Goal: Task Accomplishment & Management: Use online tool/utility

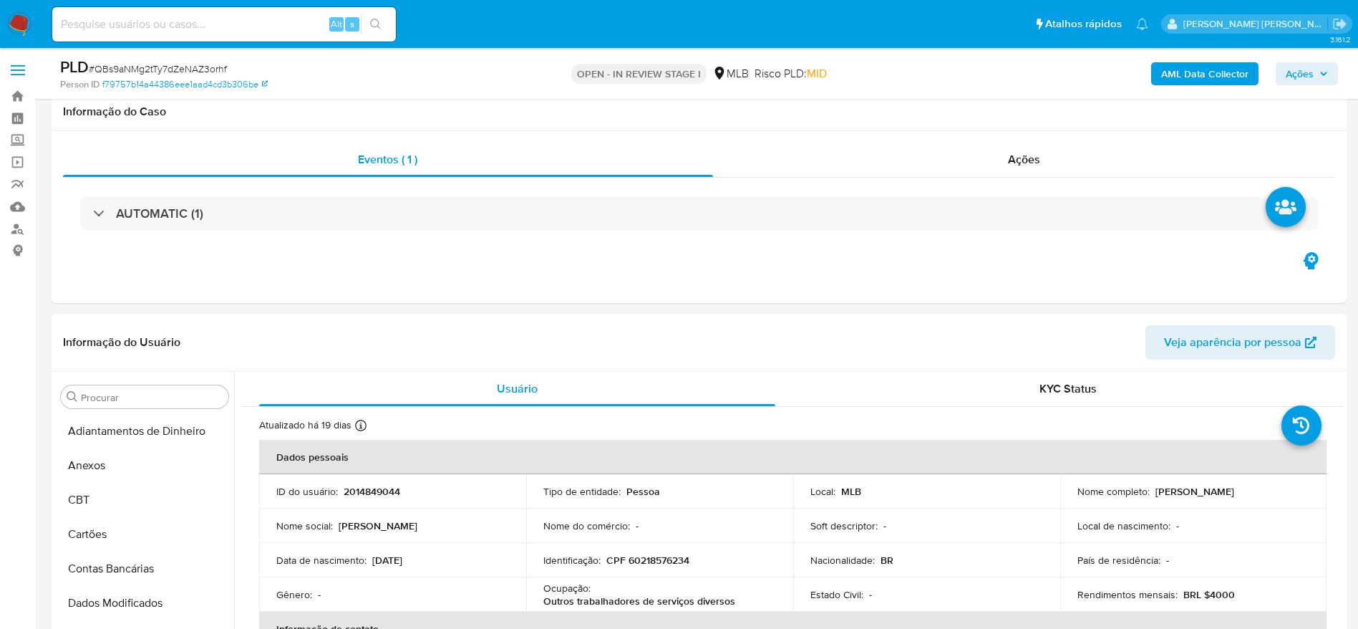
select select "10"
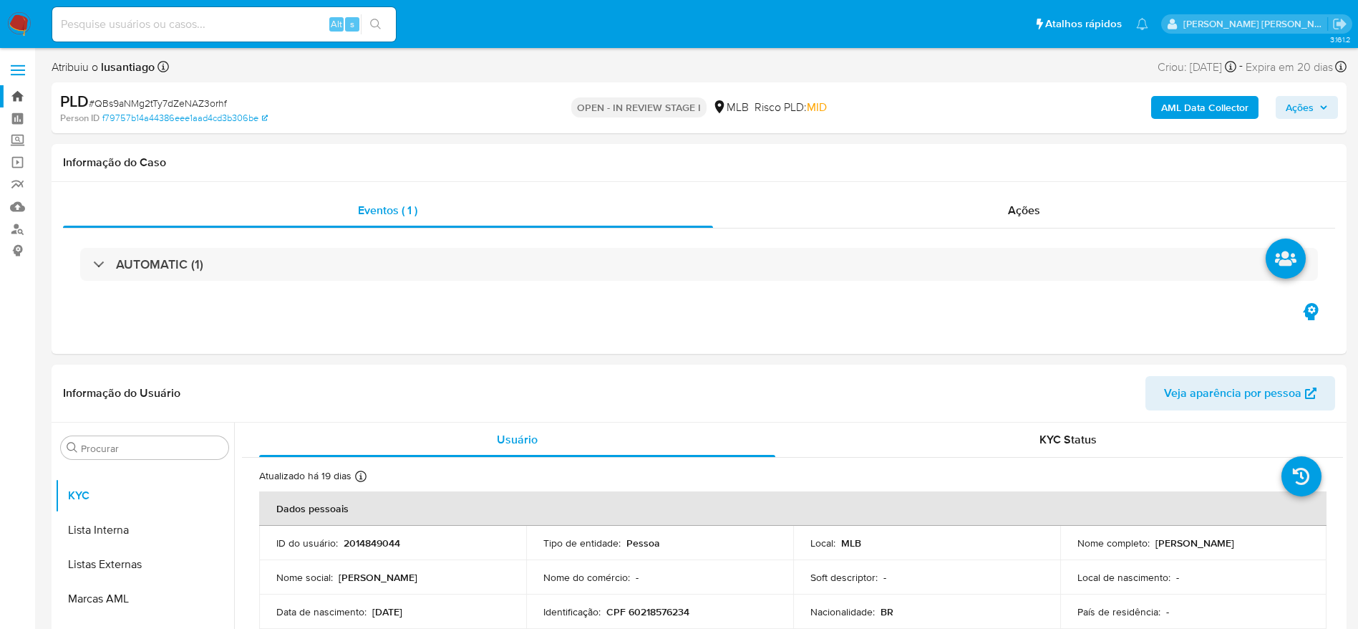
click at [18, 96] on link "Bandeja" at bounding box center [85, 96] width 170 height 22
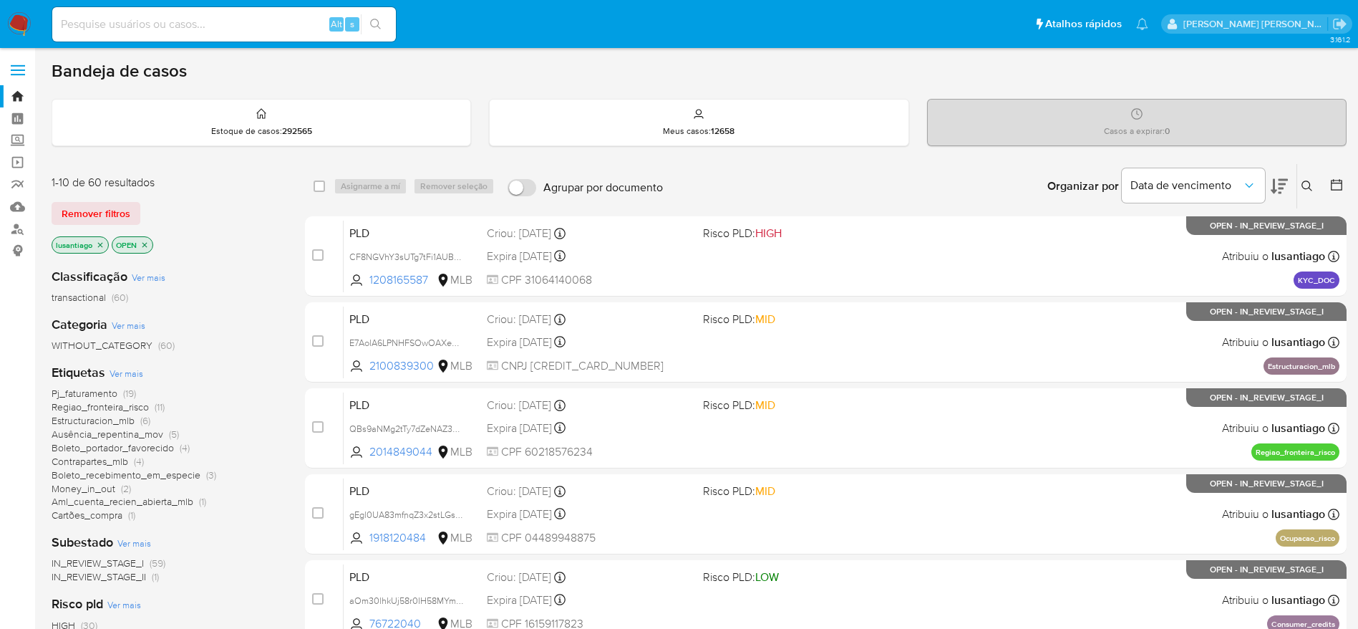
click at [222, 20] on input at bounding box center [224, 24] width 344 height 19
paste input "801990381"
type input "801990381"
click at [386, 24] on button "search-icon" at bounding box center [375, 24] width 29 height 20
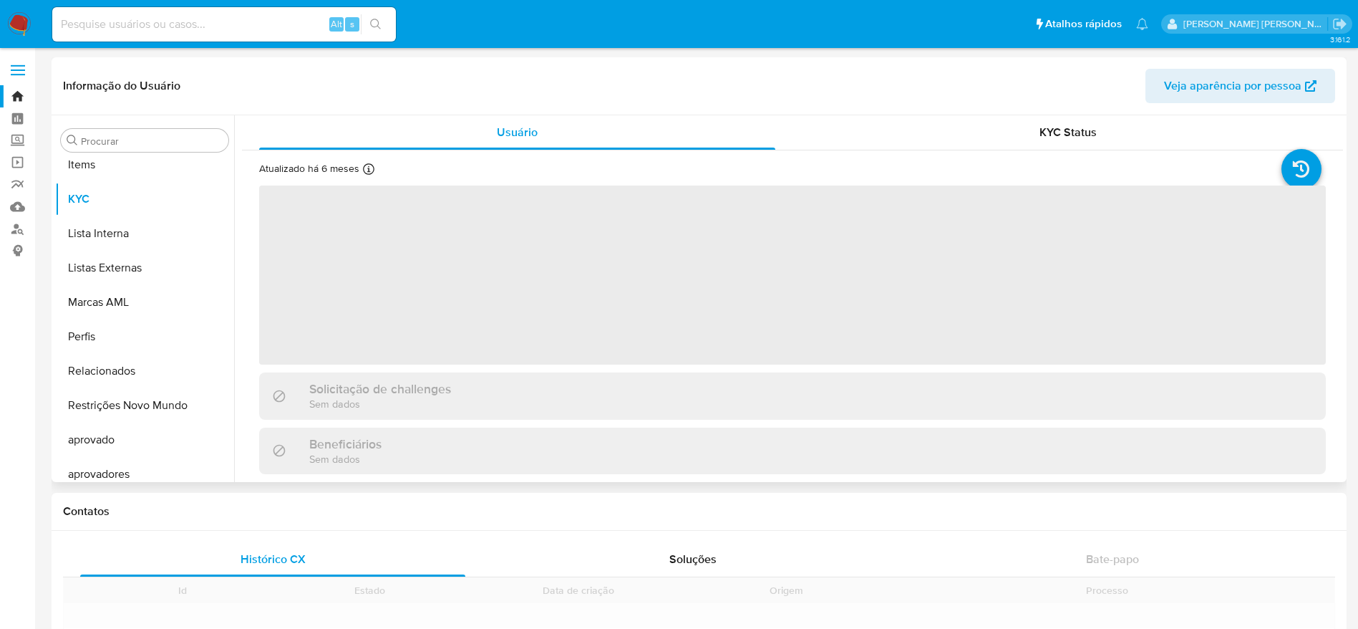
scroll to position [742, 0]
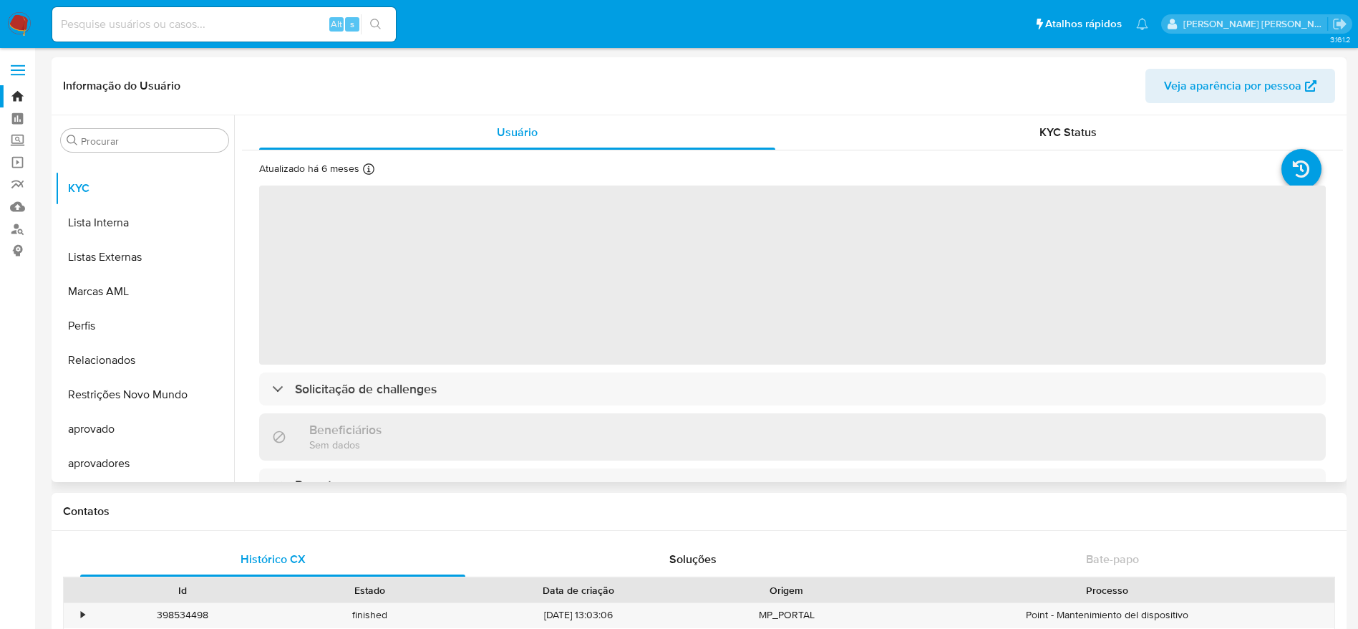
select select "10"
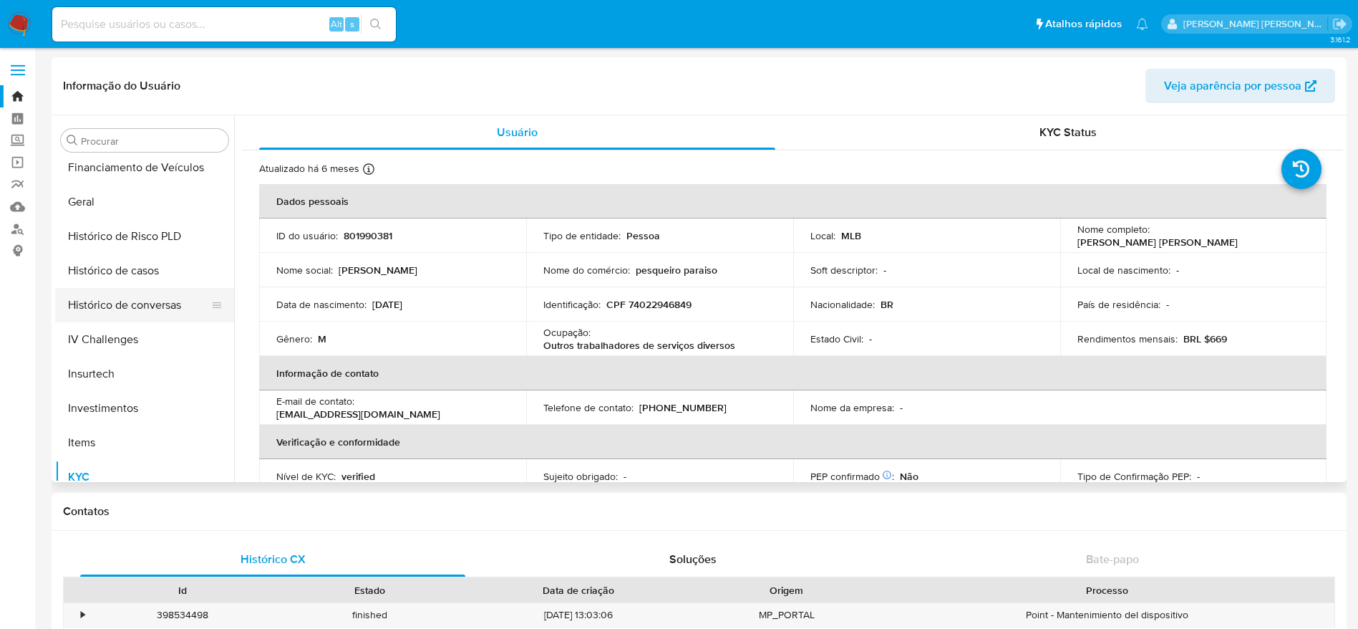
scroll to position [420, 0]
click at [112, 299] on button "Histórico de casos" at bounding box center [139, 304] width 168 height 34
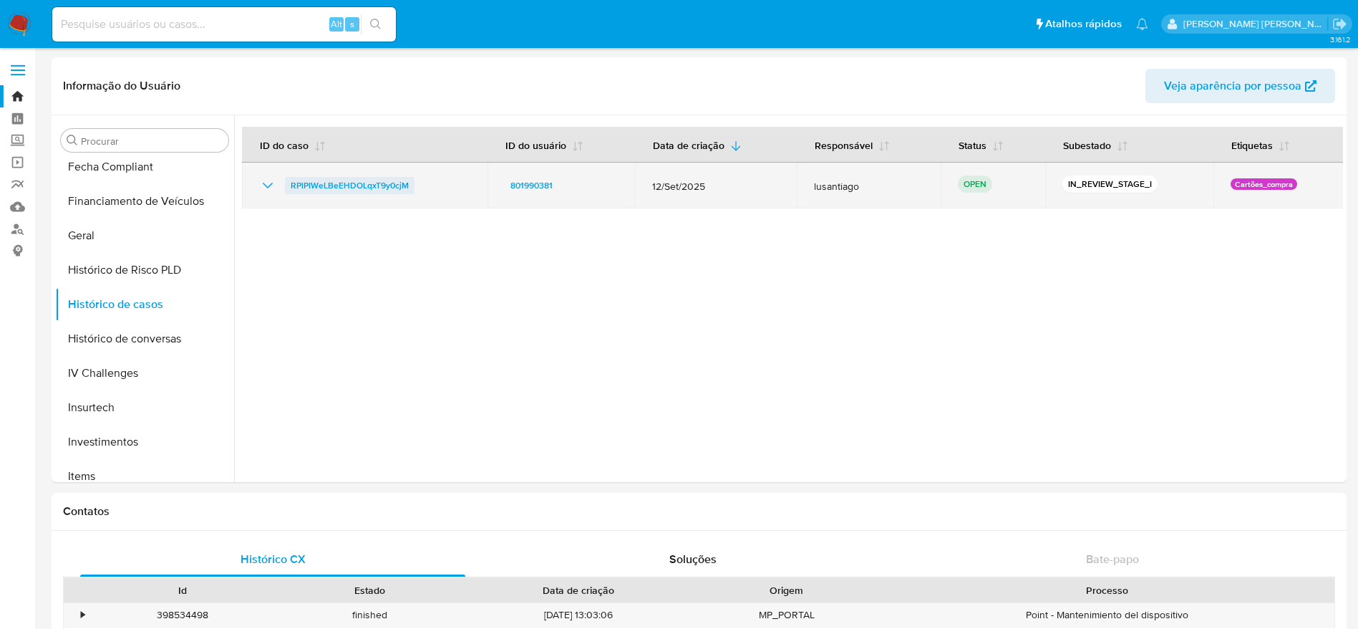
click at [367, 178] on span "RPlPIWeLBeEHDOLqxT9y0cjM" at bounding box center [350, 185] width 118 height 17
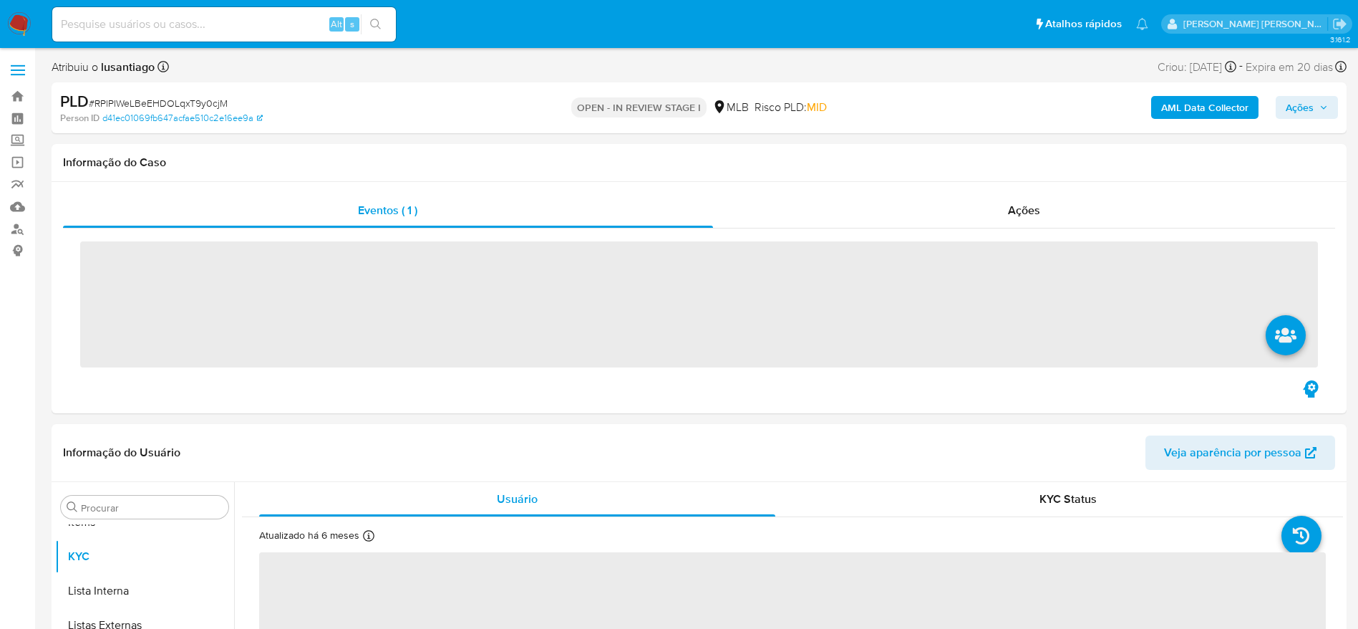
scroll to position [742, 0]
select select "10"
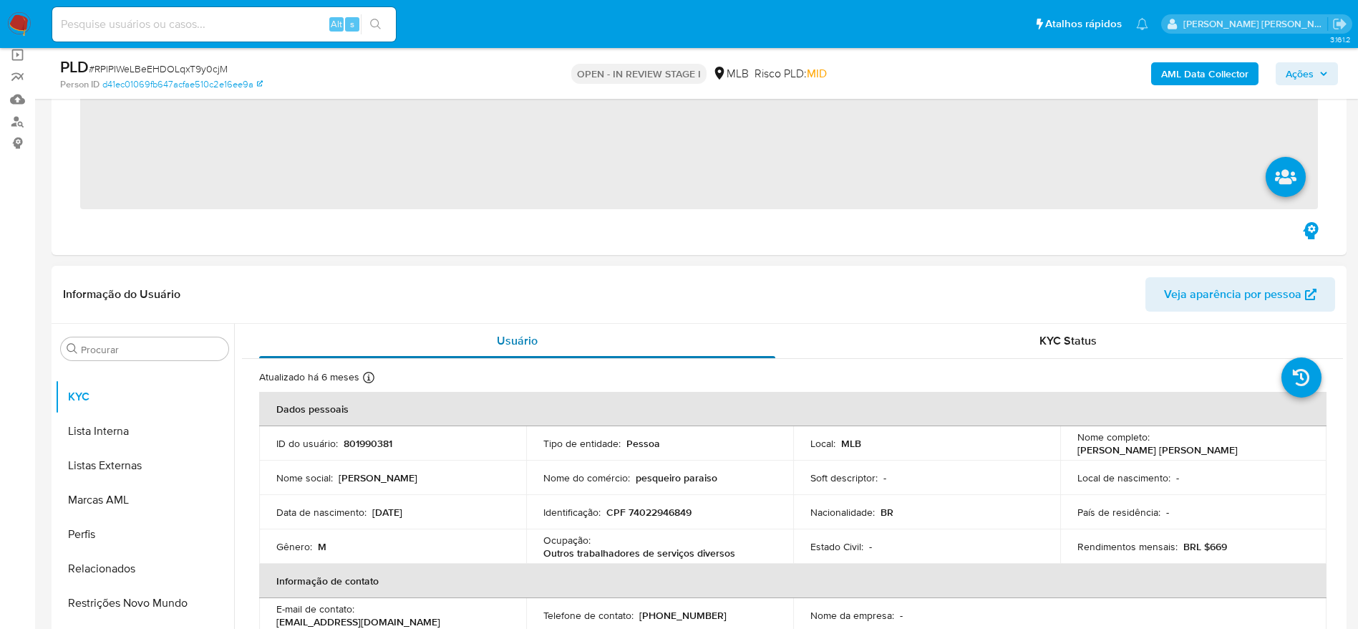
scroll to position [107, 0]
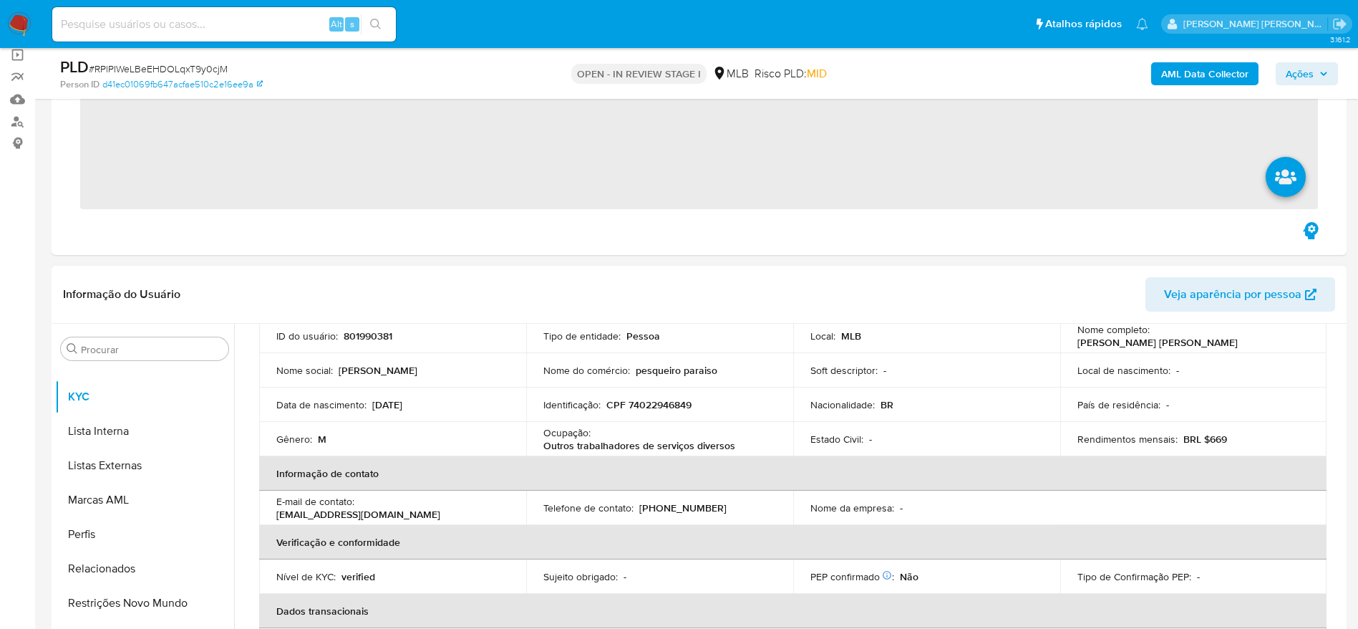
click at [643, 406] on p "CPF 74022946849" at bounding box center [648, 404] width 85 height 13
copy p "74022946849"
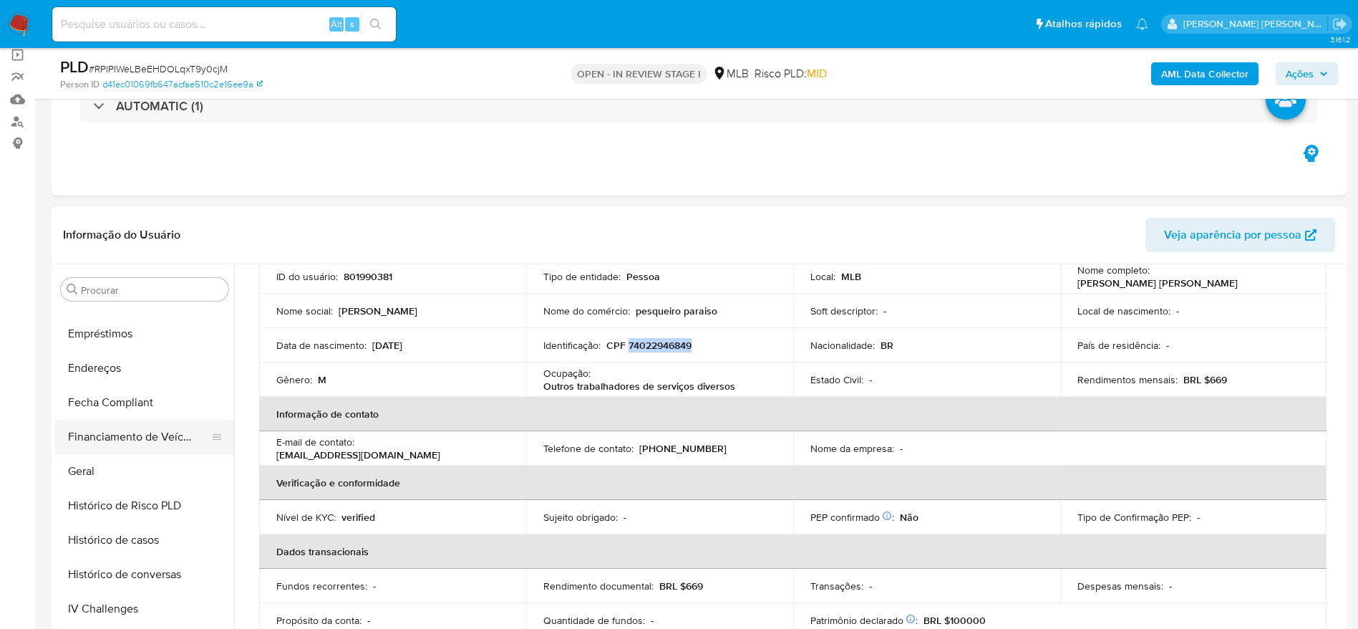
scroll to position [313, 0]
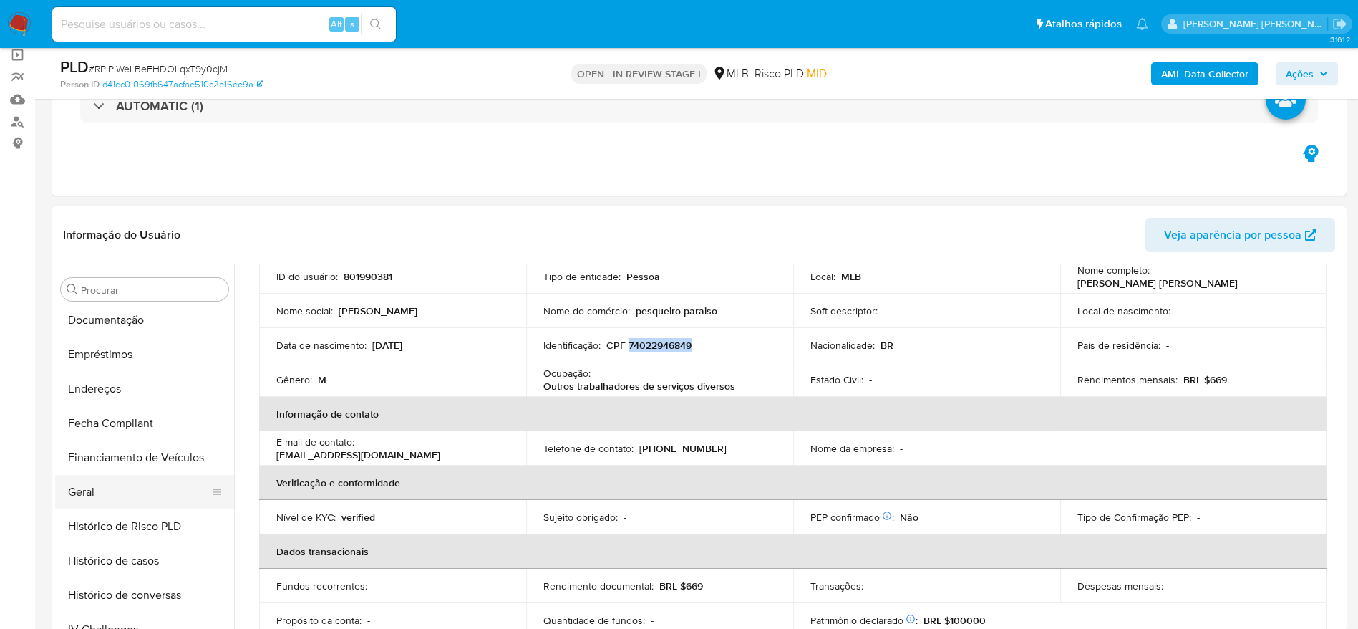
click at [106, 486] on button "Geral" at bounding box center [139, 492] width 168 height 34
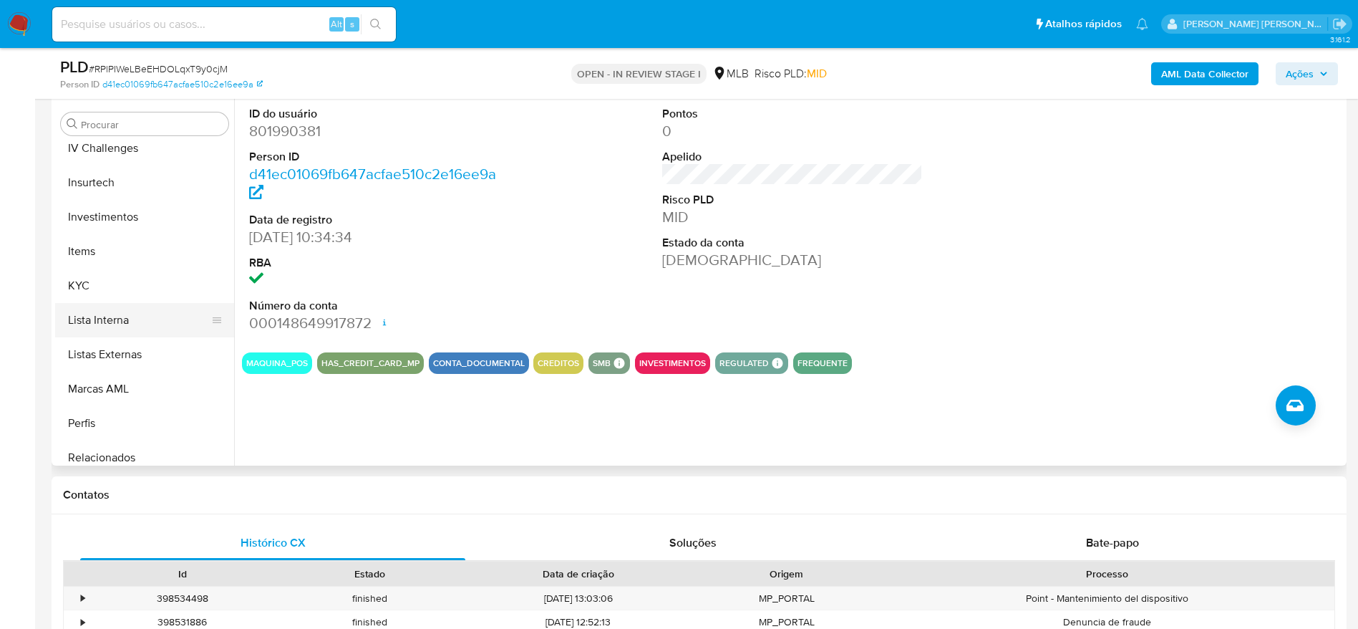
scroll to position [635, 0]
click at [115, 274] on button "KYC" at bounding box center [139, 279] width 168 height 34
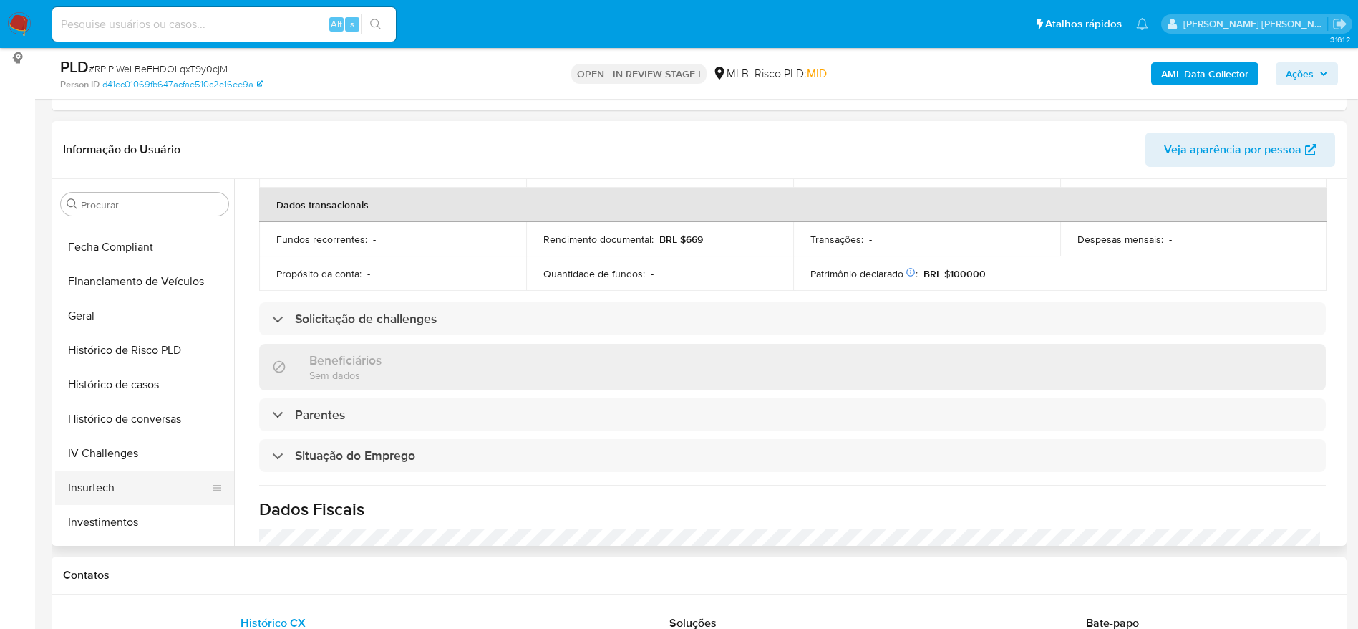
scroll to position [313, 0]
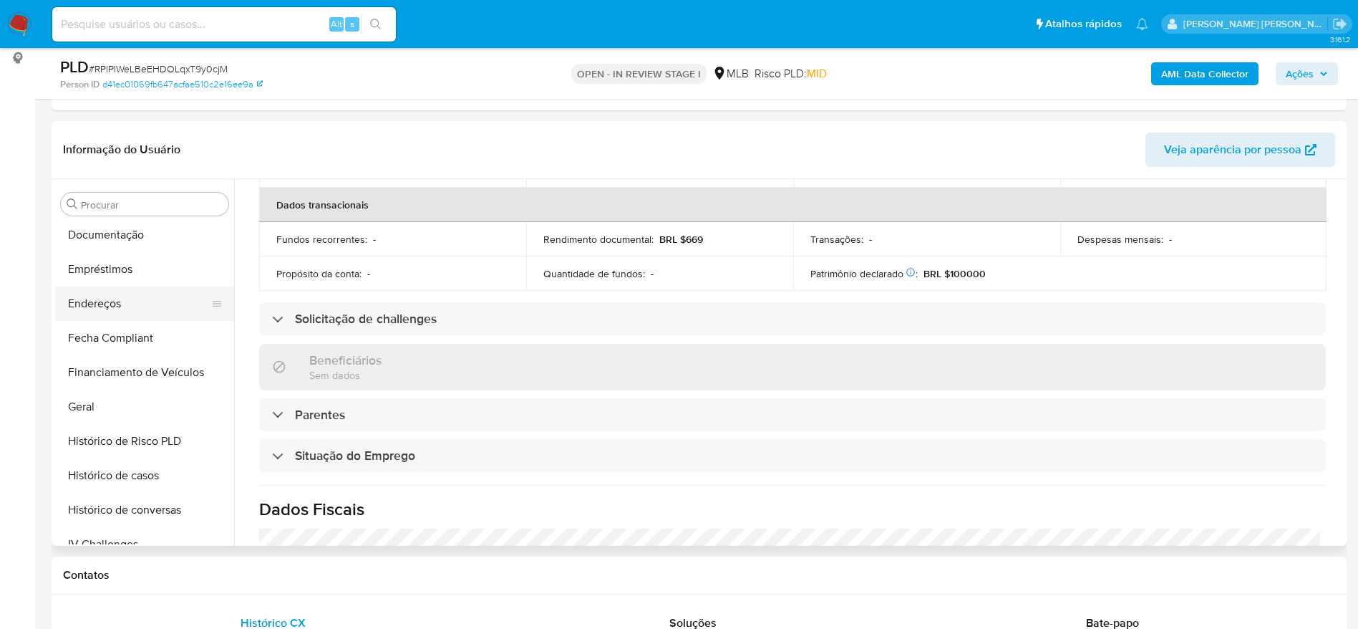
click at [117, 306] on button "Endereços" at bounding box center [139, 303] width 168 height 34
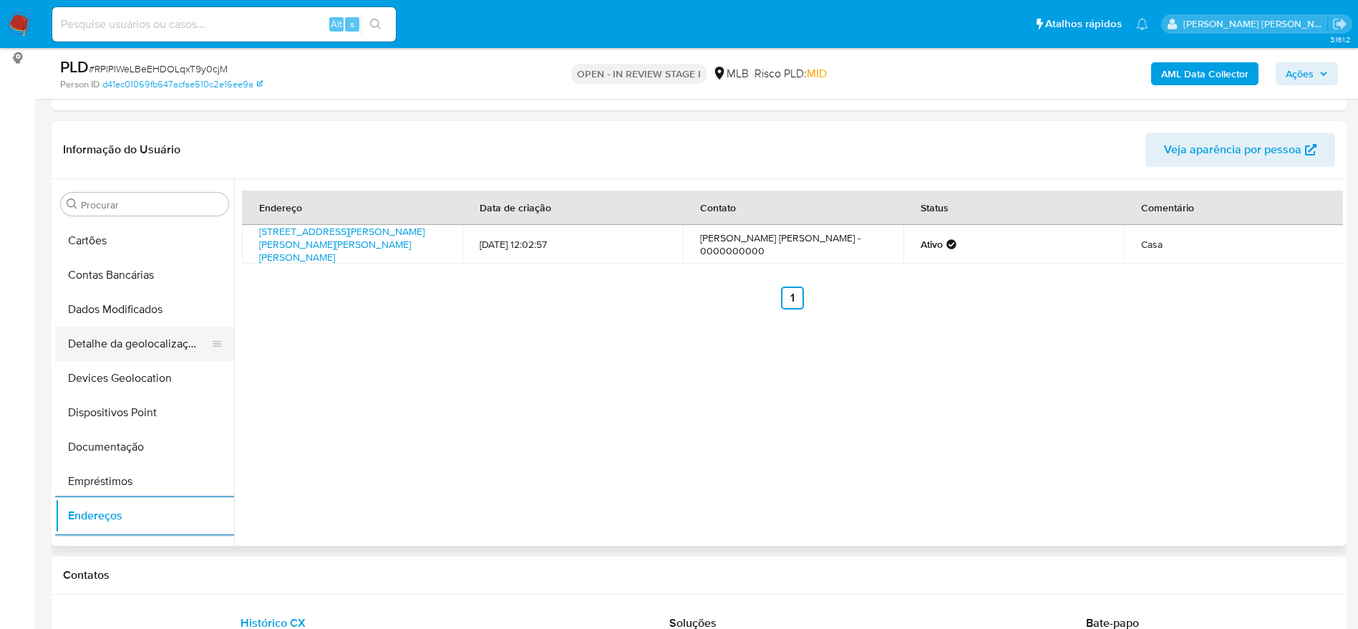
scroll to position [98, 0]
click at [145, 342] on button "Detalhe da geolocalização" at bounding box center [139, 346] width 168 height 34
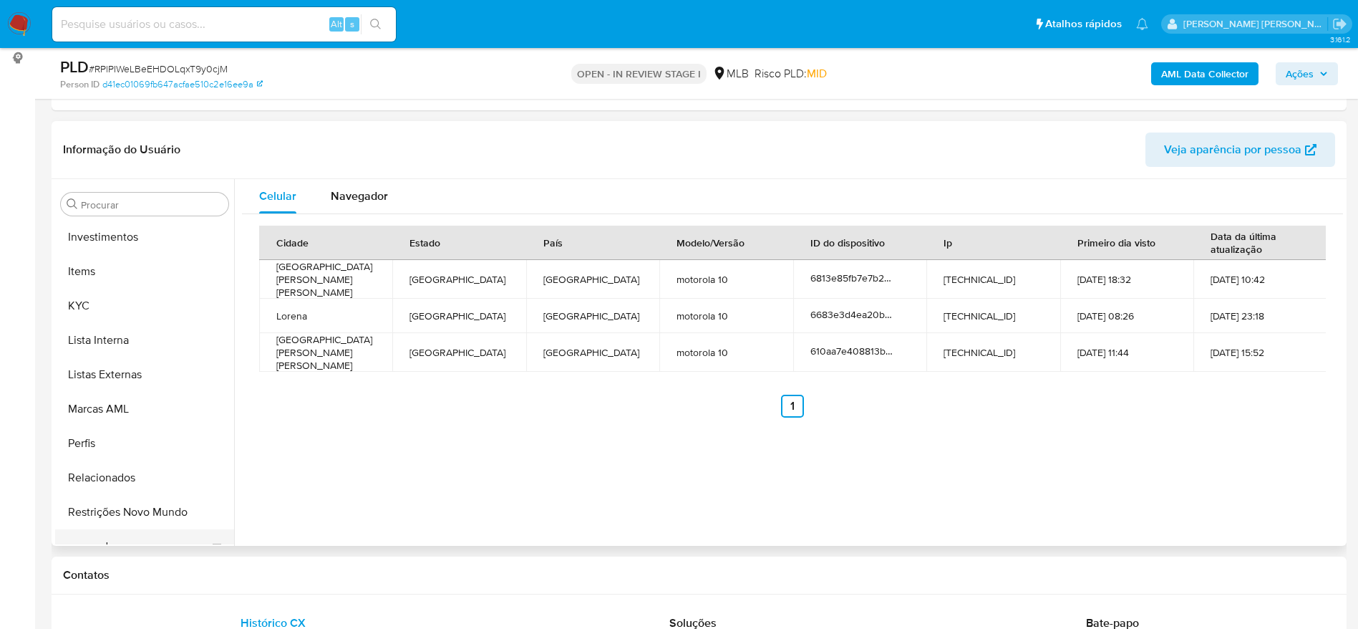
scroll to position [742, 0]
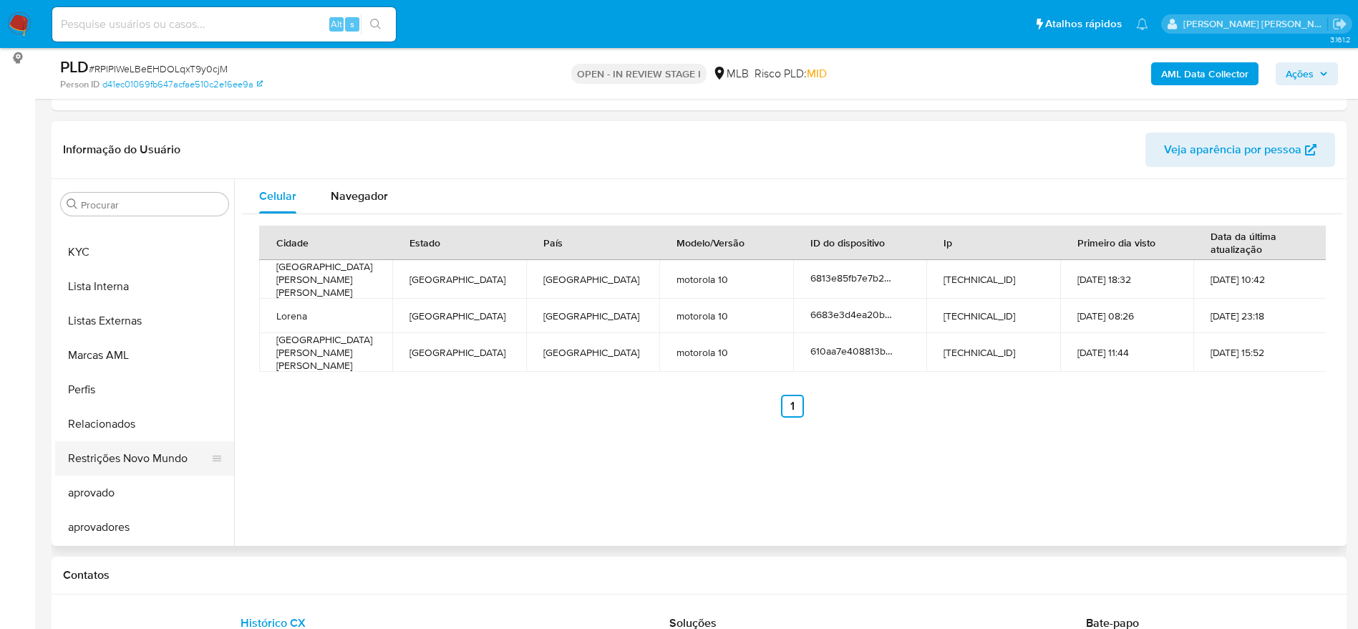
click at [145, 454] on button "Restrições Novo Mundo" at bounding box center [139, 458] width 168 height 34
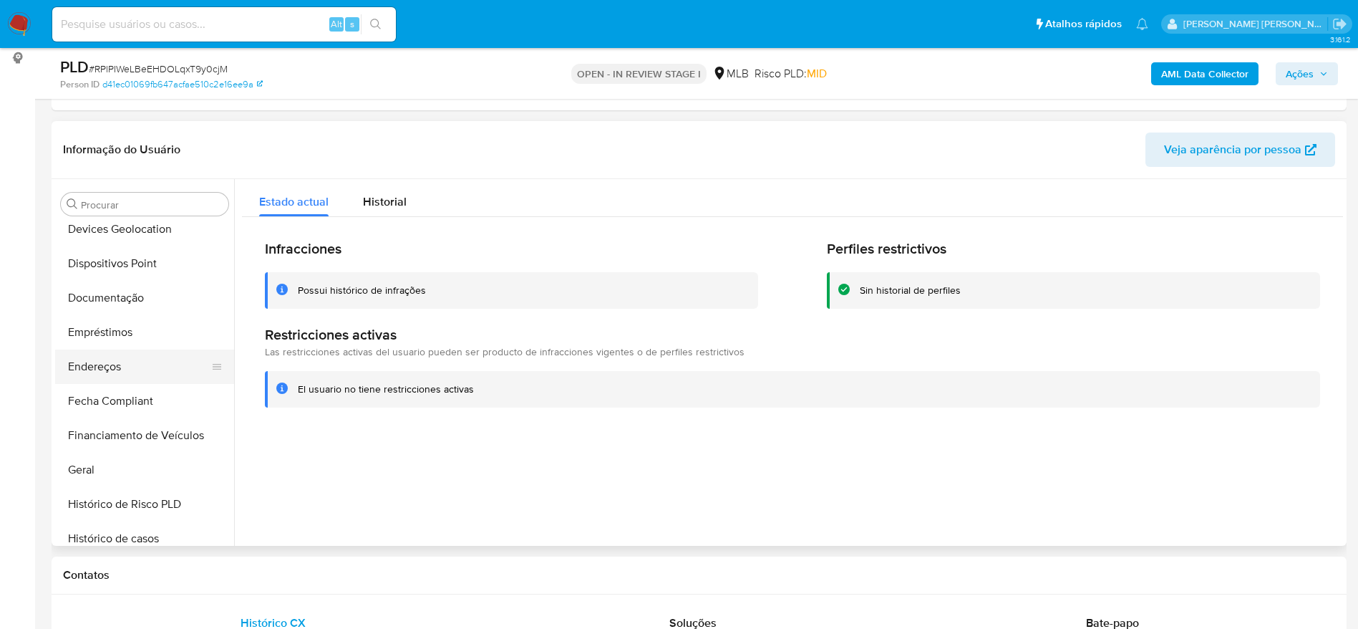
scroll to position [205, 0]
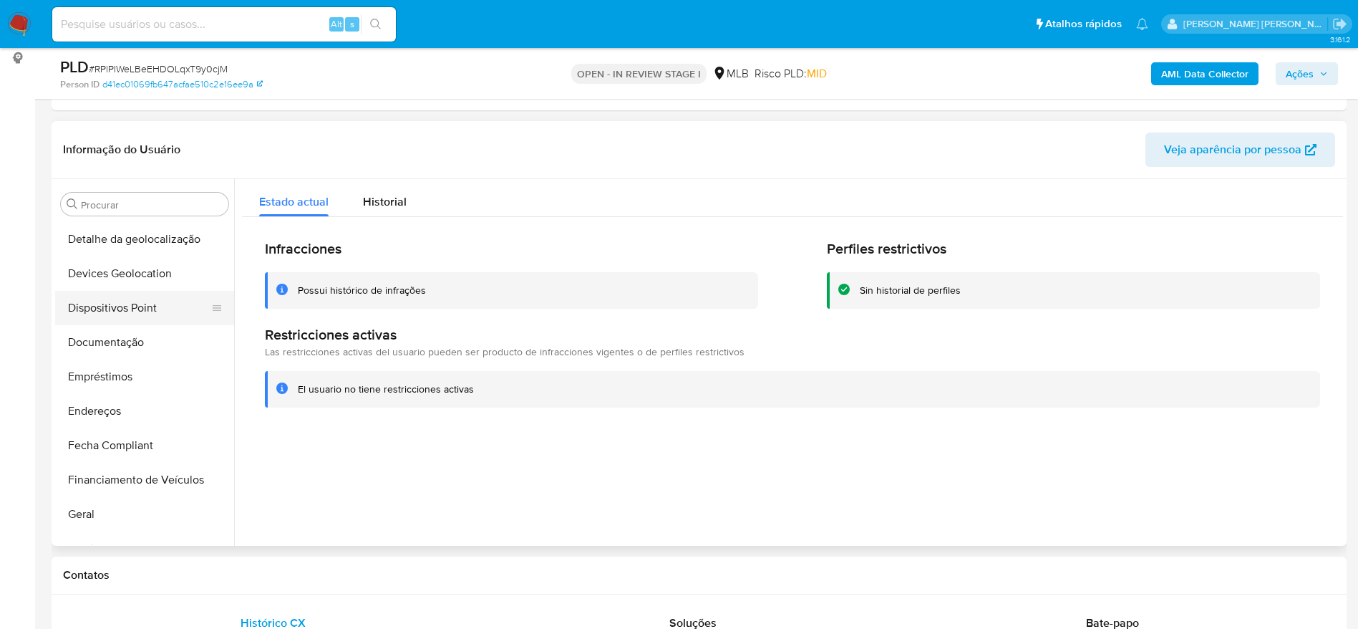
click at [117, 295] on button "Dispositivos Point" at bounding box center [139, 308] width 168 height 34
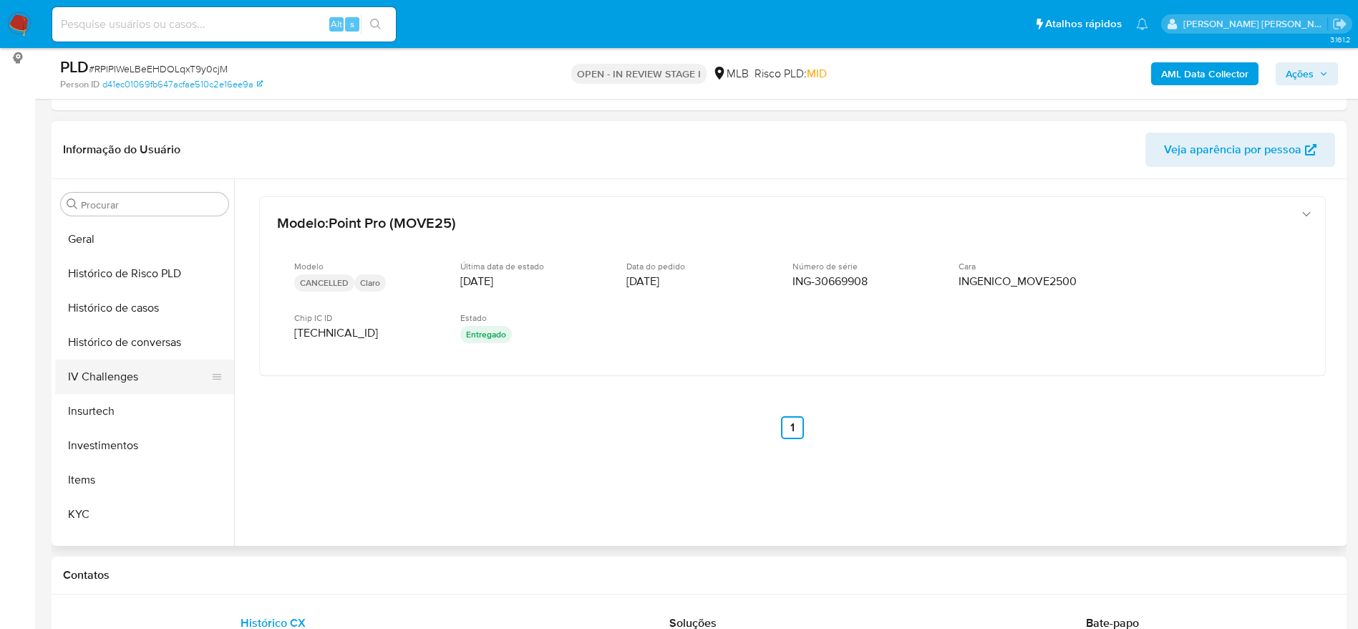
scroll to position [528, 0]
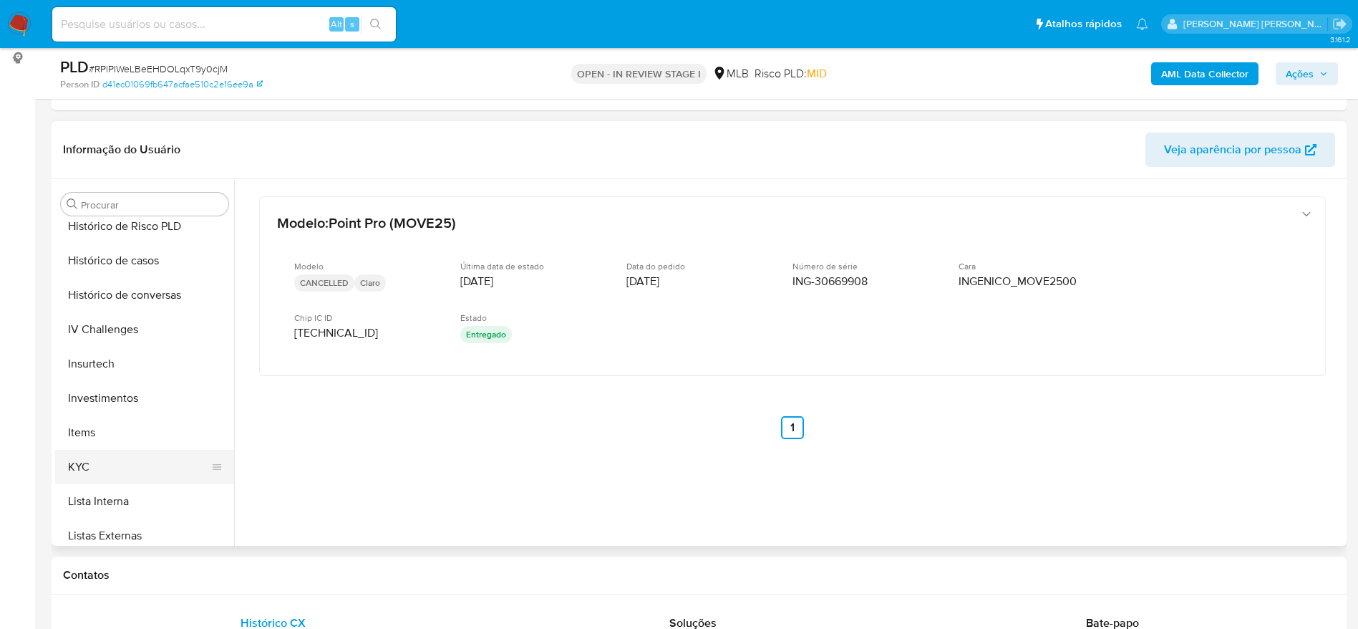
click at [79, 467] on button "KYC" at bounding box center [139, 467] width 168 height 34
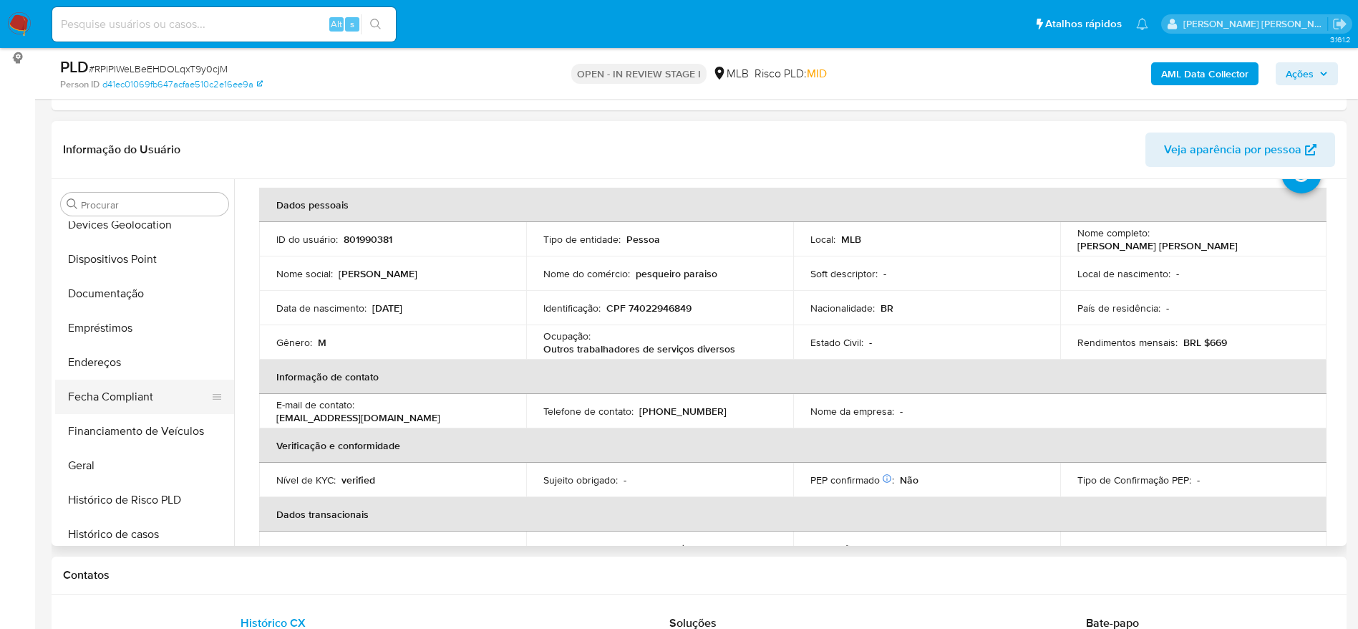
scroll to position [205, 0]
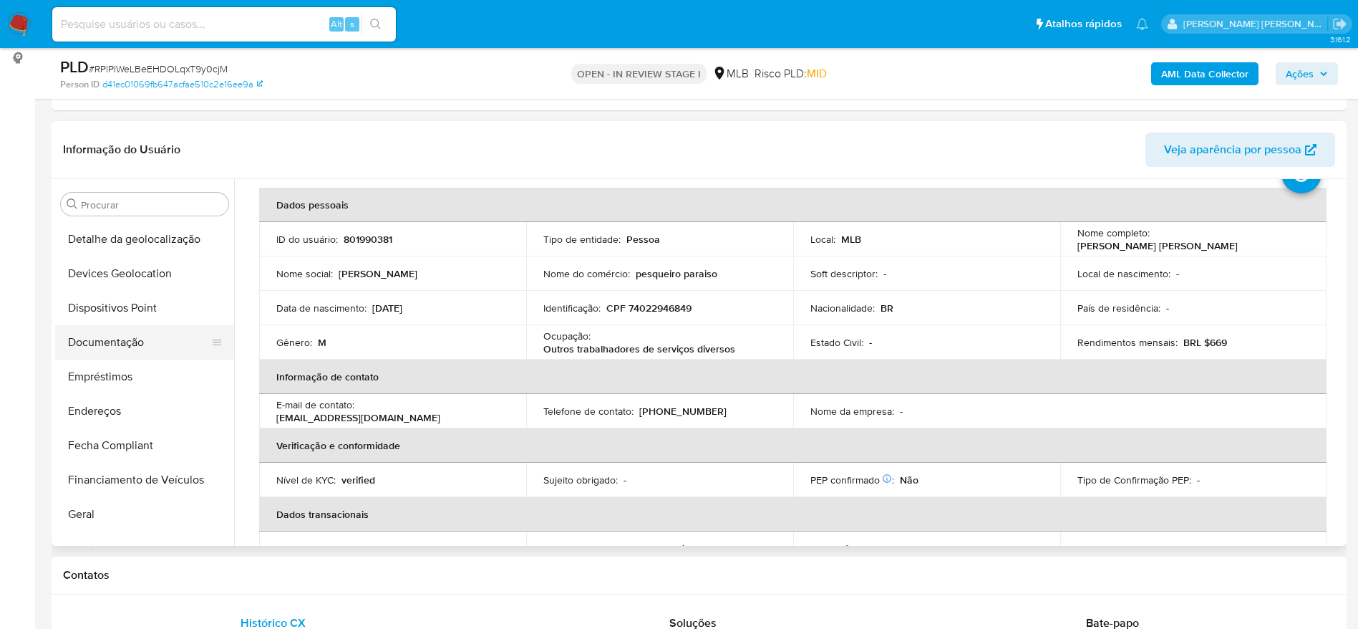
click at [113, 353] on button "Documentação" at bounding box center [139, 342] width 168 height 34
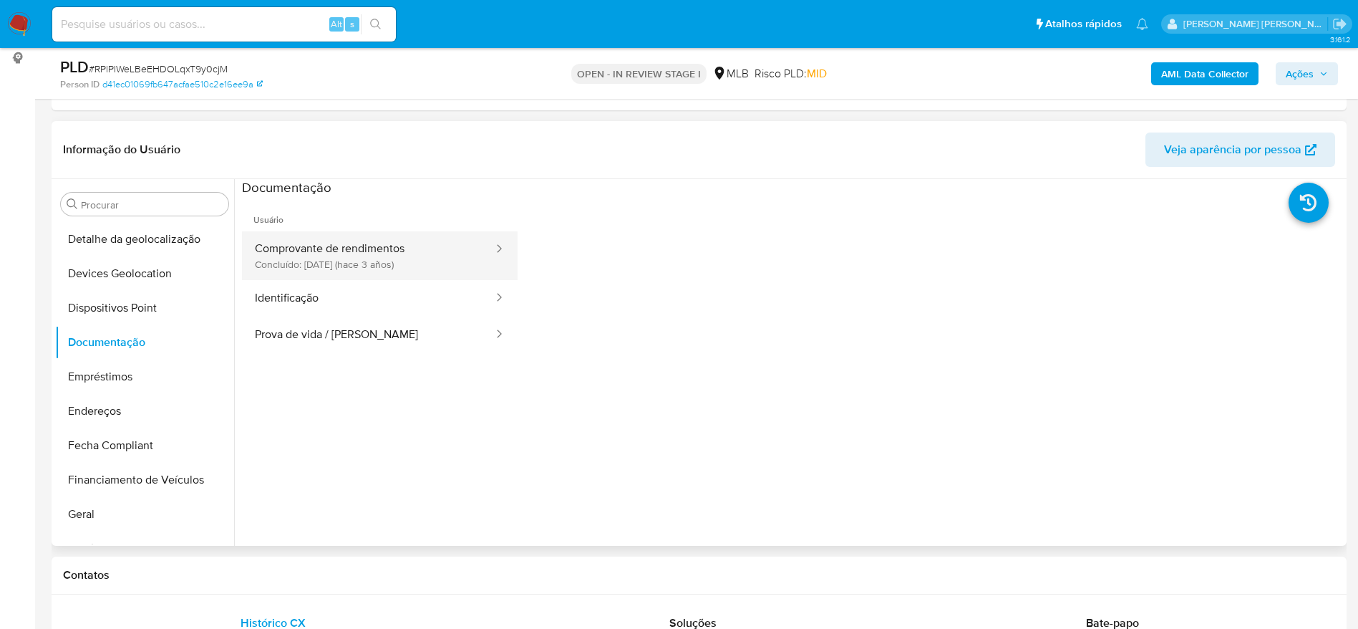
click at [331, 249] on button "Comprovante de rendimentos Concluído: 12/09/2022 (hace 3 años)" at bounding box center [368, 255] width 253 height 49
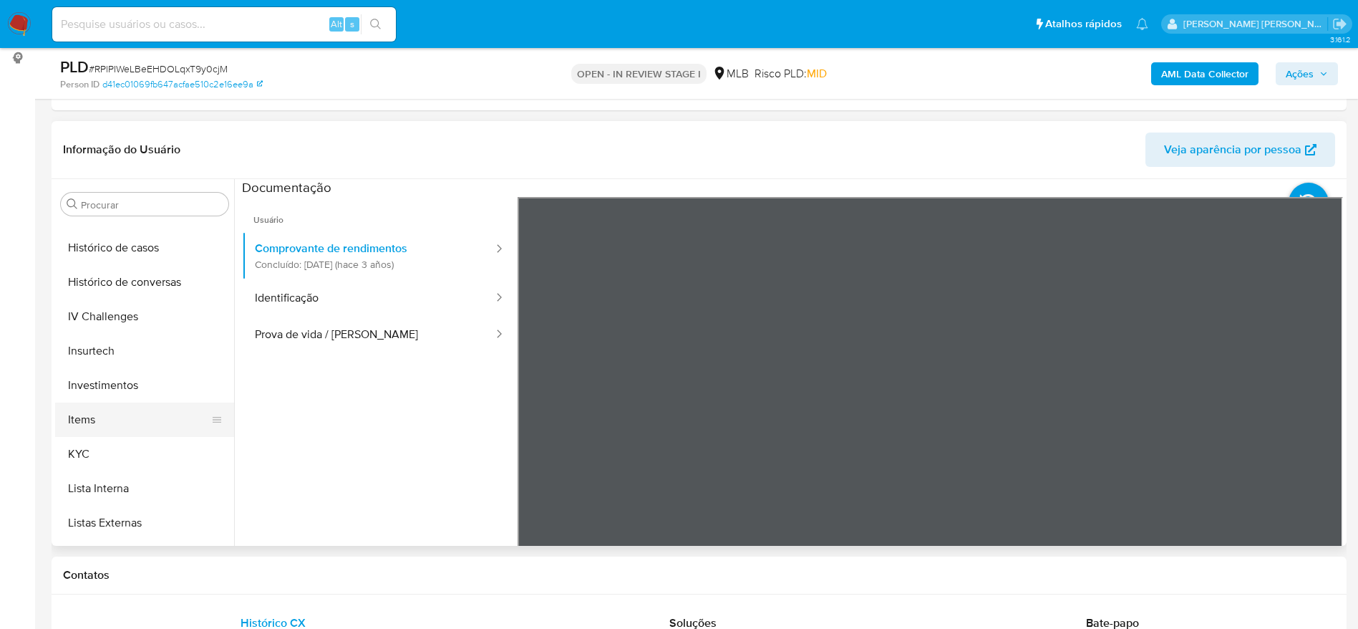
scroll to position [635, 0]
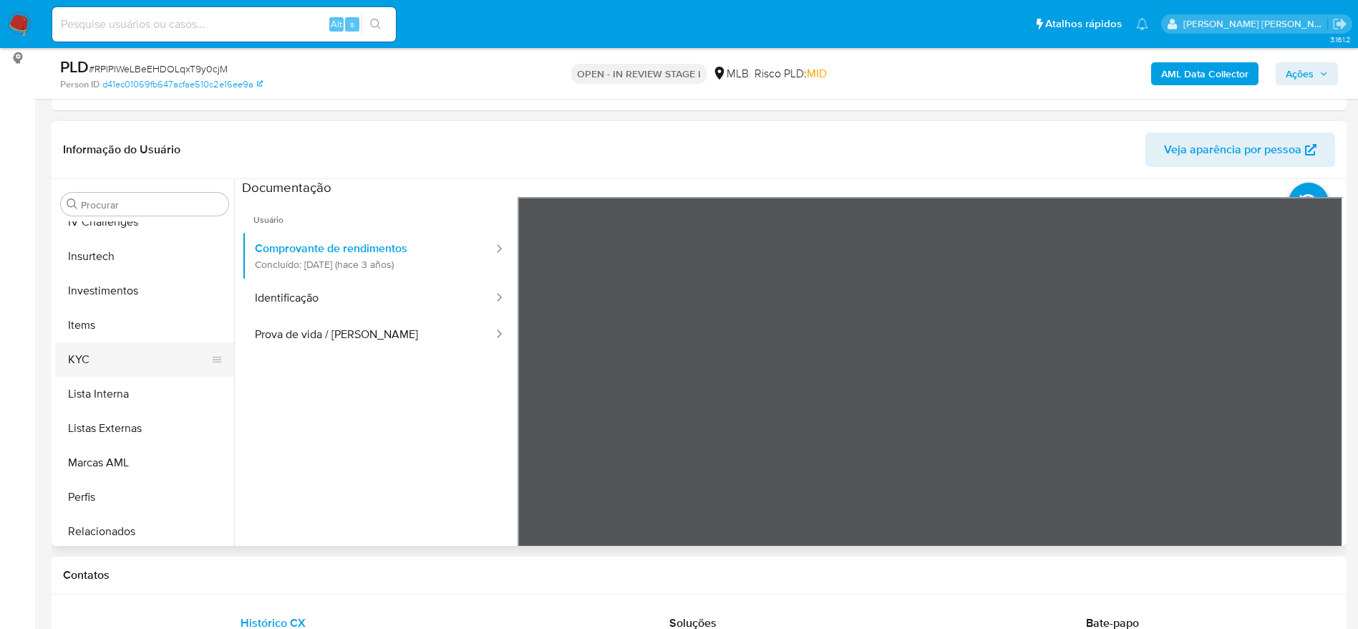
click at [92, 370] on button "KYC" at bounding box center [139, 359] width 168 height 34
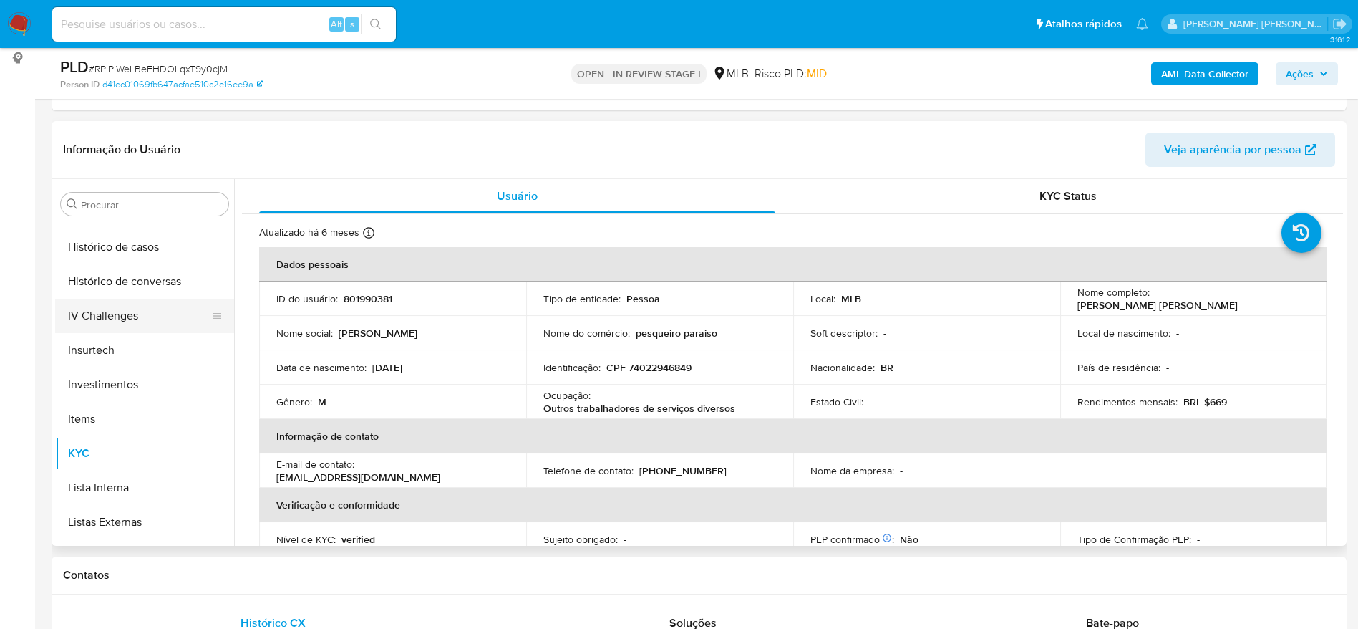
scroll to position [420, 0]
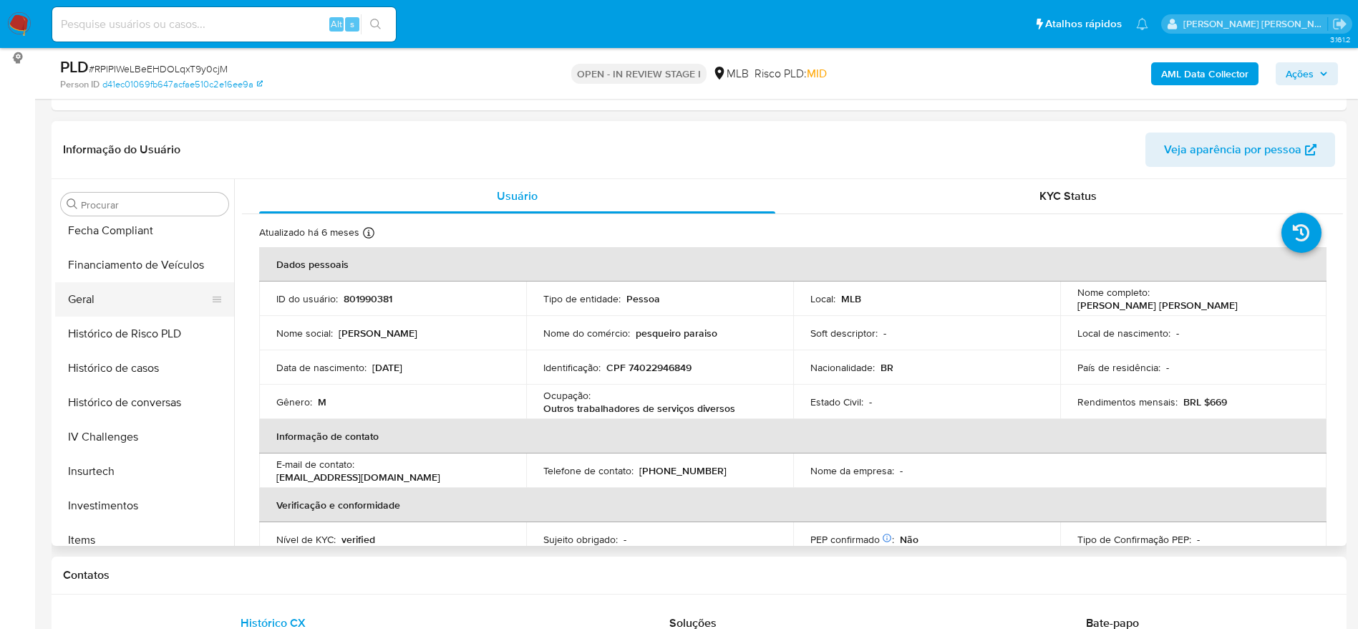
click at [99, 311] on button "Geral" at bounding box center [139, 299] width 168 height 34
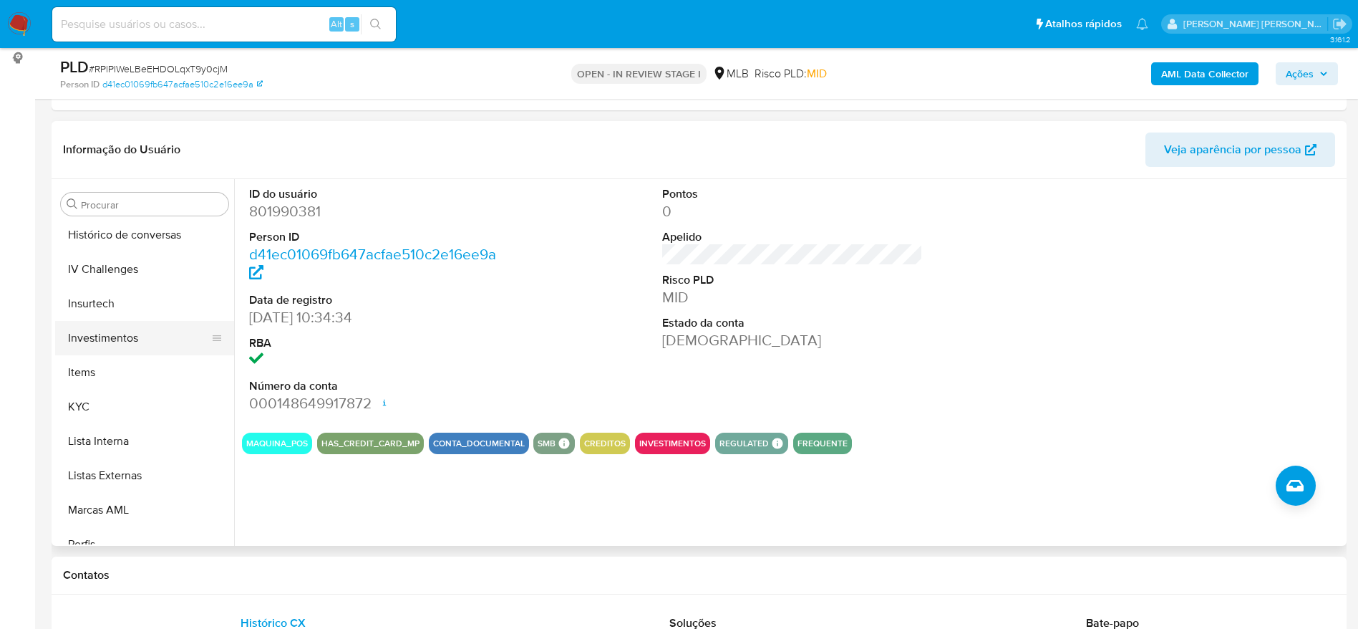
scroll to position [635, 0]
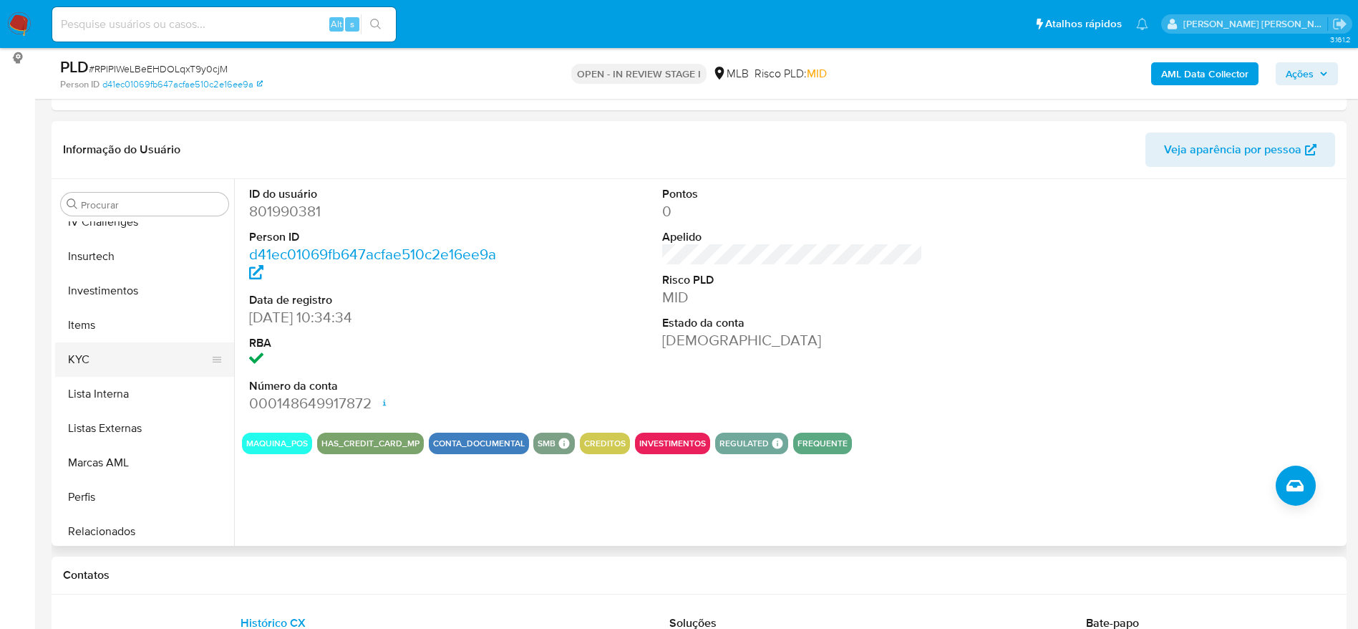
click at [125, 366] on button "KYC" at bounding box center [139, 359] width 168 height 34
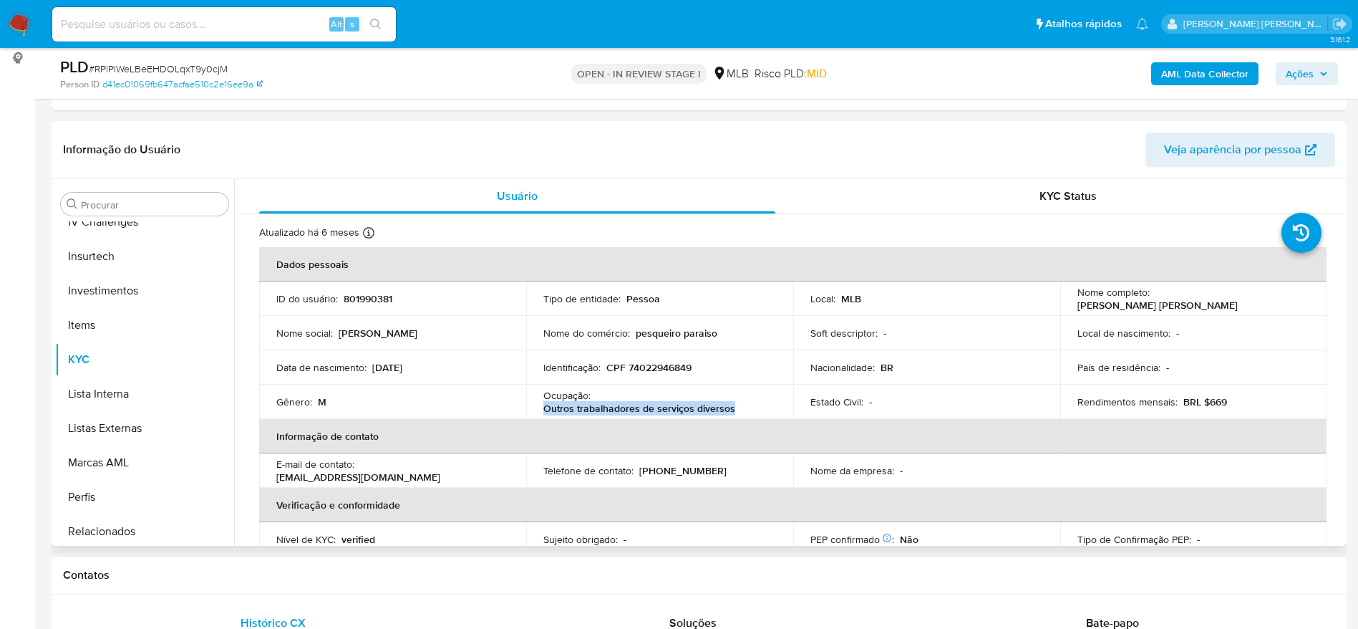
drag, startPoint x: 735, startPoint y: 409, endPoint x: 528, endPoint y: 413, distance: 207.0
click at [528, 413] on td "Ocupação : Outros trabalhadores de serviços diversos" at bounding box center [659, 401] width 267 height 34
copy p "Outros trabalhadores de serviços diversos"
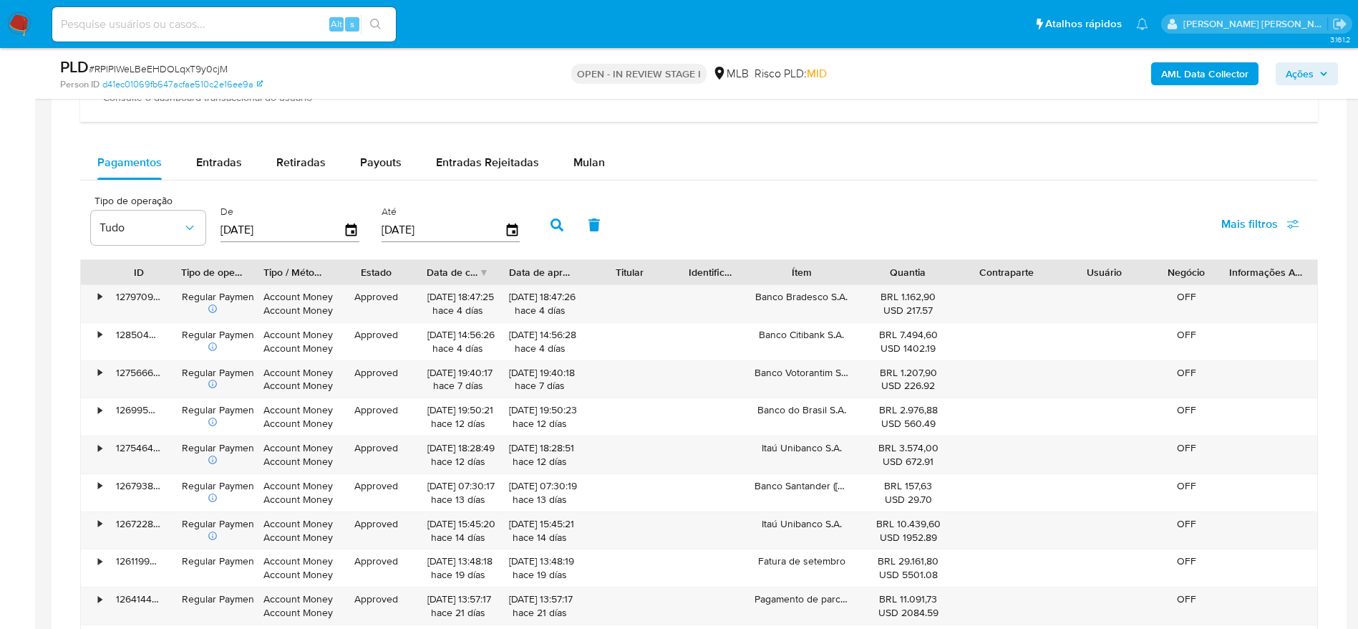
scroll to position [1266, 0]
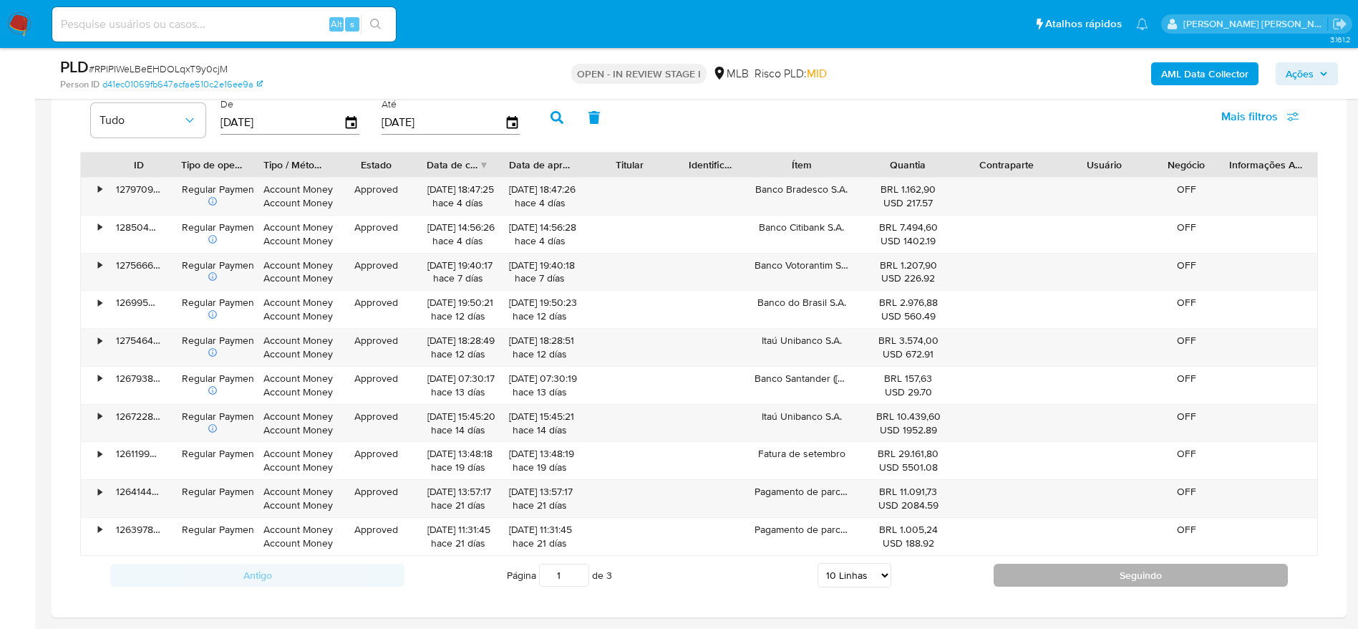
click at [1053, 576] on button "Seguindo" at bounding box center [1141, 574] width 294 height 23
click at [1090, 572] on button "Seguindo" at bounding box center [1141, 574] width 294 height 23
type input "3"
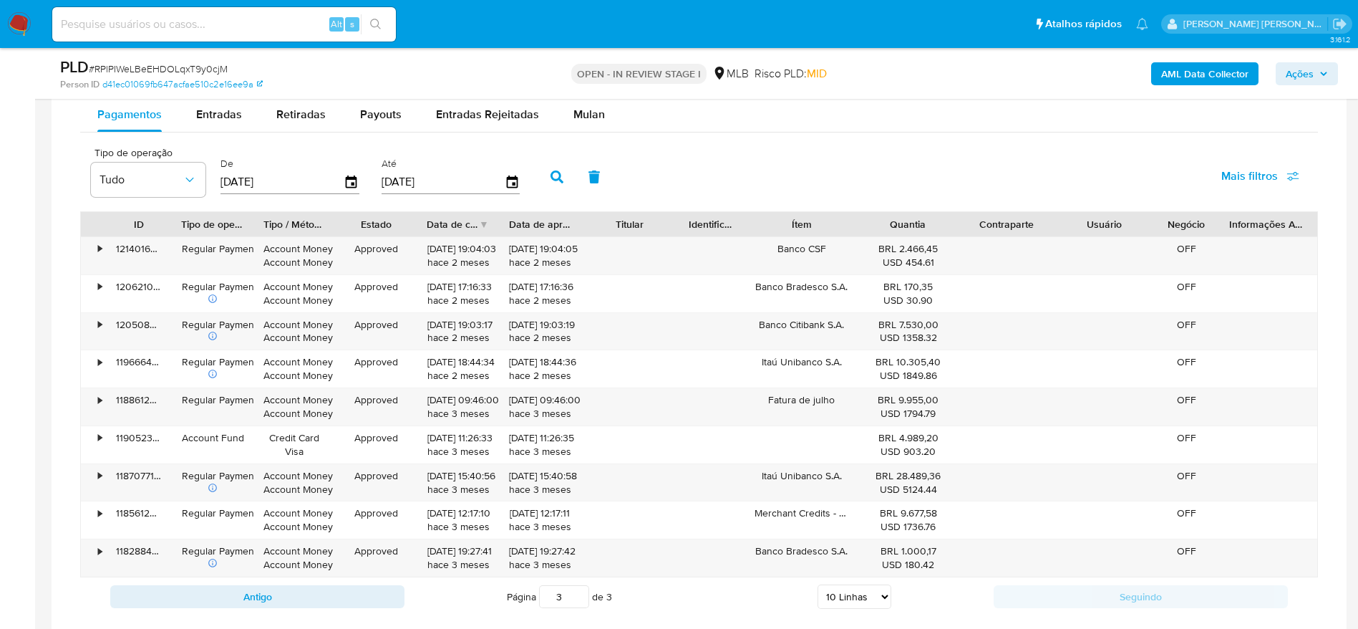
scroll to position [1159, 0]
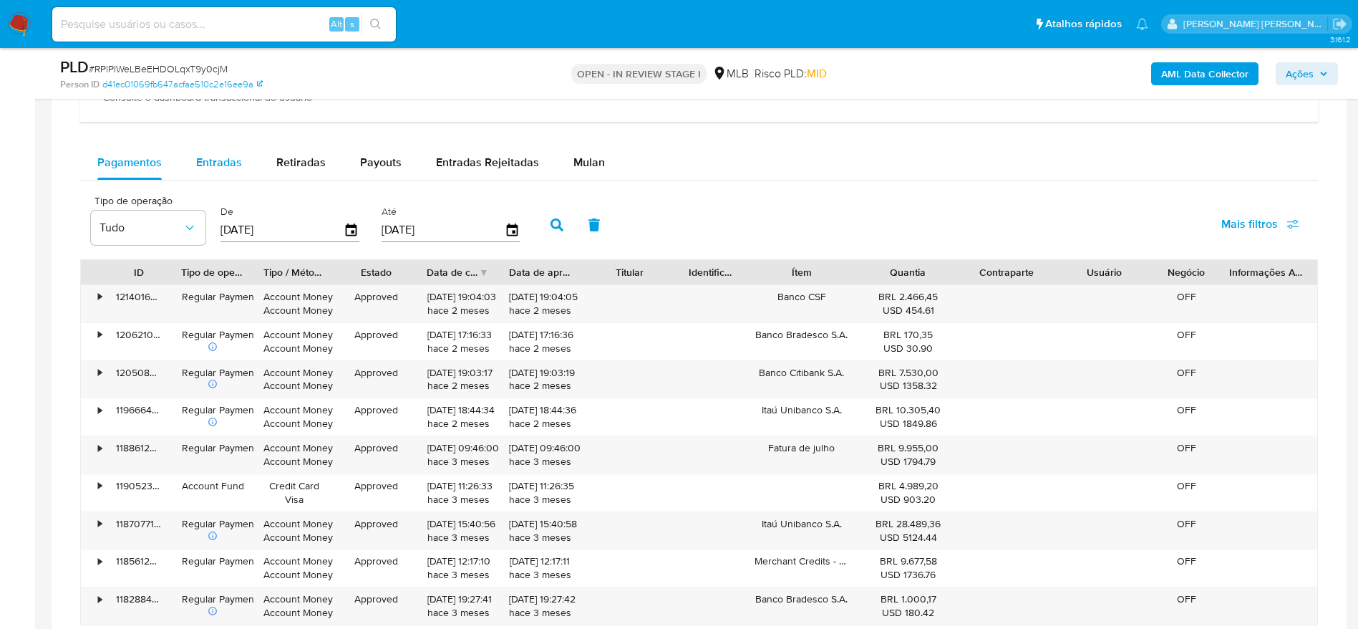
click at [208, 170] on div "Entradas" at bounding box center [219, 162] width 46 height 34
select select "10"
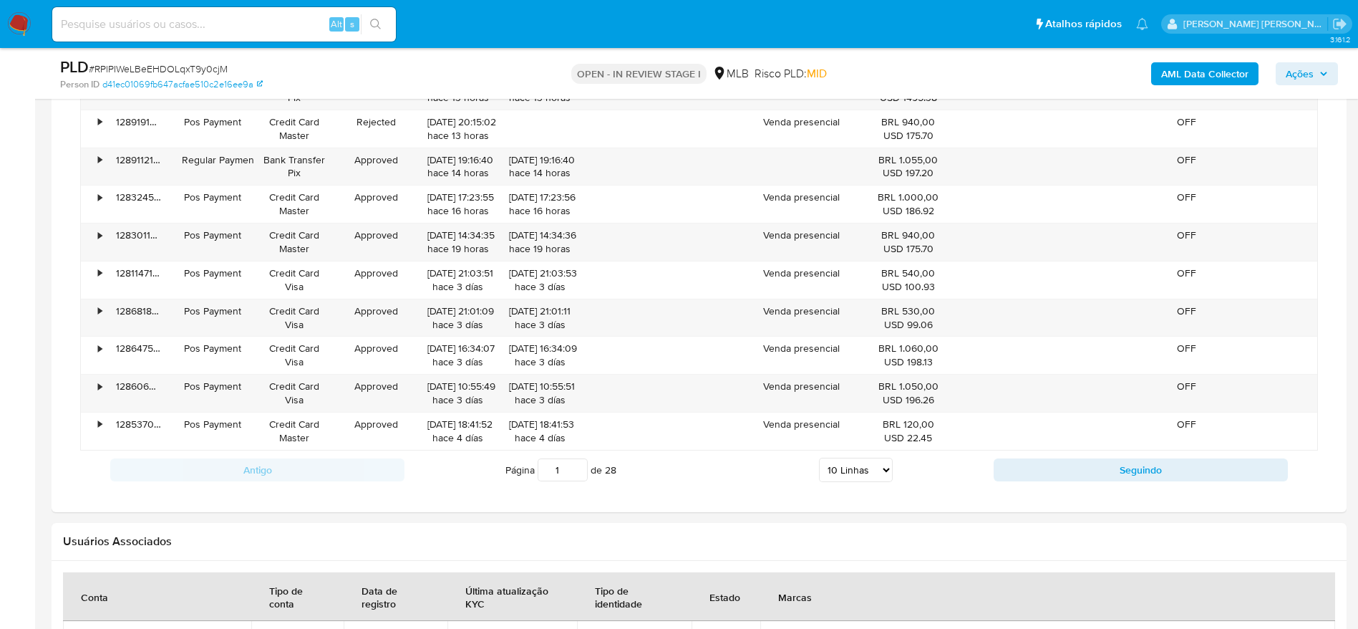
scroll to position [1374, 0]
drag, startPoint x: 1296, startPoint y: 70, endPoint x: 1228, endPoint y: 85, distance: 69.7
click at [1296, 69] on span "Ações" at bounding box center [1300, 73] width 28 height 23
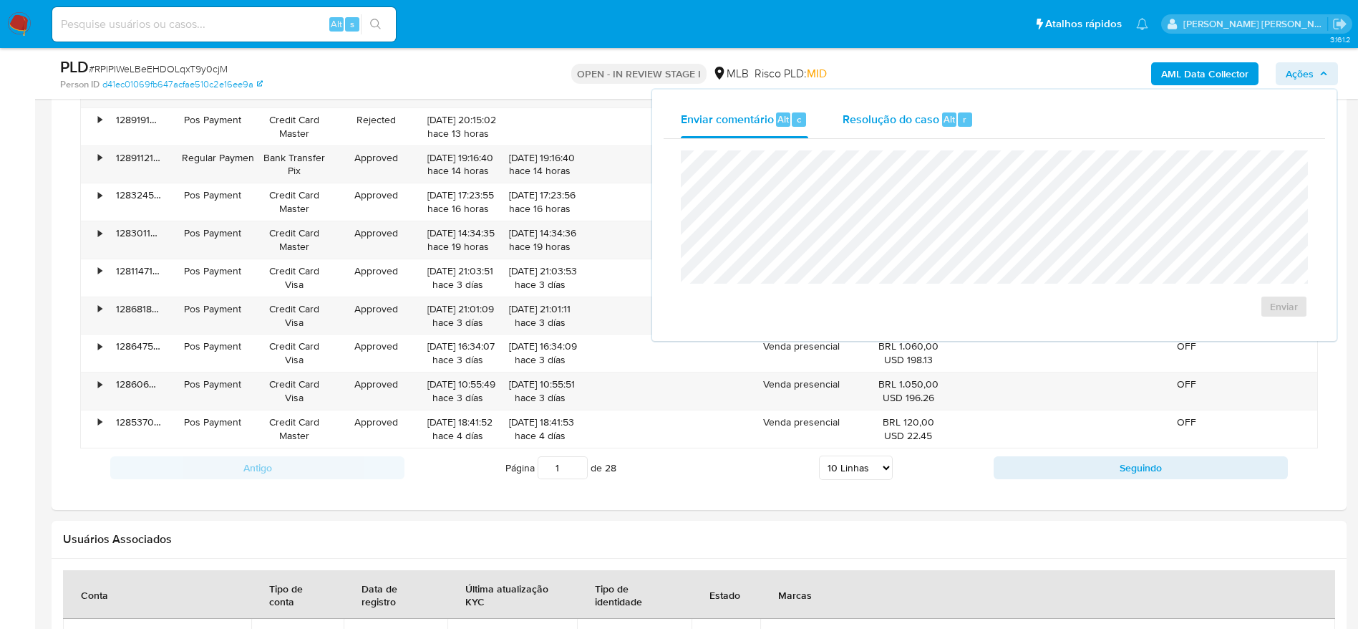
click at [903, 127] on div "Resolução do caso Alt r" at bounding box center [908, 119] width 131 height 37
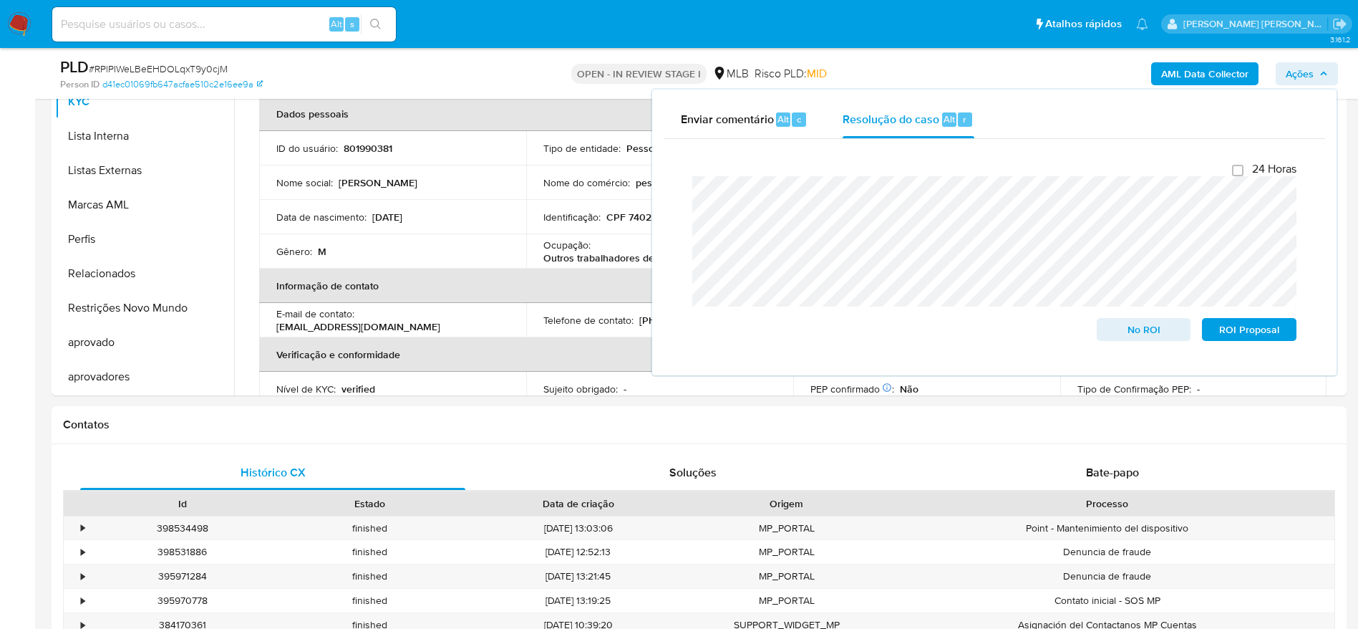
scroll to position [300, 0]
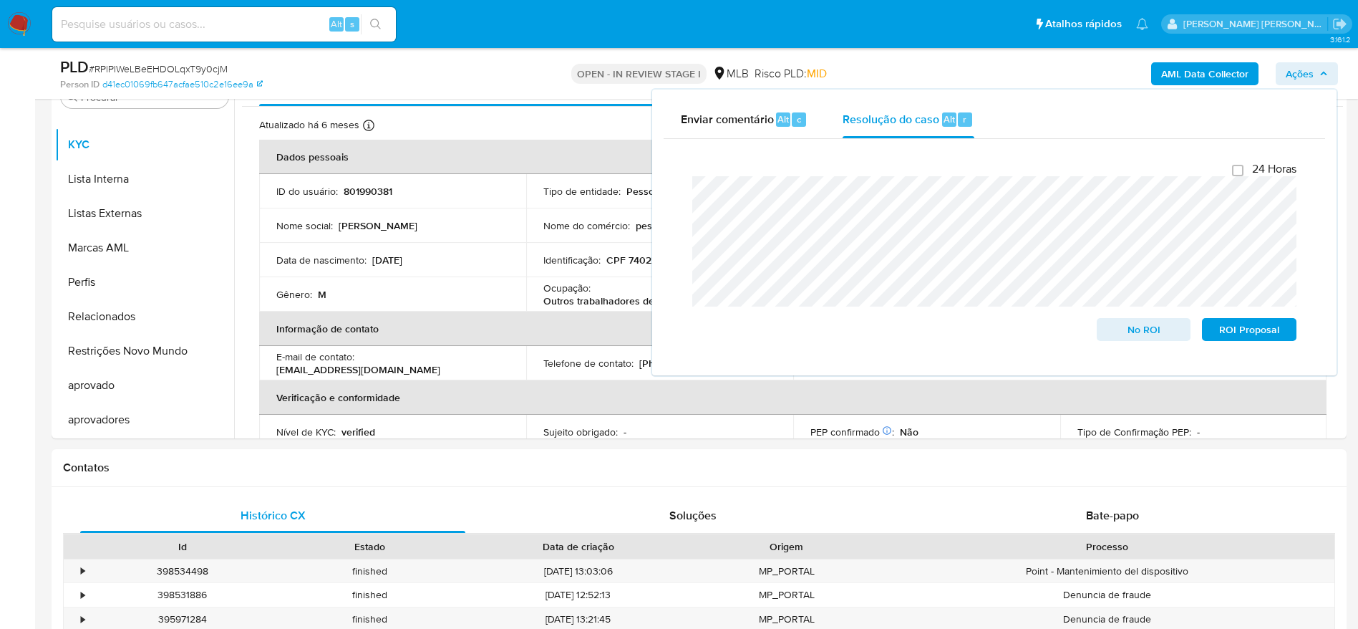
click at [1188, 63] on b "AML Data Collector" at bounding box center [1204, 73] width 87 height 23
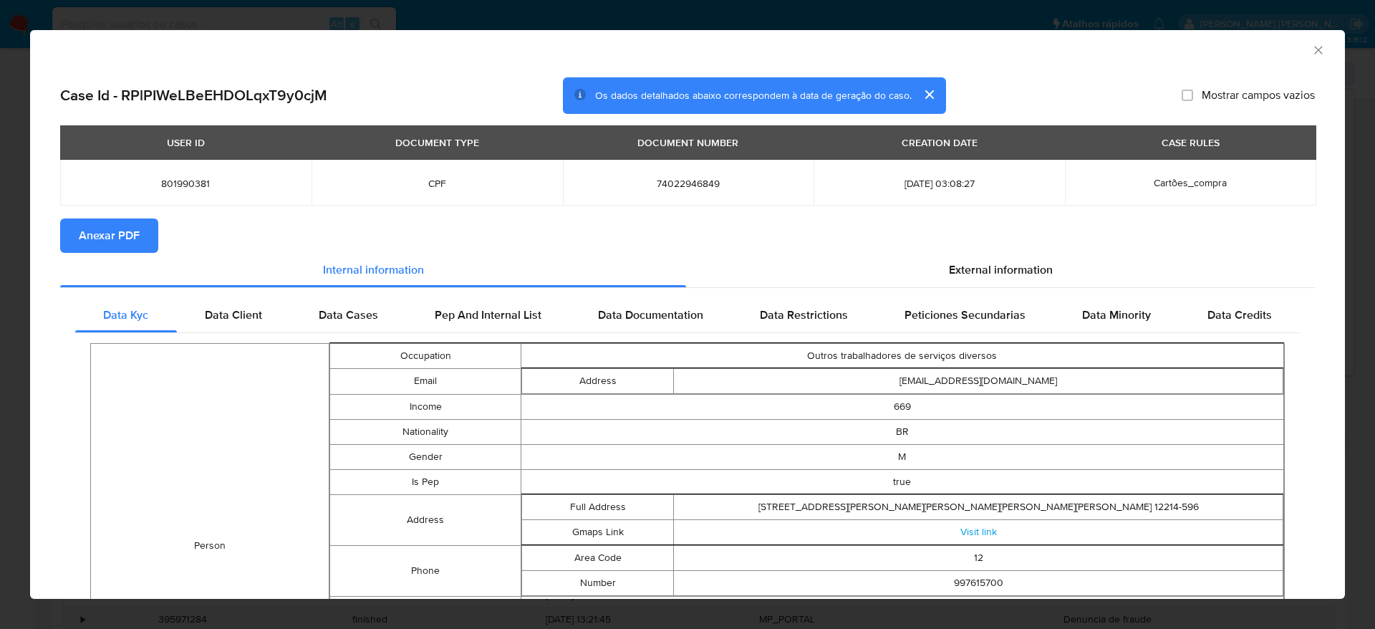
click at [100, 236] on span "Anexar PDF" at bounding box center [109, 236] width 61 height 32
click at [1311, 49] on icon "Fechar a janela" at bounding box center [1318, 50] width 14 height 14
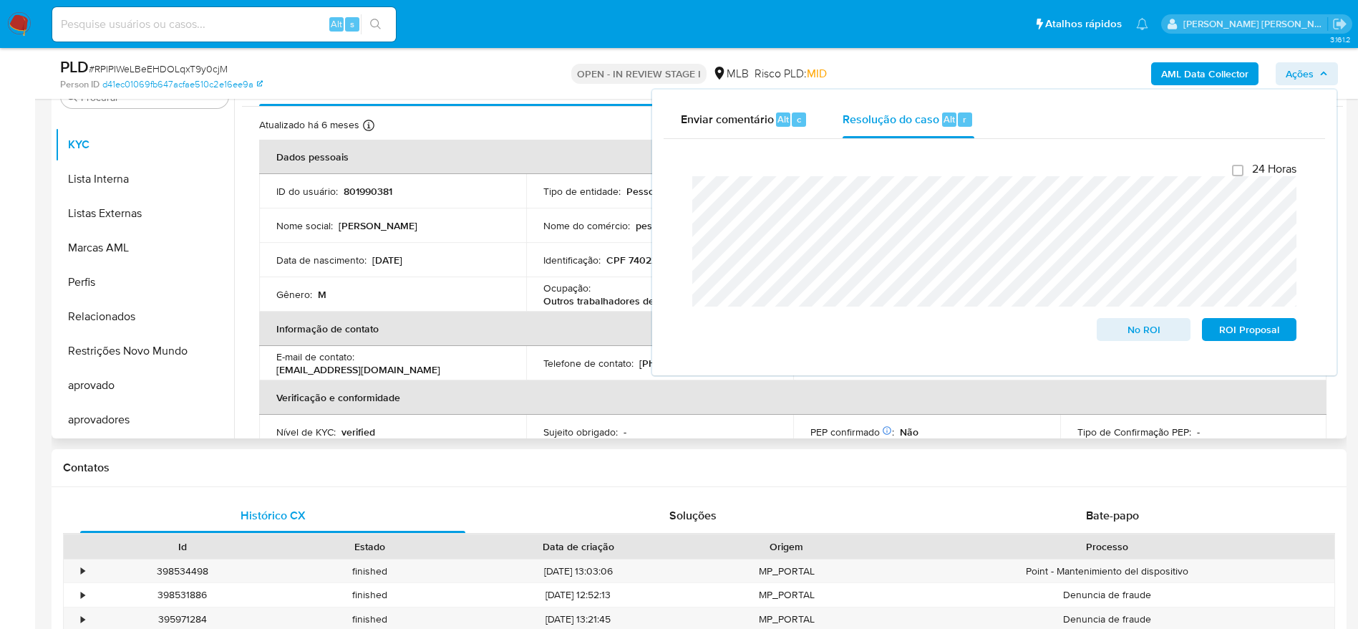
scroll to position [0, 0]
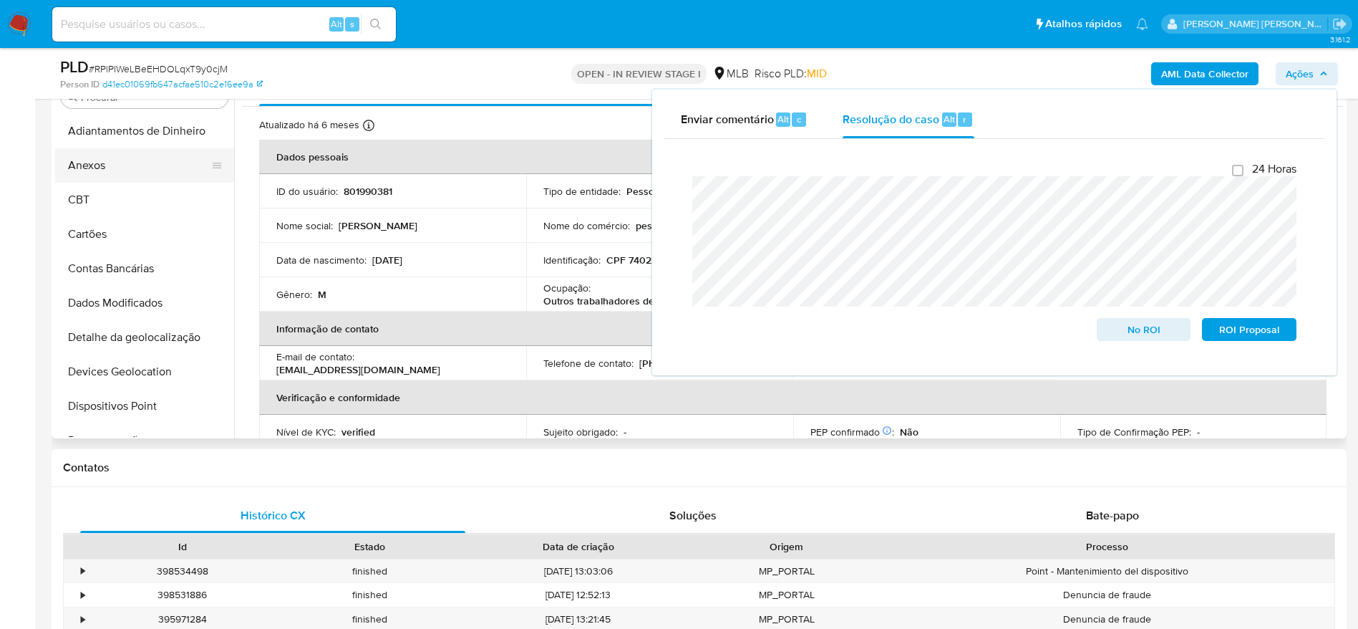
click at [134, 152] on button "Anexos" at bounding box center [139, 165] width 168 height 34
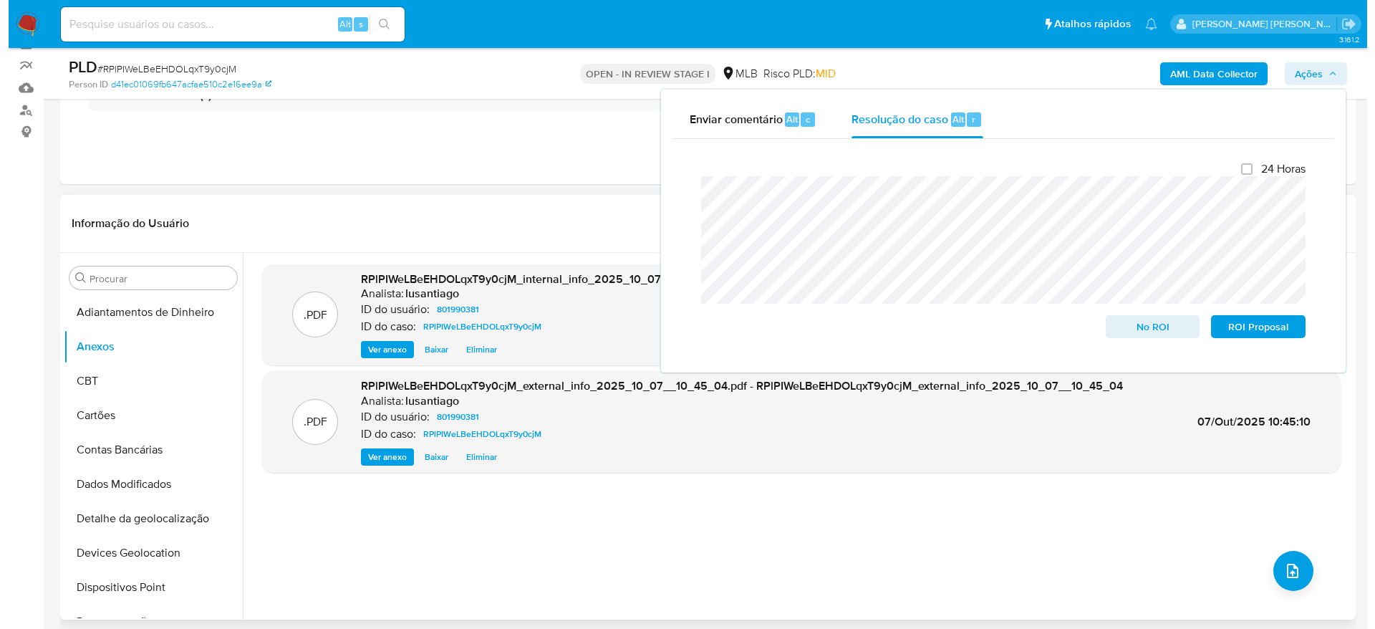
scroll to position [85, 0]
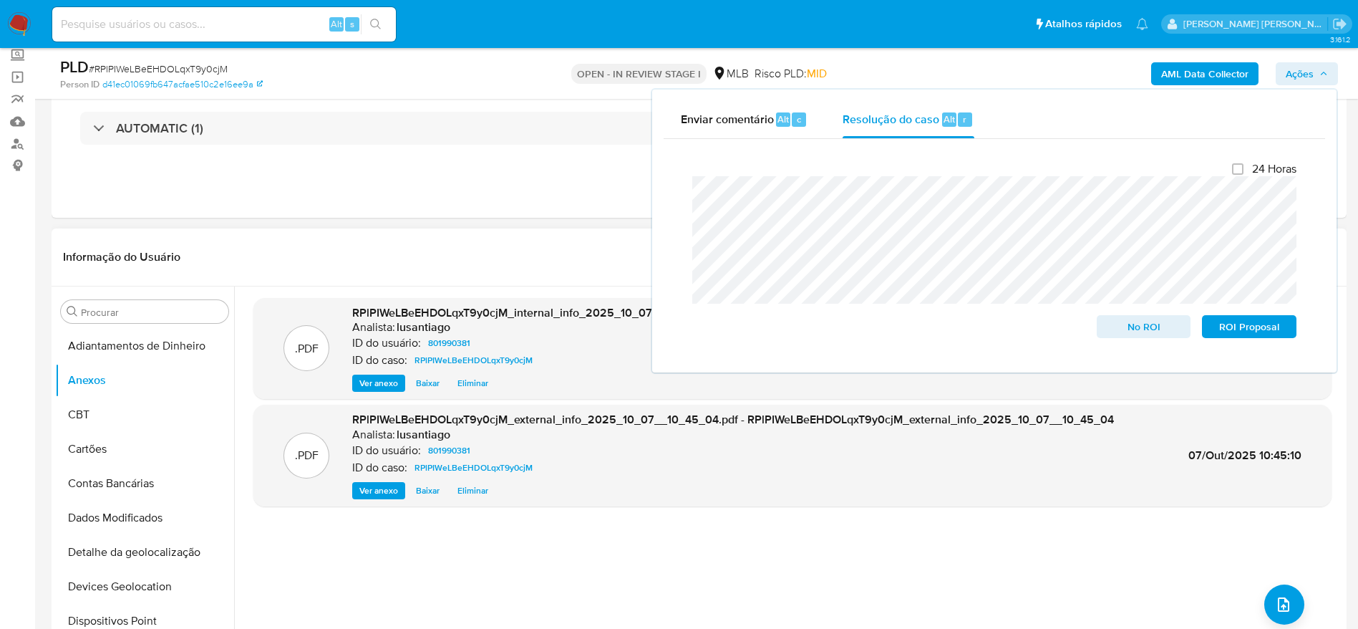
click at [541, 272] on header "Informação do Usuário Veja aparência por pessoa" at bounding box center [699, 257] width 1272 height 34
click at [1268, 581] on div ".PDF RPlPIWeLBeEHDOLqxT9y0cjM_internal_info_2025_10_07__10_45_10.pdf - RPlPIWeL…" at bounding box center [792, 470] width 1078 height 344
drag, startPoint x: 1268, startPoint y: 583, endPoint x: 1274, endPoint y: 588, distance: 7.6
click at [1269, 585] on div ".PDF RPlPIWeLBeEHDOLqxT9y0cjM_internal_info_2025_10_07__10_45_10.pdf - RPlPIWeL…" at bounding box center [792, 470] width 1078 height 344
click at [1274, 588] on button "upload-file" at bounding box center [1284, 604] width 40 height 40
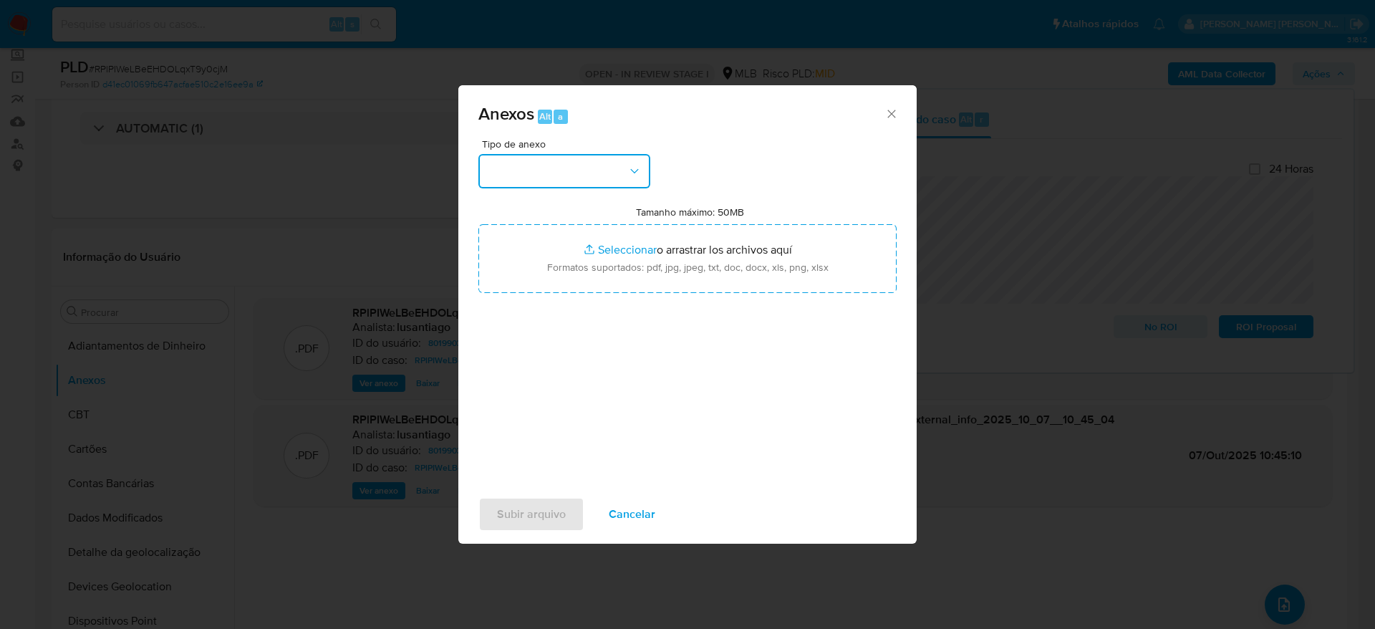
drag, startPoint x: 547, startPoint y: 170, endPoint x: 551, endPoint y: 177, distance: 8.3
click at [548, 170] on button "button" at bounding box center [564, 171] width 172 height 34
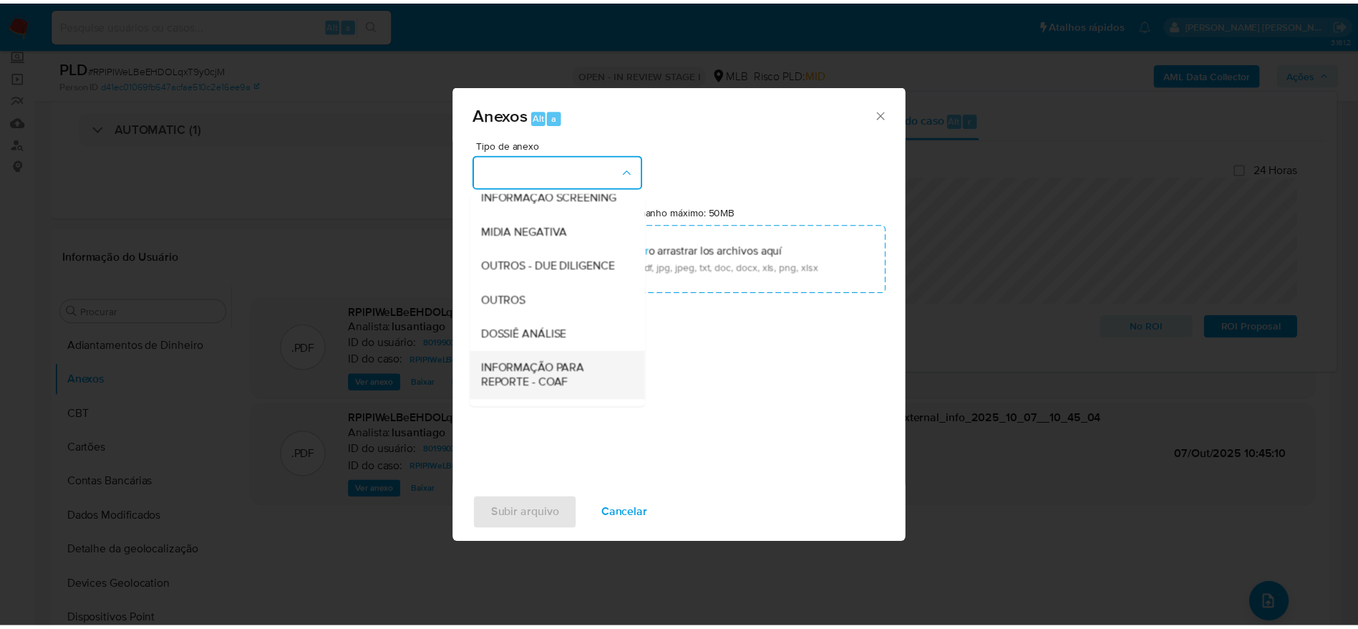
scroll to position [221, 0]
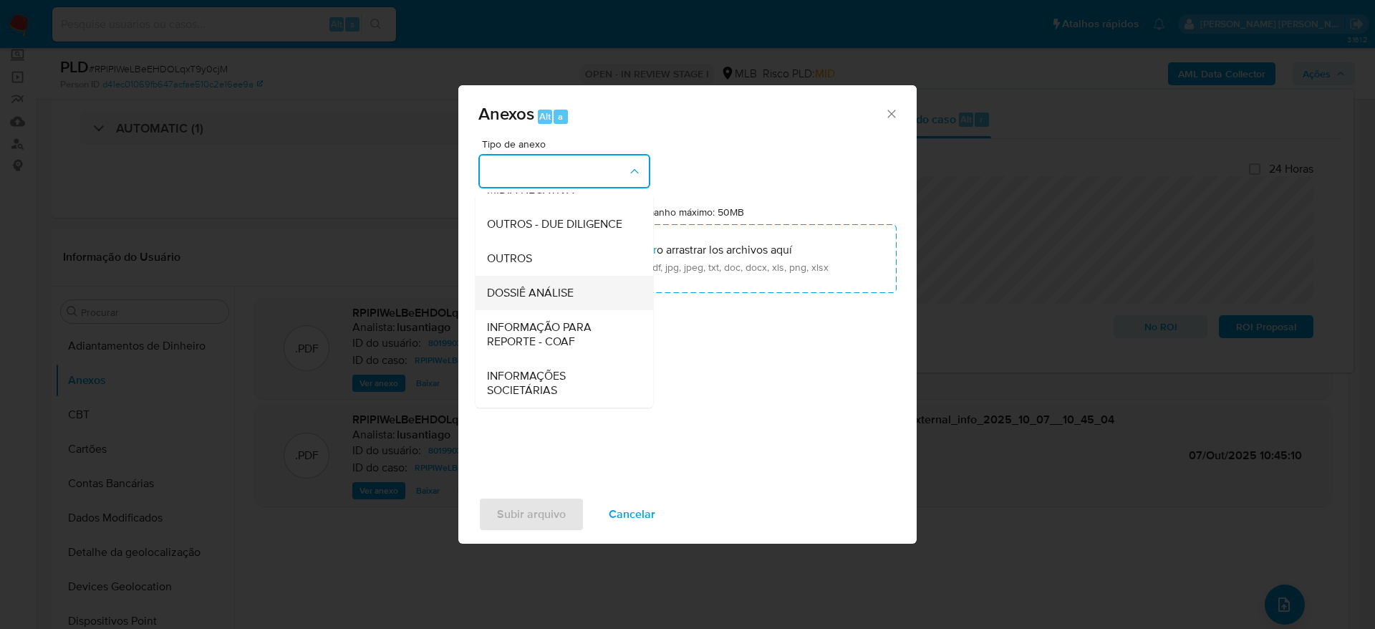
click at [567, 294] on span "DOSSIÊ ANÁLISE" at bounding box center [530, 293] width 87 height 14
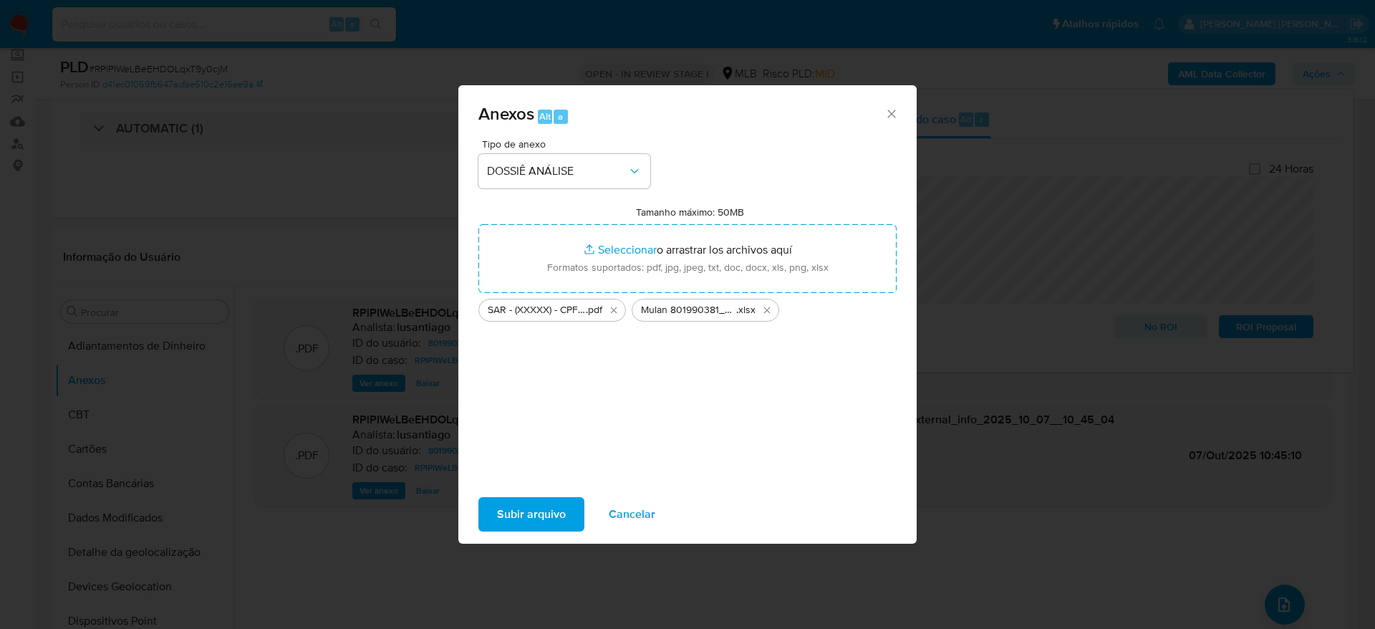
click at [525, 513] on span "Subir arquivo" at bounding box center [531, 514] width 69 height 32
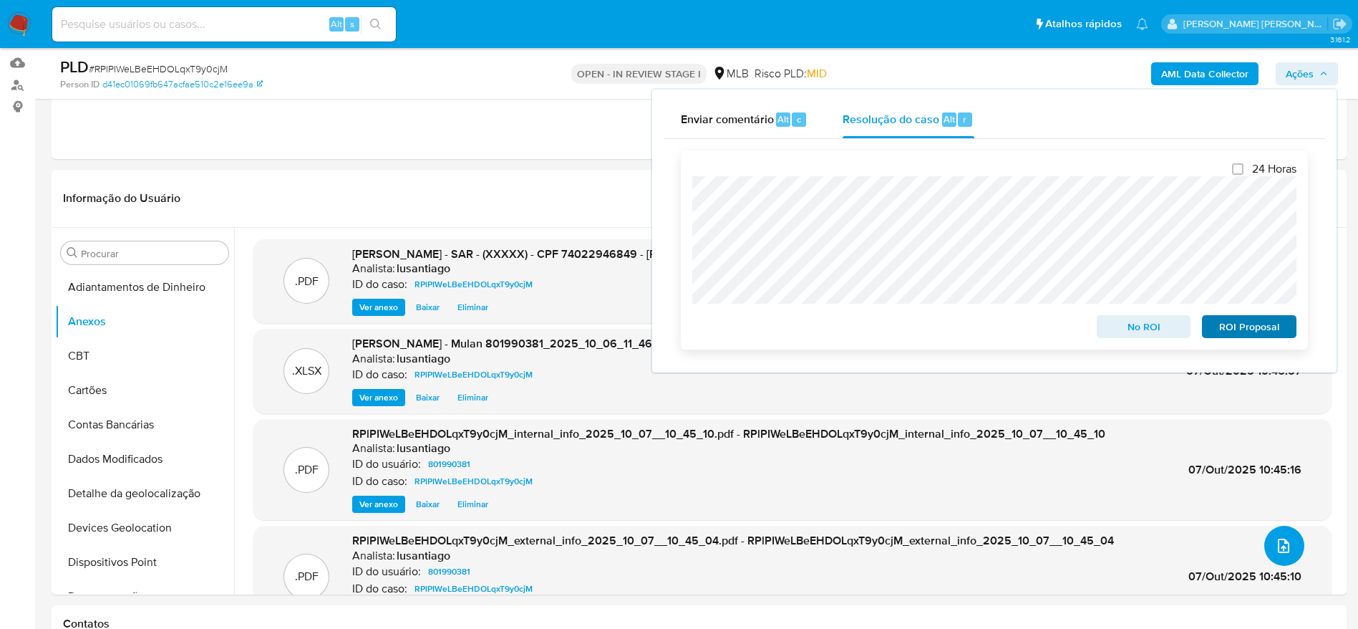
scroll to position [193, 0]
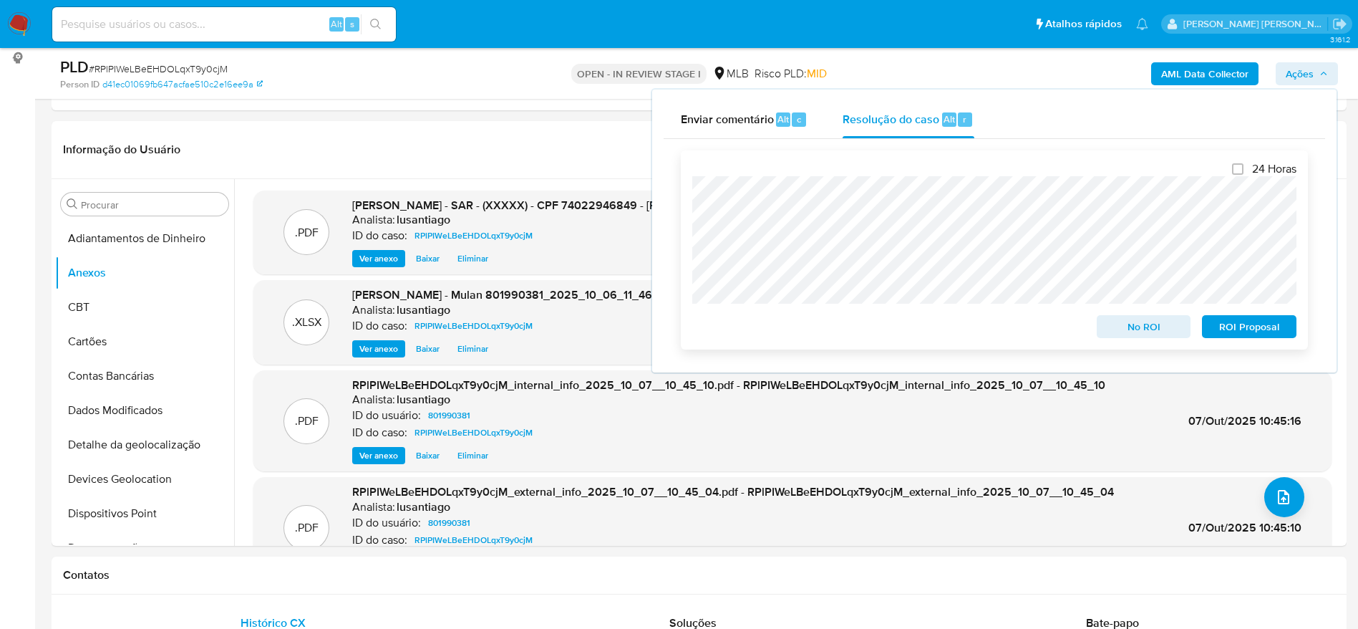
click at [1248, 332] on span "ROI Proposal" at bounding box center [1249, 326] width 74 height 20
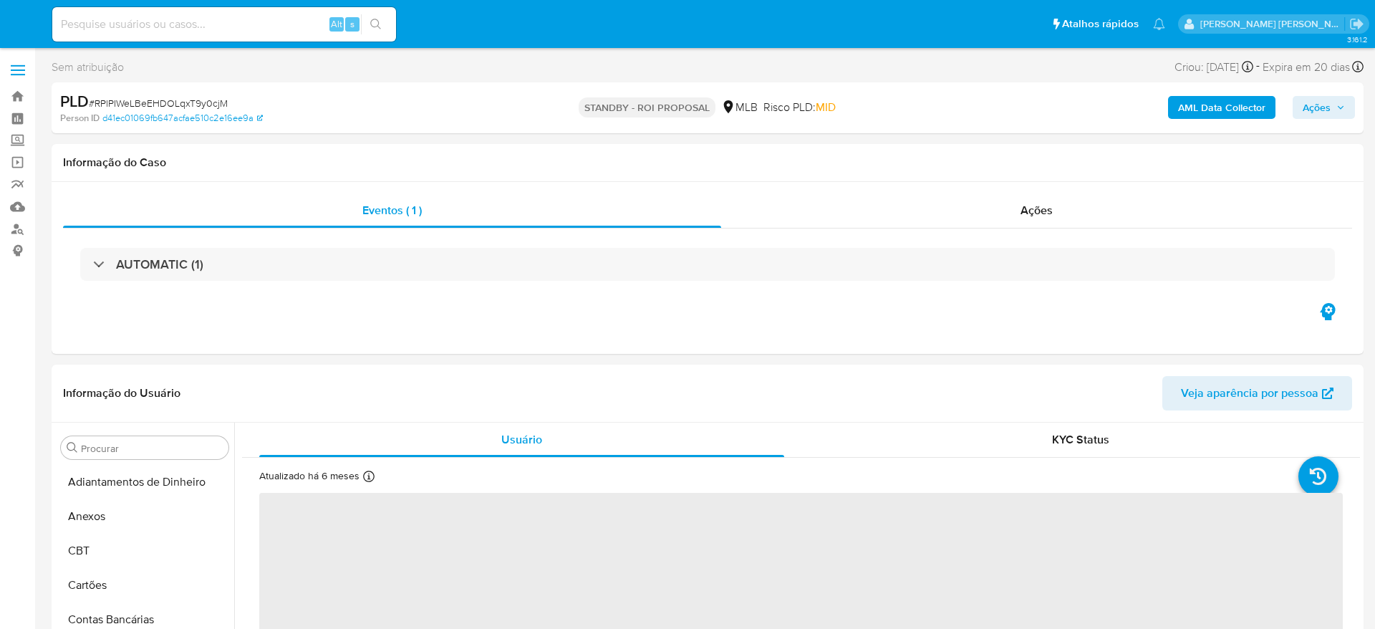
select select "10"
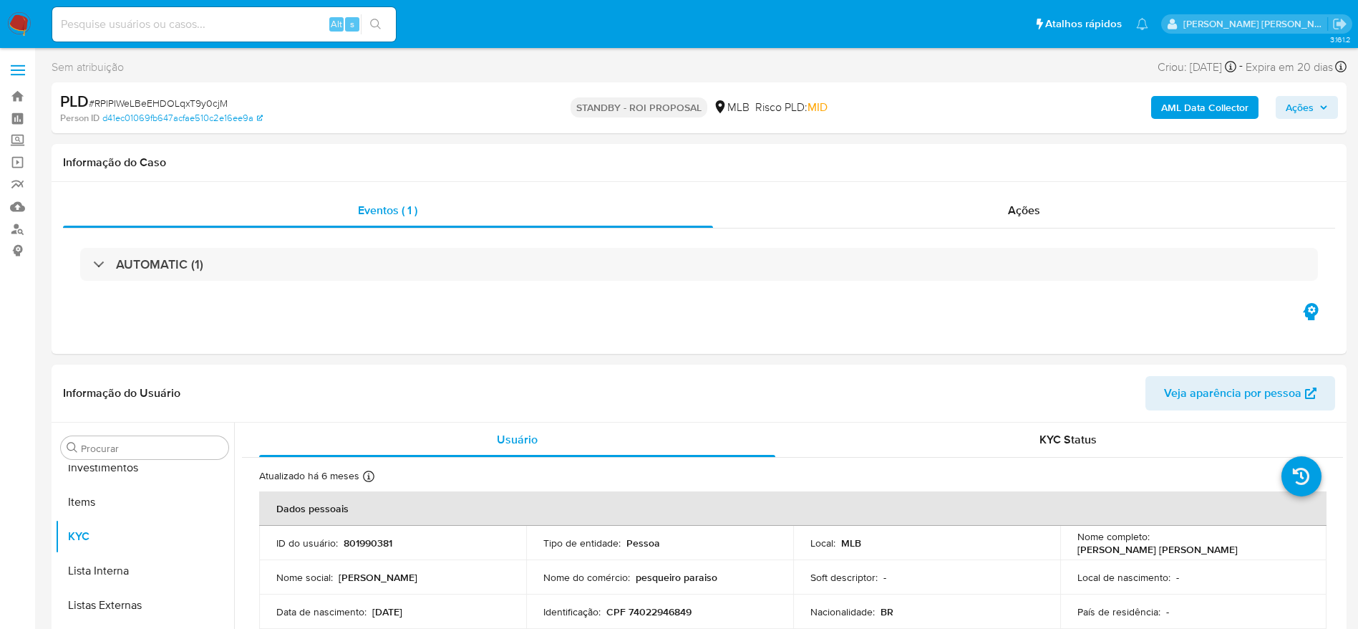
scroll to position [742, 0]
click at [19, 100] on link "Bandeja" at bounding box center [85, 96] width 170 height 22
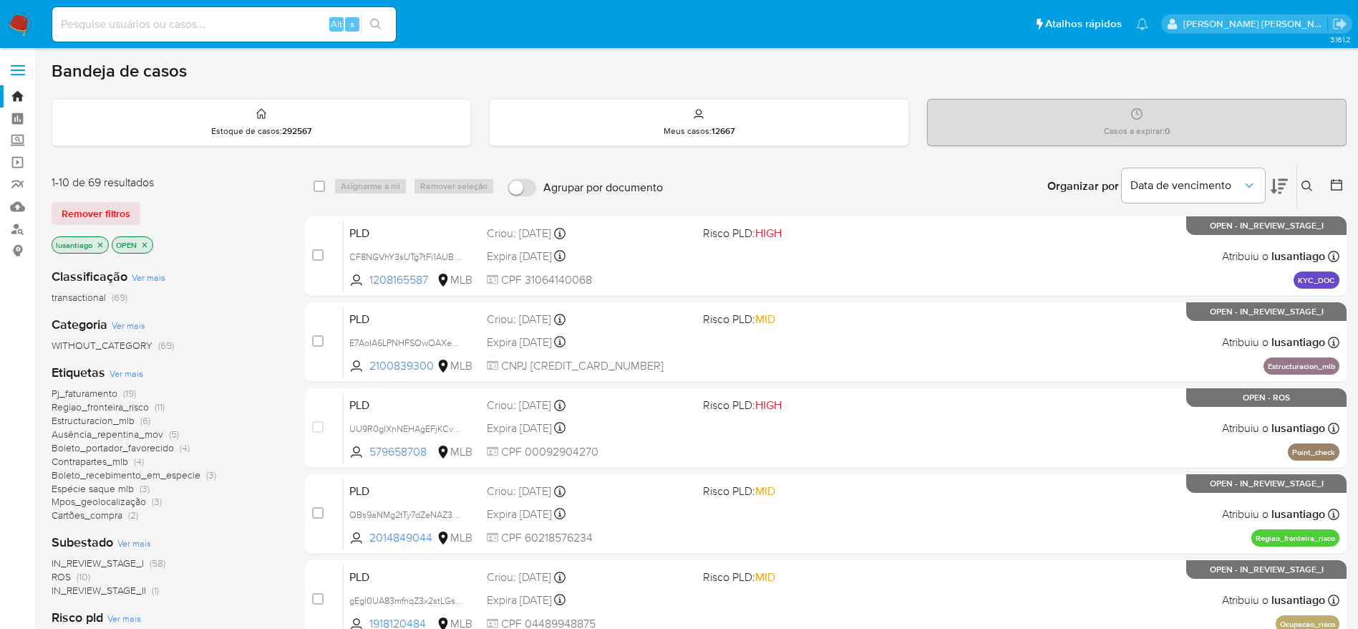
click at [239, 21] on input at bounding box center [224, 24] width 344 height 19
paste input "172544827"
type input "172544827"
click at [378, 23] on icon "search-icon" at bounding box center [375, 24] width 11 height 11
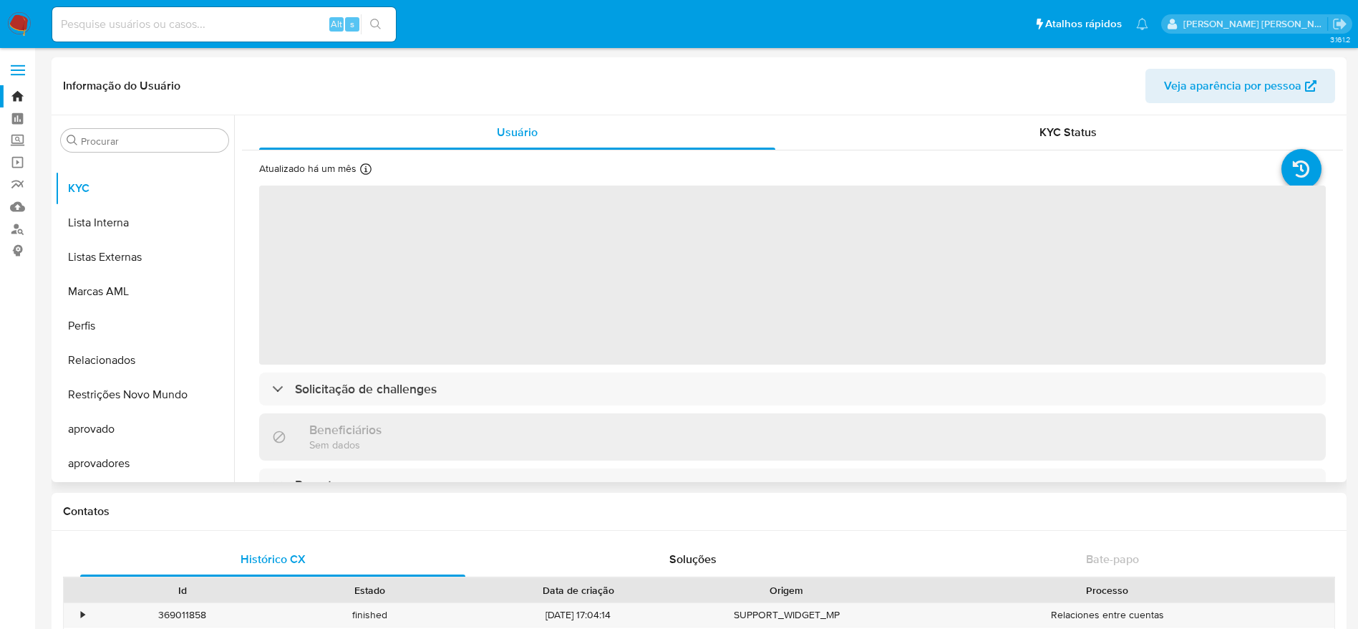
select select "10"
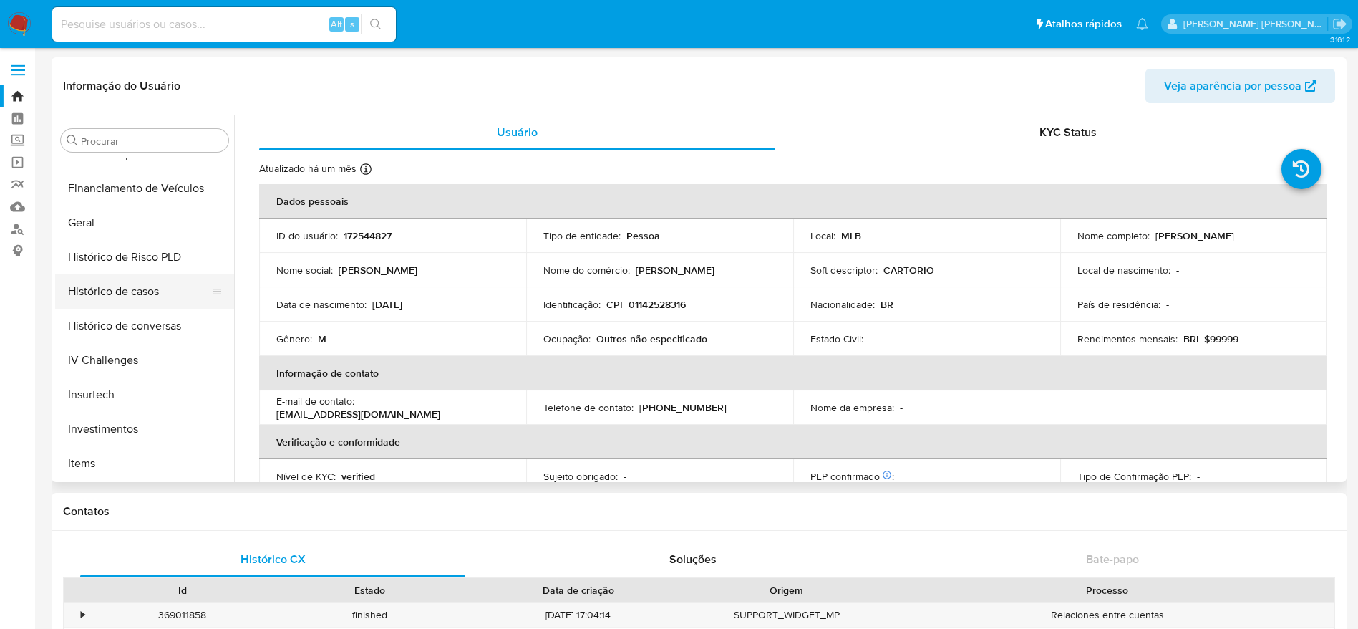
scroll to position [420, 0]
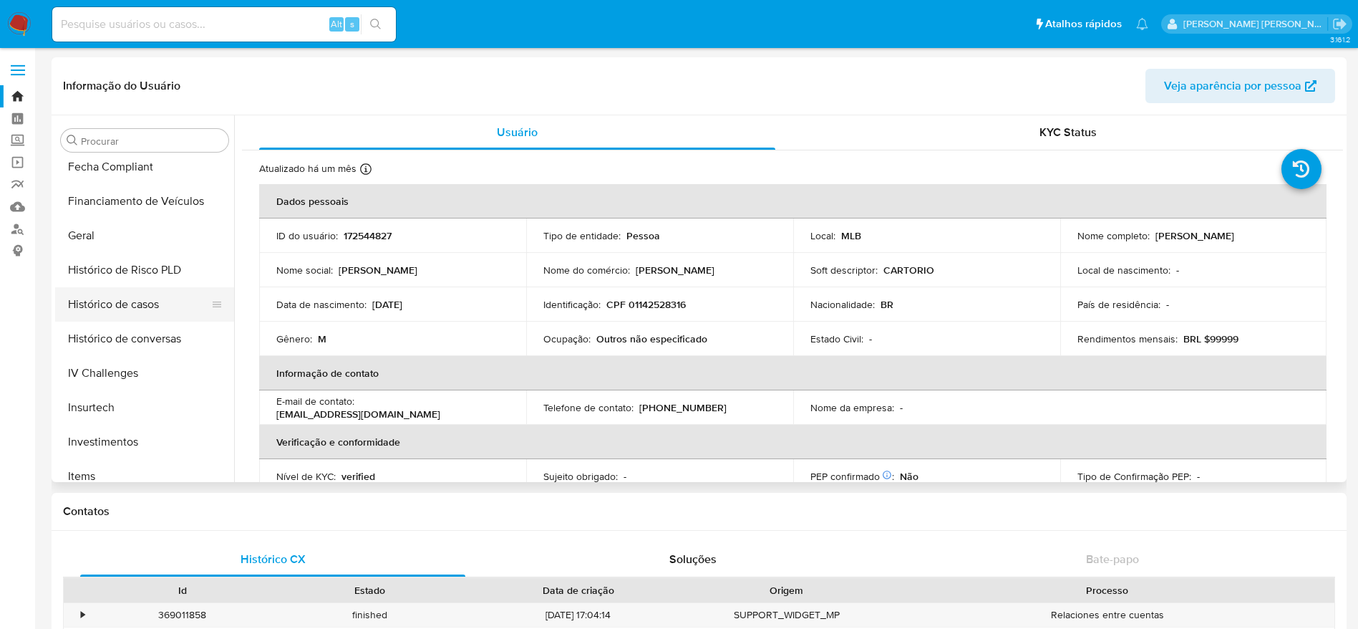
click at [141, 307] on button "Histórico de casos" at bounding box center [139, 304] width 168 height 34
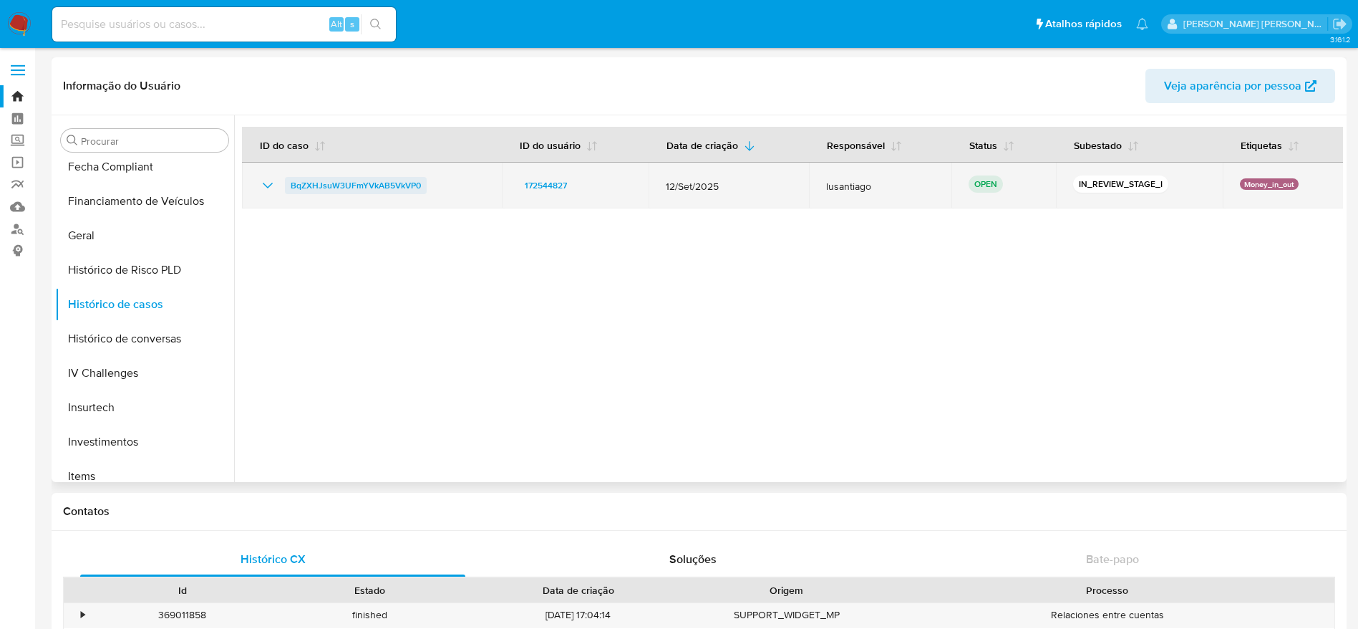
click at [337, 192] on span "BqZXHJsuW3UFmYVkAB5VkVP0" at bounding box center [356, 185] width 130 height 17
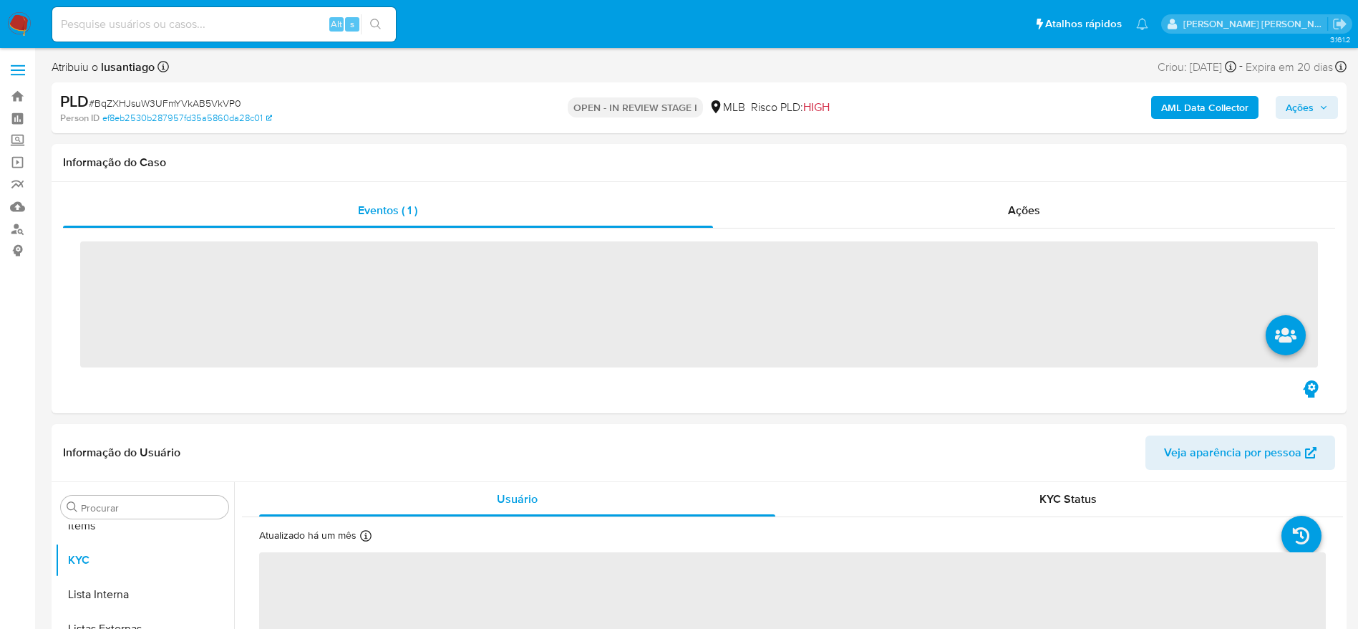
scroll to position [742, 0]
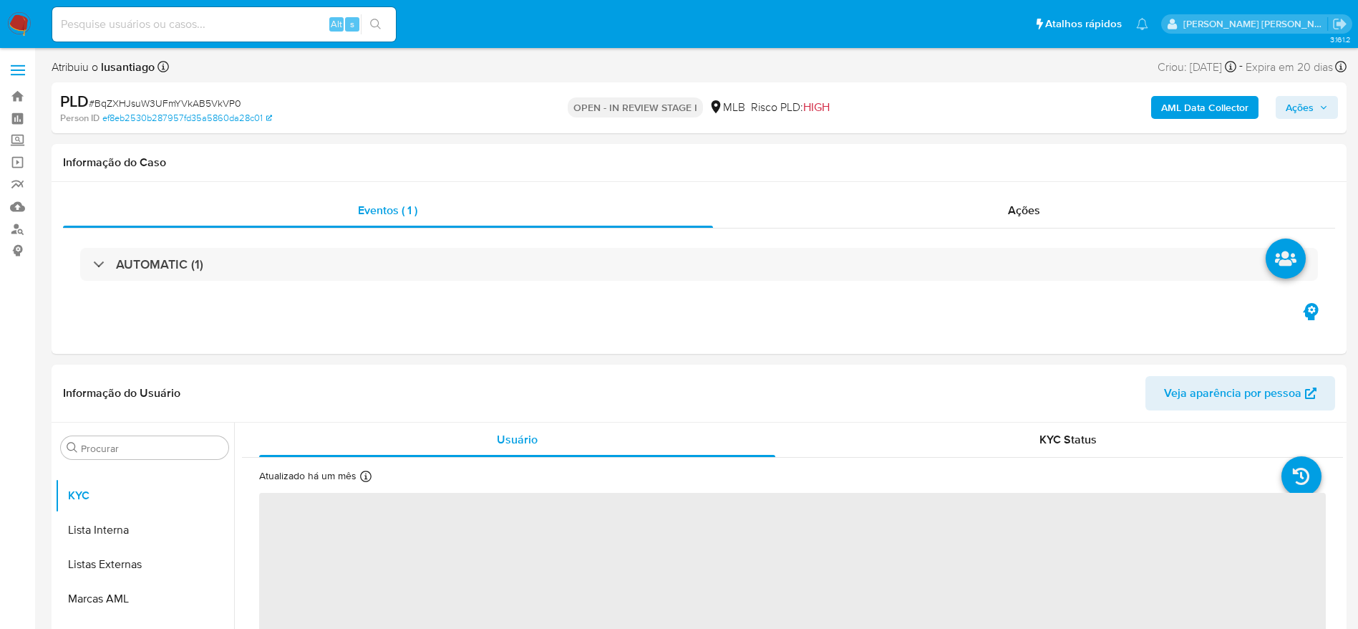
select select "10"
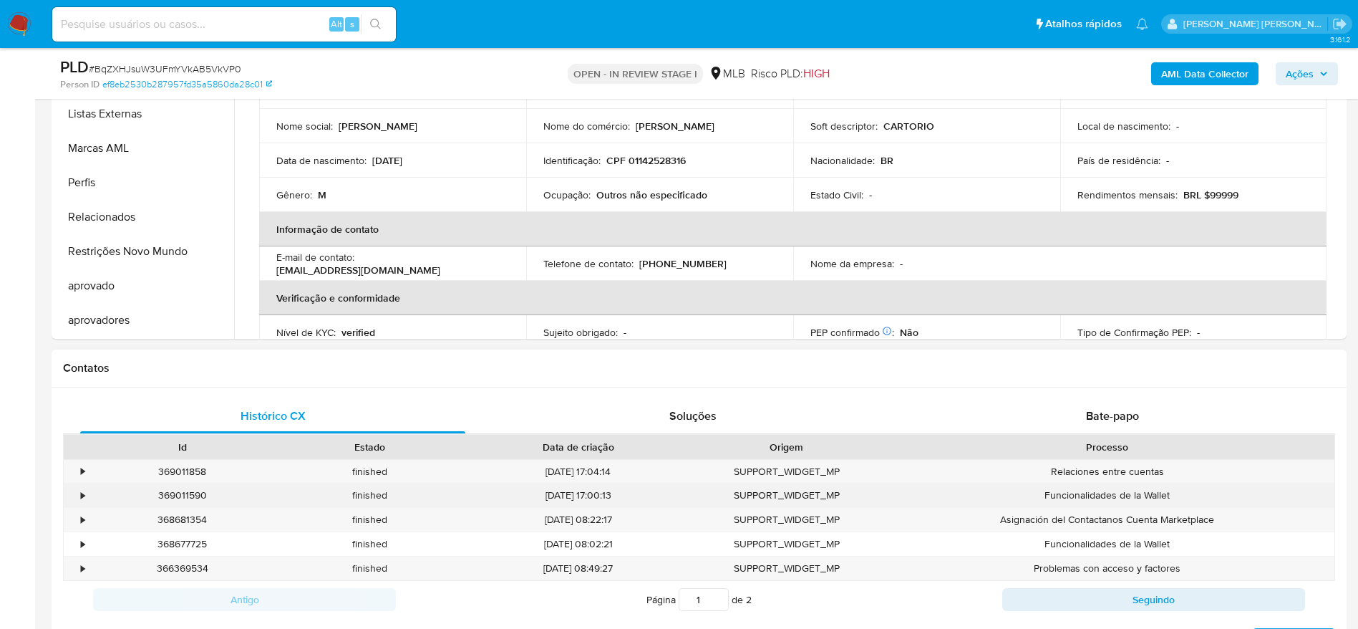
scroll to position [430, 0]
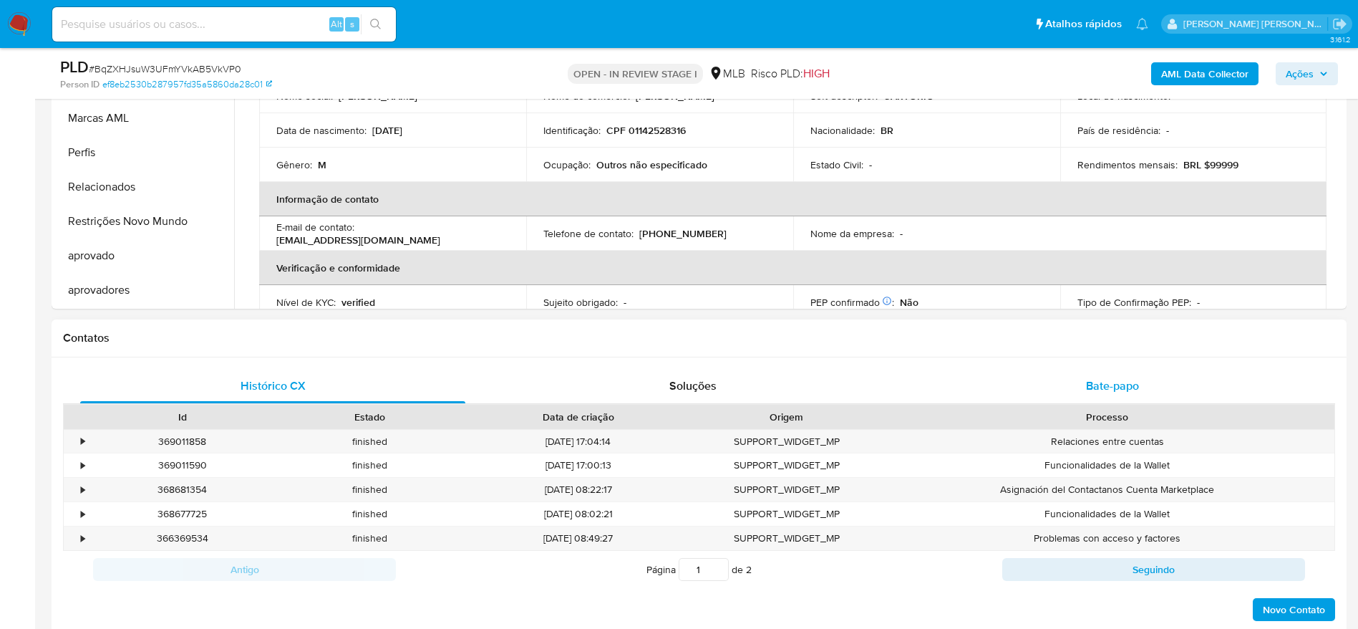
click at [1090, 387] on span "Bate-papo" at bounding box center [1112, 385] width 53 height 16
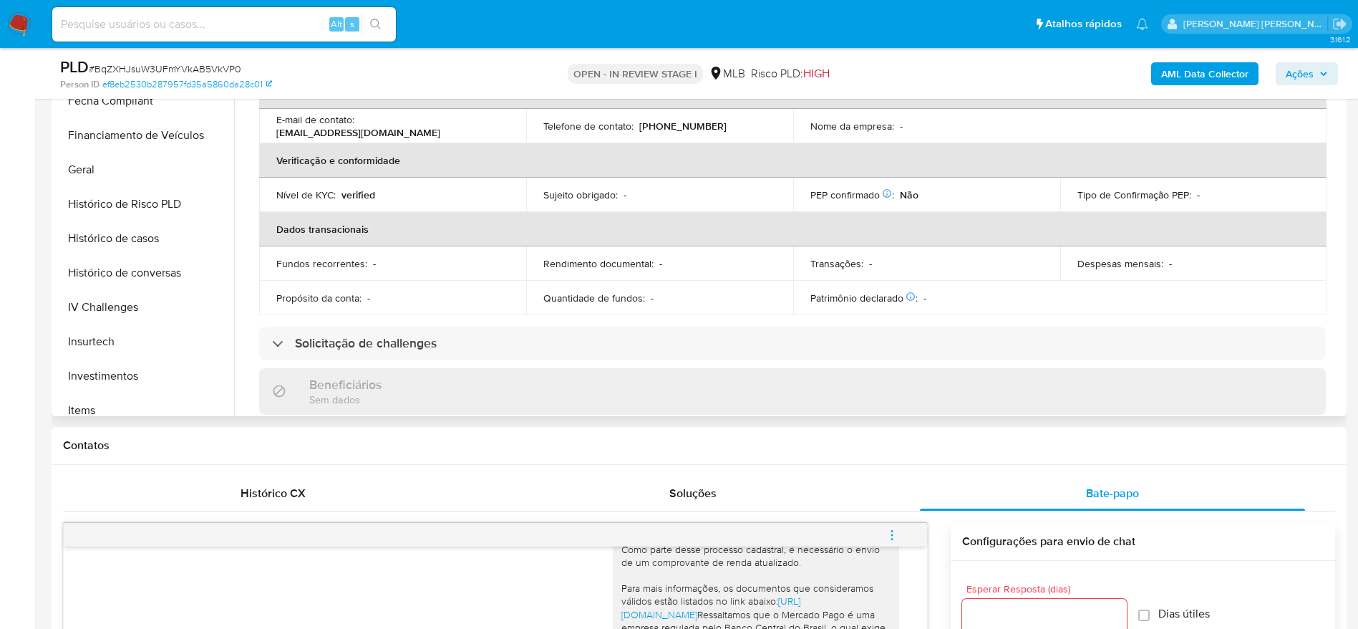
scroll to position [0, 0]
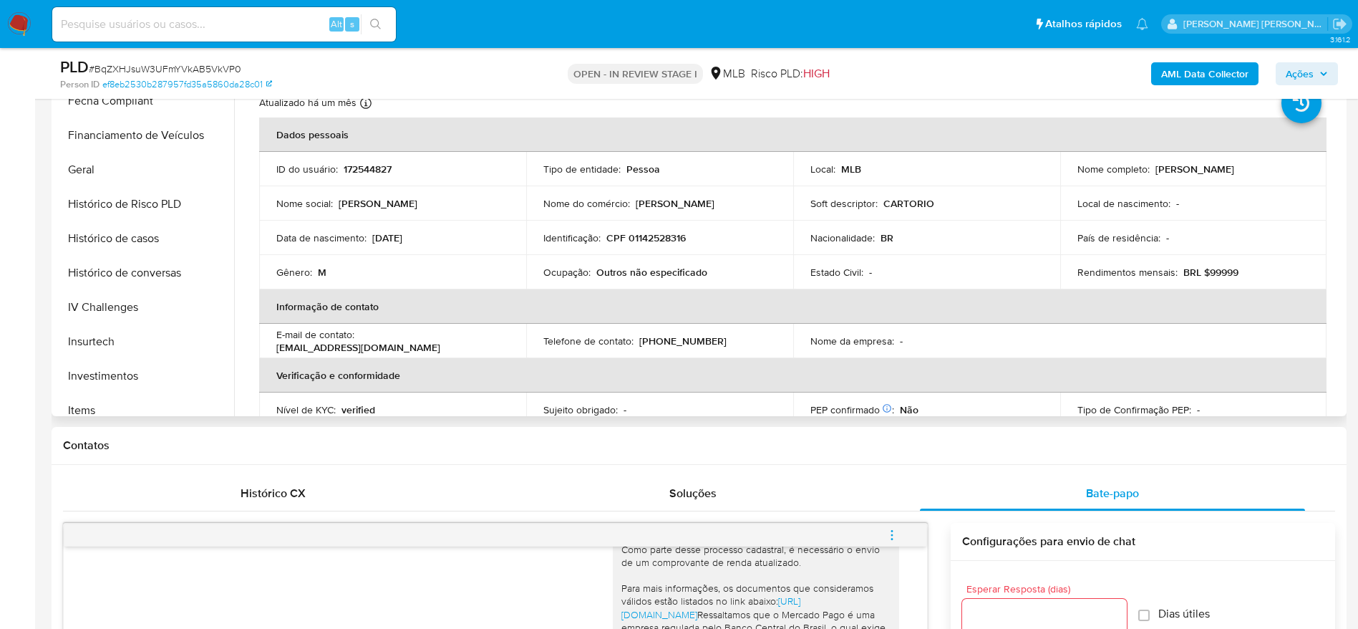
click at [662, 236] on p "CPF 01142528316" at bounding box center [645, 237] width 79 height 13
copy p "01142528316"
click at [652, 238] on p "CPF 01142528316" at bounding box center [645, 237] width 79 height 13
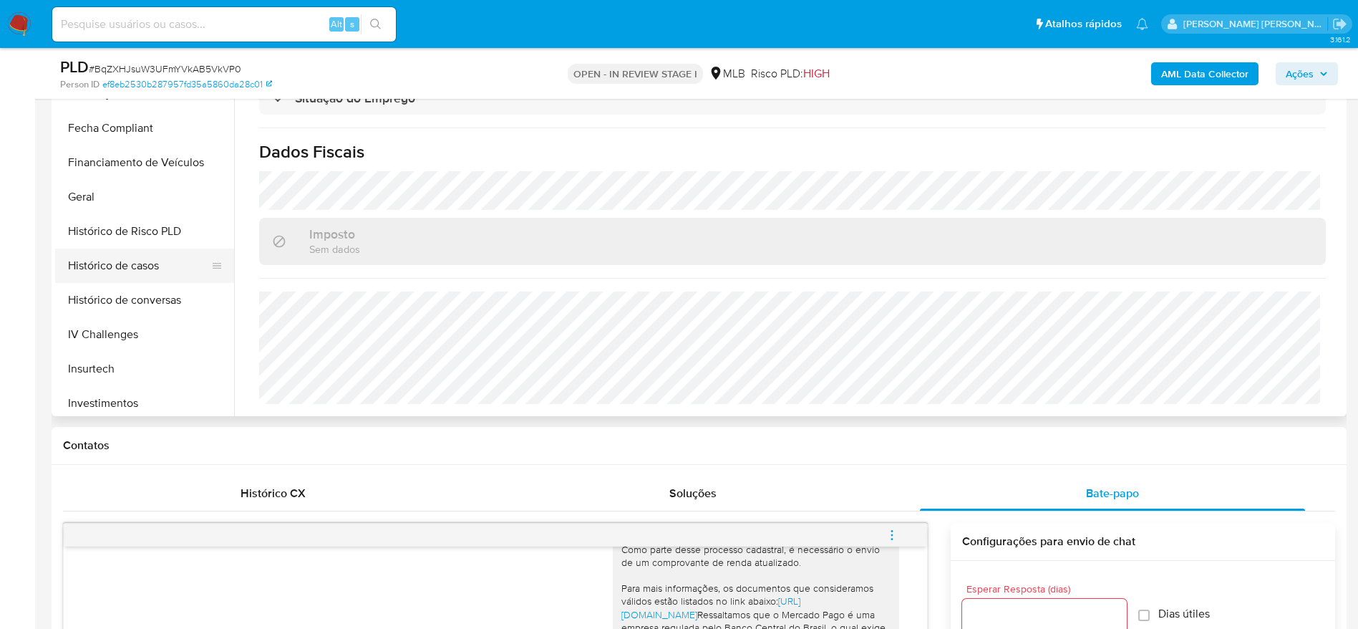
scroll to position [313, 0]
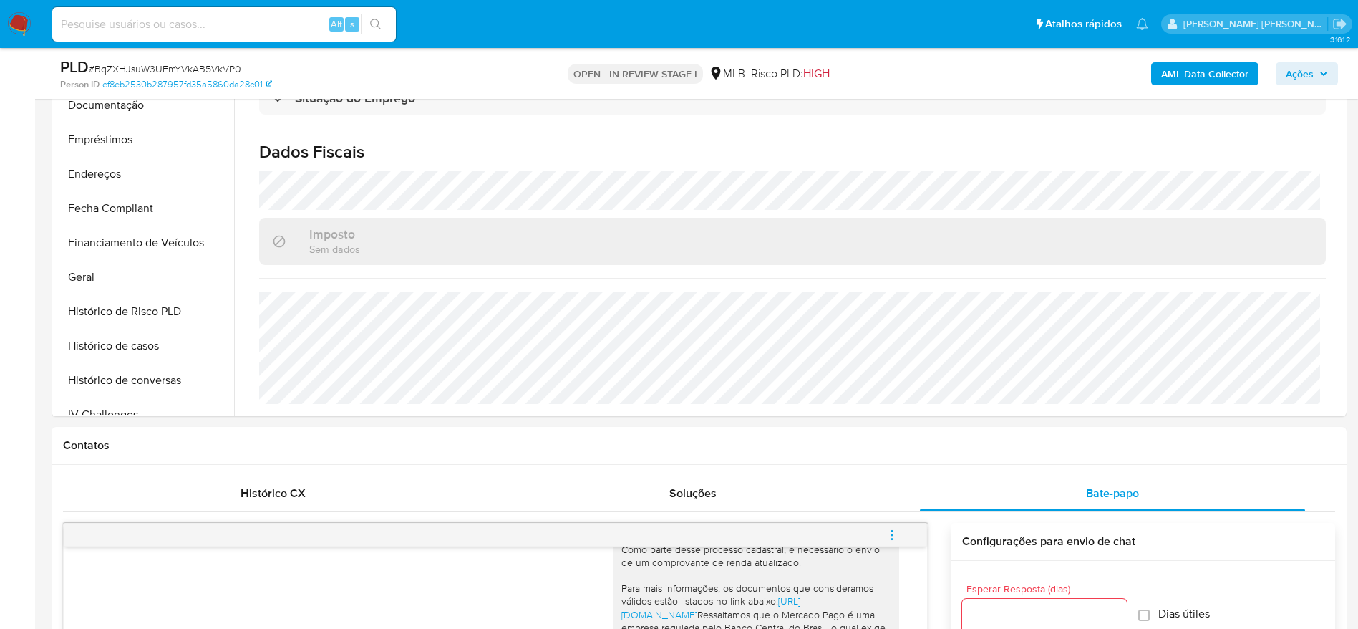
click at [105, 276] on button "Geral" at bounding box center [144, 277] width 179 height 34
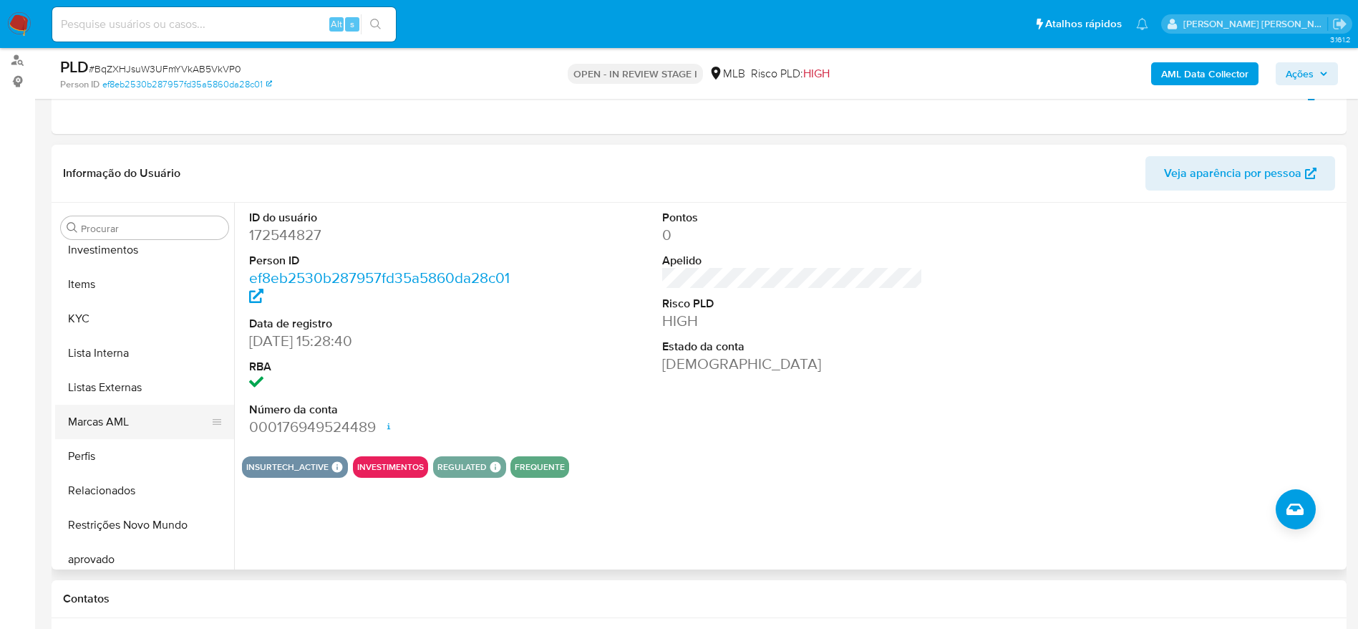
scroll to position [742, 0]
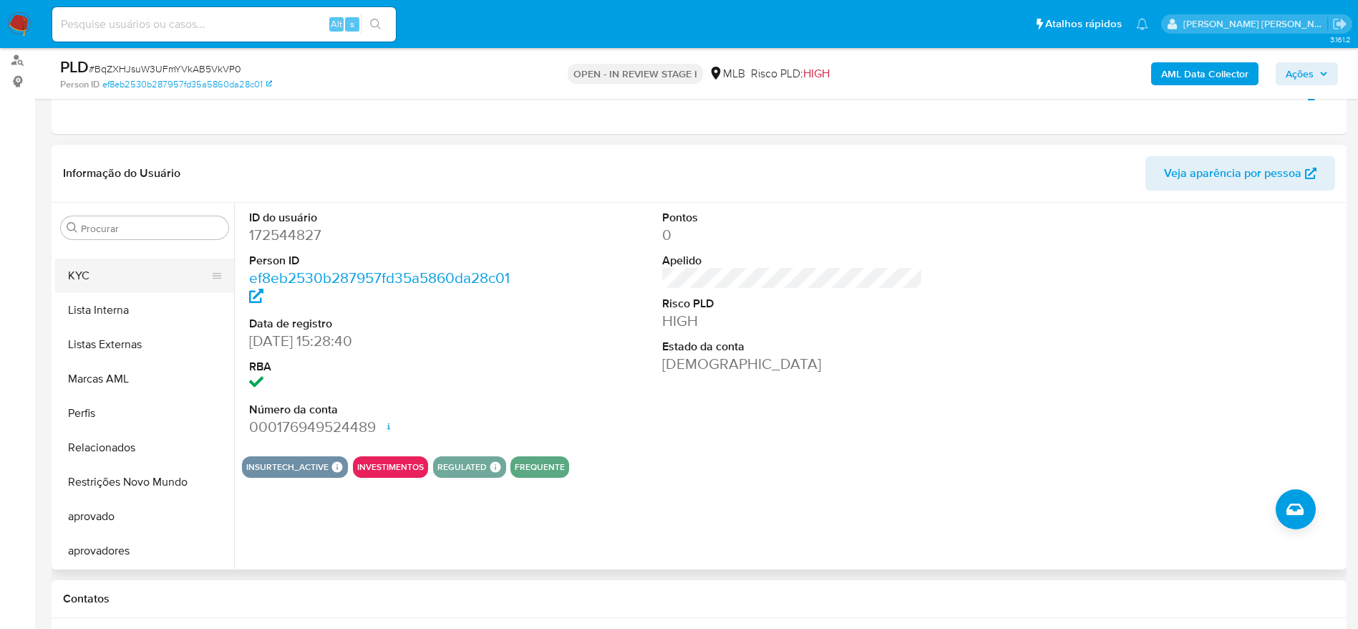
click at [116, 266] on button "KYC" at bounding box center [139, 275] width 168 height 34
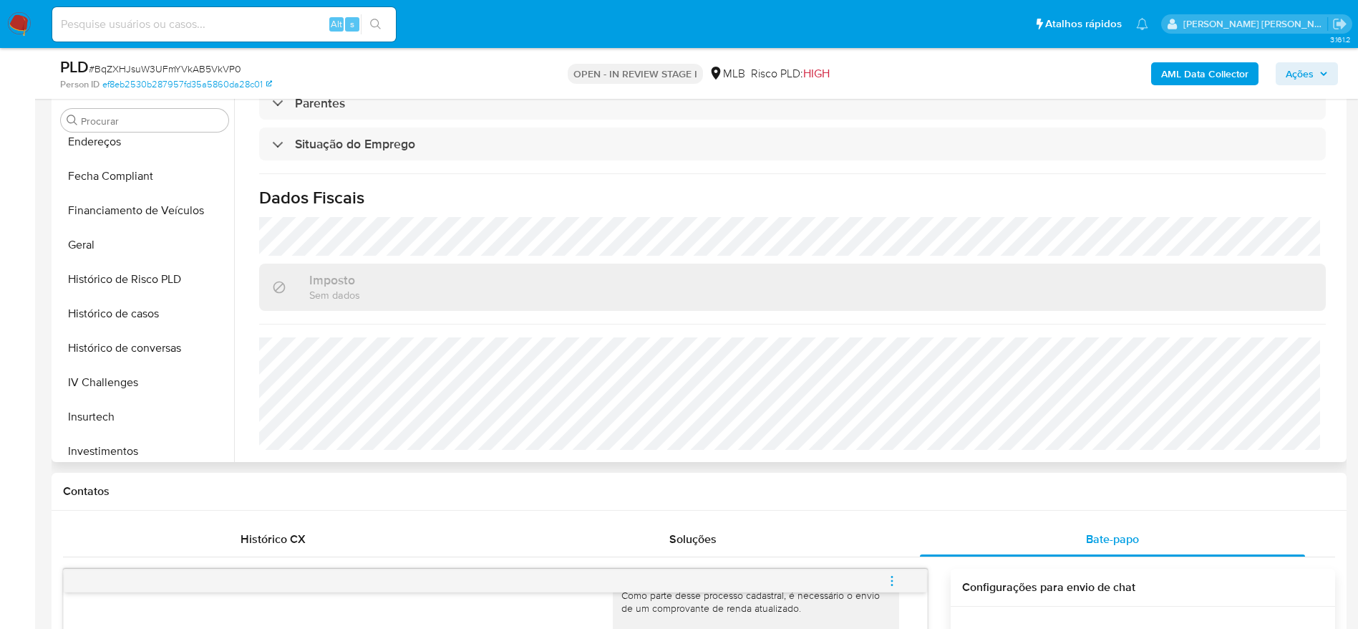
scroll to position [313, 0]
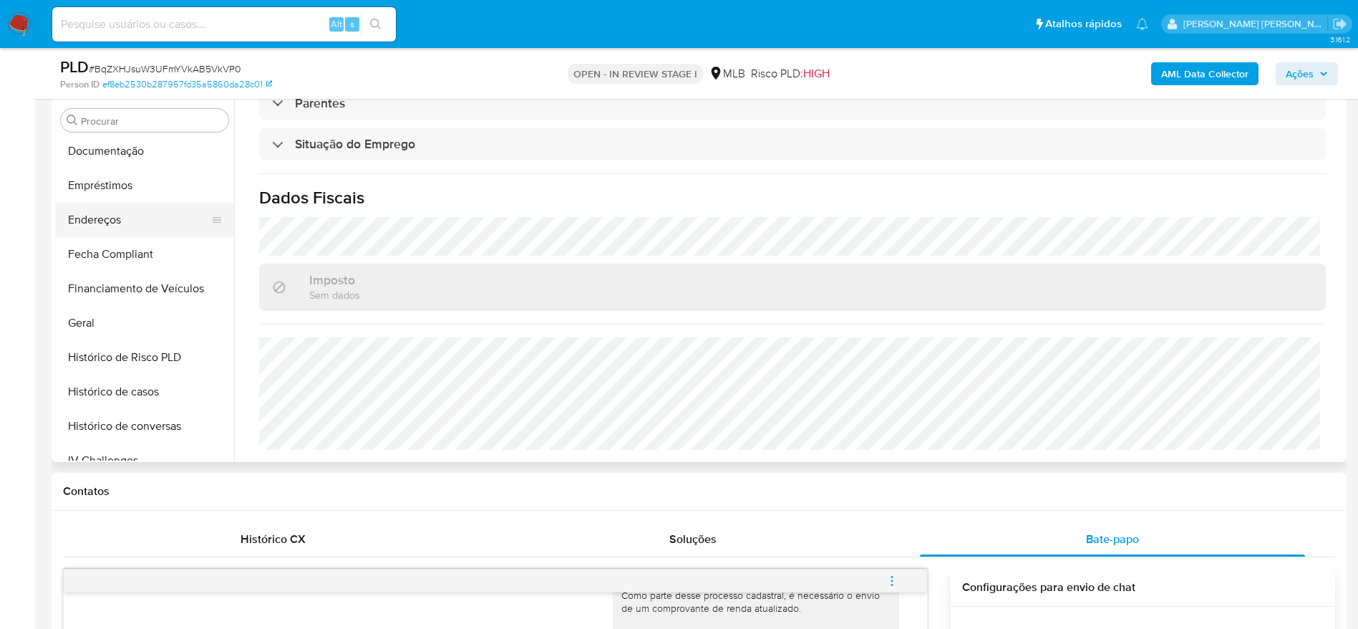
click at [105, 211] on button "Endereços" at bounding box center [139, 220] width 168 height 34
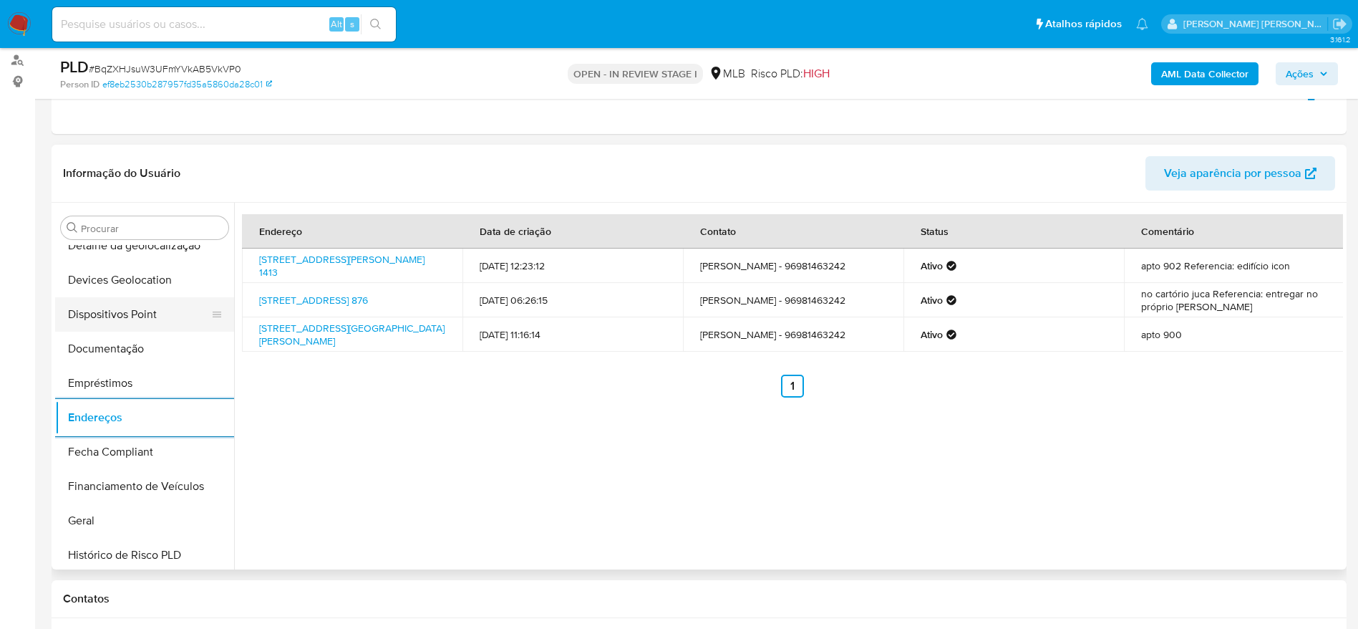
scroll to position [98, 0]
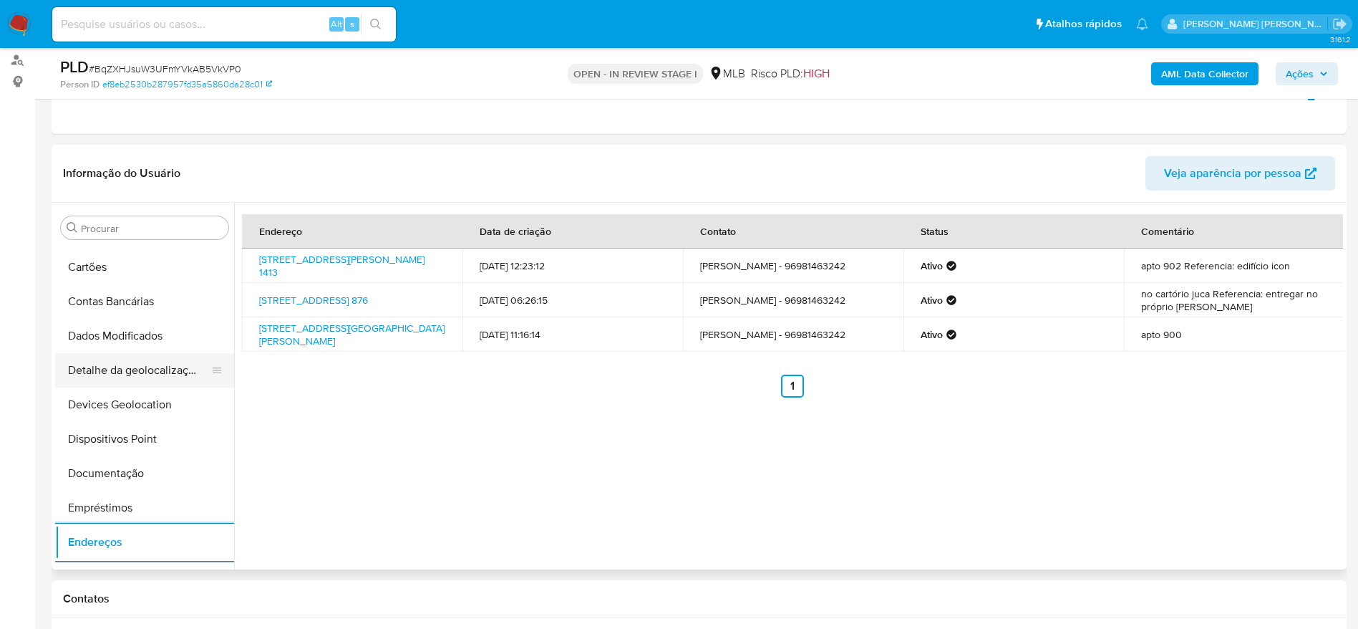
click at [118, 373] on button "Detalhe da geolocalização" at bounding box center [139, 370] width 168 height 34
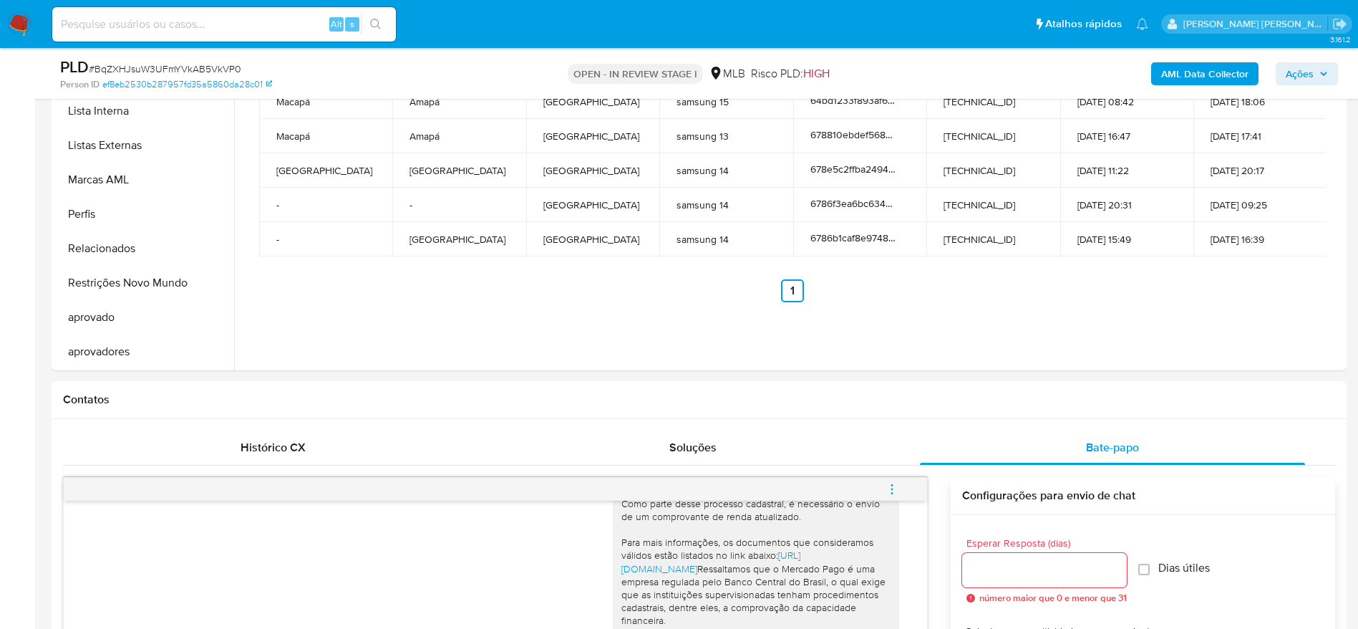
scroll to position [384, 0]
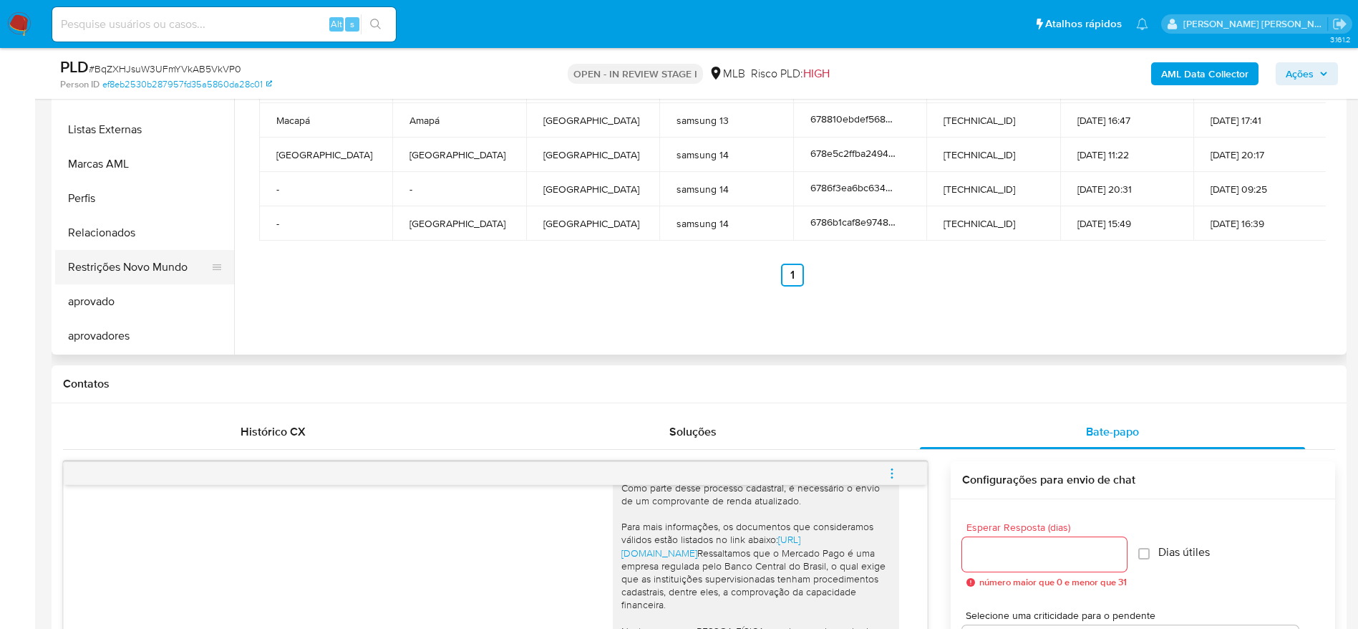
click at [120, 266] on button "Restrições Novo Mundo" at bounding box center [139, 267] width 168 height 34
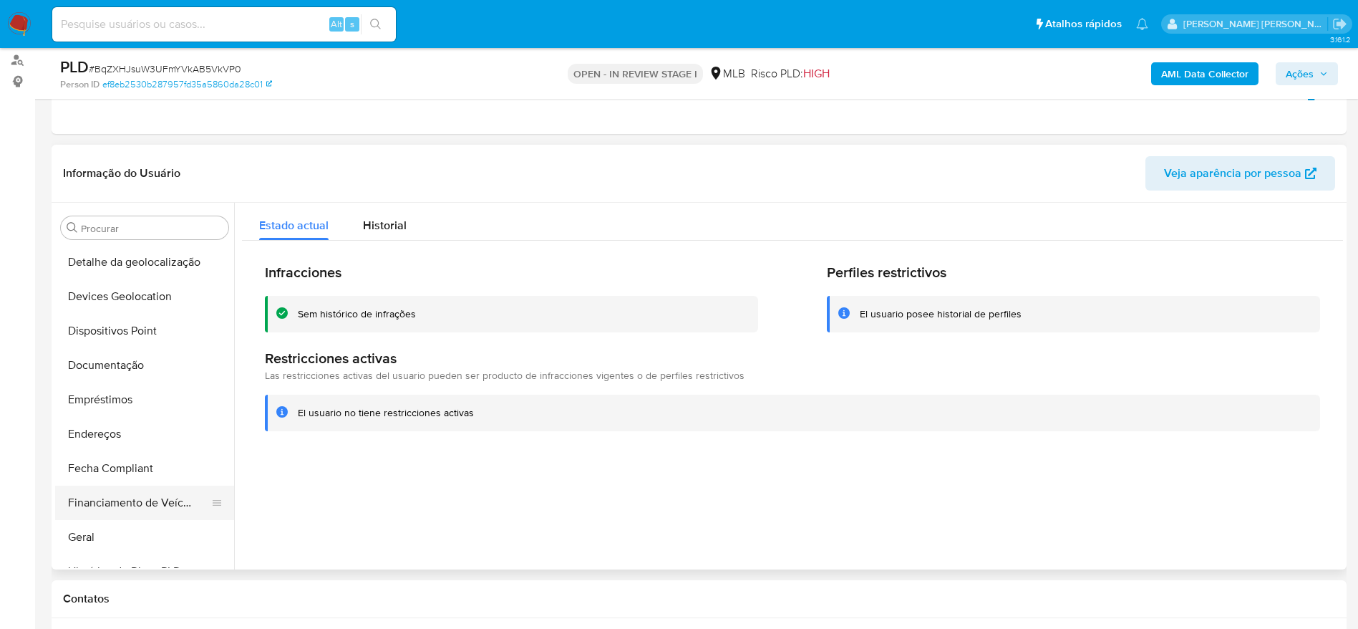
scroll to position [205, 0]
click at [136, 329] on button "Dispositivos Point" at bounding box center [139, 331] width 168 height 34
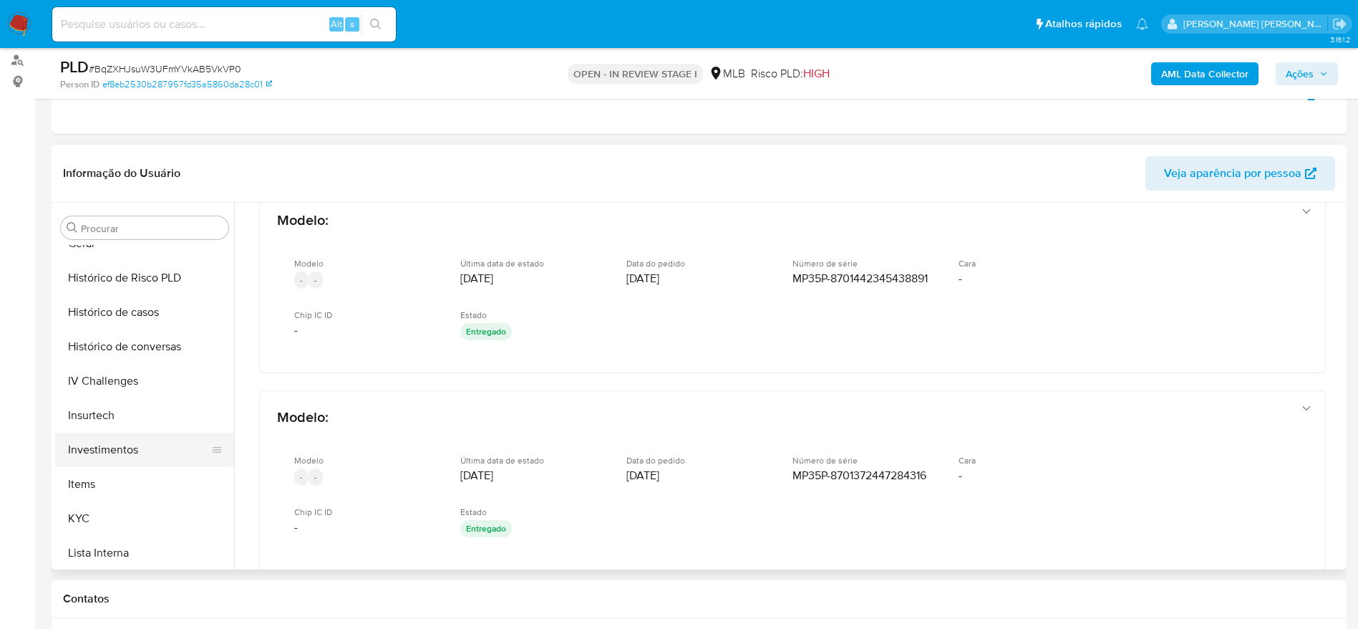
scroll to position [528, 0]
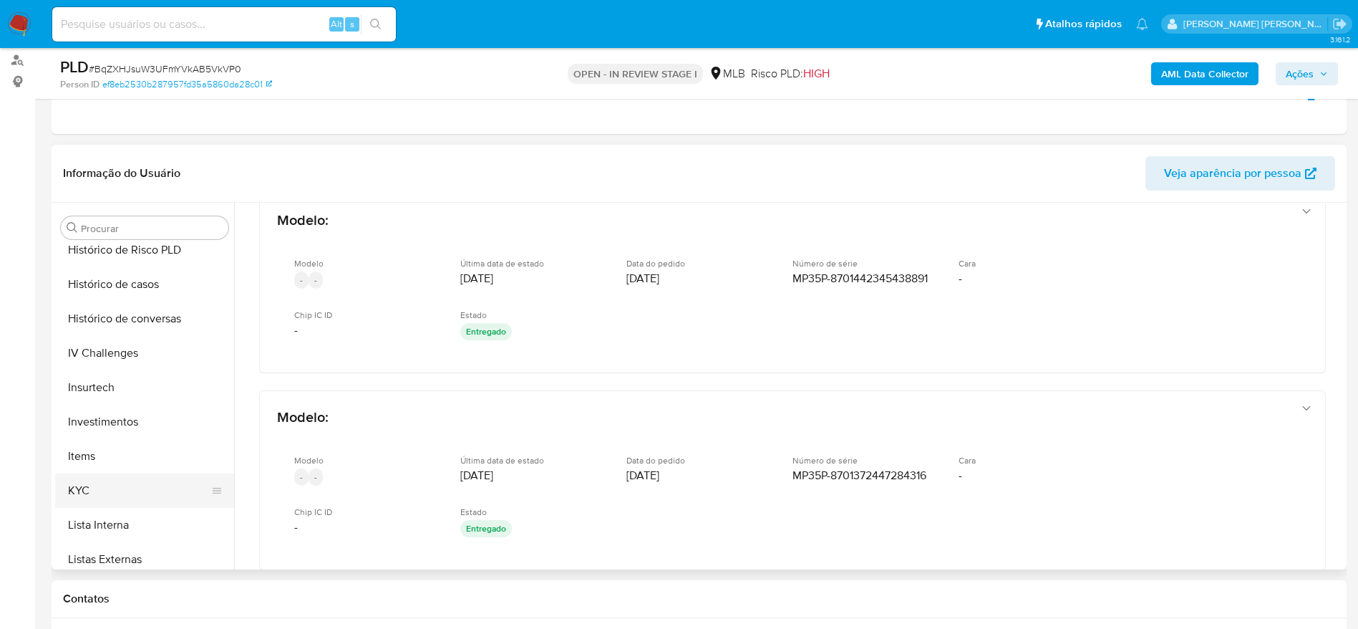
click at [102, 498] on button "KYC" at bounding box center [139, 490] width 168 height 34
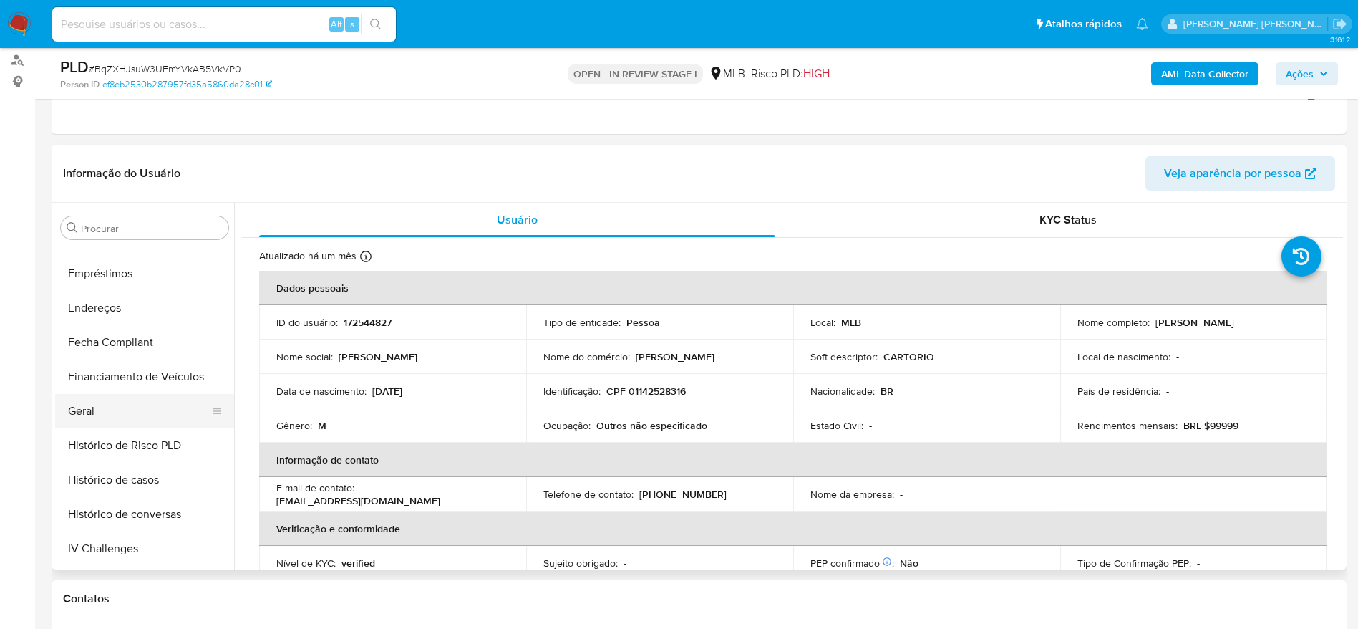
scroll to position [313, 0]
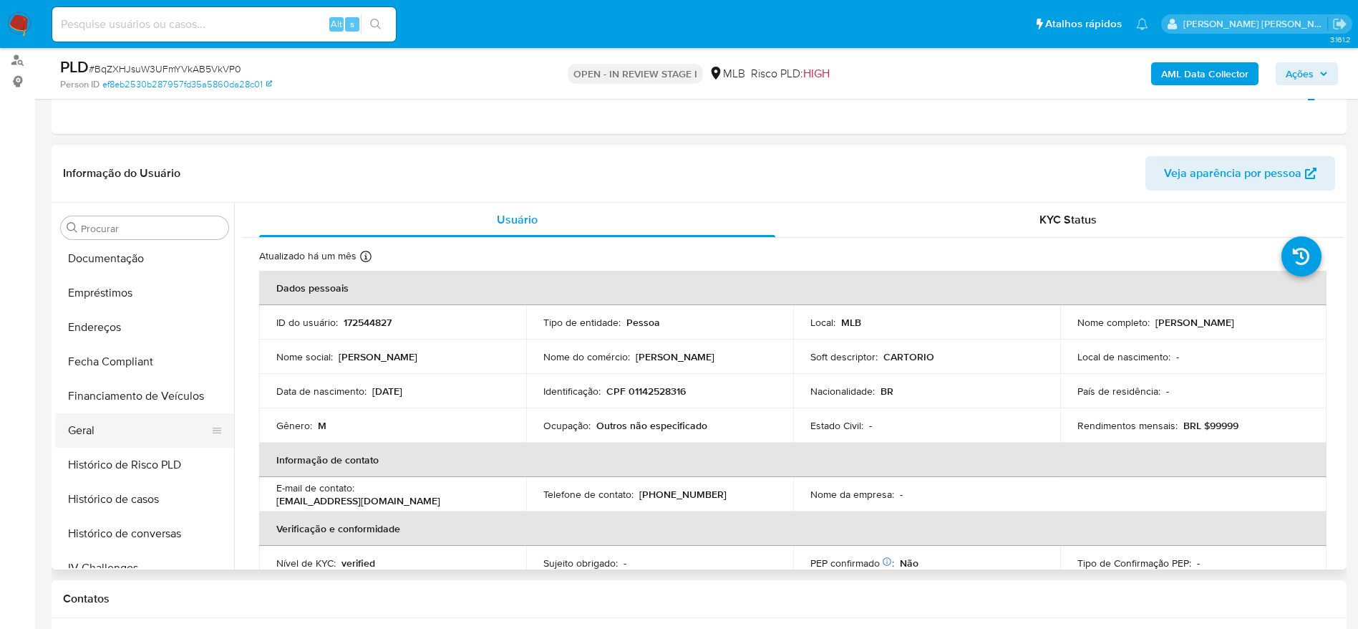
click at [107, 434] on button "Geral" at bounding box center [139, 430] width 168 height 34
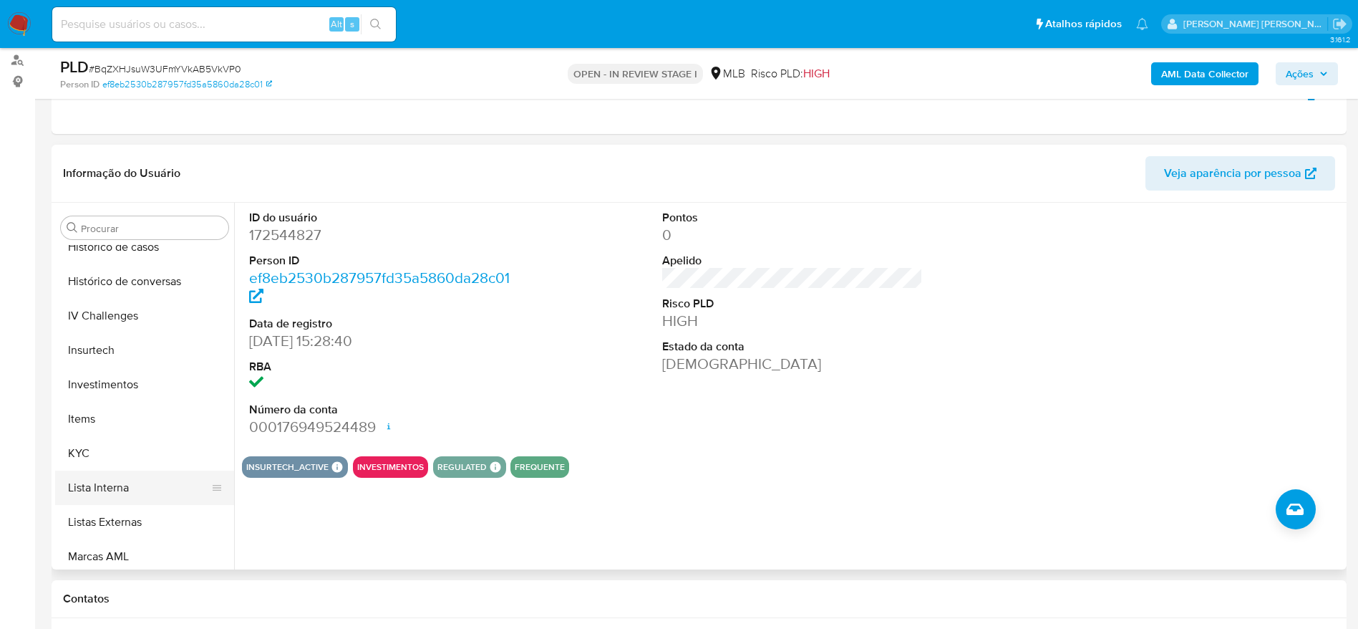
scroll to position [635, 0]
click at [119, 387] on button "KYC" at bounding box center [139, 383] width 168 height 34
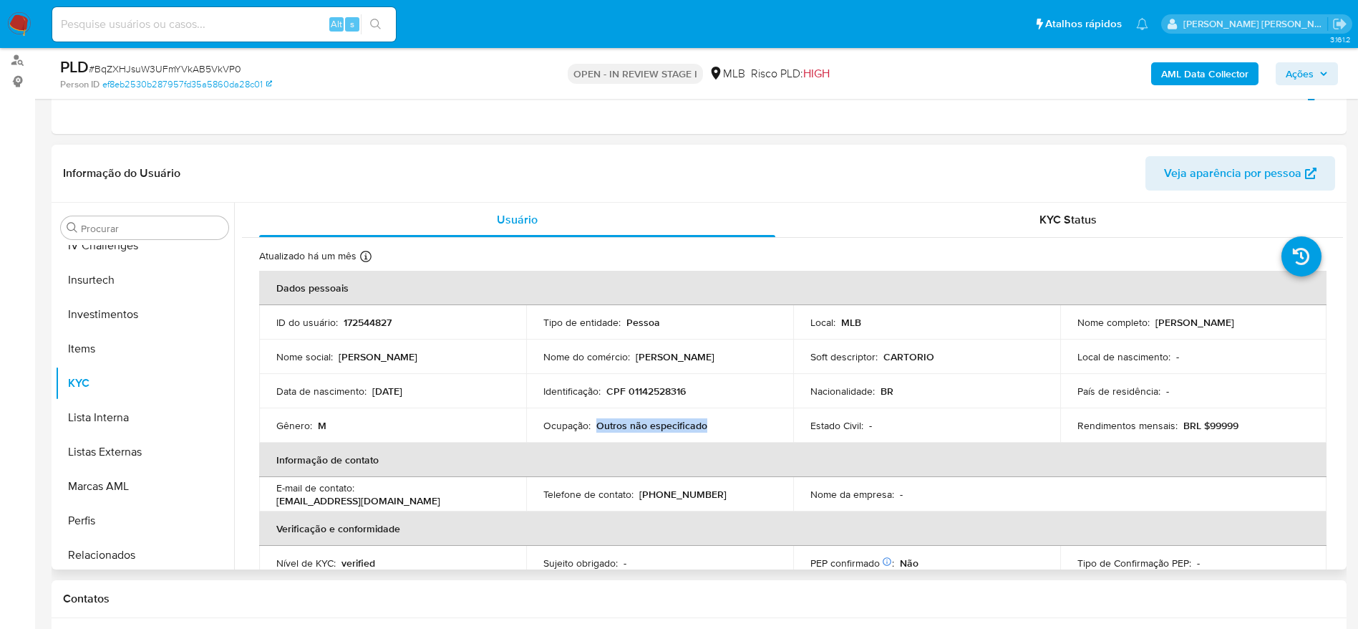
drag, startPoint x: 696, startPoint y: 423, endPoint x: 597, endPoint y: 430, distance: 99.1
click at [597, 430] on div "Ocupação : Outros não especificado" at bounding box center [659, 425] width 233 height 13
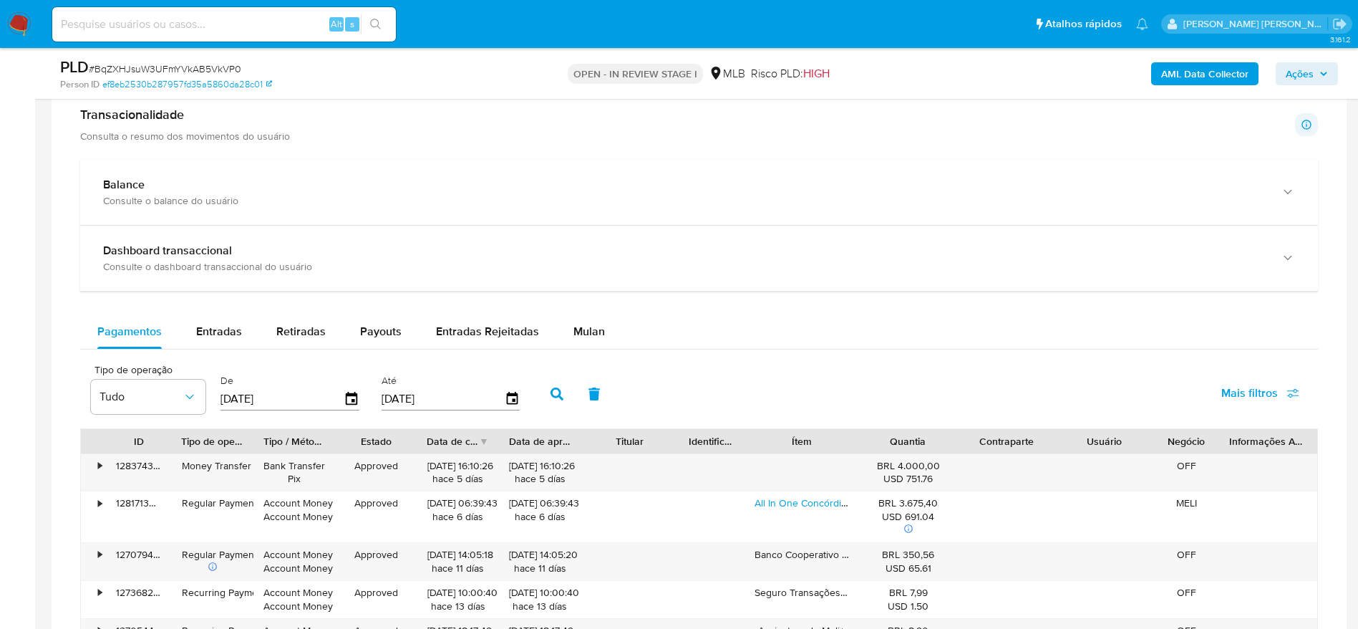
scroll to position [1611, 0]
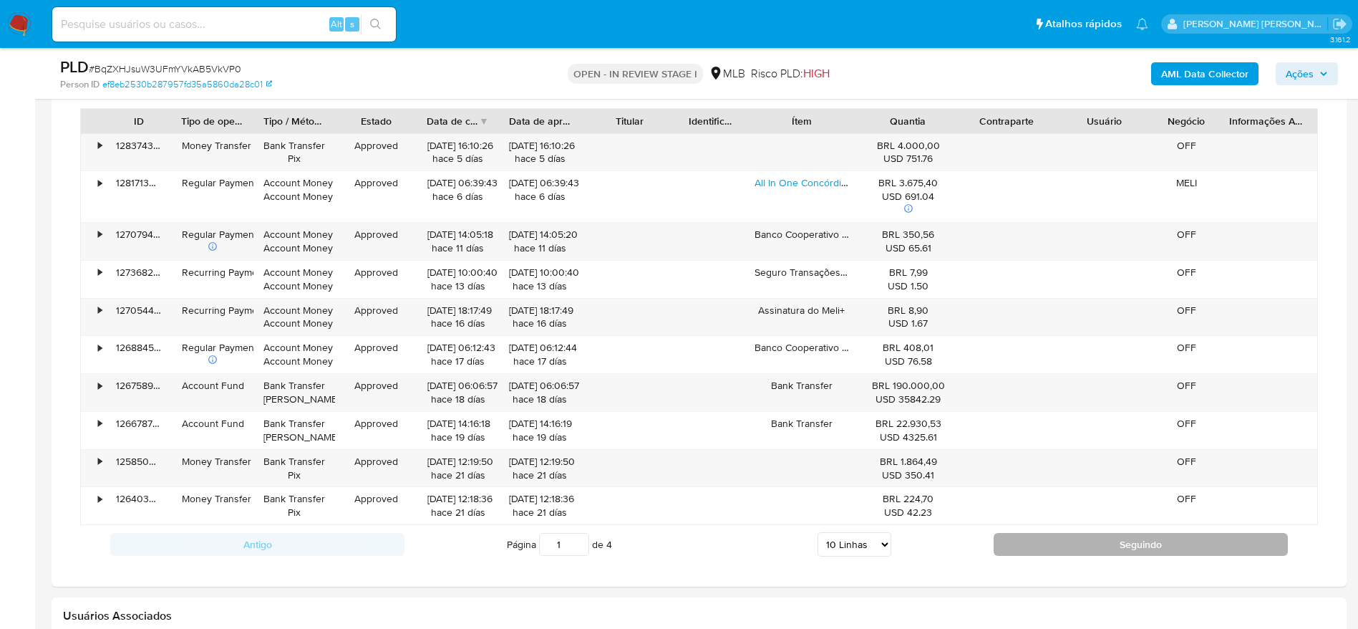
click at [1007, 539] on button "Seguindo" at bounding box center [1141, 544] width 294 height 23
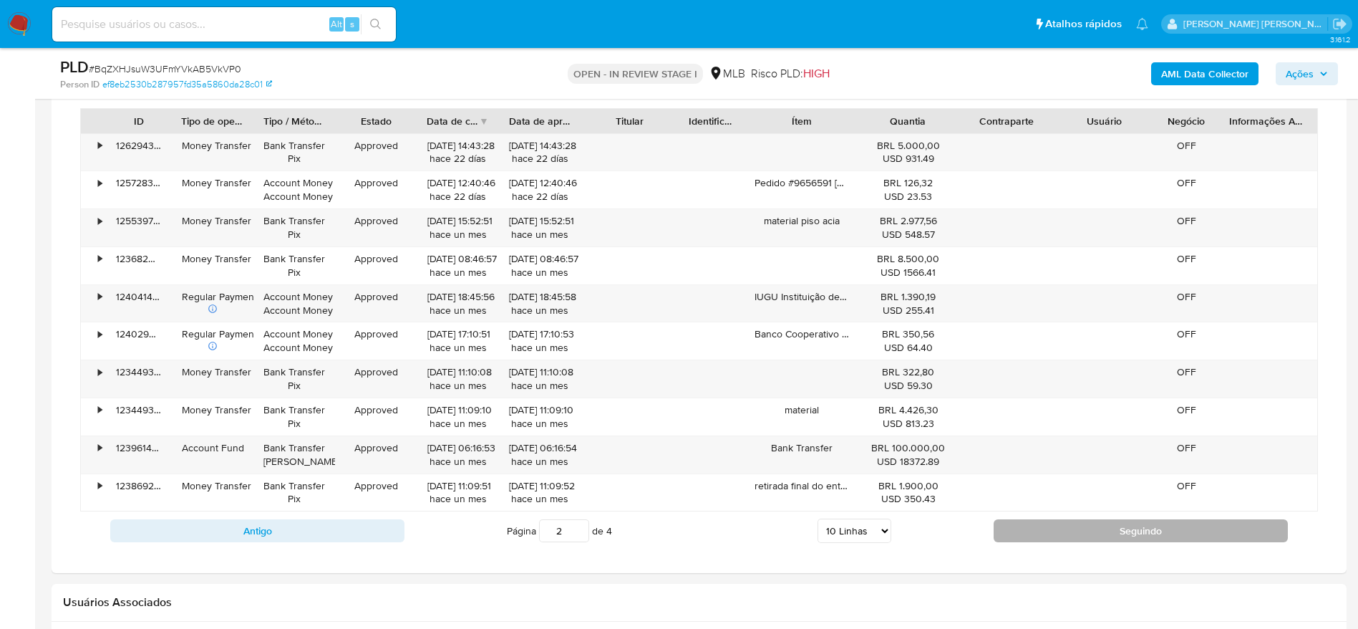
click at [1042, 523] on button "Seguindo" at bounding box center [1141, 530] width 294 height 23
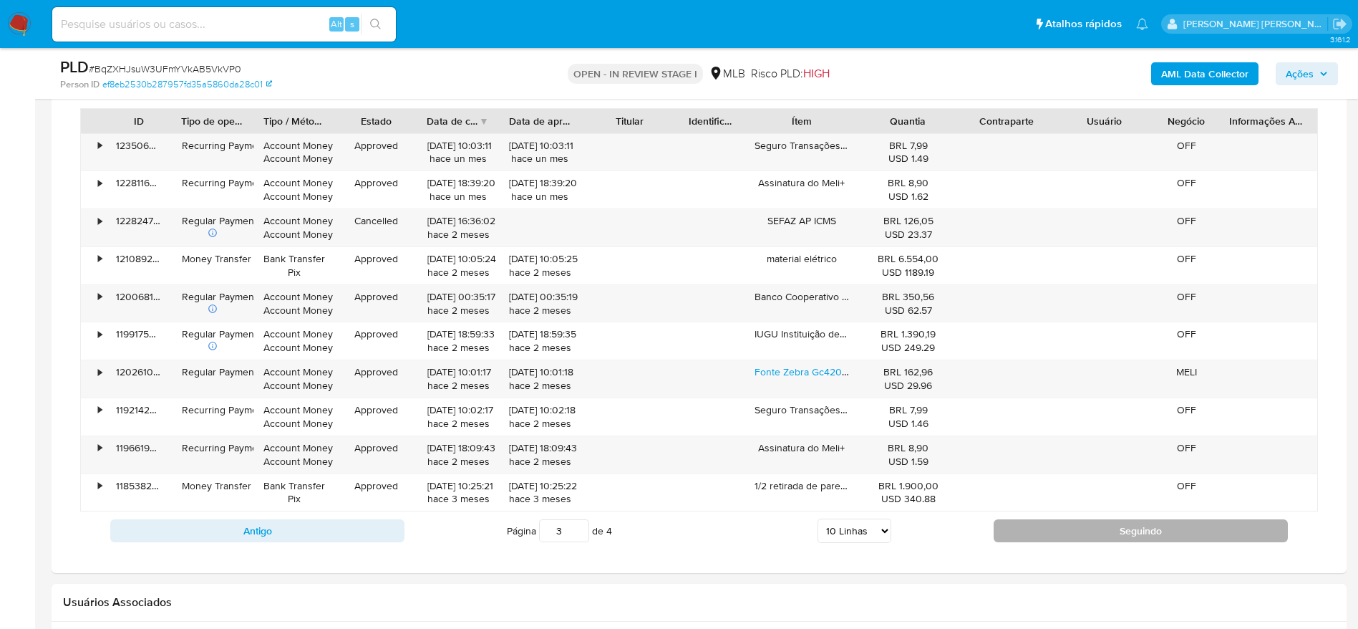
click at [1045, 525] on button "Seguindo" at bounding box center [1141, 530] width 294 height 23
type input "4"
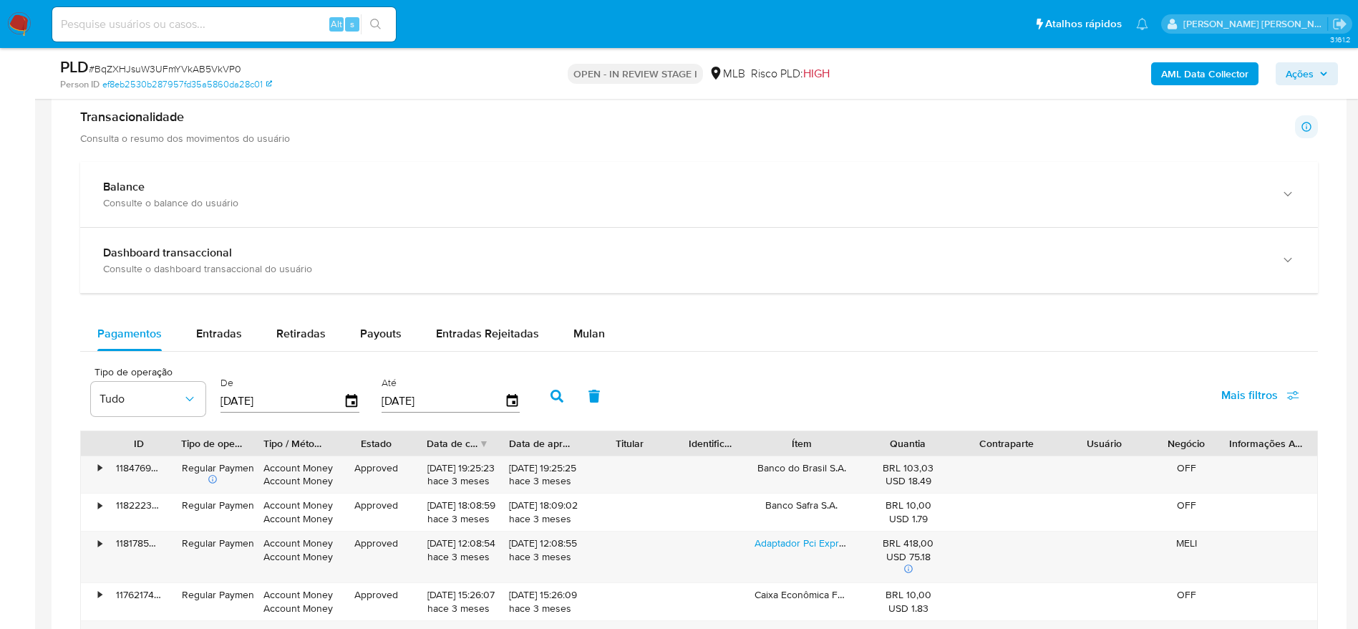
scroll to position [1396, 0]
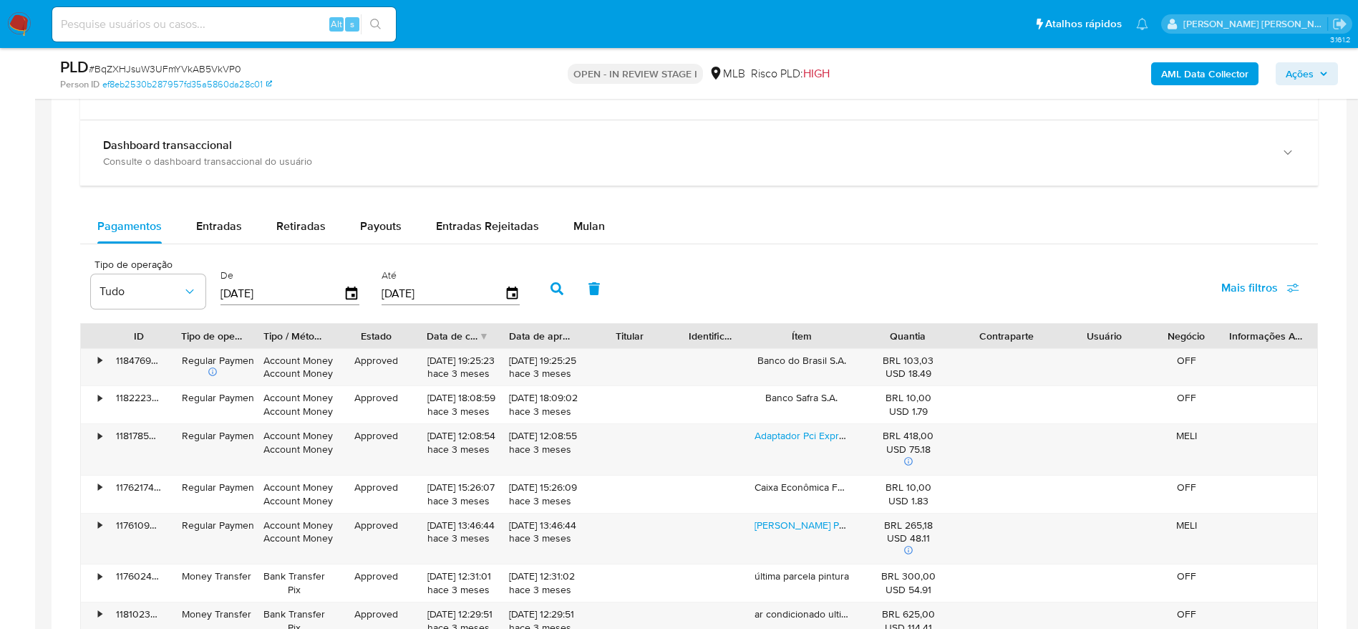
click at [1299, 69] on span "Ações" at bounding box center [1300, 73] width 28 height 23
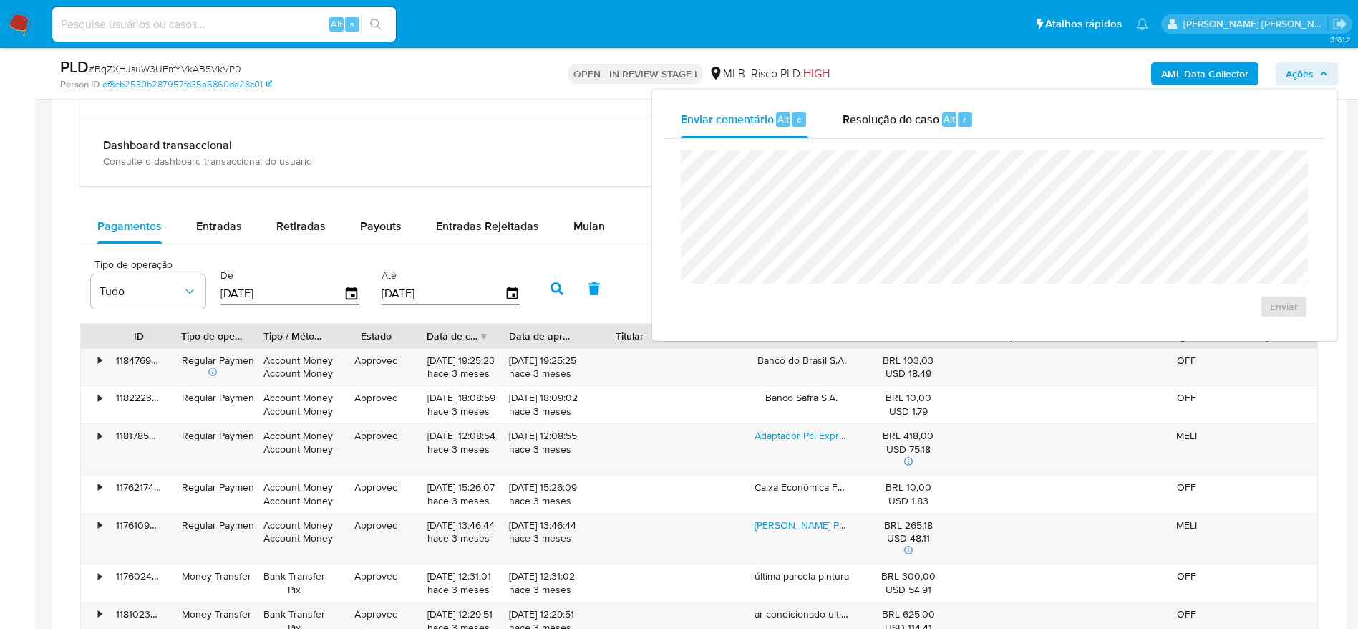
drag, startPoint x: 864, startPoint y: 117, endPoint x: 858, endPoint y: 149, distance: 32.2
click at [864, 125] on span "Resolução do caso" at bounding box center [891, 118] width 97 height 16
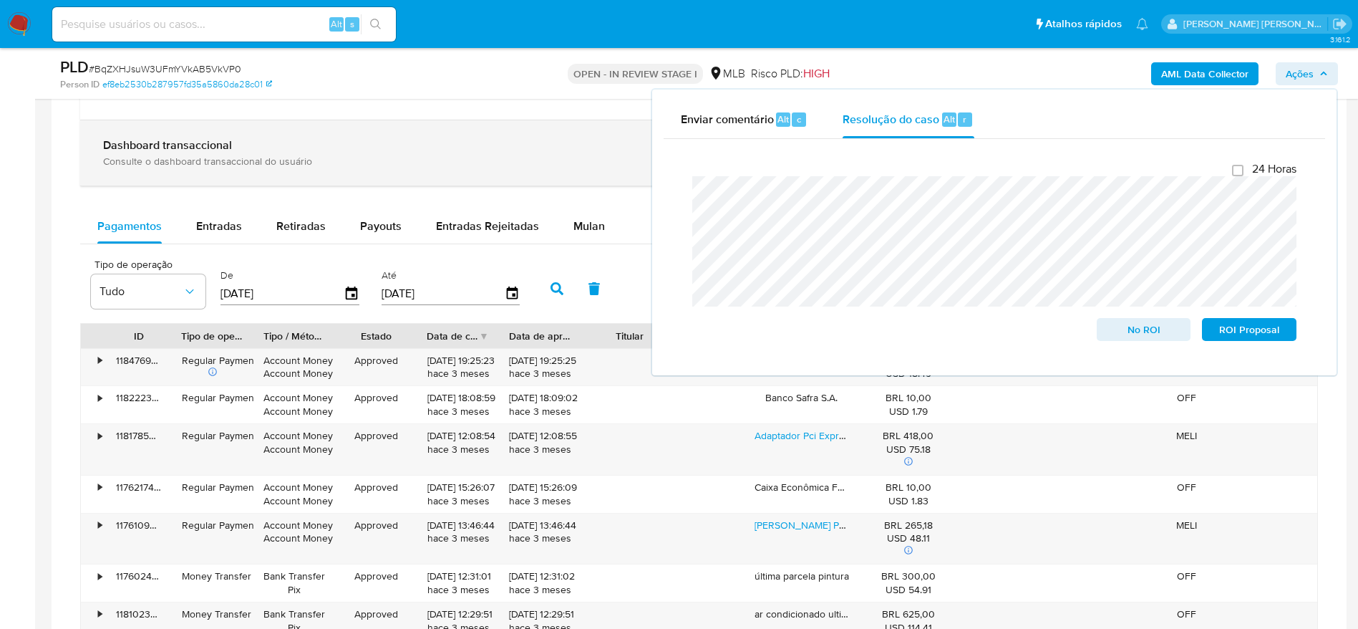
click at [581, 145] on div "Dashboard transaccional" at bounding box center [684, 145] width 1163 height 14
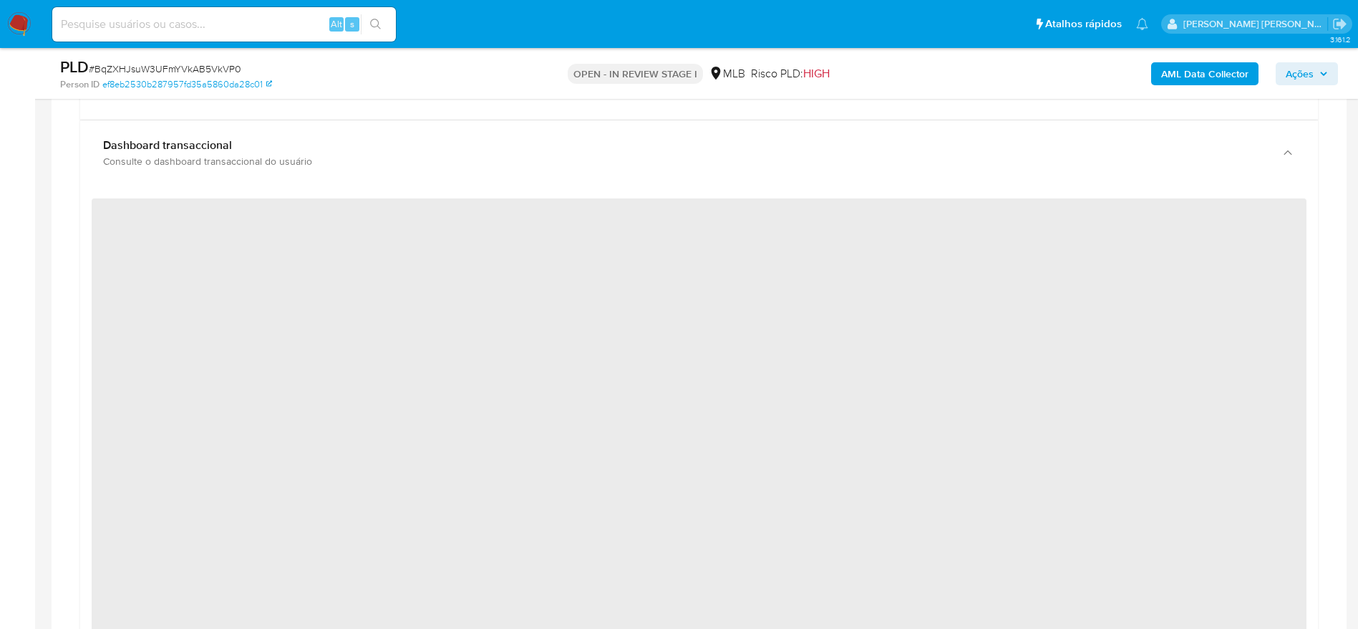
click at [1186, 79] on b "AML Data Collector" at bounding box center [1204, 73] width 87 height 23
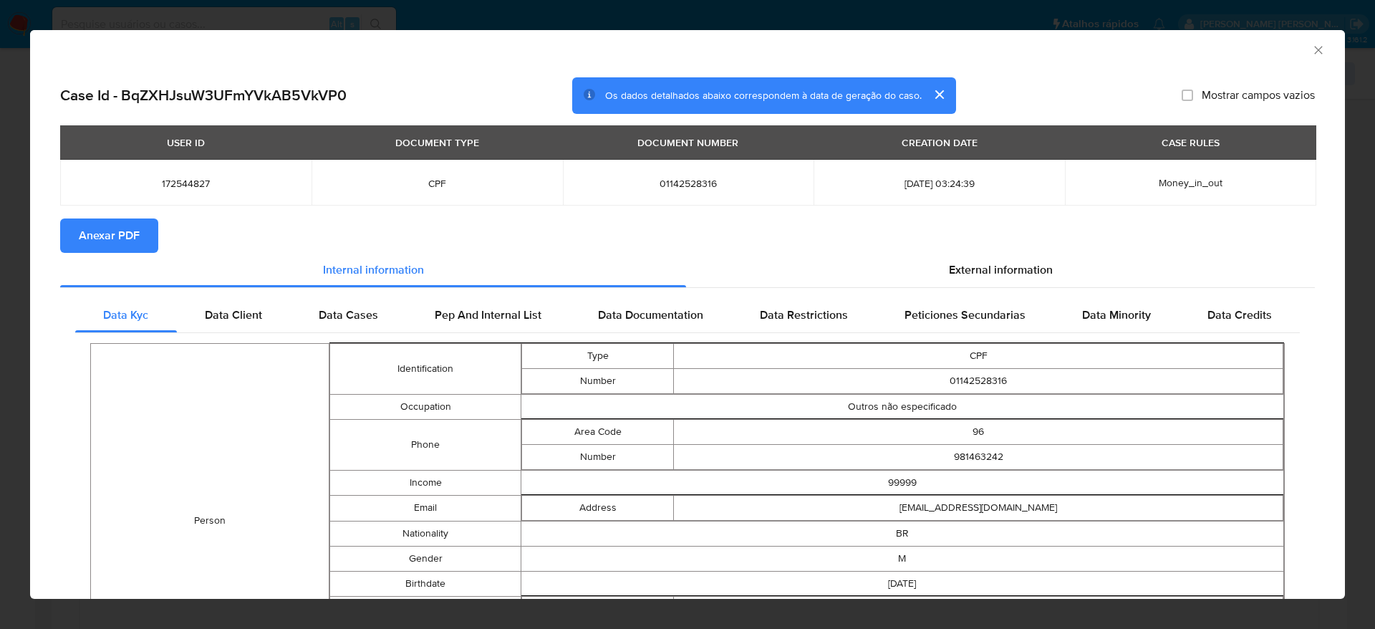
click at [1311, 49] on icon "Fechar a janela" at bounding box center [1318, 50] width 14 height 14
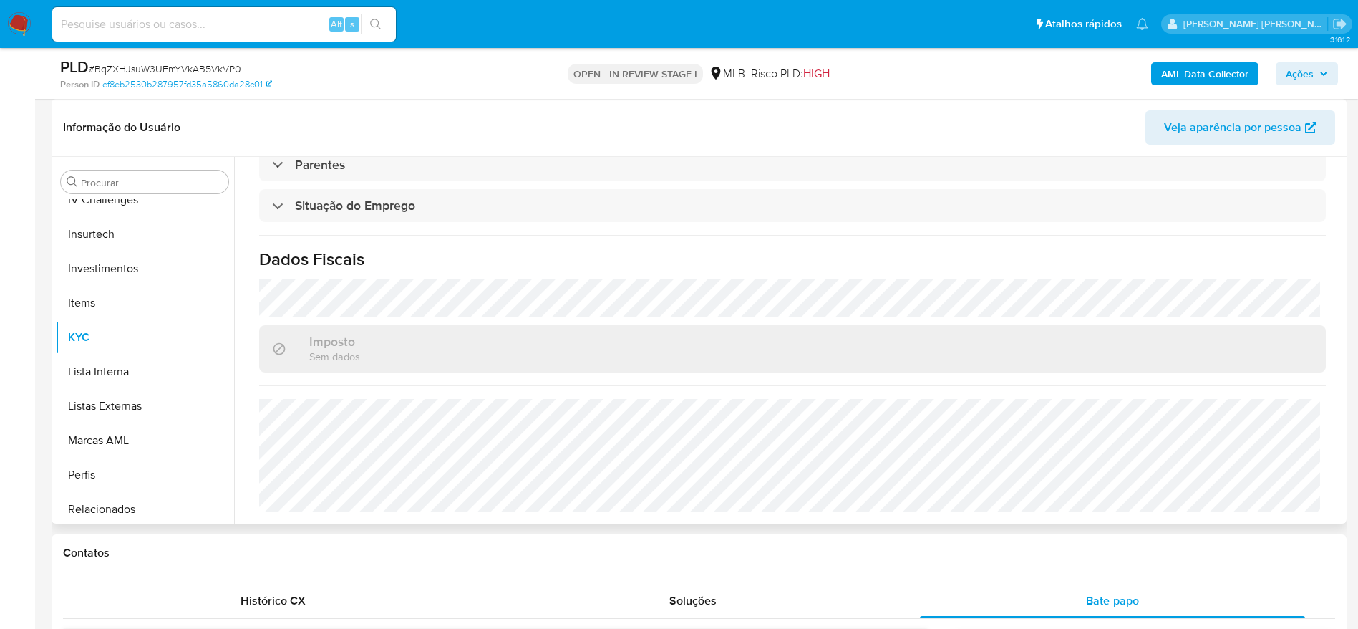
scroll to position [742, 0]
click at [1316, 55] on div "PLD # BqZXHJsuW3UFmYVkAB5VkVP0 Person ID ef8eb2530b287957fd35a5860da28c01 OPEN …" at bounding box center [699, 73] width 1295 height 51
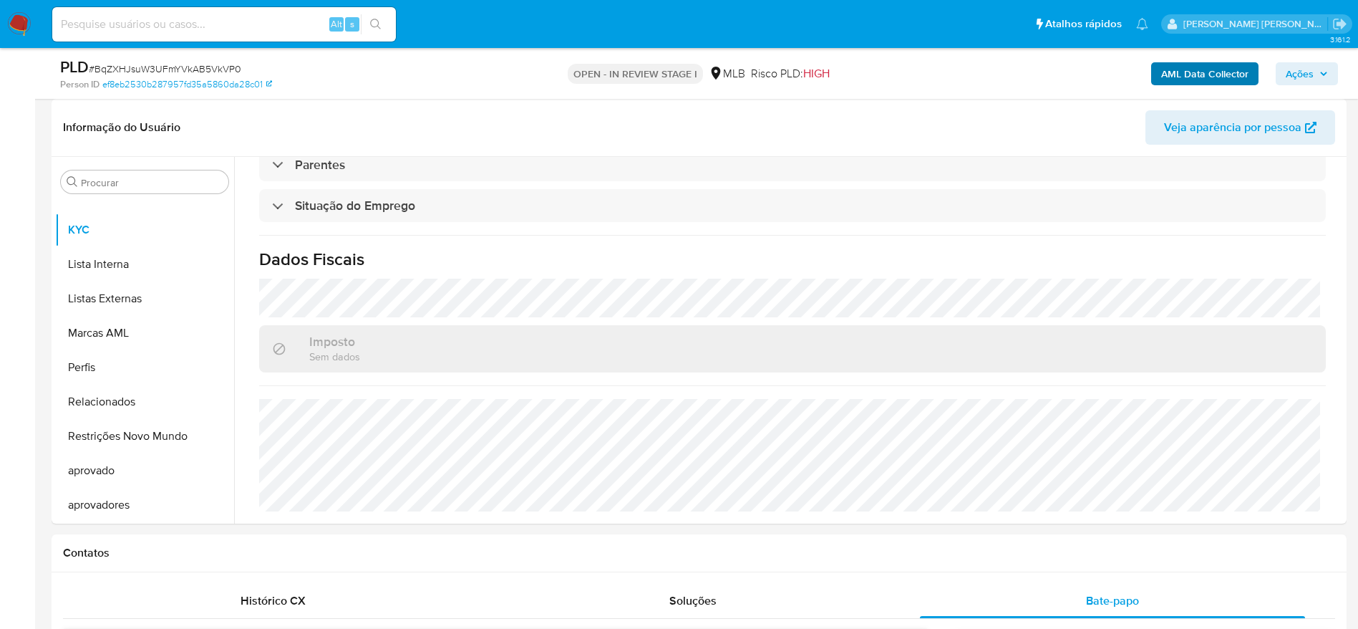
drag, startPoint x: 1304, startPoint y: 67, endPoint x: 1259, endPoint y: 76, distance: 46.6
click at [1302, 69] on span "Ações" at bounding box center [1300, 73] width 28 height 23
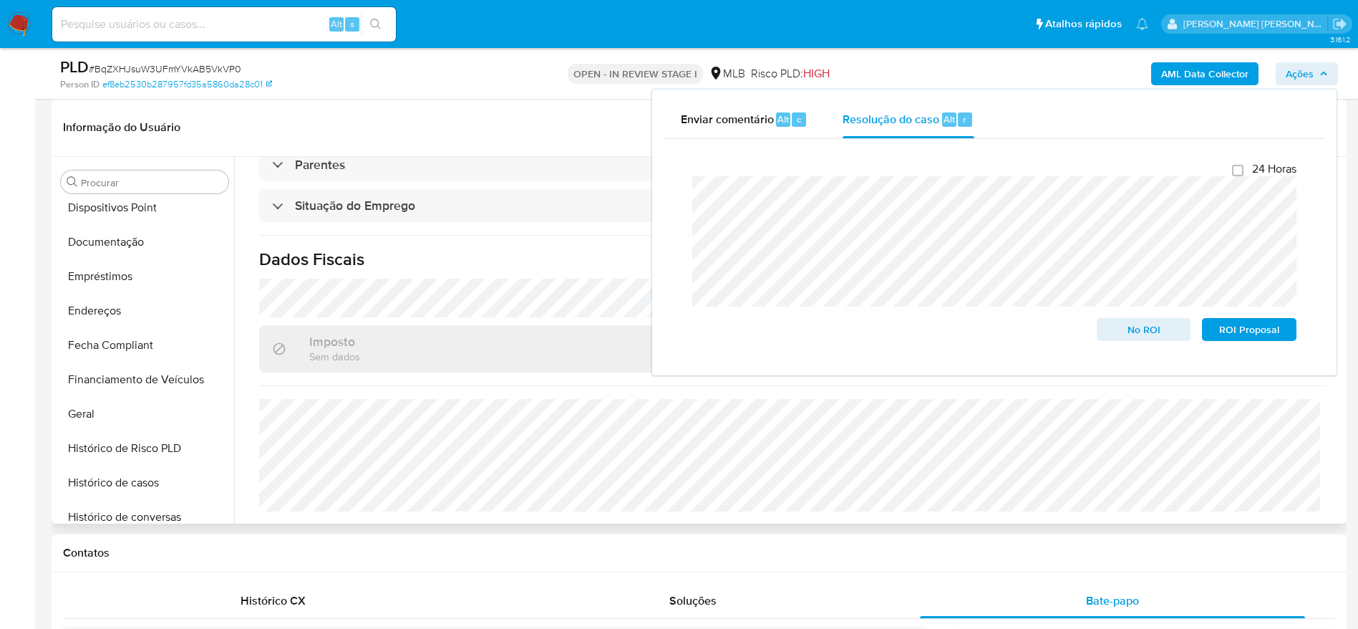
scroll to position [0, 0]
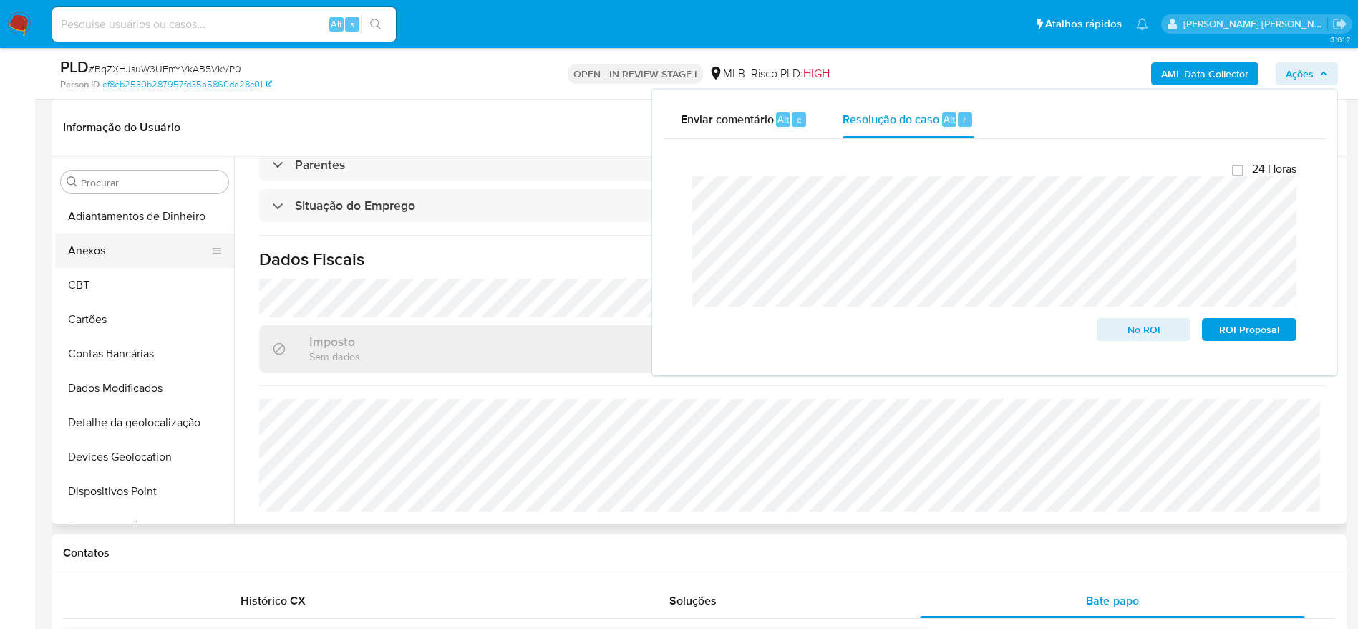
click at [92, 251] on button "Anexos" at bounding box center [139, 250] width 168 height 34
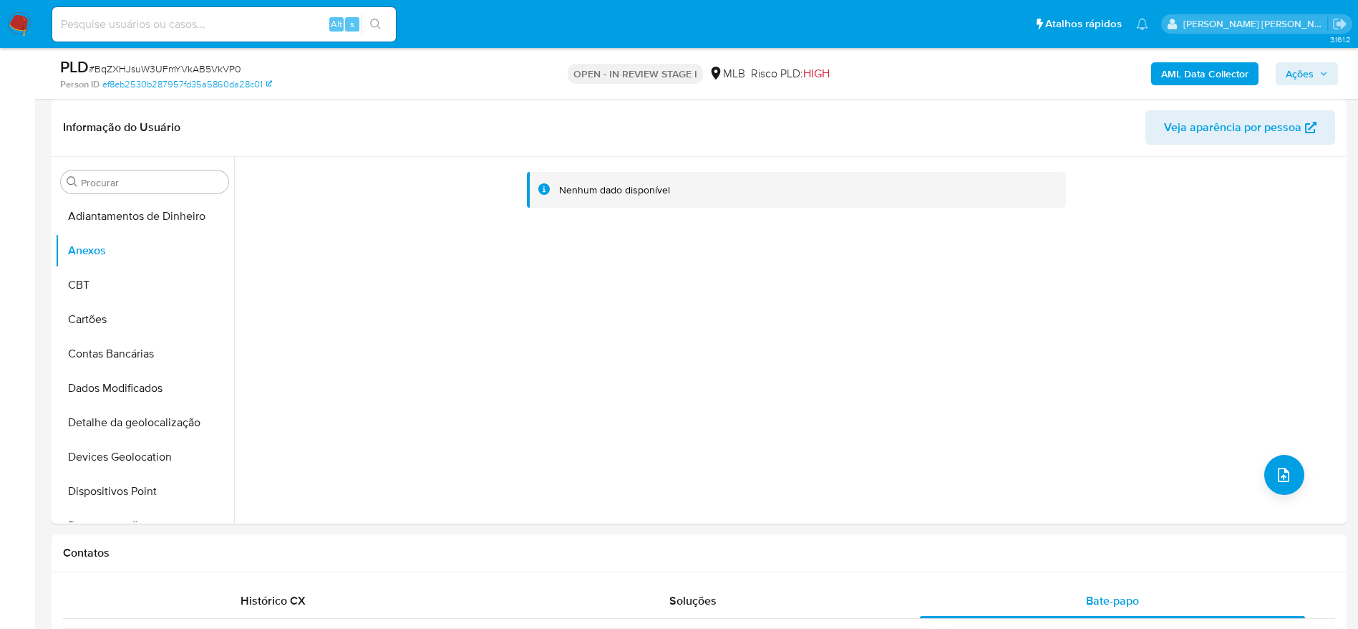
click at [1211, 72] on b "AML Data Collector" at bounding box center [1204, 73] width 87 height 23
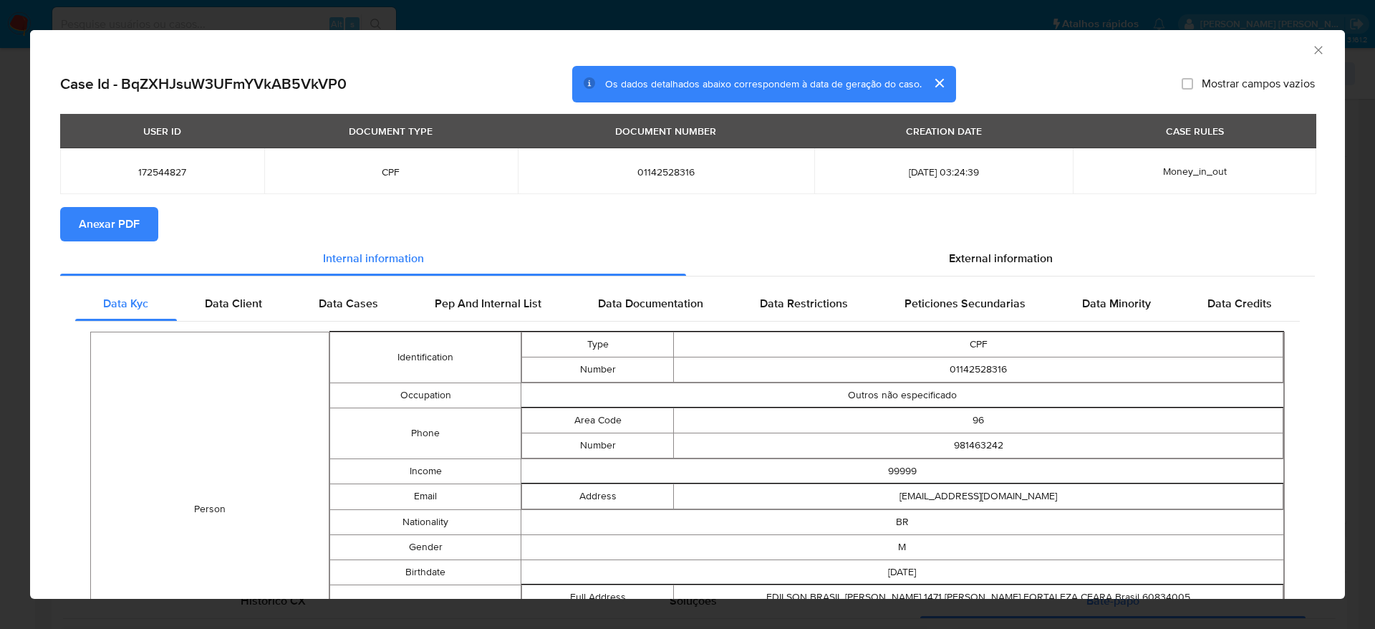
click at [117, 220] on span "Anexar PDF" at bounding box center [109, 224] width 61 height 32
click at [1311, 51] on icon "Fechar a janela" at bounding box center [1318, 50] width 14 height 14
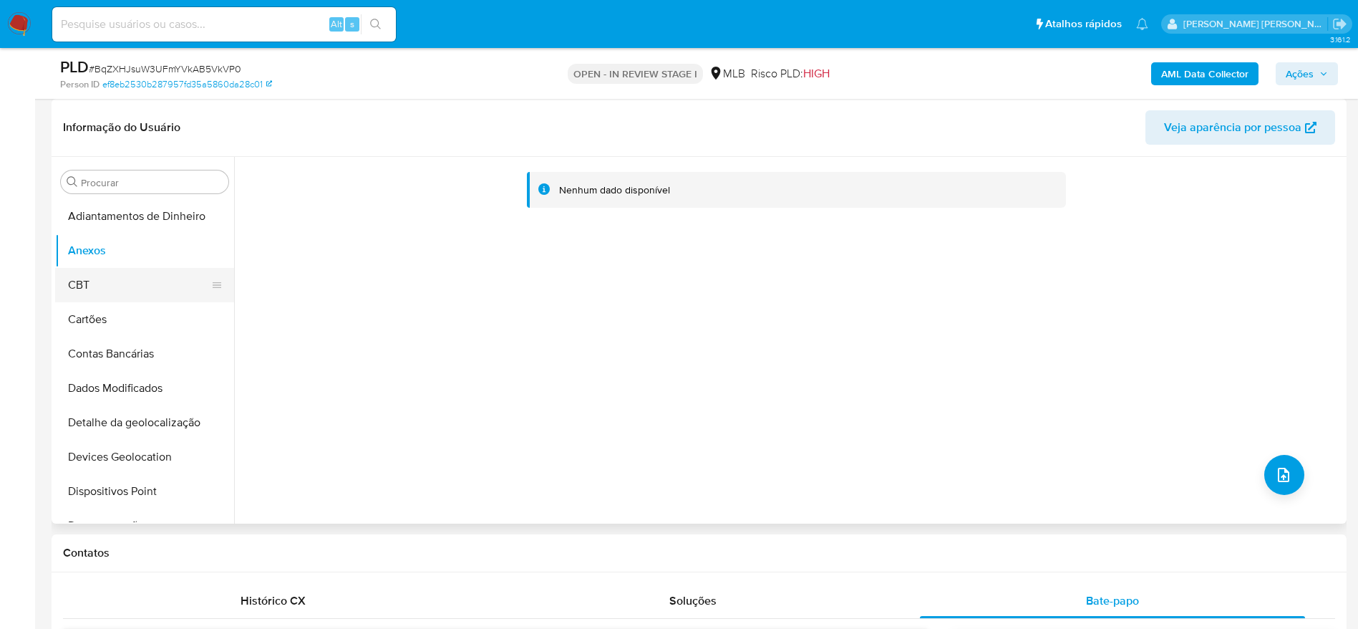
click at [104, 273] on button "CBT" at bounding box center [139, 285] width 168 height 34
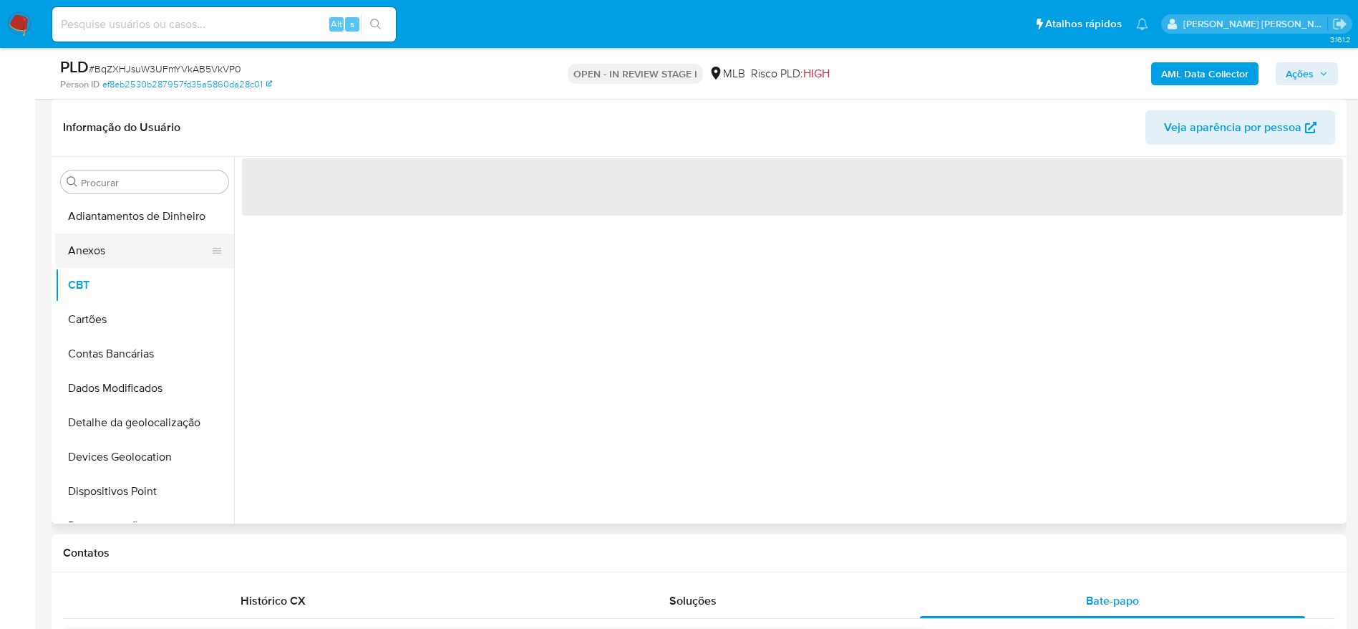
click at [110, 258] on button "Anexos" at bounding box center [139, 250] width 168 height 34
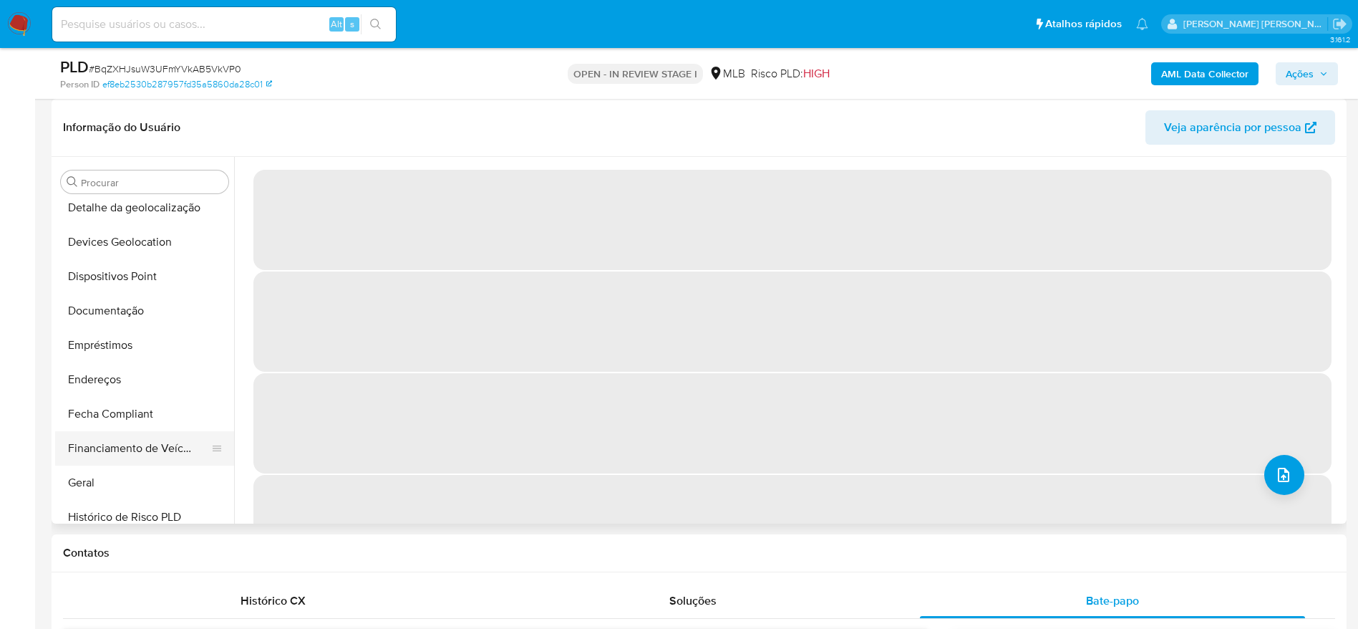
scroll to position [322, 0]
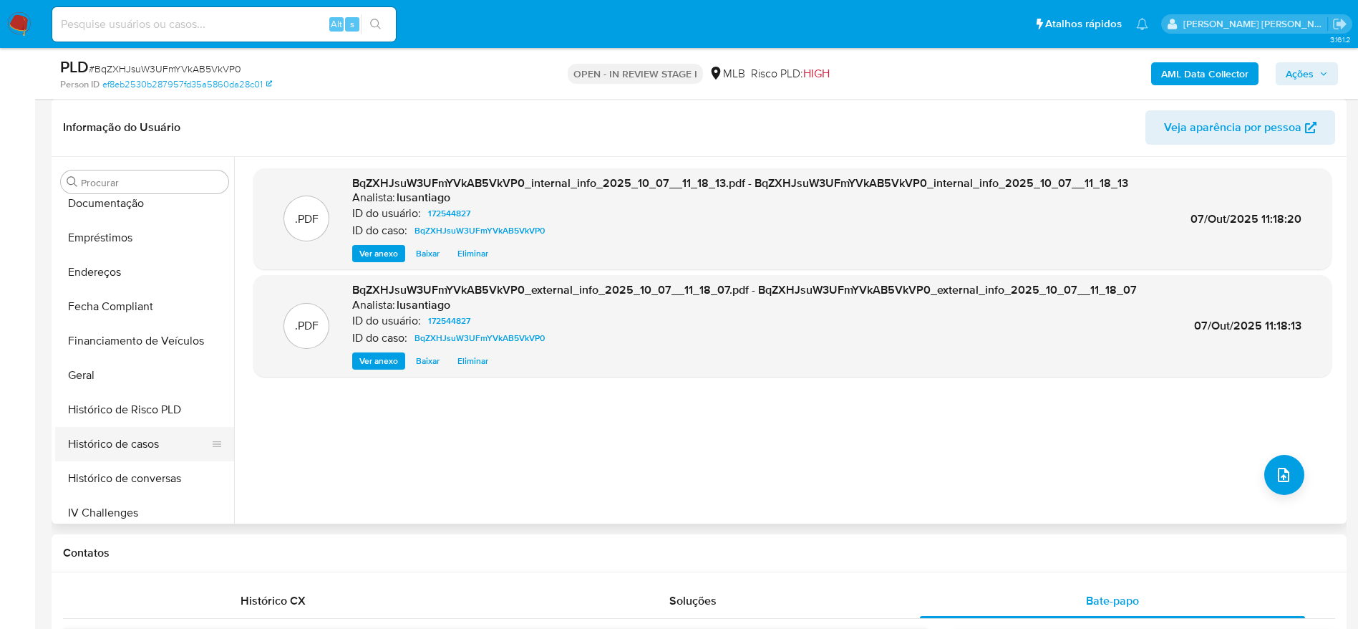
click at [127, 445] on button "Histórico de casos" at bounding box center [139, 444] width 168 height 34
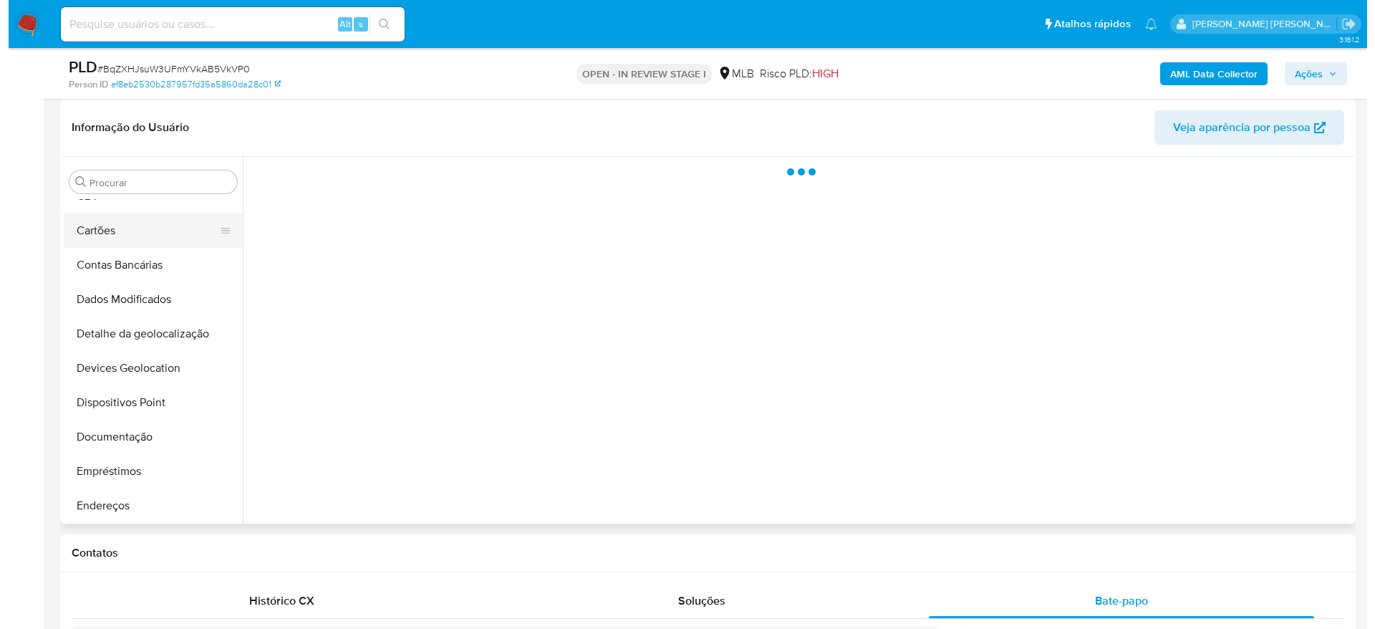
scroll to position [0, 0]
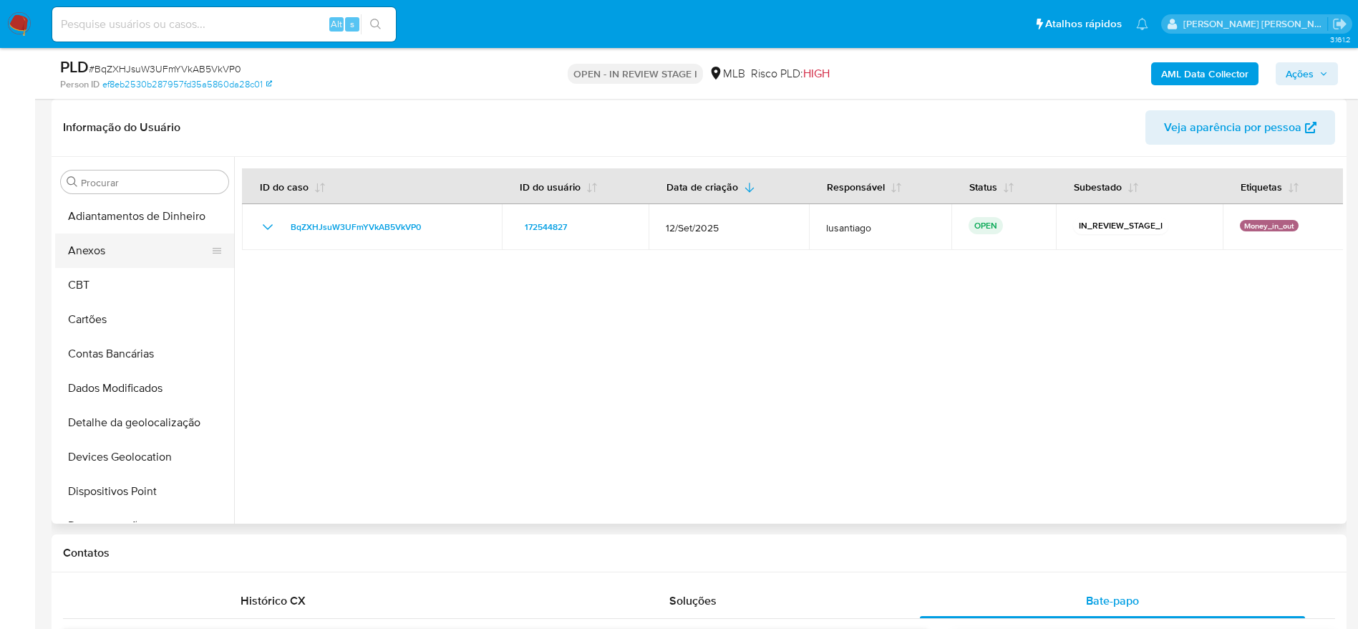
click at [100, 246] on button "Anexos" at bounding box center [139, 250] width 168 height 34
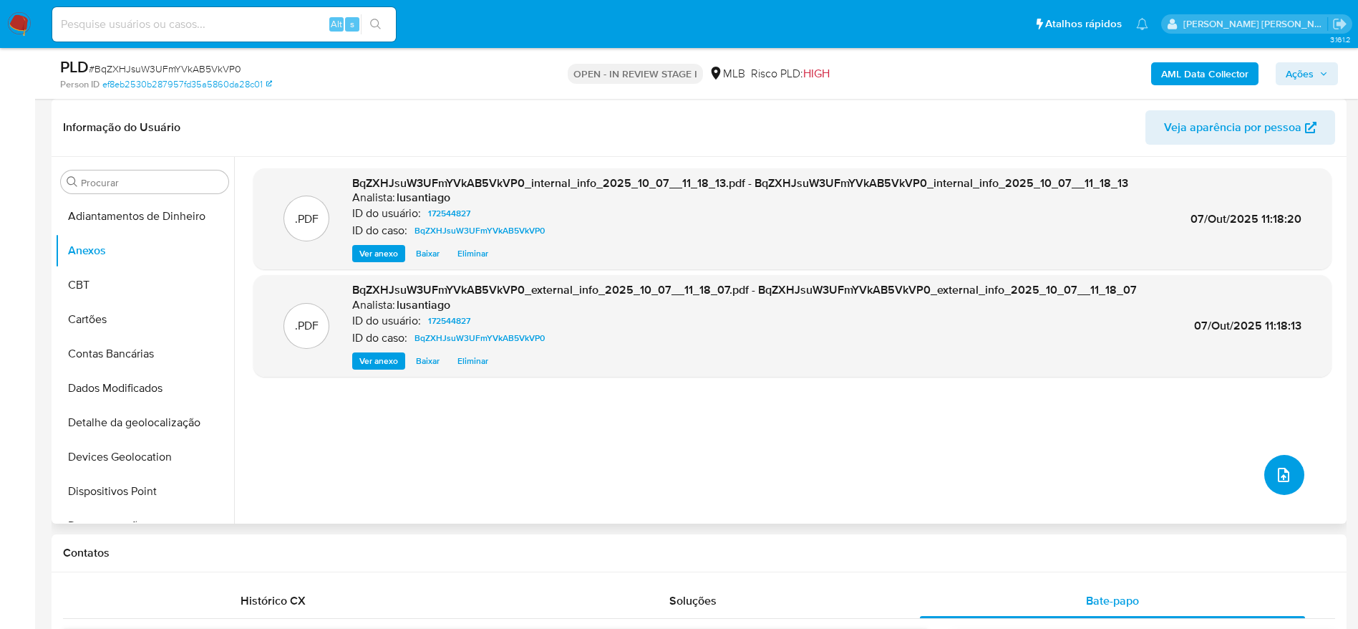
click at [1283, 483] on span "upload-file" at bounding box center [1283, 474] width 17 height 17
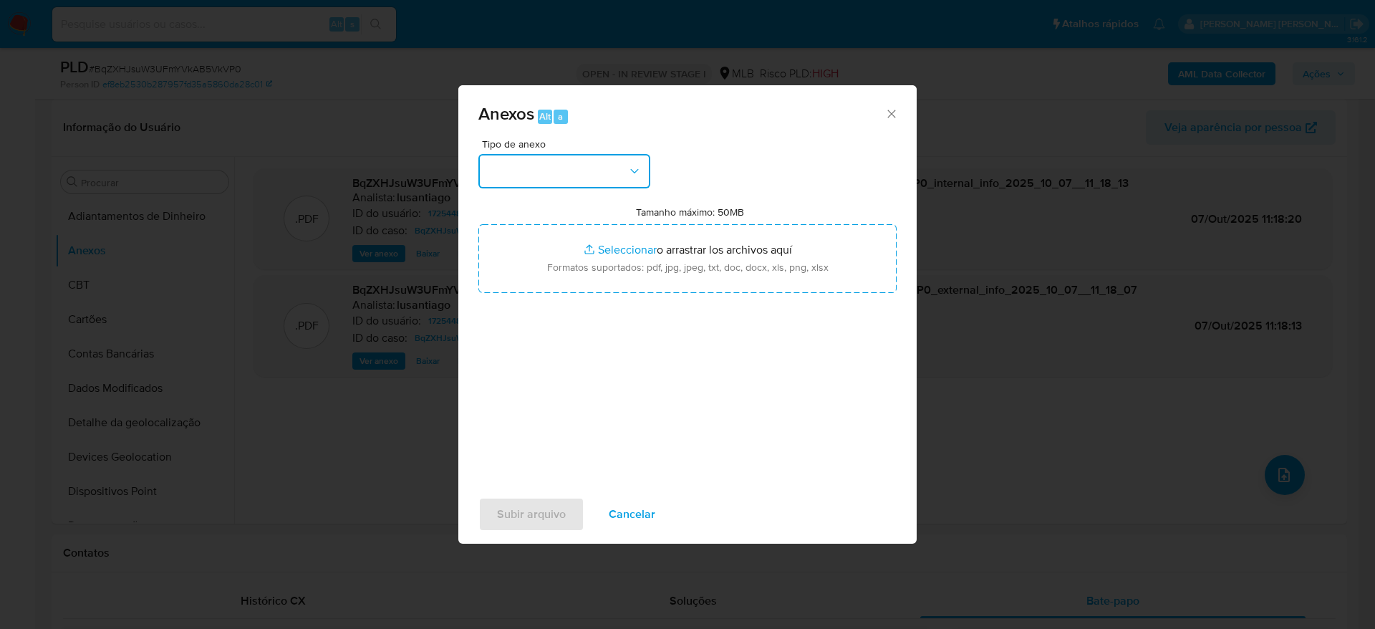
click at [563, 165] on button "button" at bounding box center [564, 171] width 172 height 34
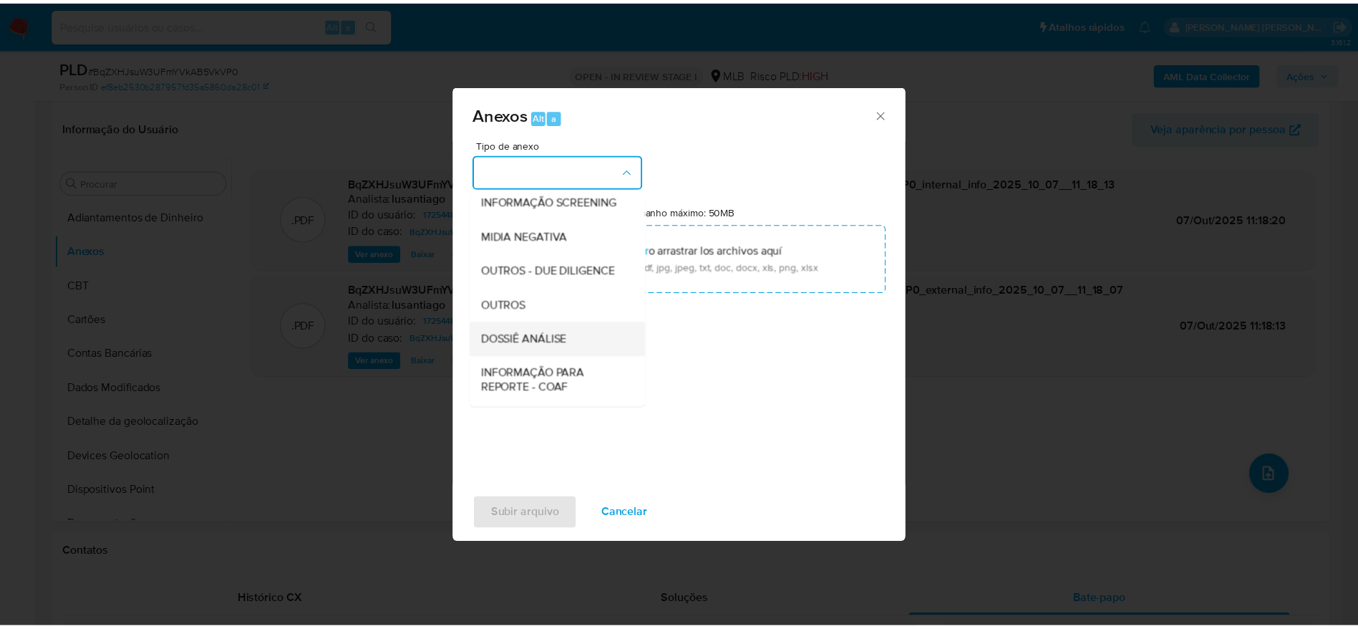
scroll to position [221, 0]
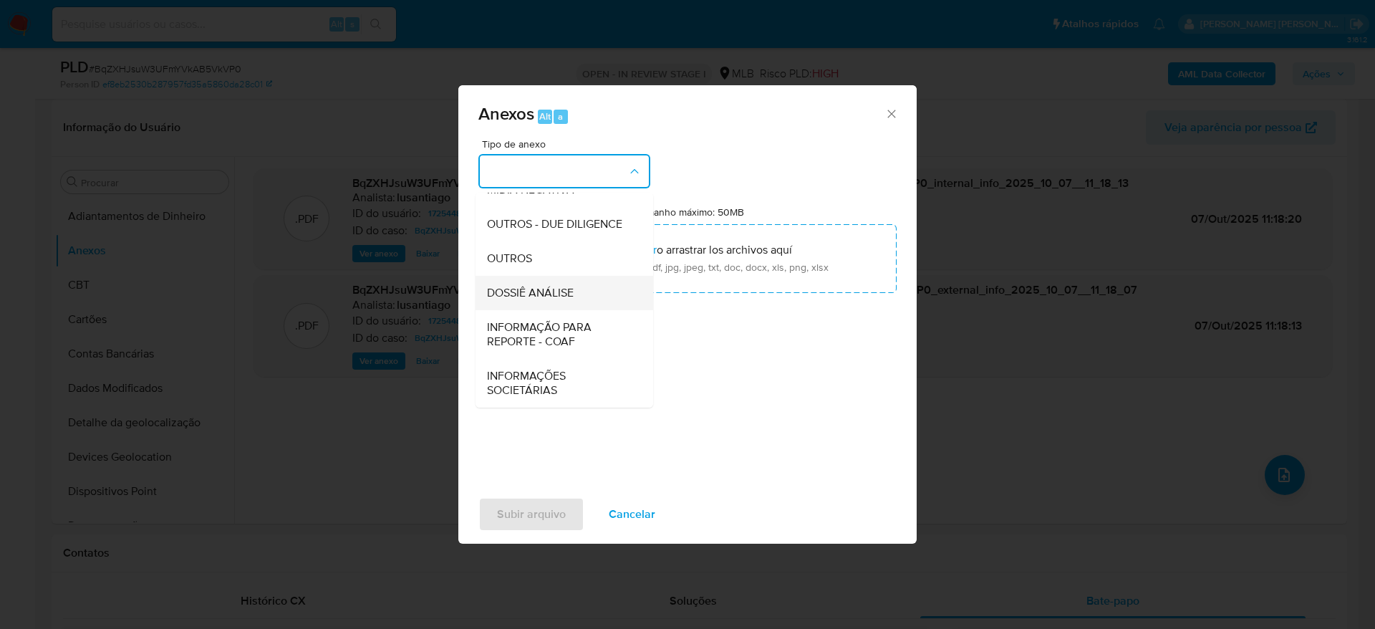
click at [570, 291] on span "DOSSIÊ ANÁLISE" at bounding box center [530, 293] width 87 height 14
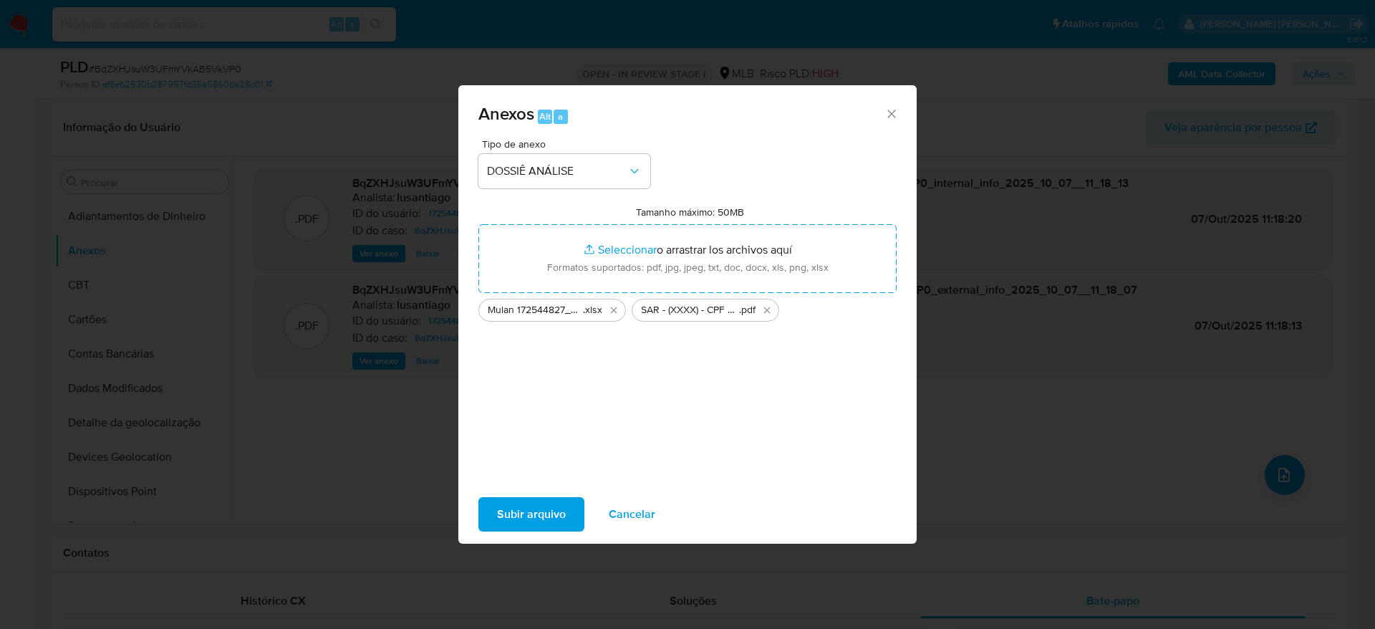
click at [538, 508] on span "Subir arquivo" at bounding box center [531, 514] width 69 height 32
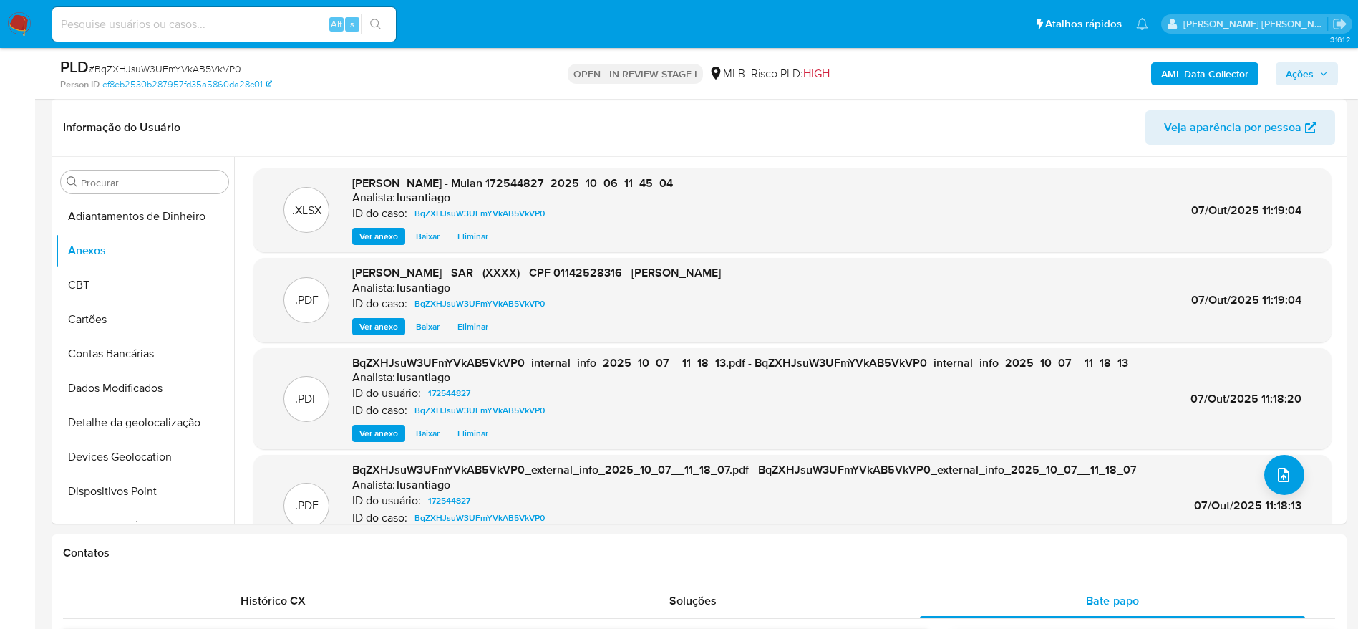
click at [1307, 67] on span "Ações" at bounding box center [1300, 73] width 28 height 23
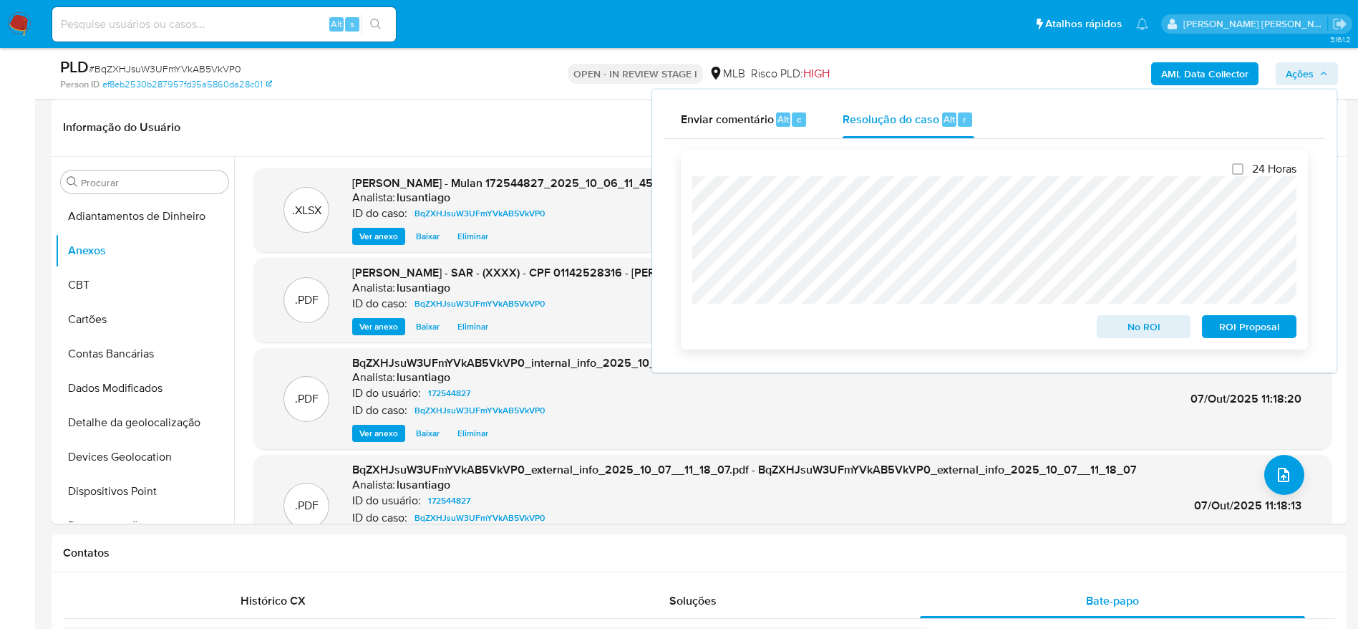
click at [1214, 329] on span "ROI Proposal" at bounding box center [1249, 326] width 74 height 20
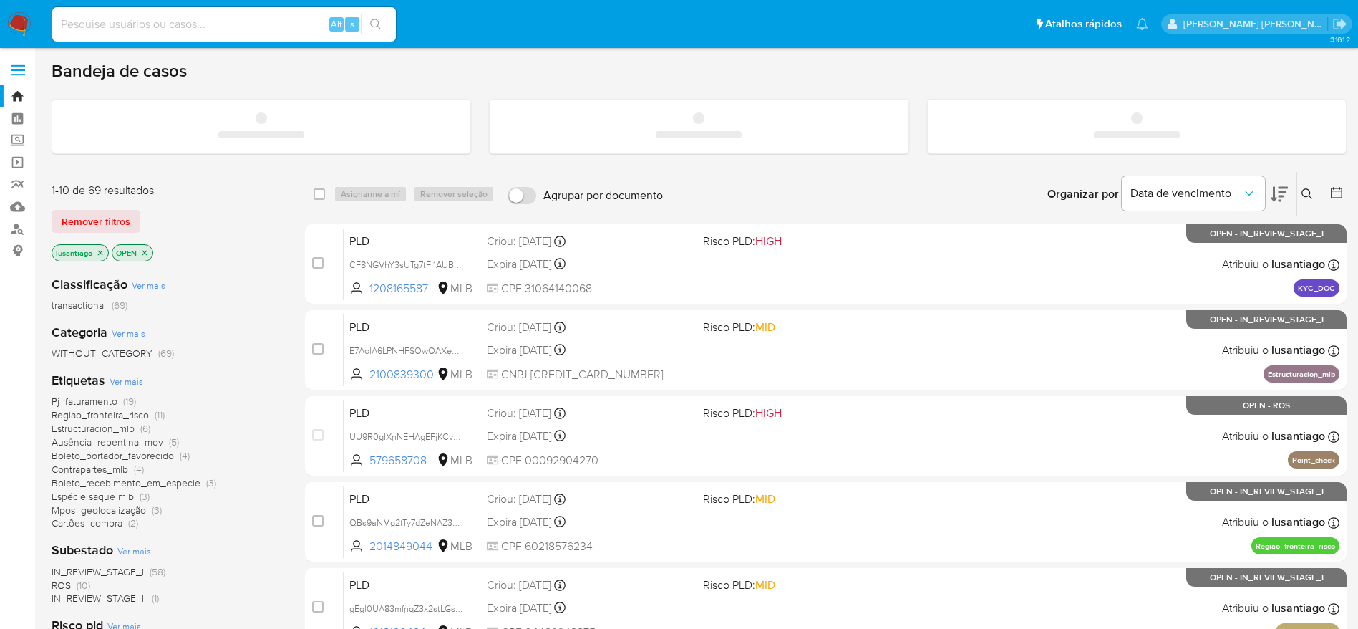
click at [150, 25] on input at bounding box center [224, 24] width 344 height 19
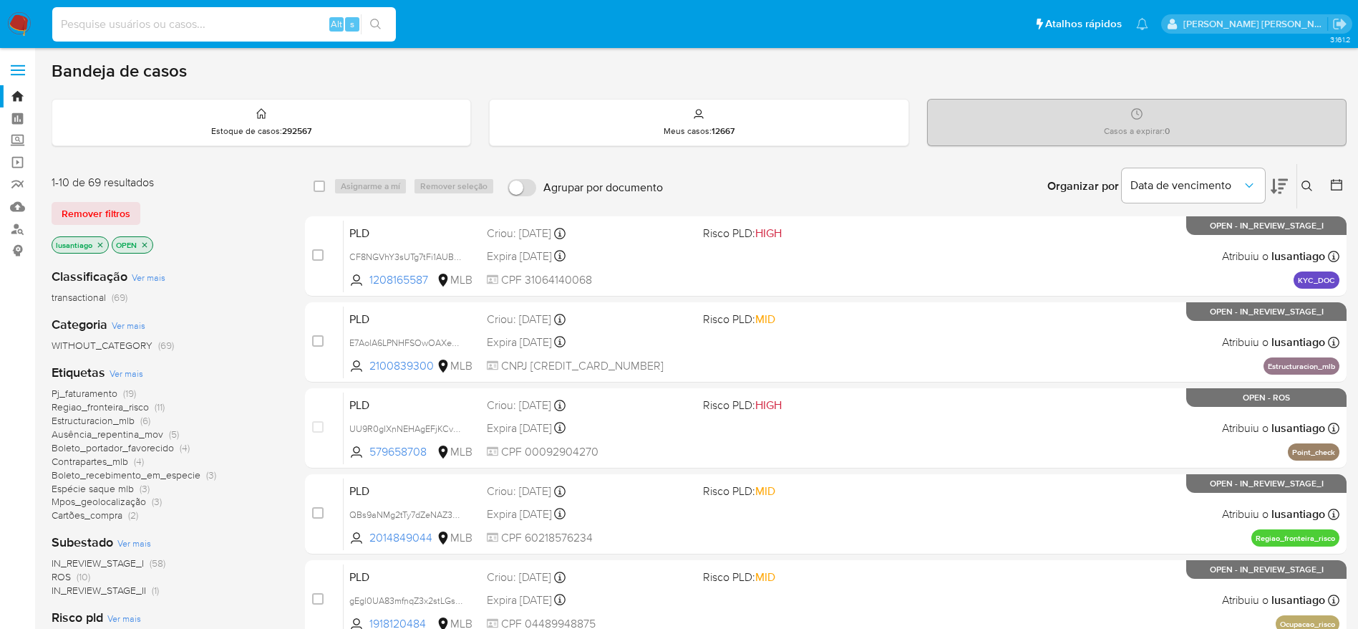
paste input "2496823164"
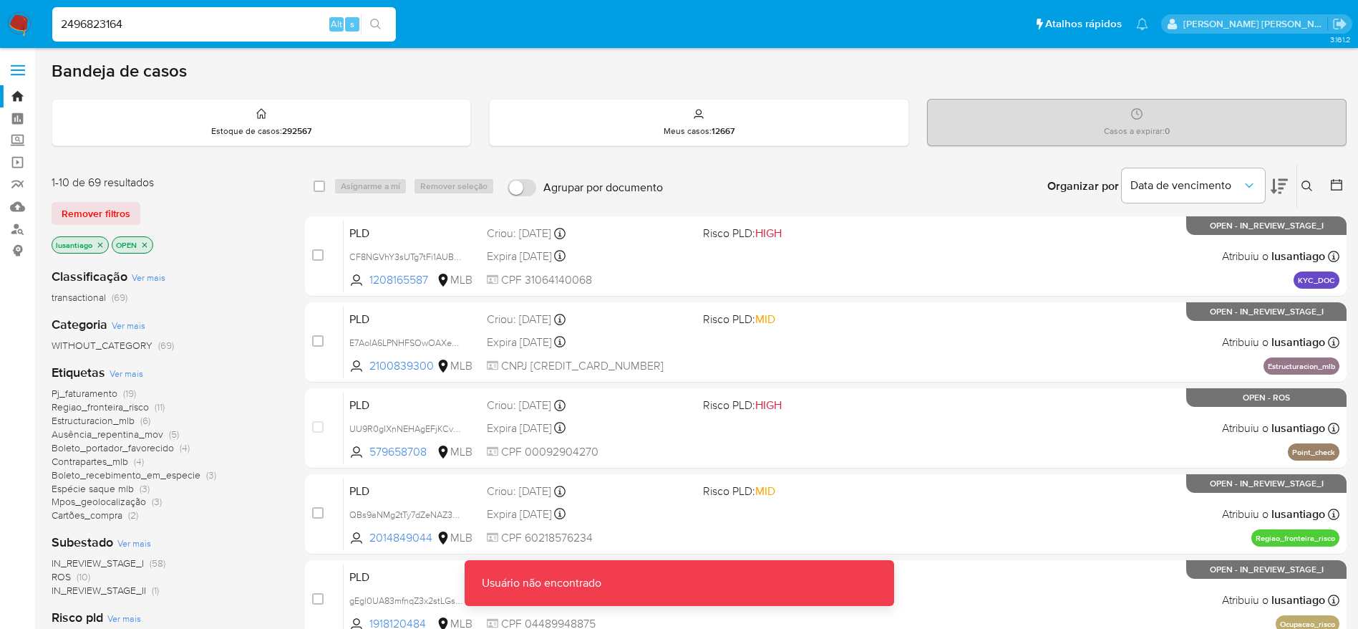
click at [196, 24] on input "2496823164" at bounding box center [224, 24] width 344 height 19
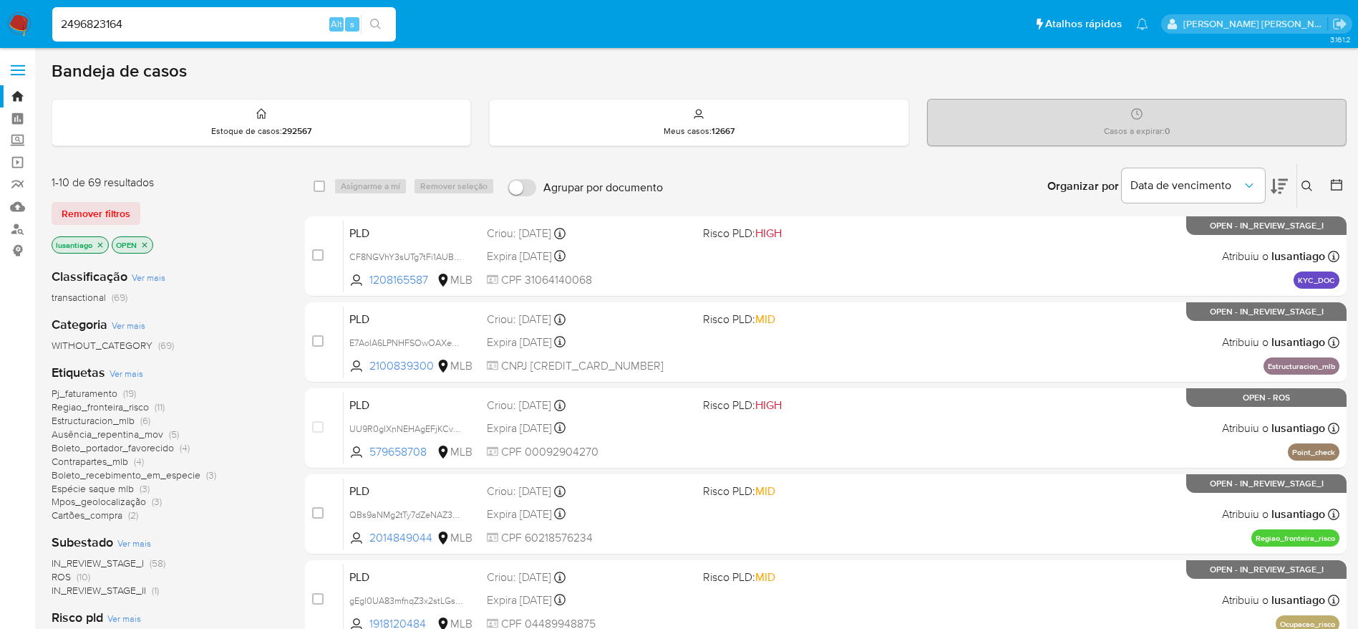
type input "2496823164"
click at [379, 20] on icon "search-icon" at bounding box center [375, 24] width 11 height 11
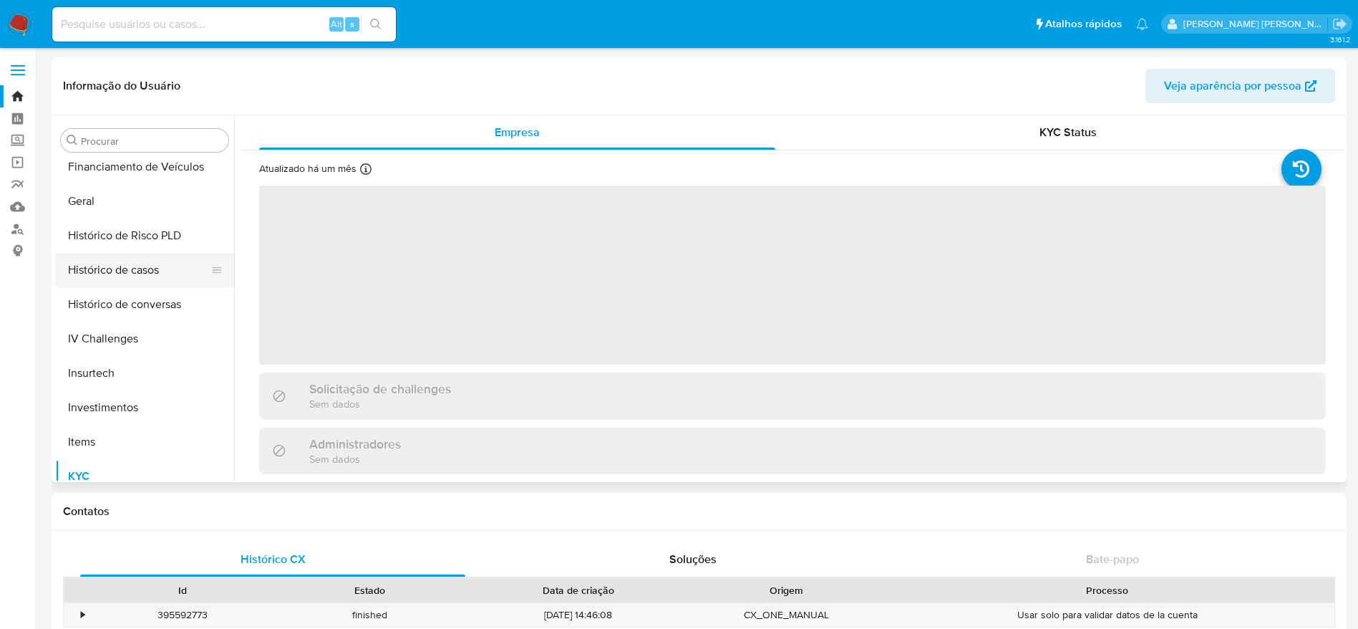
select select "10"
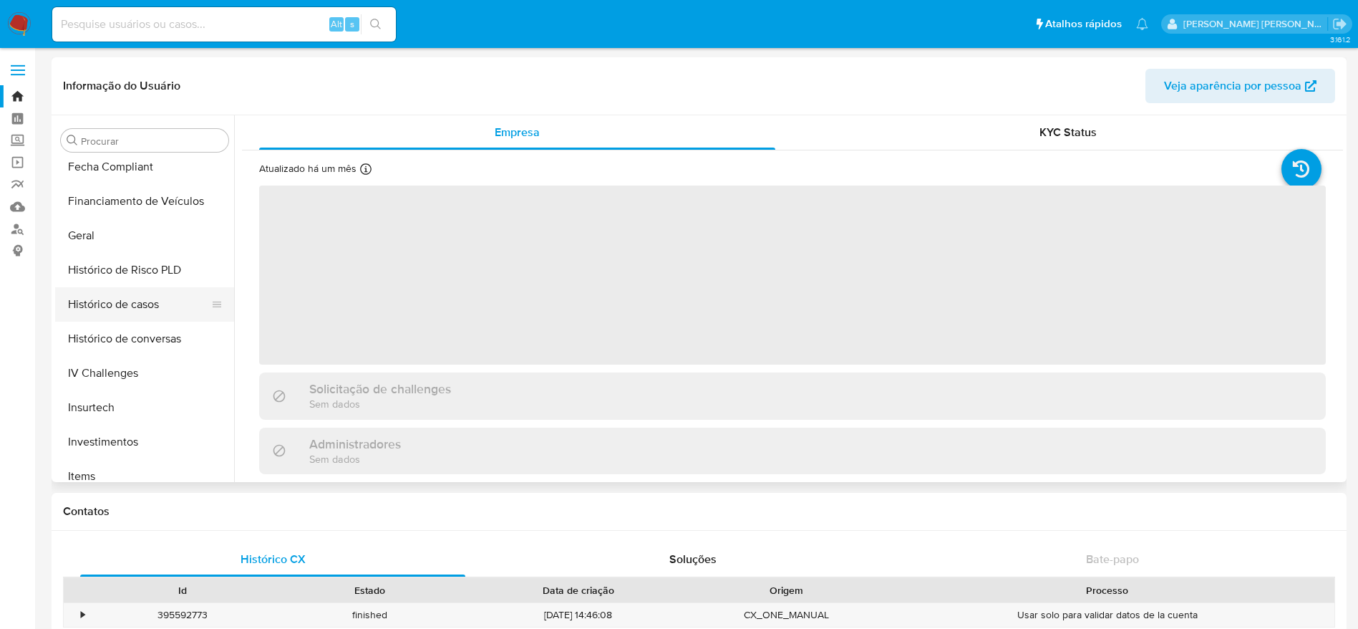
click at [125, 307] on button "Histórico de casos" at bounding box center [139, 304] width 168 height 34
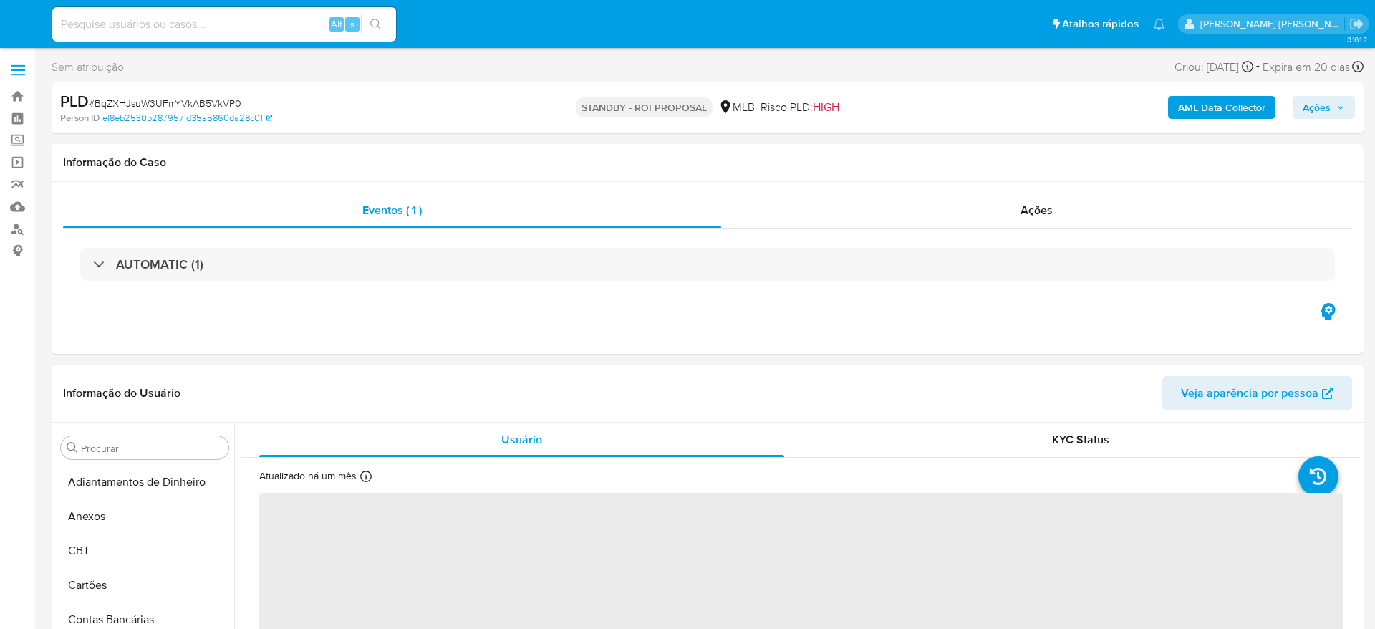
select select "10"
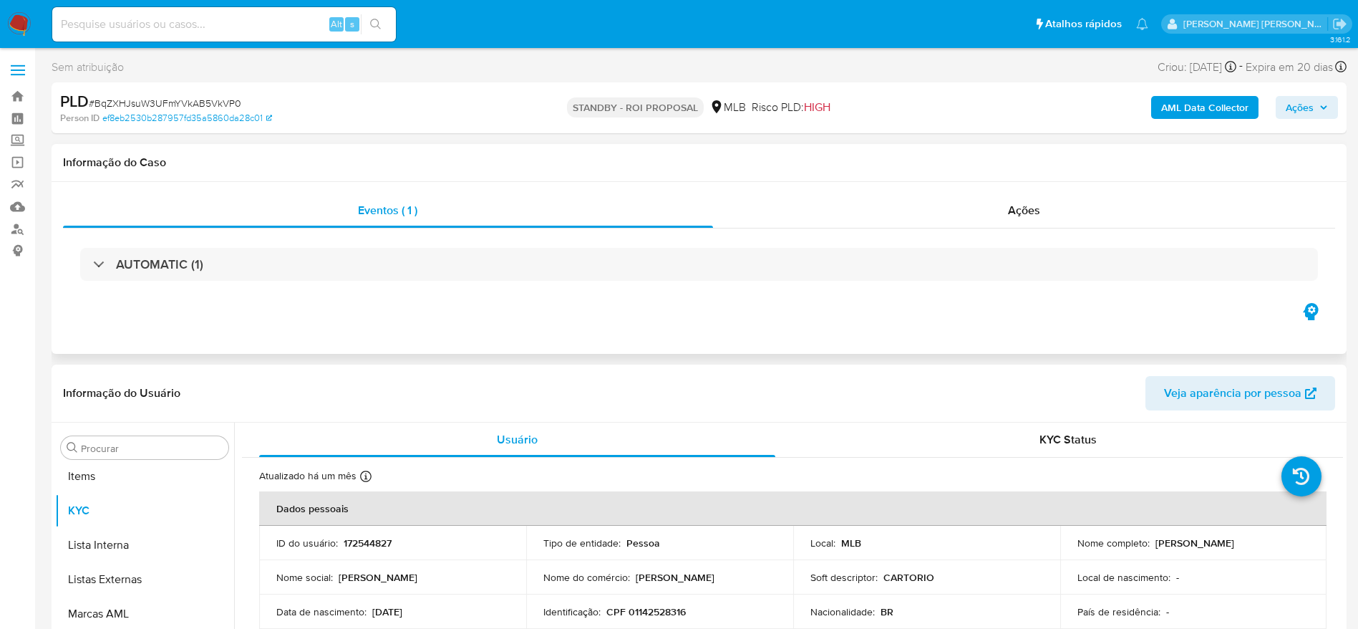
scroll to position [742, 0]
click at [1287, 104] on span "Ações" at bounding box center [1300, 107] width 28 height 23
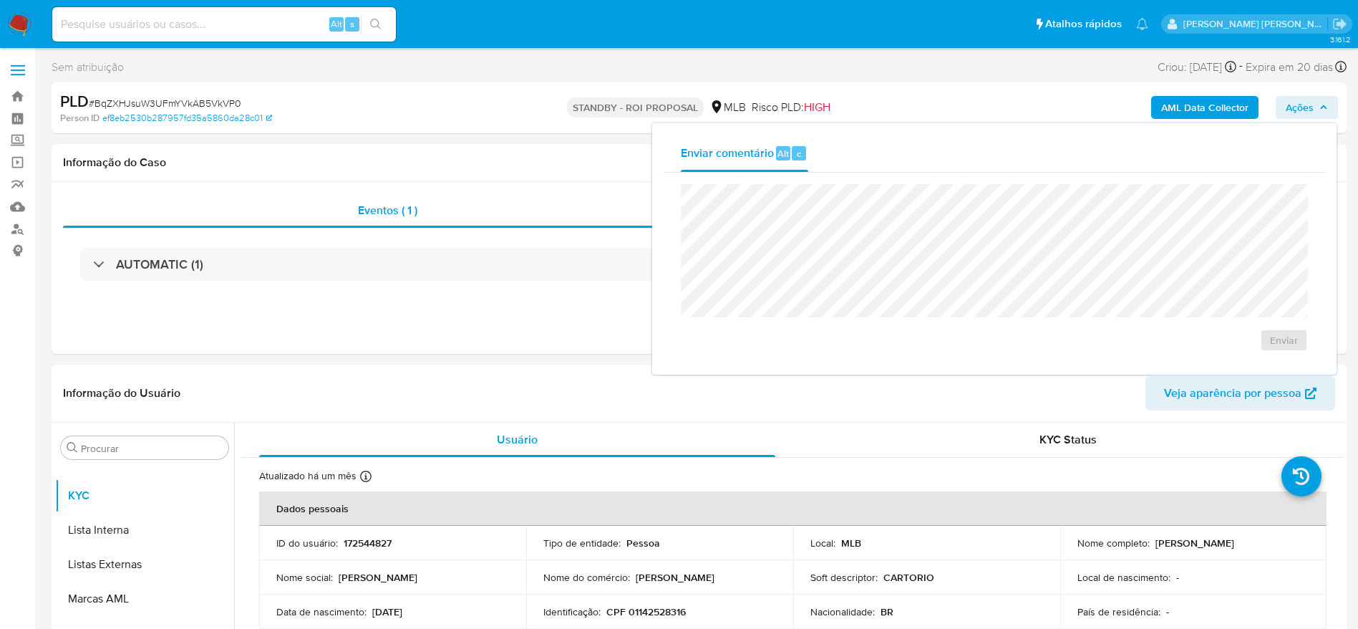
click at [889, 147] on div "Enviar comentário Alt c" at bounding box center [995, 153] width 662 height 37
click at [551, 168] on h1 "Informação do Caso" at bounding box center [699, 162] width 1272 height 14
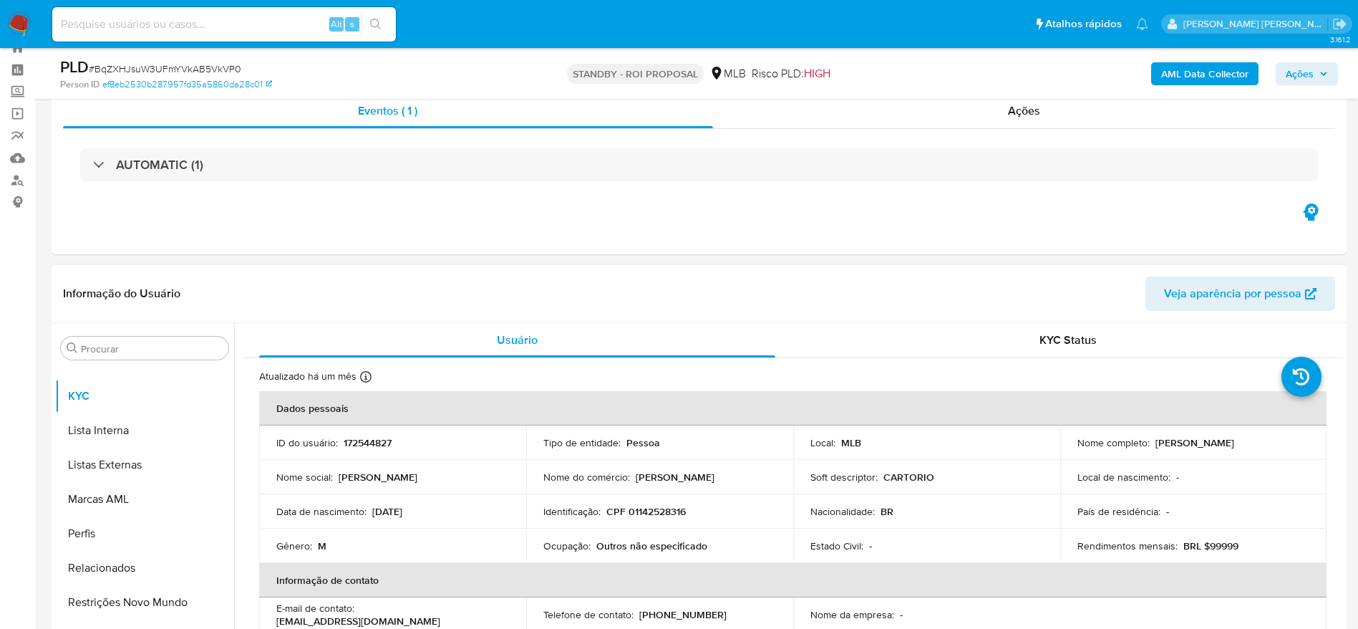
scroll to position [0, 0]
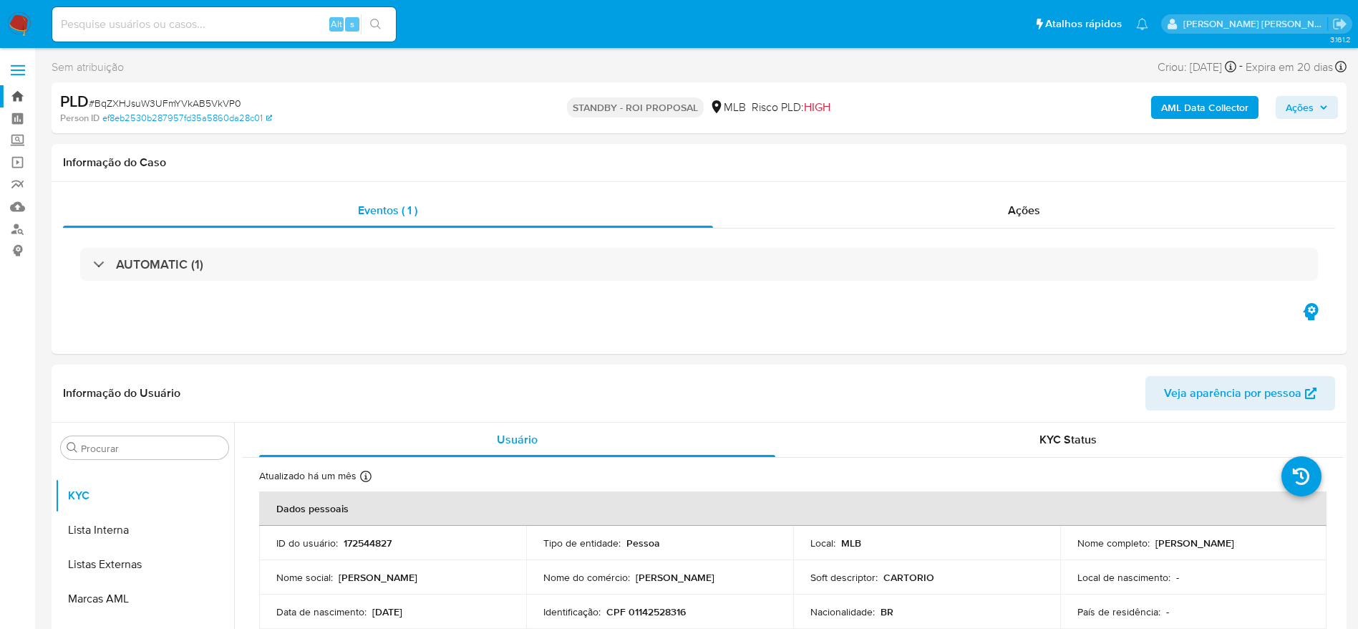
click at [20, 96] on link "Bandeja" at bounding box center [85, 96] width 170 height 22
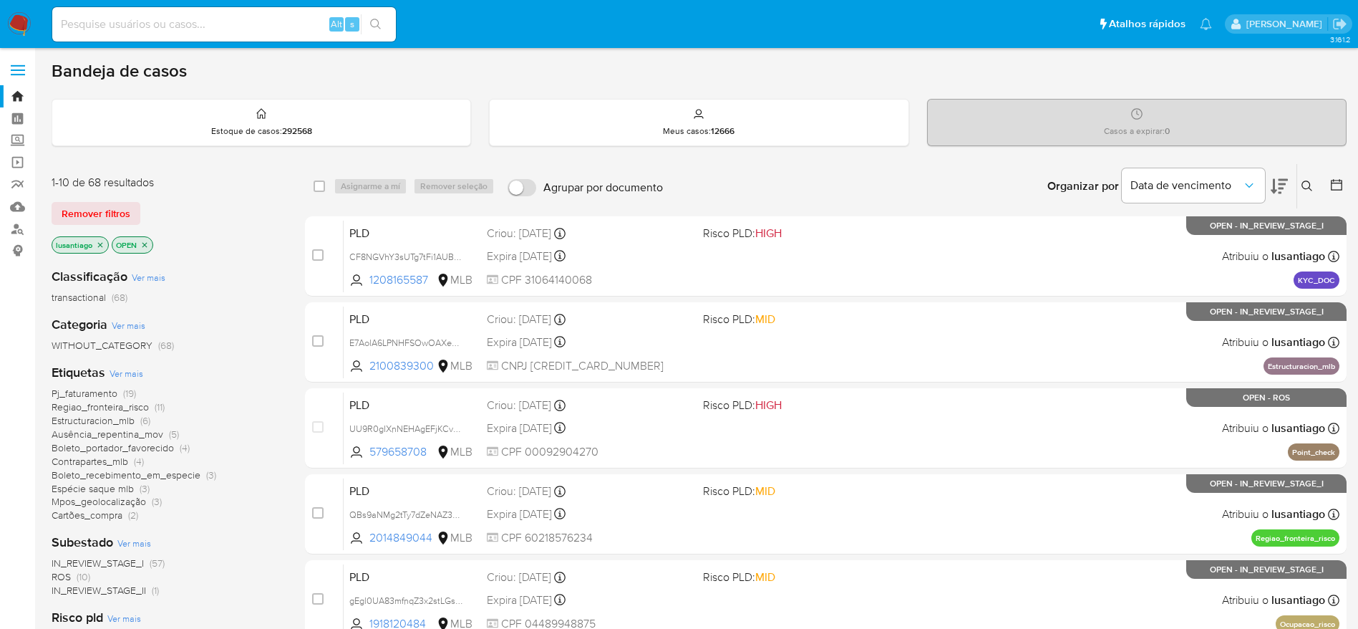
click at [111, 485] on span "Espécie saque mlb" at bounding box center [93, 488] width 82 height 14
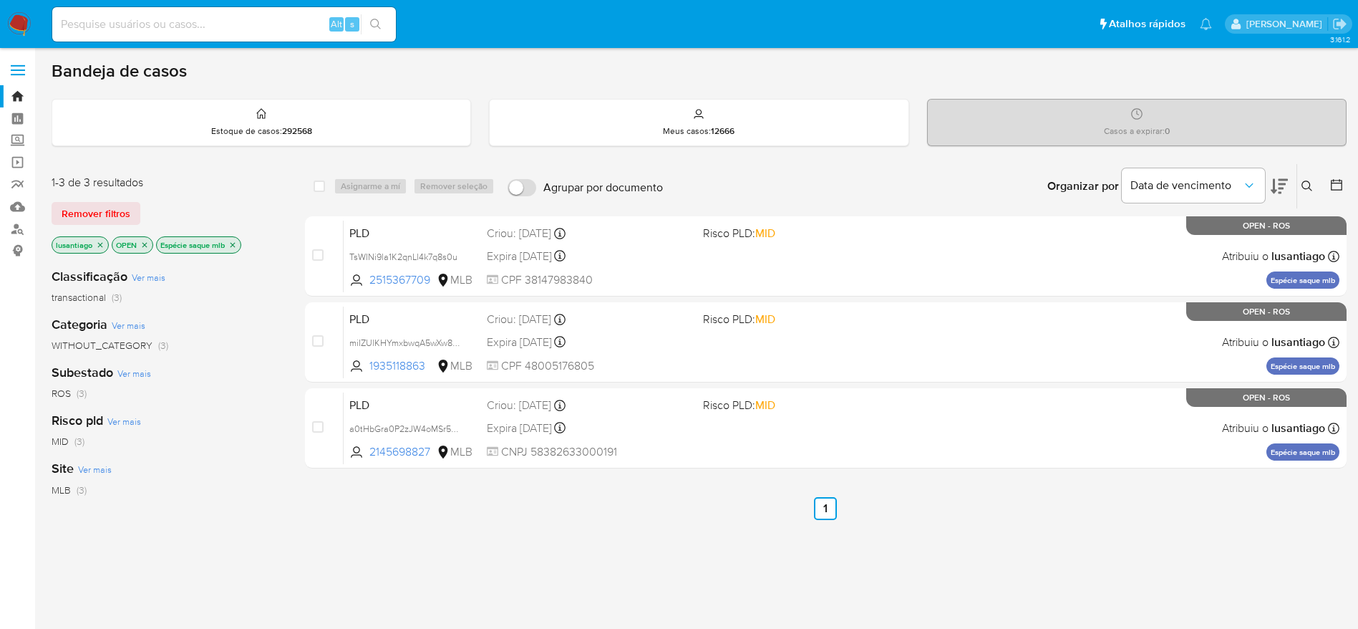
click at [232, 241] on icon "close-filter" at bounding box center [232, 245] width 9 height 9
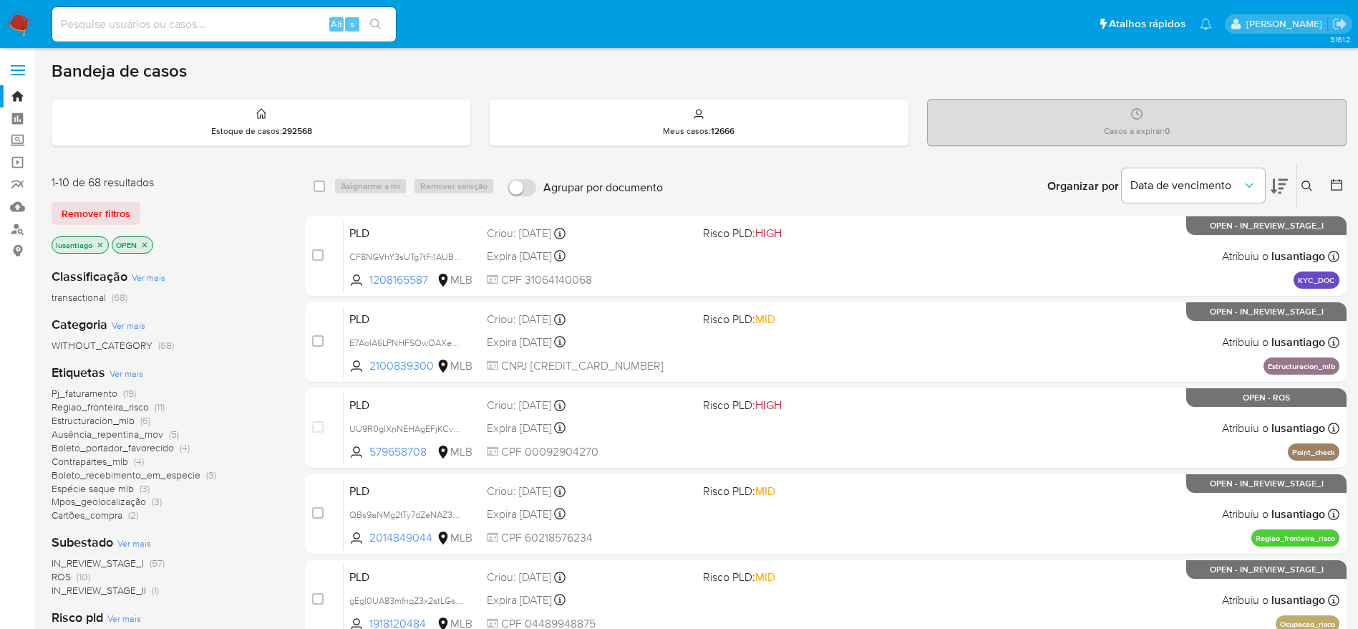
click at [115, 502] on span "Mpos_geolocalização" at bounding box center [99, 501] width 95 height 14
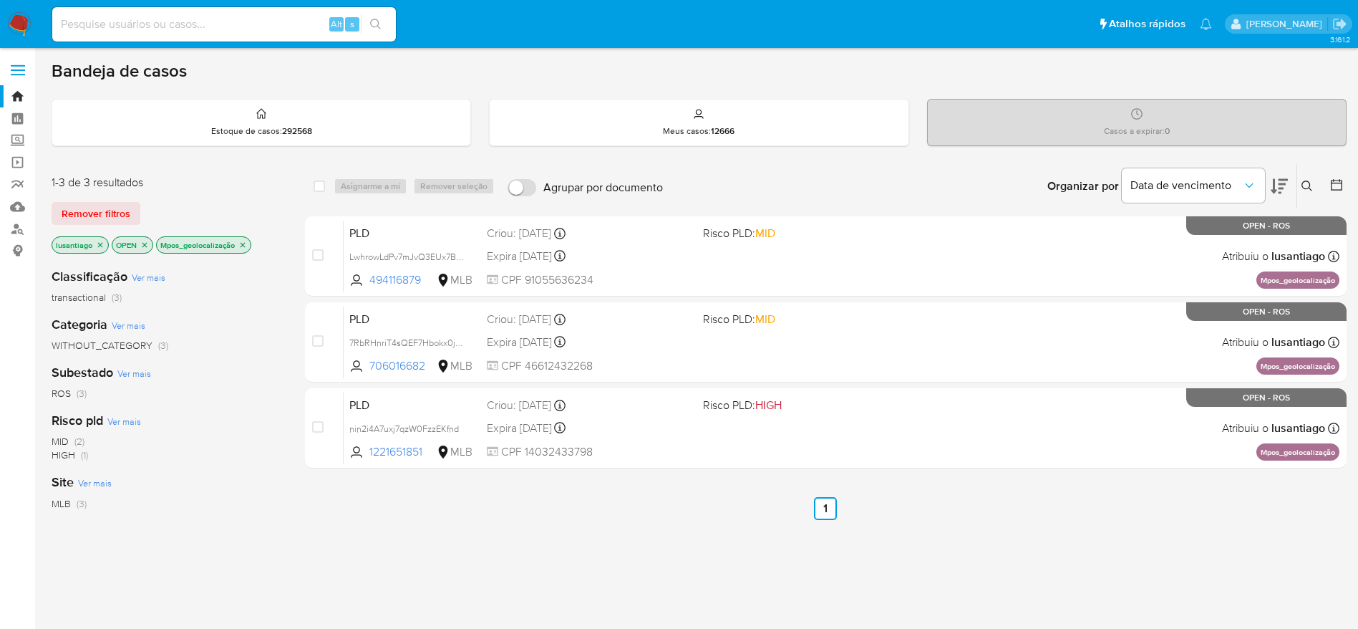
click at [246, 246] on icon "close-filter" at bounding box center [242, 245] width 9 height 9
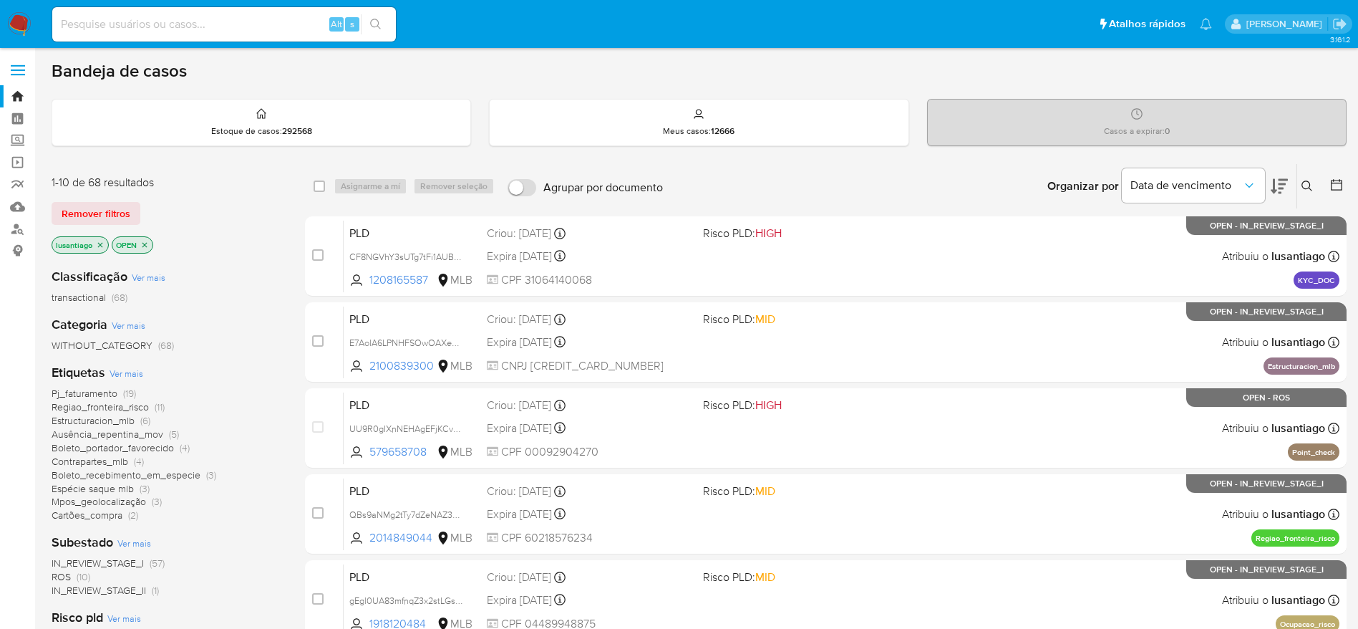
click at [135, 433] on span "Ausência_repentina_mov" at bounding box center [108, 434] width 112 height 14
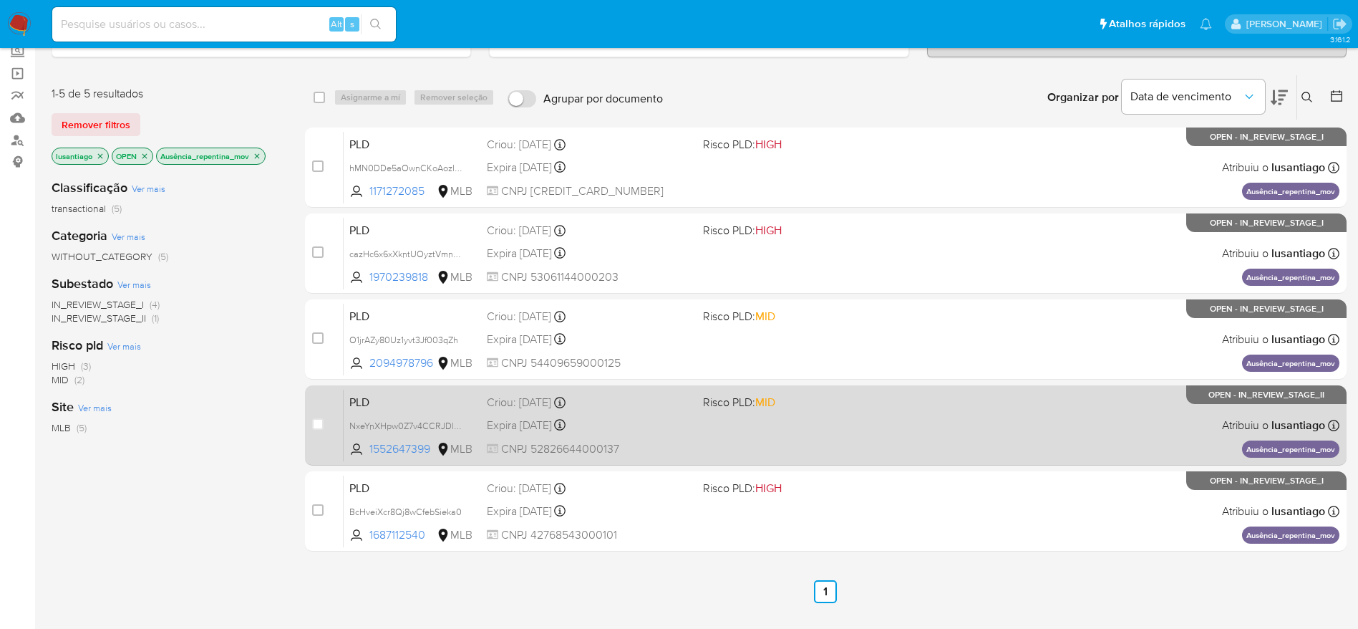
scroll to position [215, 0]
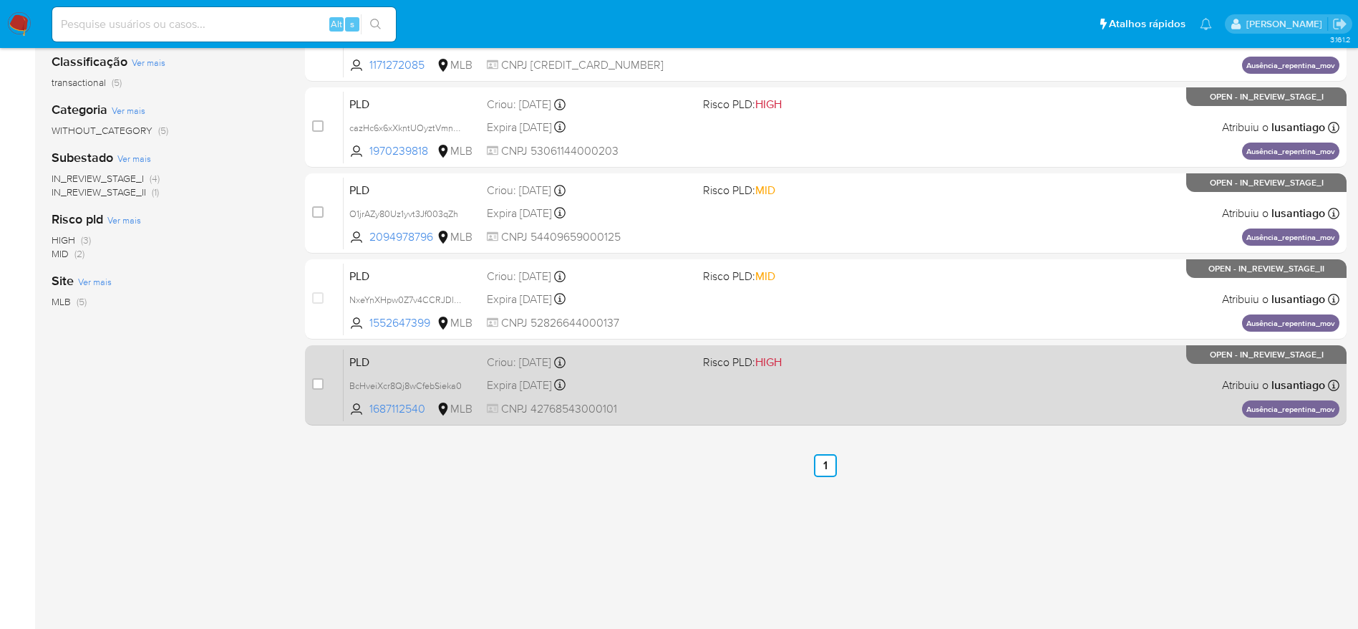
click at [812, 392] on div "PLD BcHveiXcr8Qj8wCfebSieka0 1687112540 MLB Risco PLD: HIGH Criou: 12/09/2025 C…" at bounding box center [842, 385] width 996 height 72
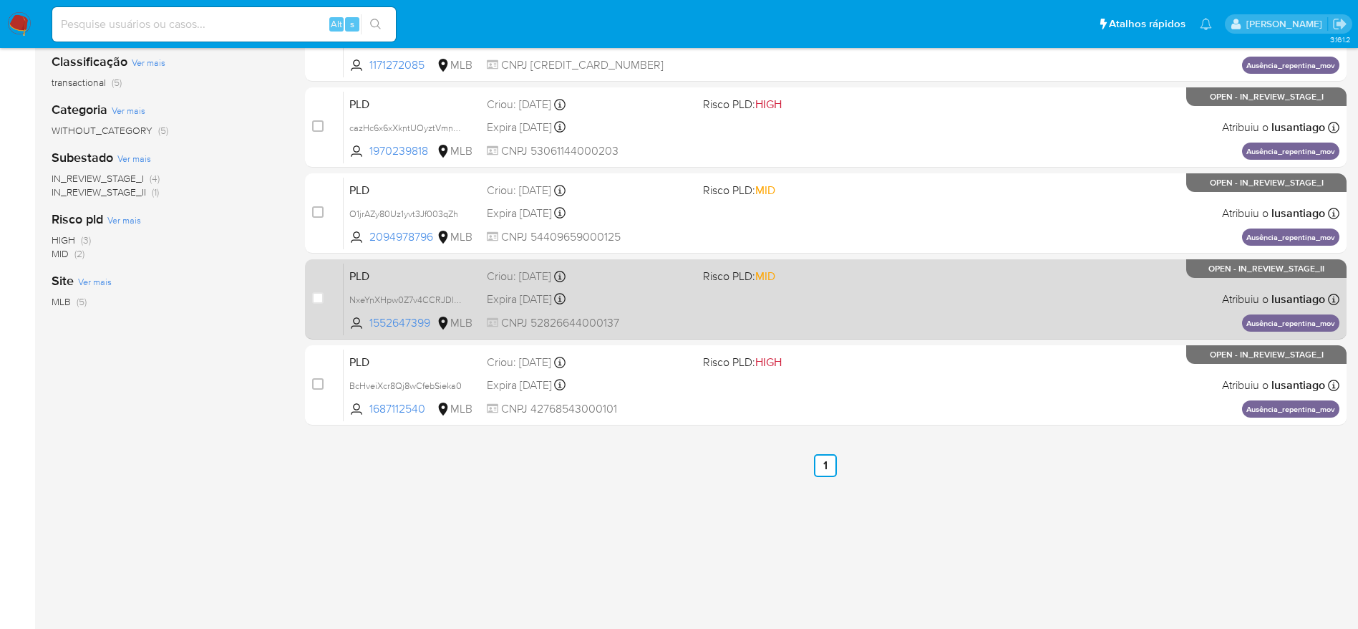
click at [690, 297] on div "Expira in 20 days Expira em 27/10/2025 00:19:21" at bounding box center [589, 298] width 205 height 19
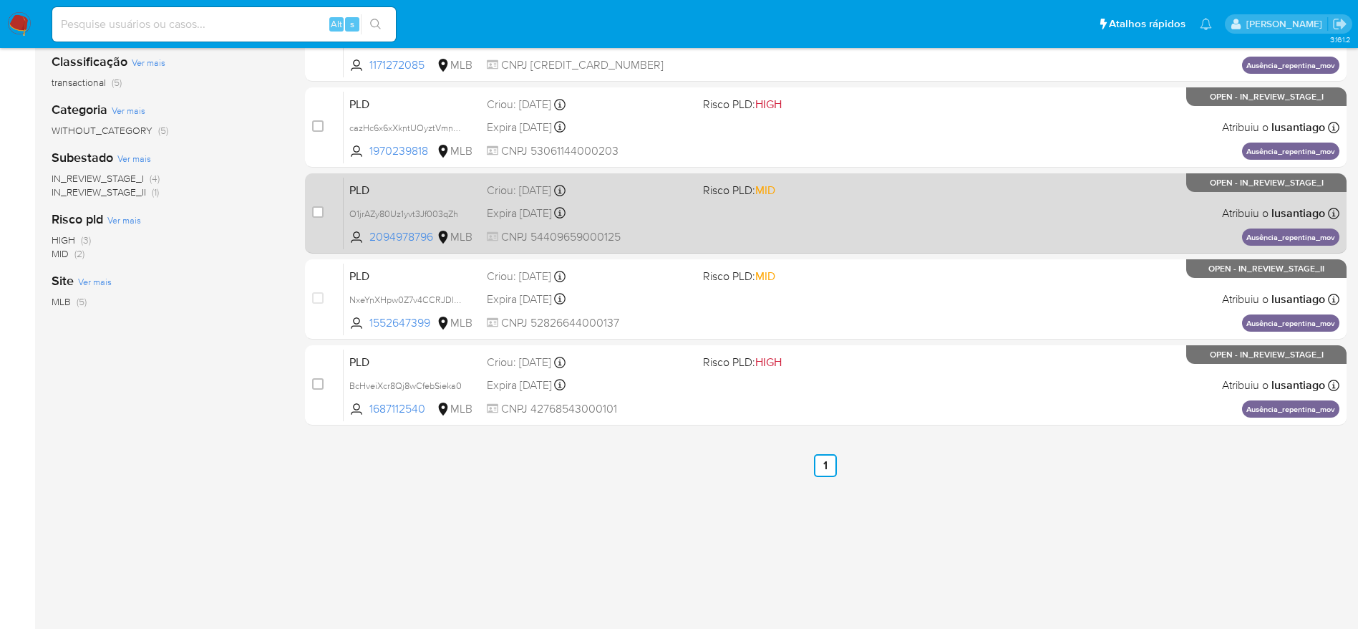
click at [666, 213] on div "Expira in 20 days Expira em 27/10/2025 00:20:21" at bounding box center [589, 212] width 205 height 19
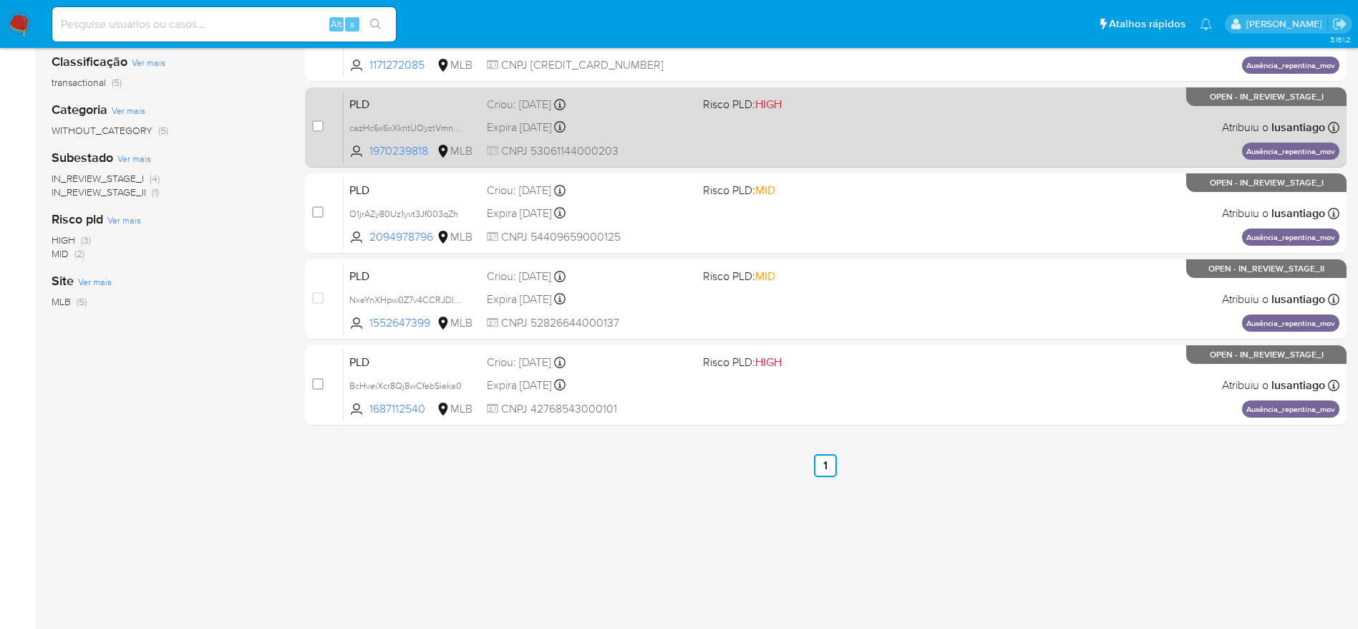
click at [638, 134] on div "Expira in 20 days Expira em 27/10/2025 00:25:32" at bounding box center [589, 126] width 205 height 19
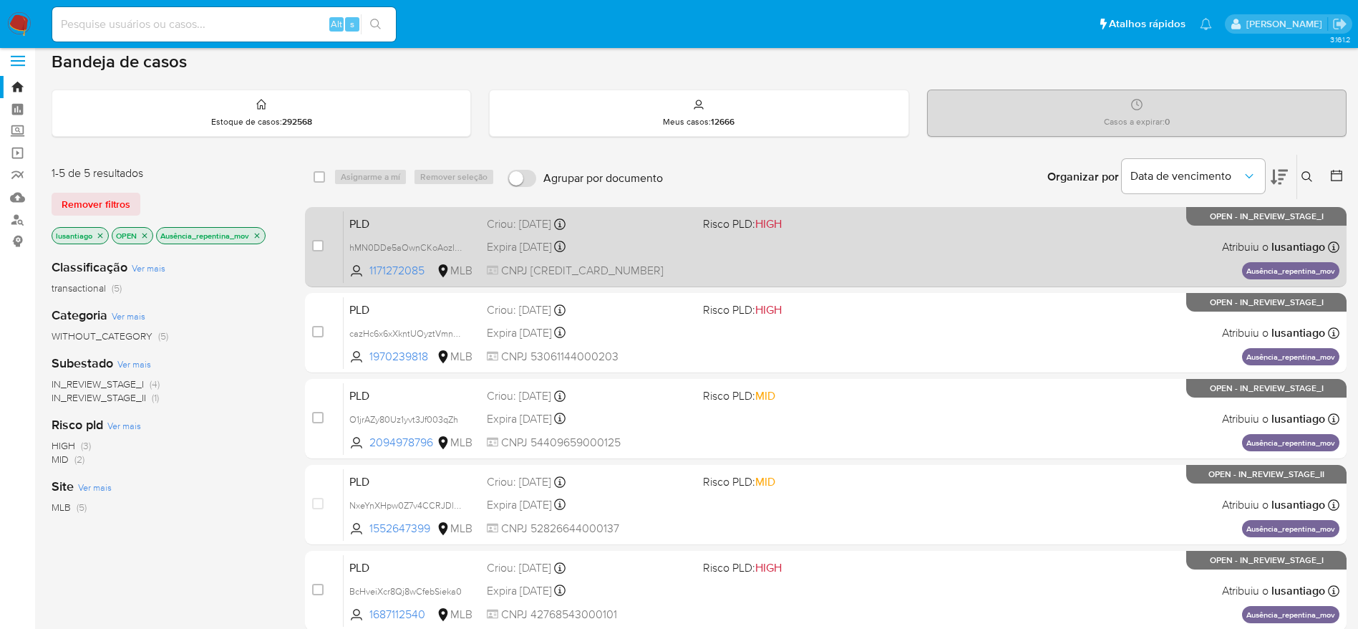
scroll to position [0, 0]
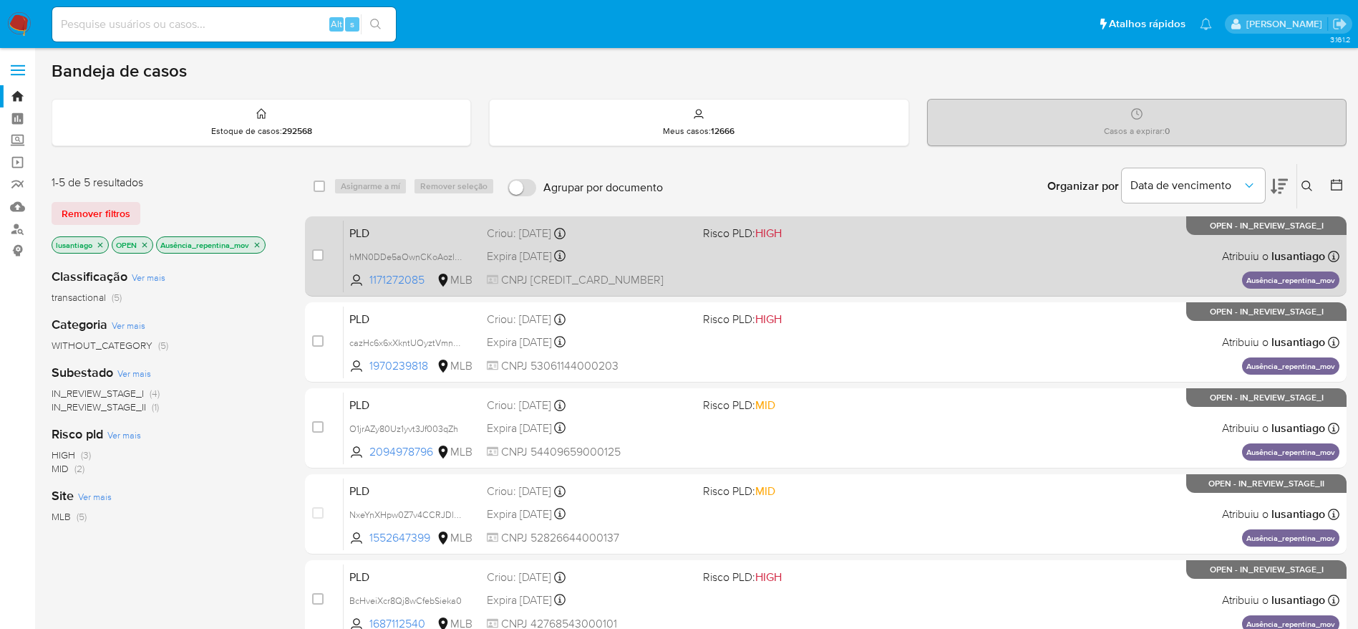
click at [661, 261] on div "Expira in 20 days Expira em 27/10/2025 00:35:00" at bounding box center [589, 255] width 205 height 19
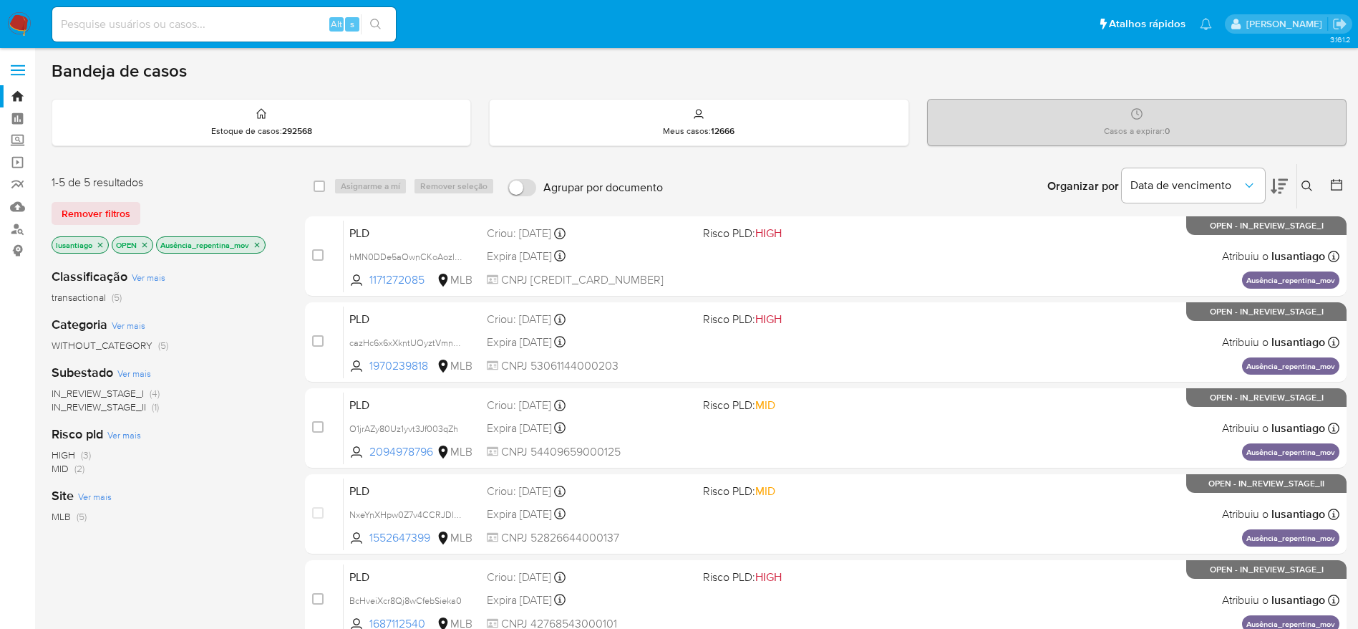
click at [259, 241] on icon "close-filter" at bounding box center [257, 245] width 9 height 9
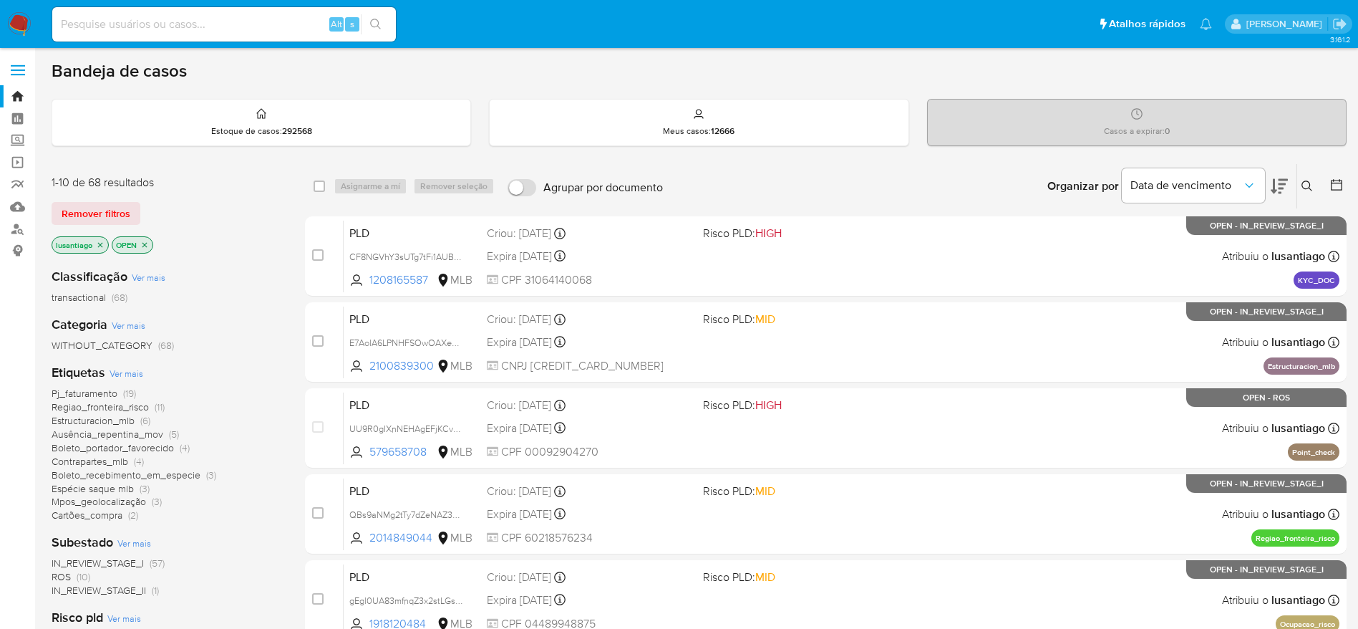
click at [250, 26] on input at bounding box center [224, 24] width 344 height 19
paste input "290732375"
type input "290732375"
click at [374, 21] on icon "search-icon" at bounding box center [375, 24] width 11 height 11
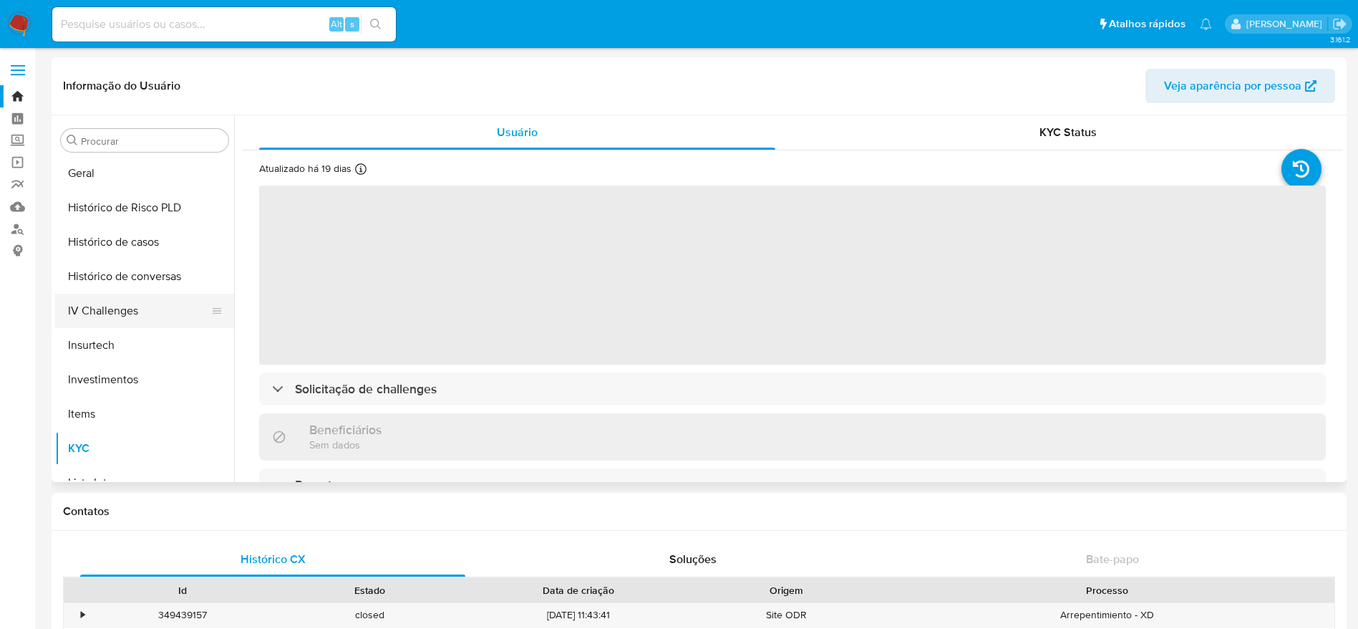
select select "10"
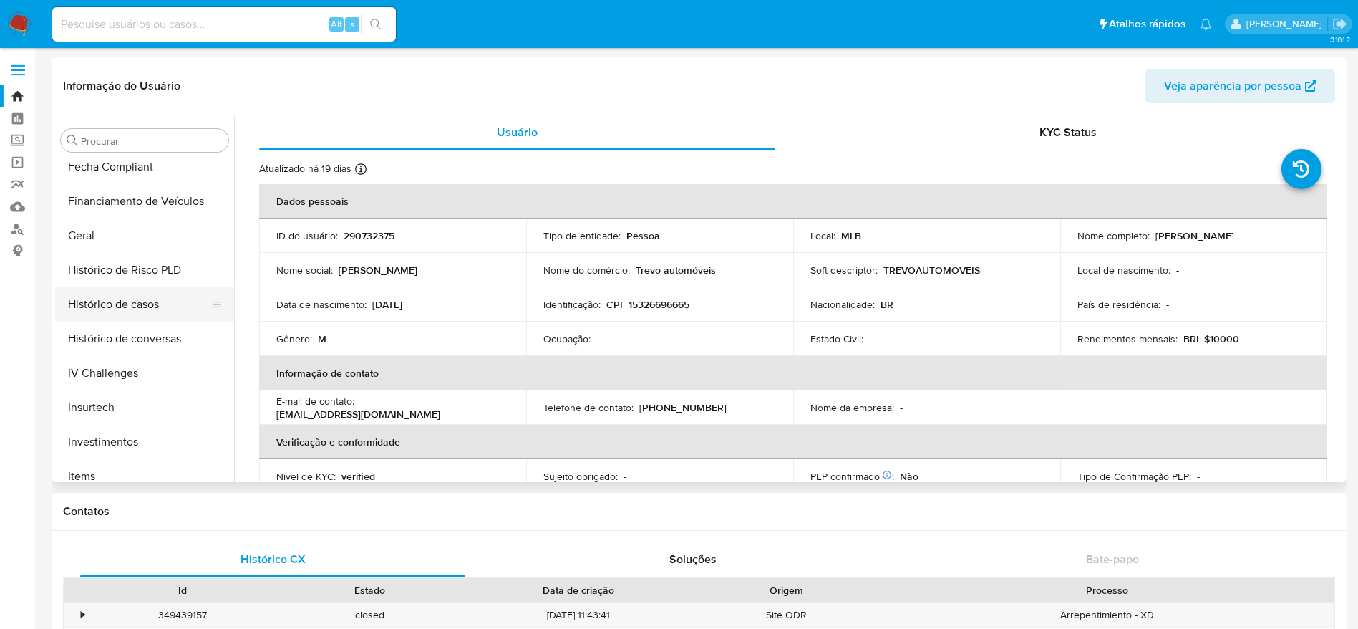
click at [115, 309] on button "Histórico de casos" at bounding box center [139, 304] width 168 height 34
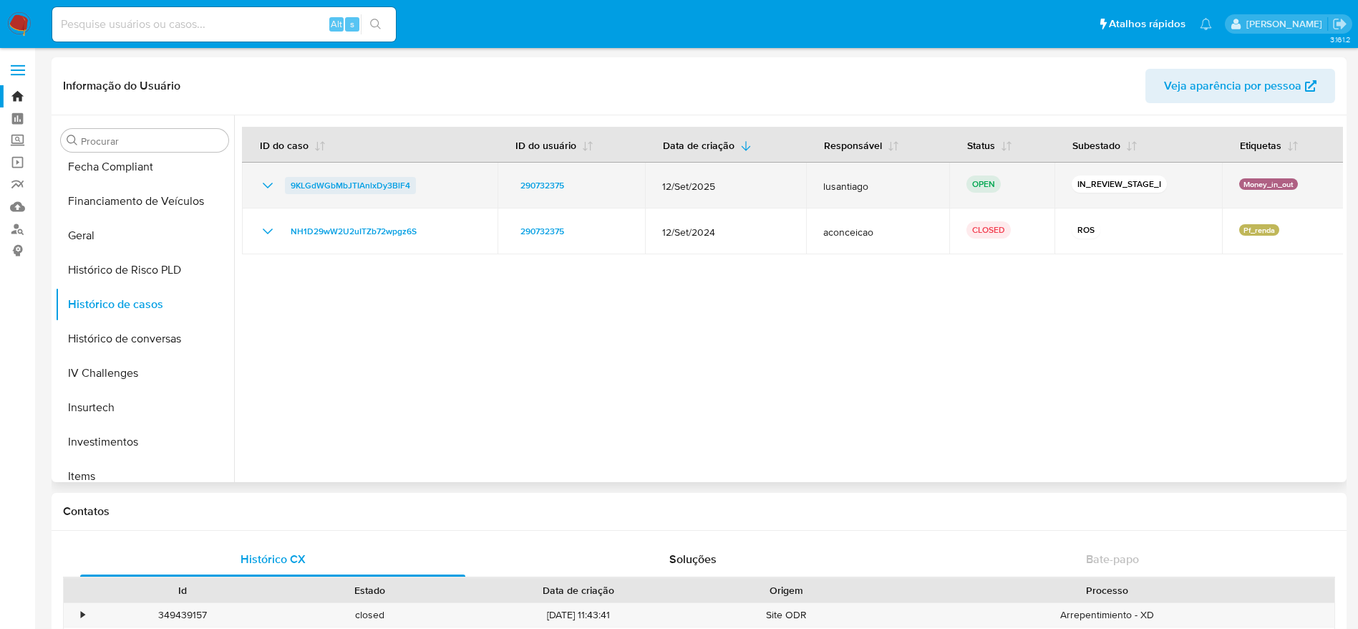
click at [334, 186] on span "9KLGdWGbMbJTIAnlxDy3BlF4" at bounding box center [351, 185] width 120 height 17
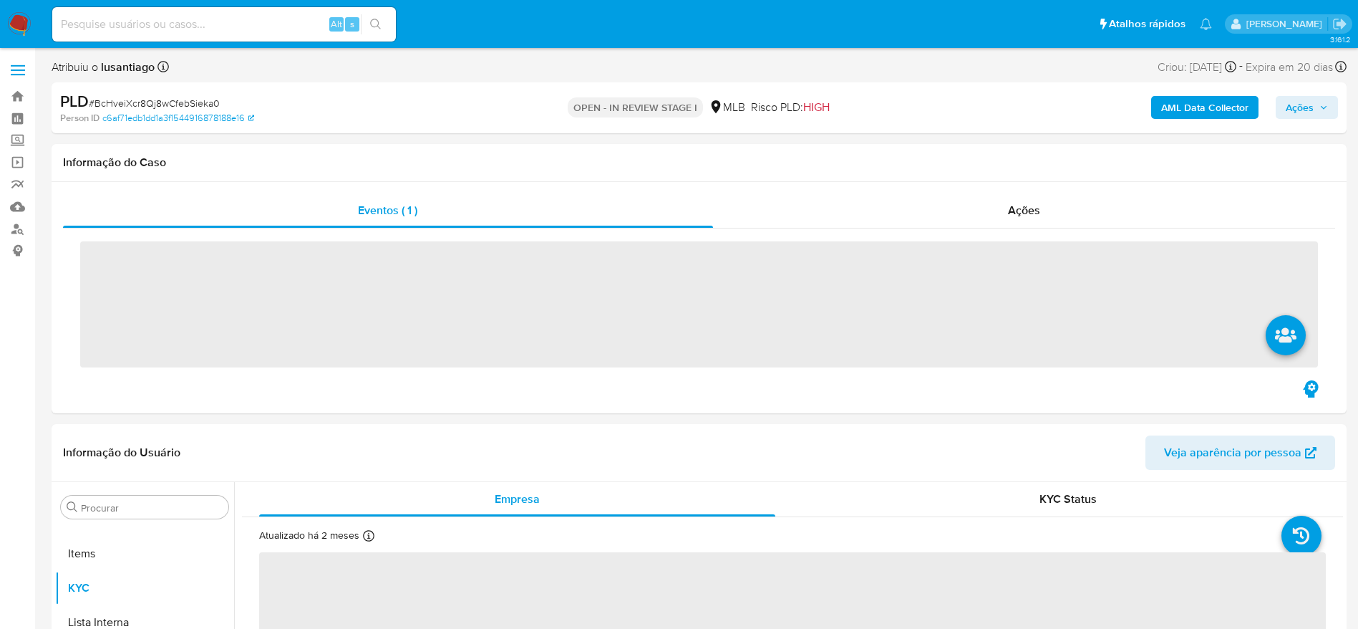
scroll to position [742, 0]
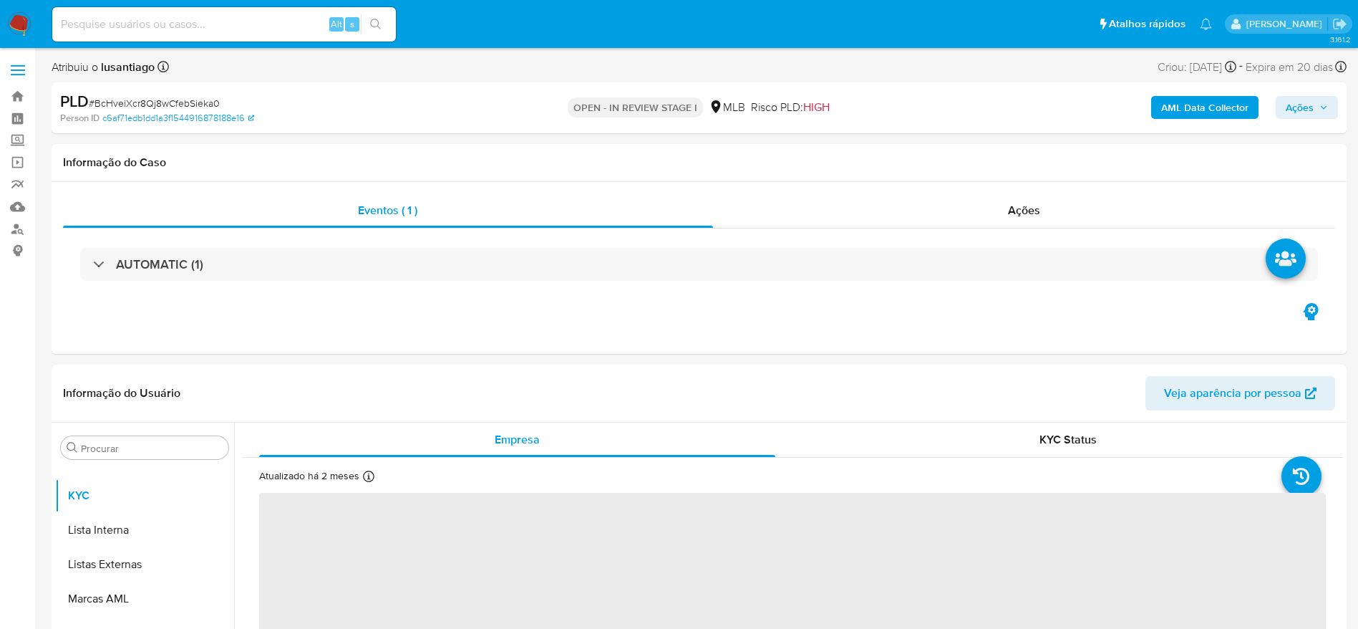
select select "10"
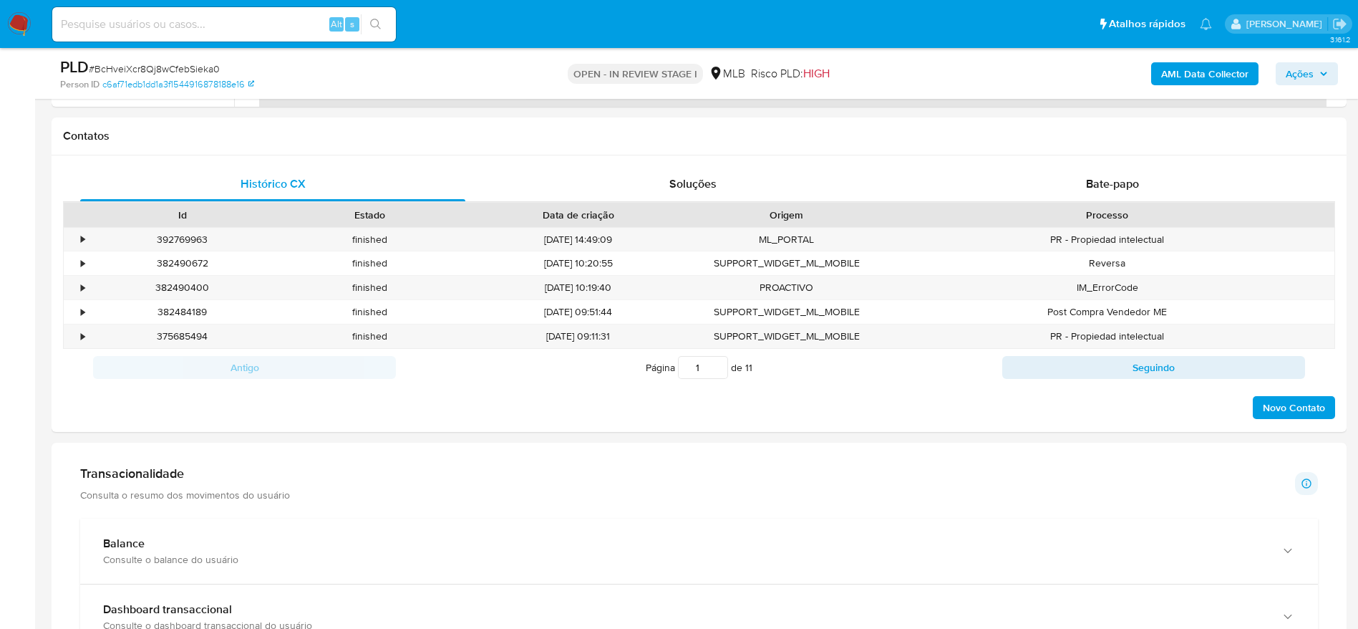
scroll to position [1074, 0]
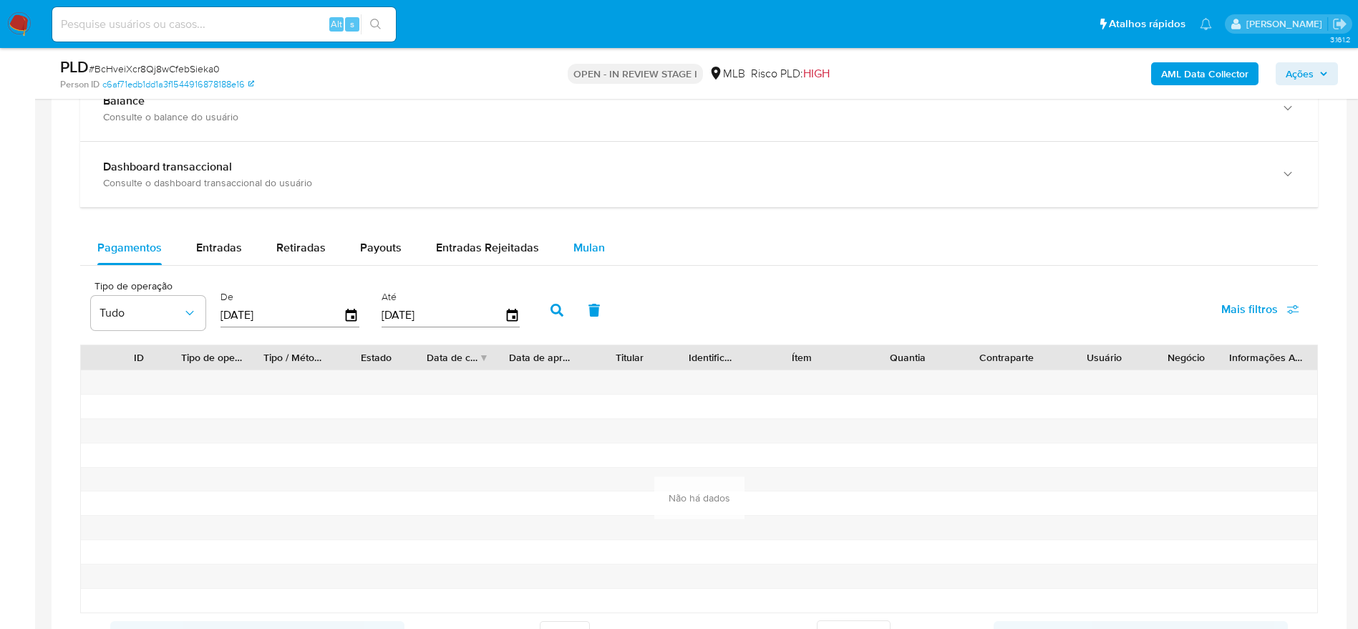
click at [586, 246] on span "Mulan" at bounding box center [589, 247] width 32 height 16
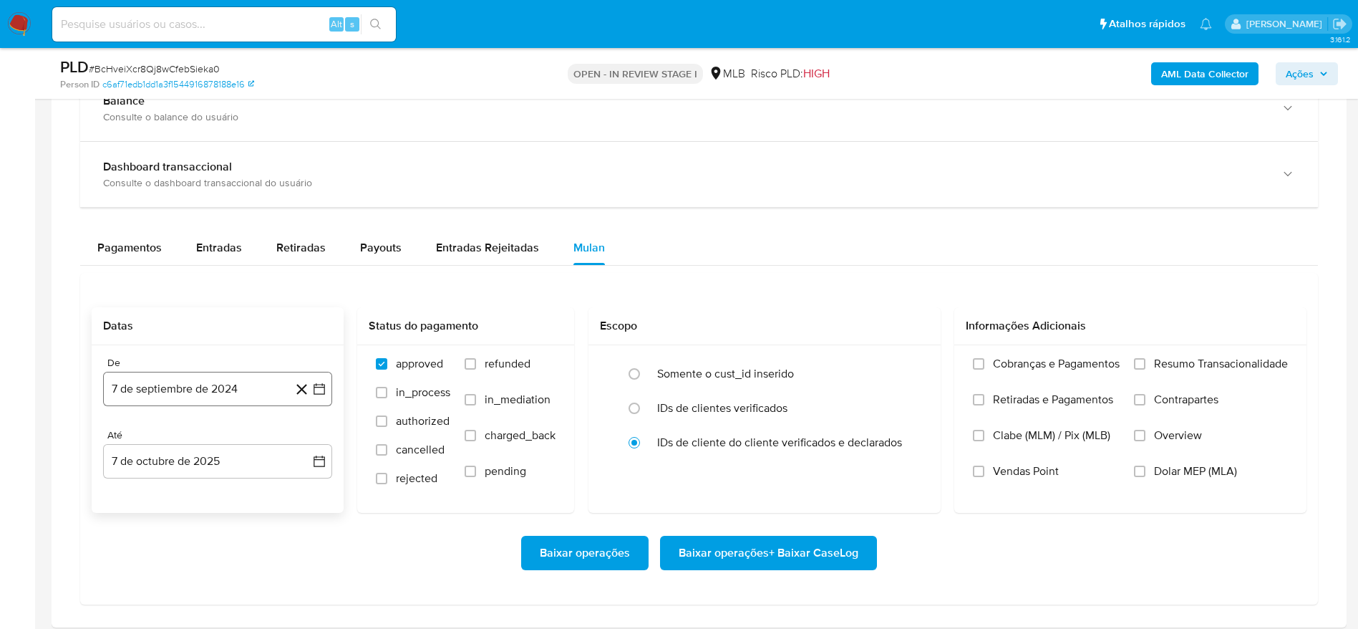
click at [161, 392] on button "7 de septiembre de 2024" at bounding box center [217, 389] width 229 height 34
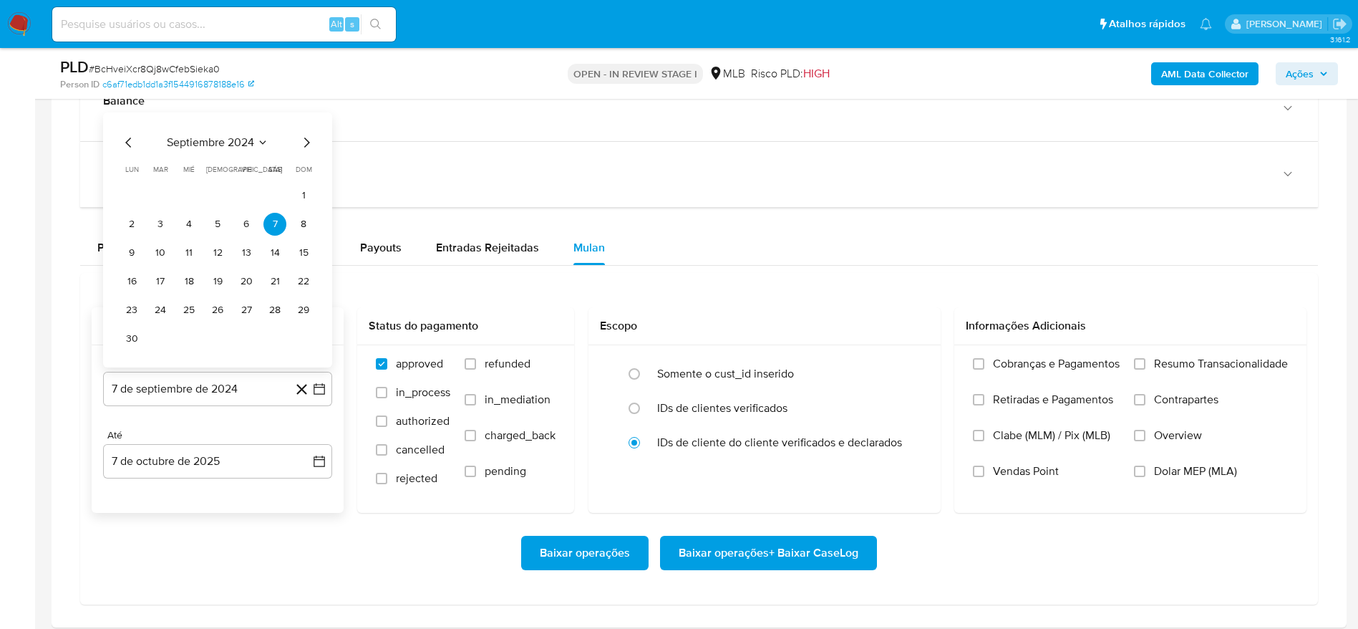
click at [226, 139] on span "septiembre 2024" at bounding box center [210, 142] width 87 height 14
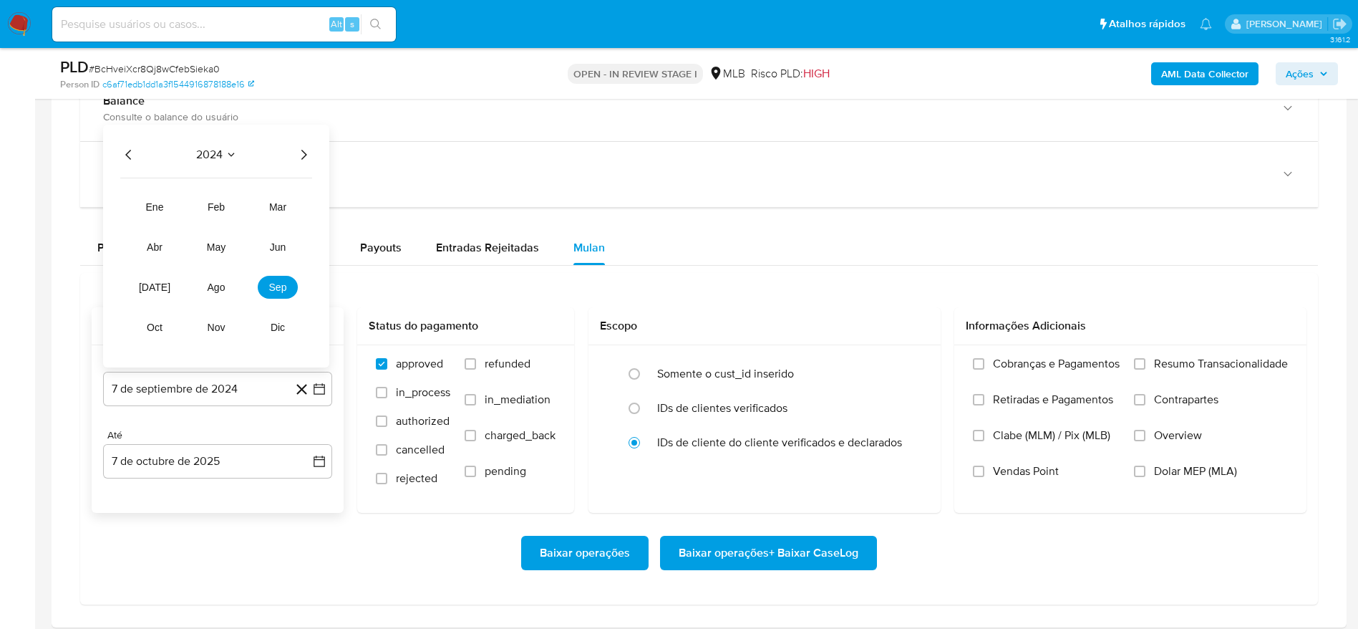
click at [304, 152] on icon "Año siguiente" at bounding box center [304, 155] width 6 height 10
click at [275, 204] on span "mar" at bounding box center [277, 206] width 17 height 11
click at [275, 204] on button "1" at bounding box center [274, 195] width 23 height 23
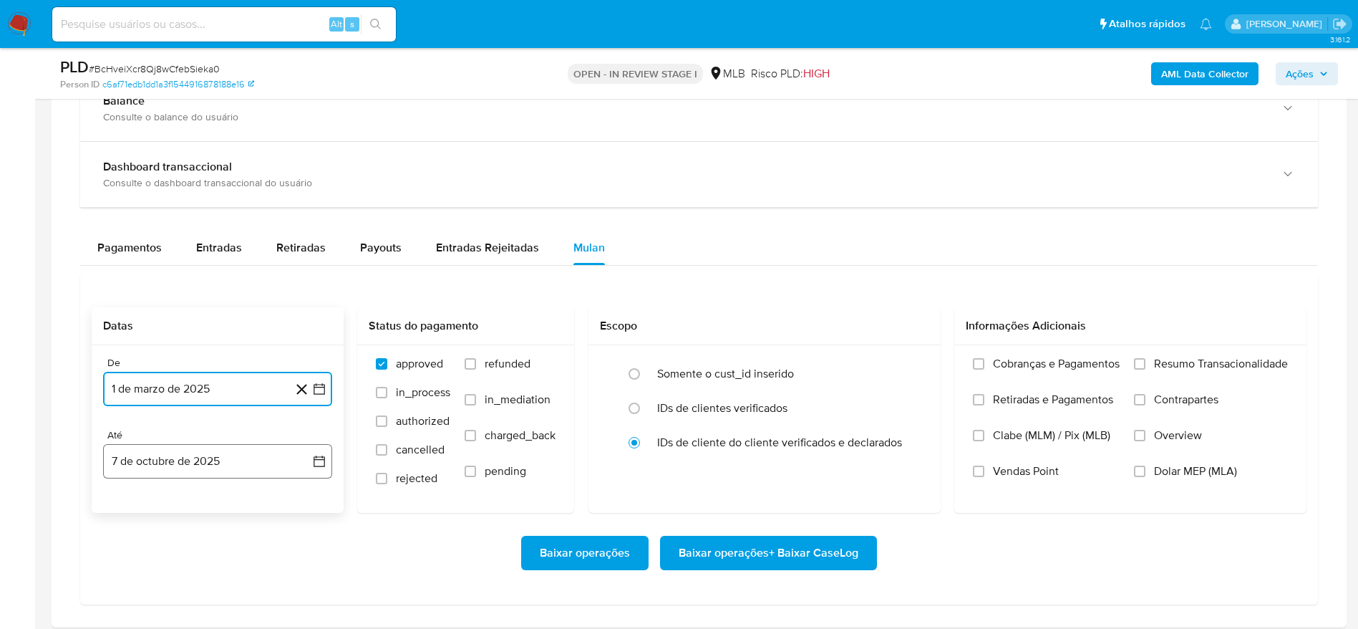
click at [179, 471] on button "7 de octubre de 2025" at bounding box center [217, 461] width 229 height 34
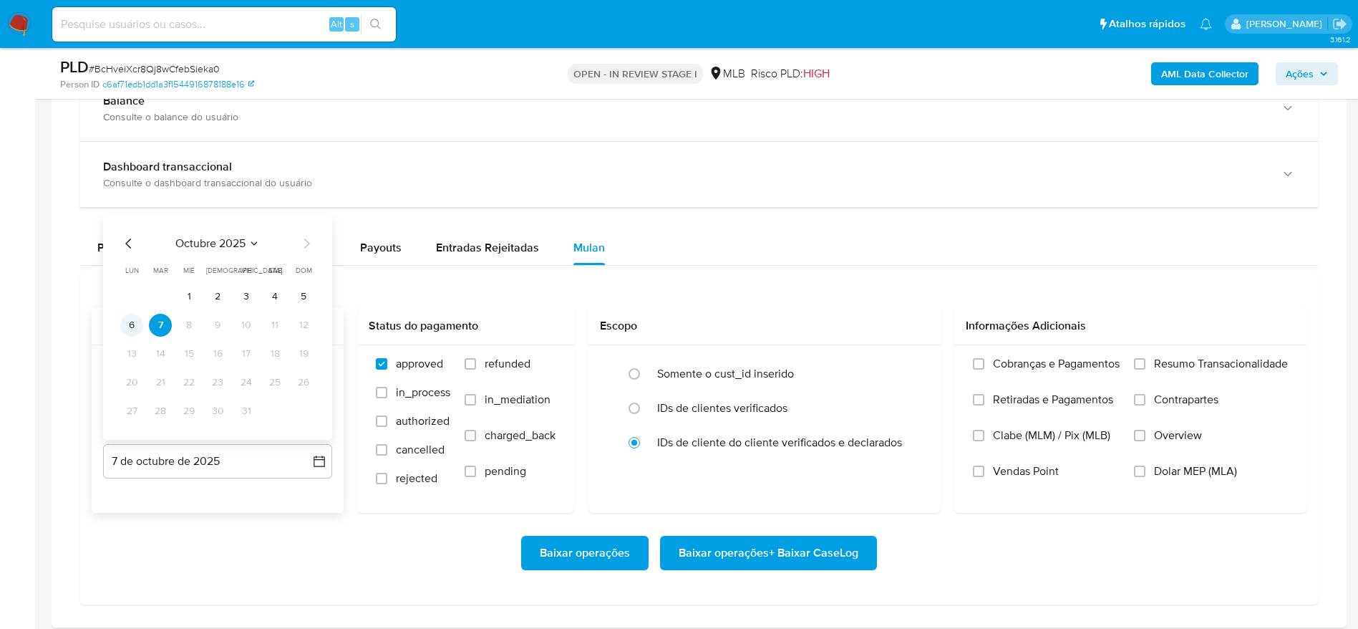
click at [132, 325] on button "6" at bounding box center [131, 325] width 23 height 23
click at [1179, 362] on span "Resumo Transacionalidade" at bounding box center [1221, 364] width 134 height 14
click at [1146, 362] on input "Resumo Transacionalidade" at bounding box center [1139, 363] width 11 height 11
click at [808, 541] on span "Baixar operações + Baixar CaseLog" at bounding box center [769, 553] width 180 height 32
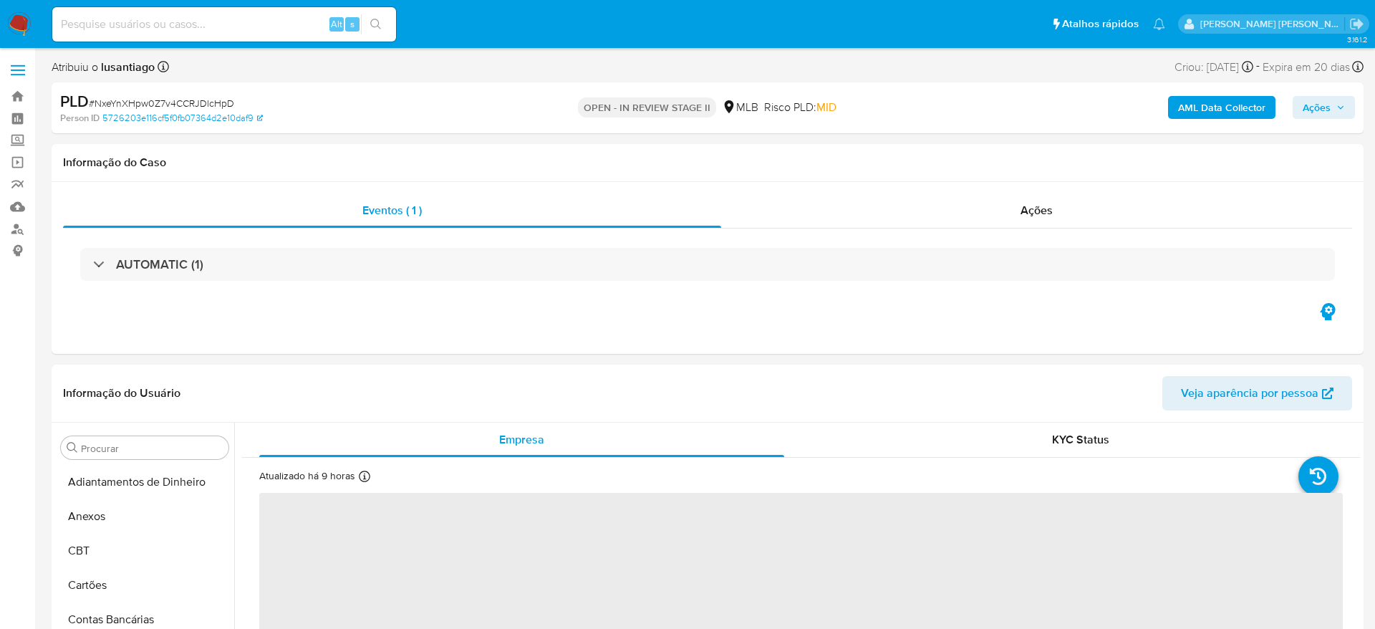
select select "10"
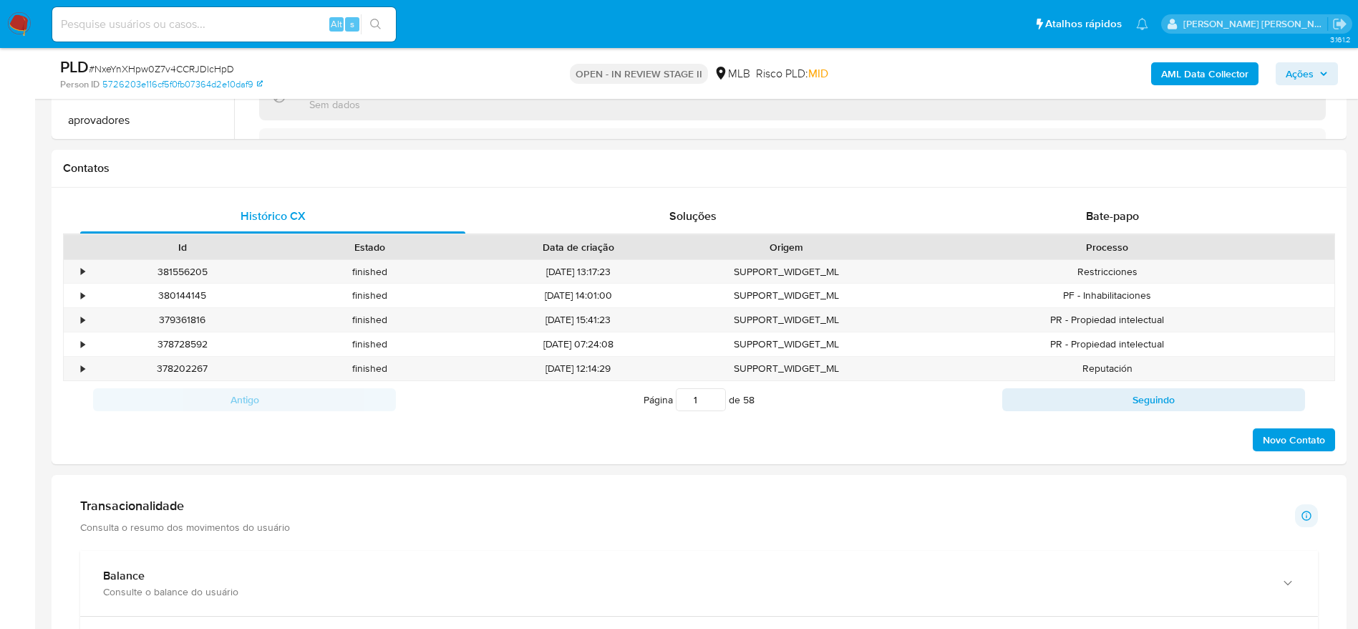
scroll to position [752, 0]
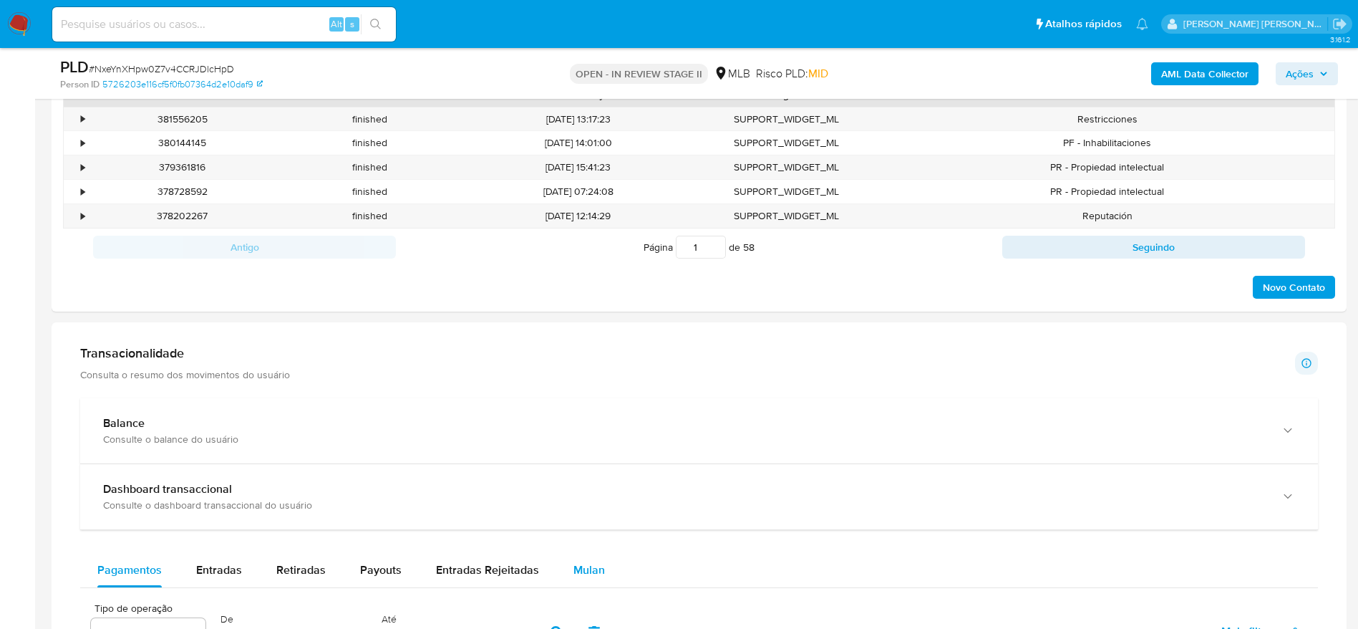
click at [585, 578] on div "Mulan" at bounding box center [589, 570] width 32 height 34
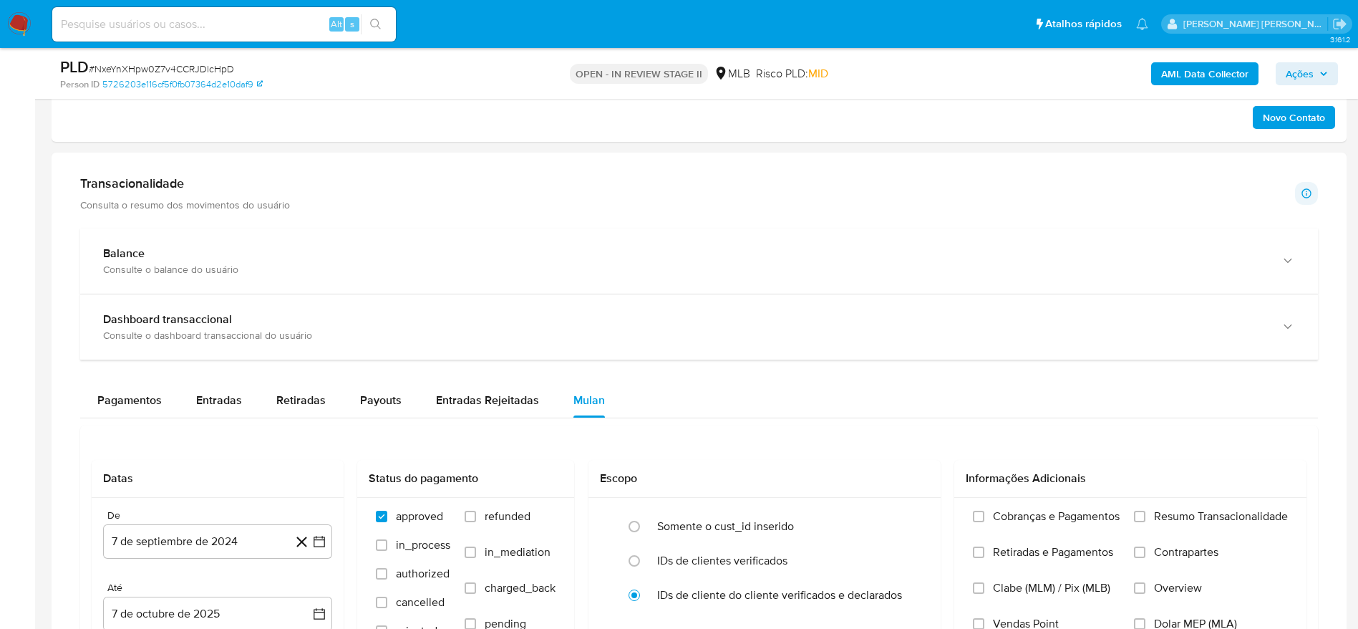
scroll to position [1074, 0]
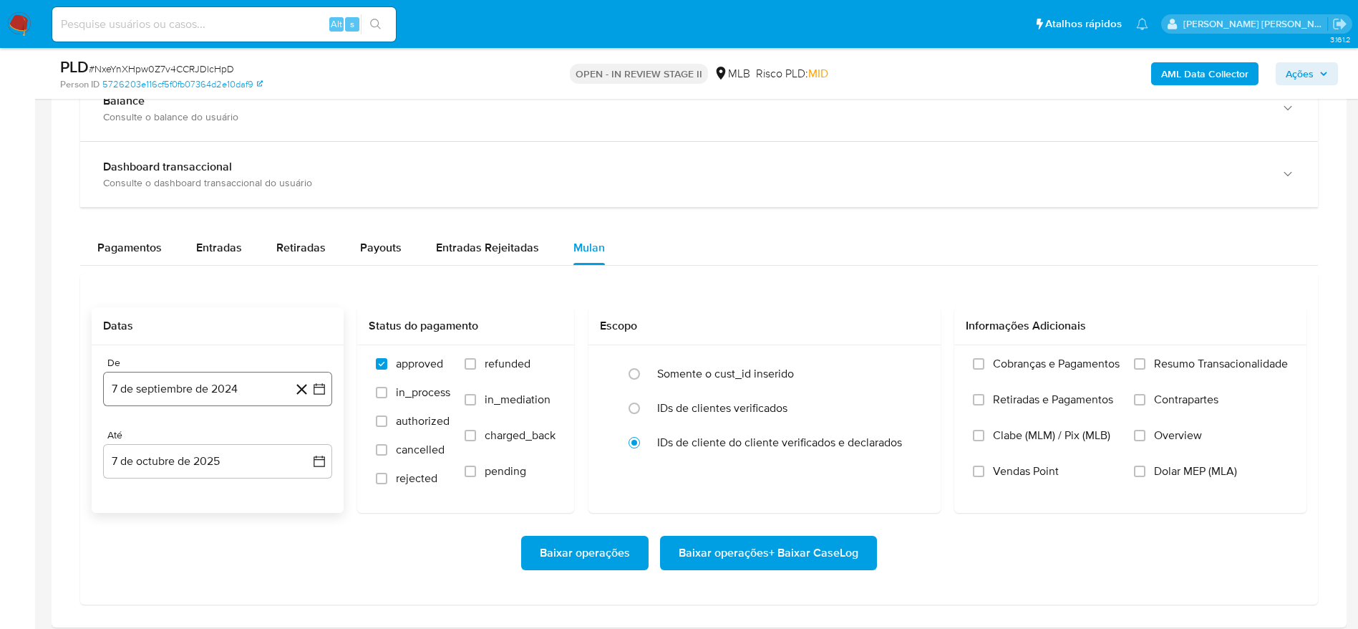
click at [160, 384] on button "7 de septiembre de 2024" at bounding box center [217, 389] width 229 height 34
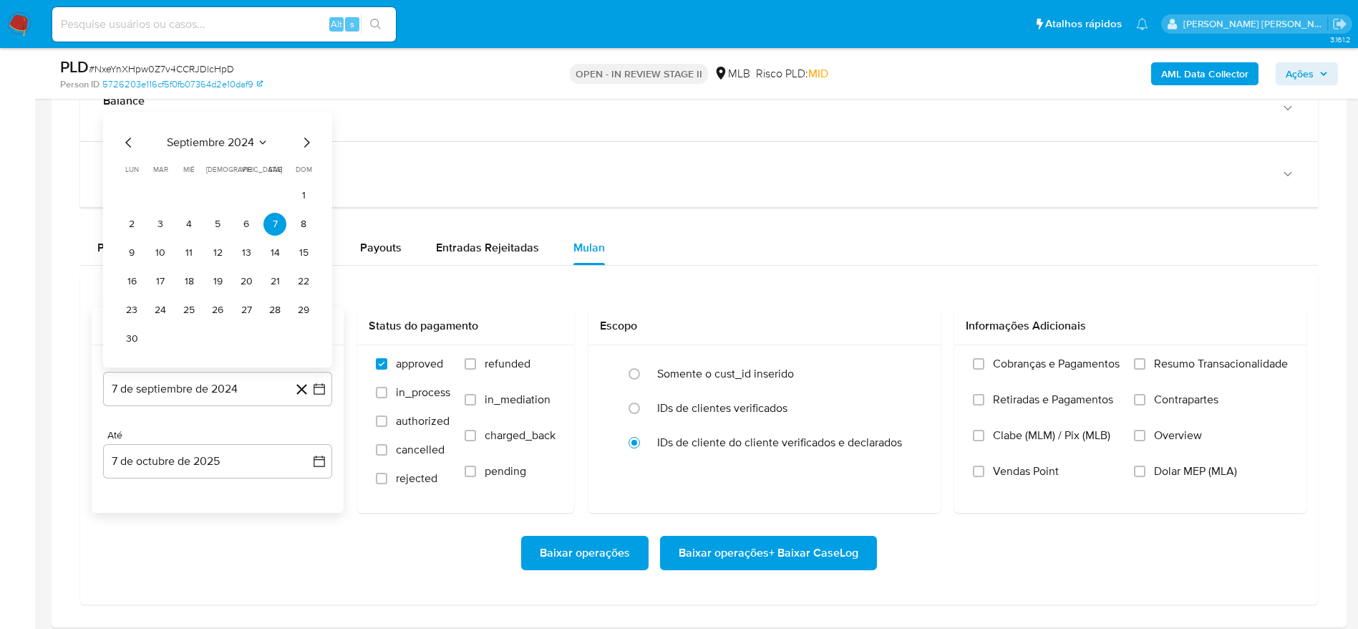
click at [229, 135] on span "septiembre 2024" at bounding box center [210, 142] width 87 height 14
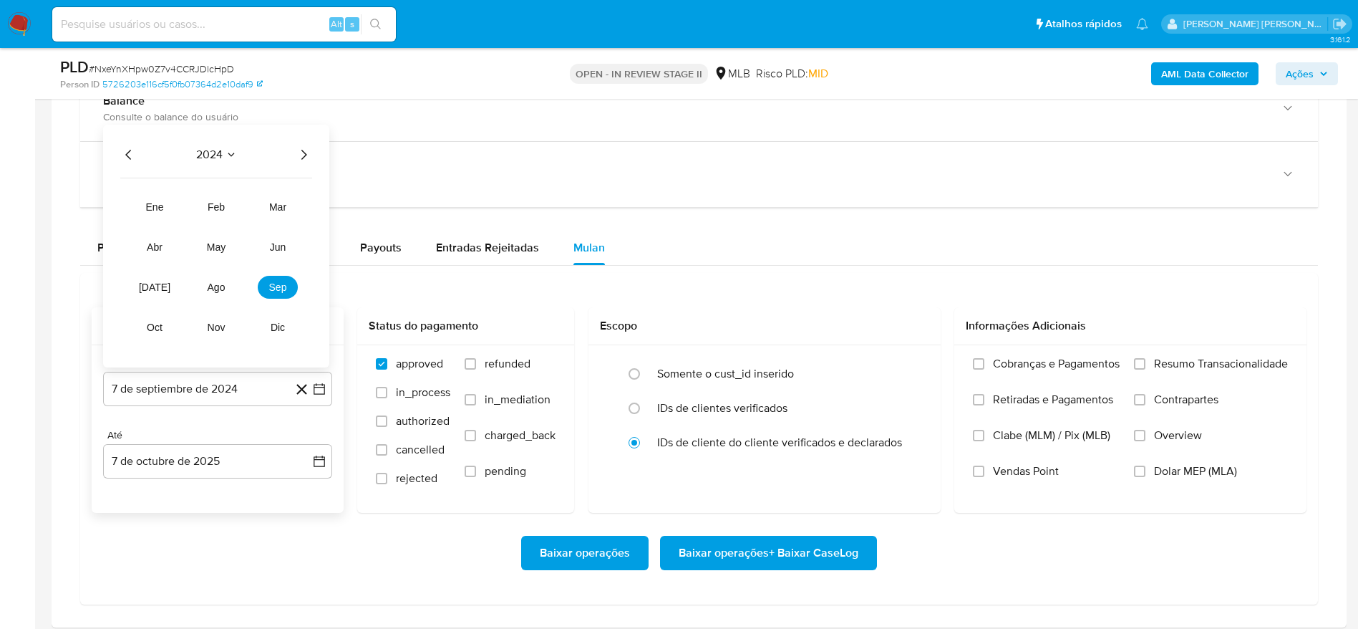
click at [301, 152] on icon "Año siguiente" at bounding box center [303, 154] width 17 height 17
click at [271, 214] on button "mar" at bounding box center [278, 206] width 40 height 23
click at [270, 195] on button "1" at bounding box center [274, 195] width 23 height 23
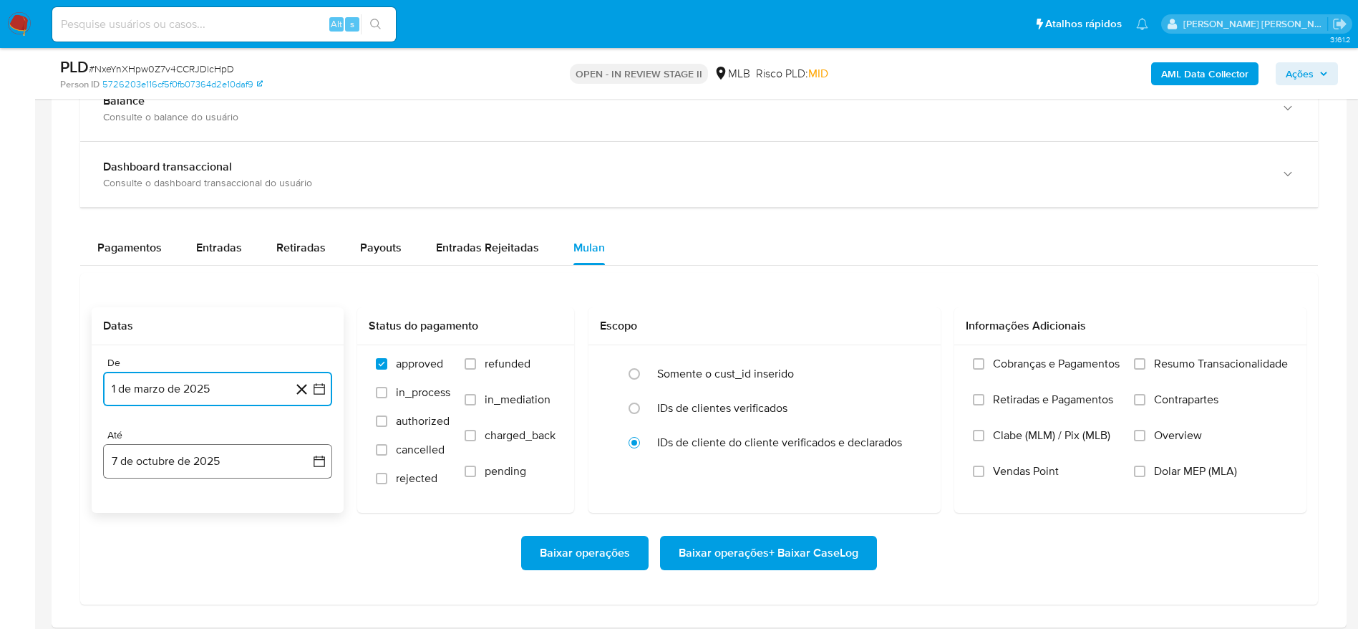
click at [152, 460] on button "7 de octubre de 2025" at bounding box center [217, 461] width 229 height 34
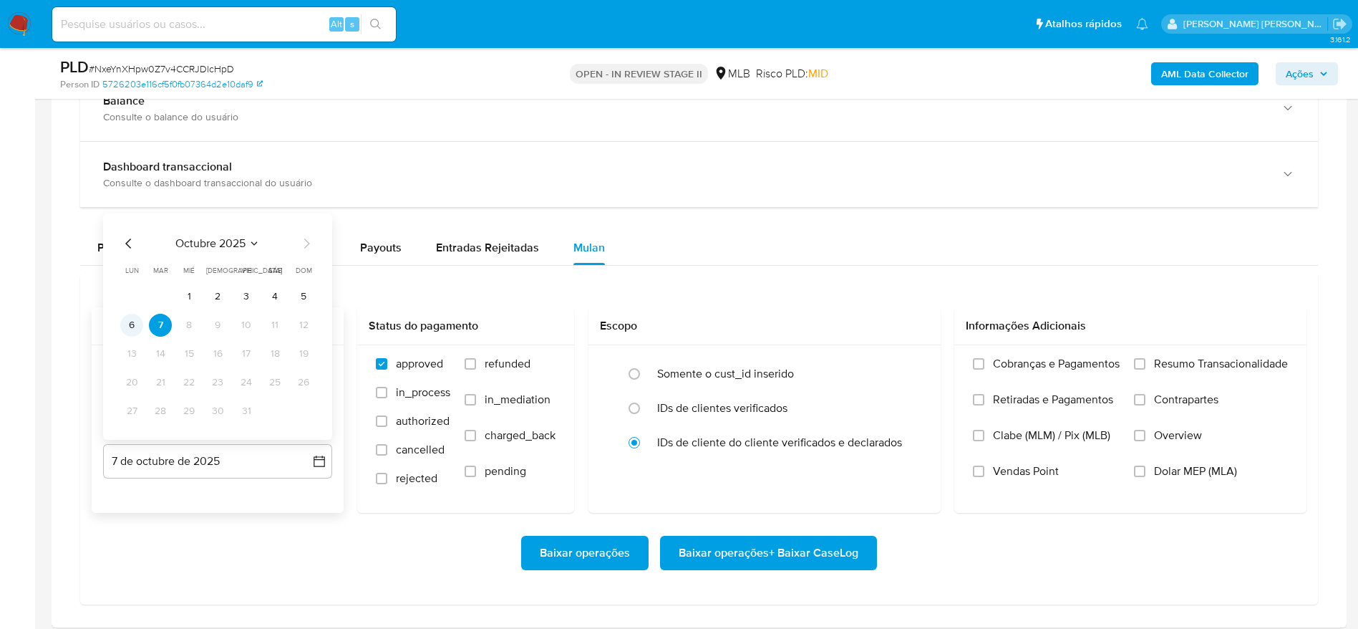
click at [135, 334] on button "6" at bounding box center [131, 325] width 23 height 23
drag, startPoint x: 1223, startPoint y: 353, endPoint x: 1215, endPoint y: 356, distance: 8.4
click at [1219, 354] on div "Cobranças e Pagamentos Retiradas e Pagamentos Clabe (MLM) / Pix (MLB) Vendas Po…" at bounding box center [1130, 428] width 352 height 166
click at [1214, 357] on span "Resumo Transacionalidade" at bounding box center [1221, 364] width 134 height 14
click at [1146, 358] on input "Resumo Transacionalidade" at bounding box center [1139, 363] width 11 height 11
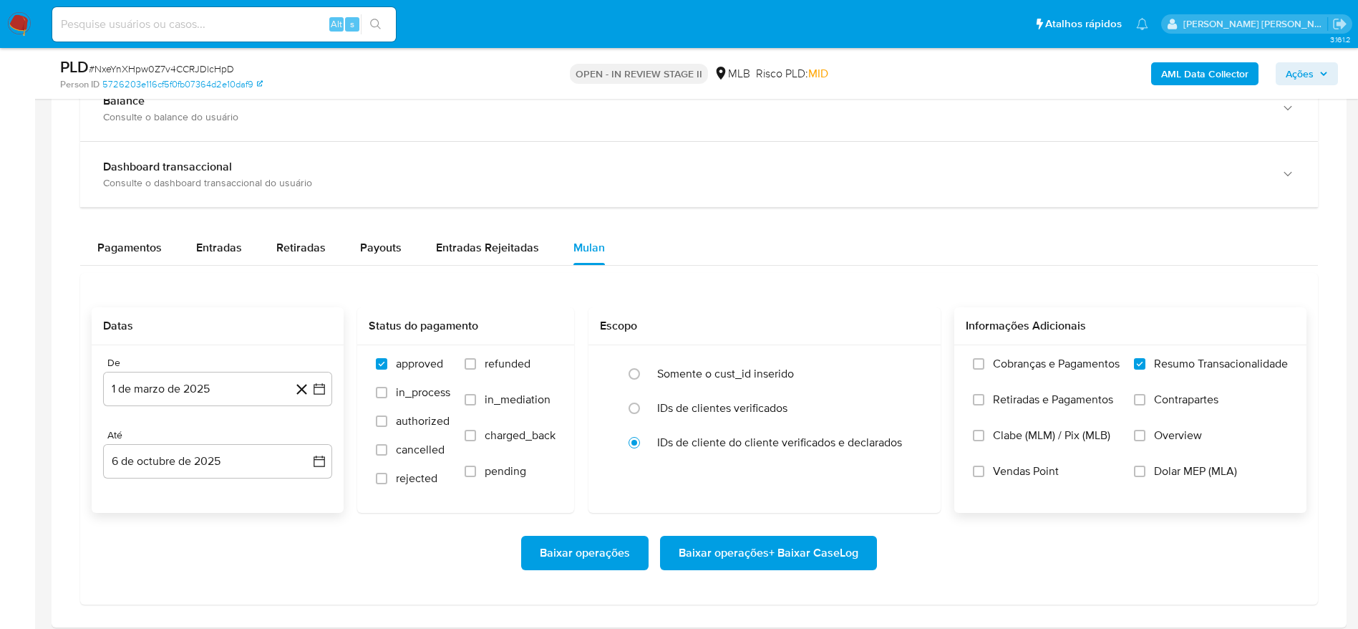
click at [753, 552] on span "Baixar operações + Baixar CaseLog" at bounding box center [769, 553] width 180 height 32
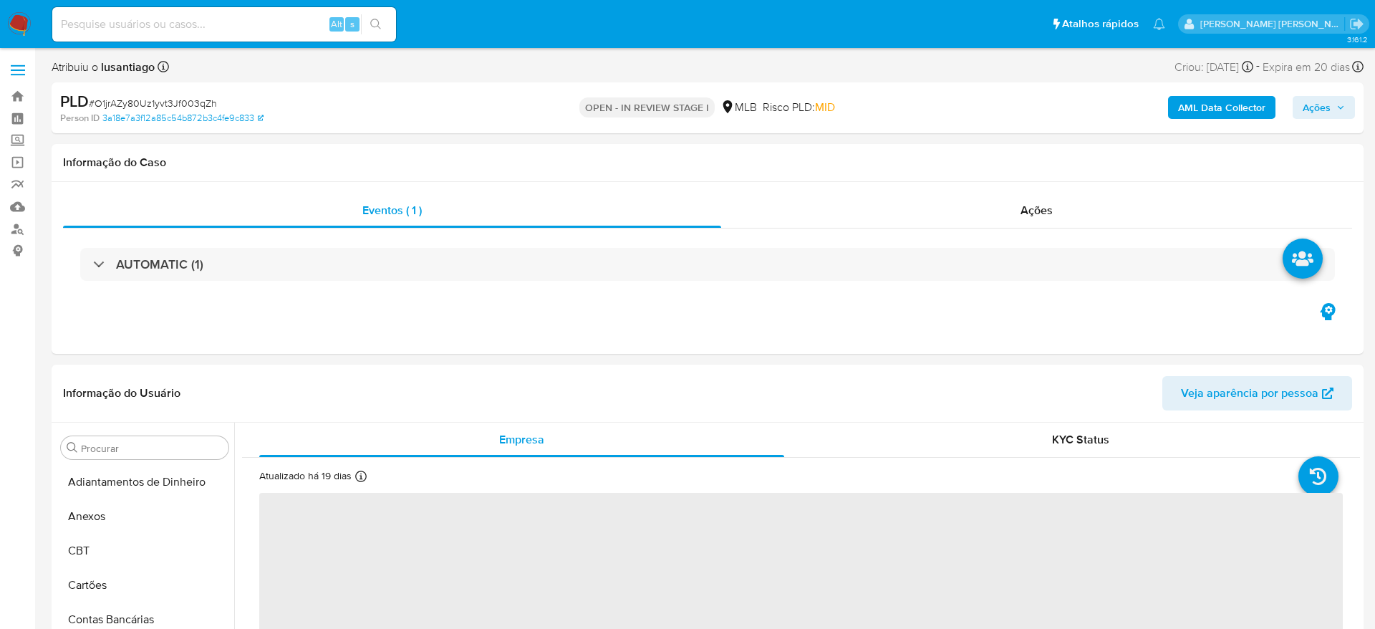
select select "10"
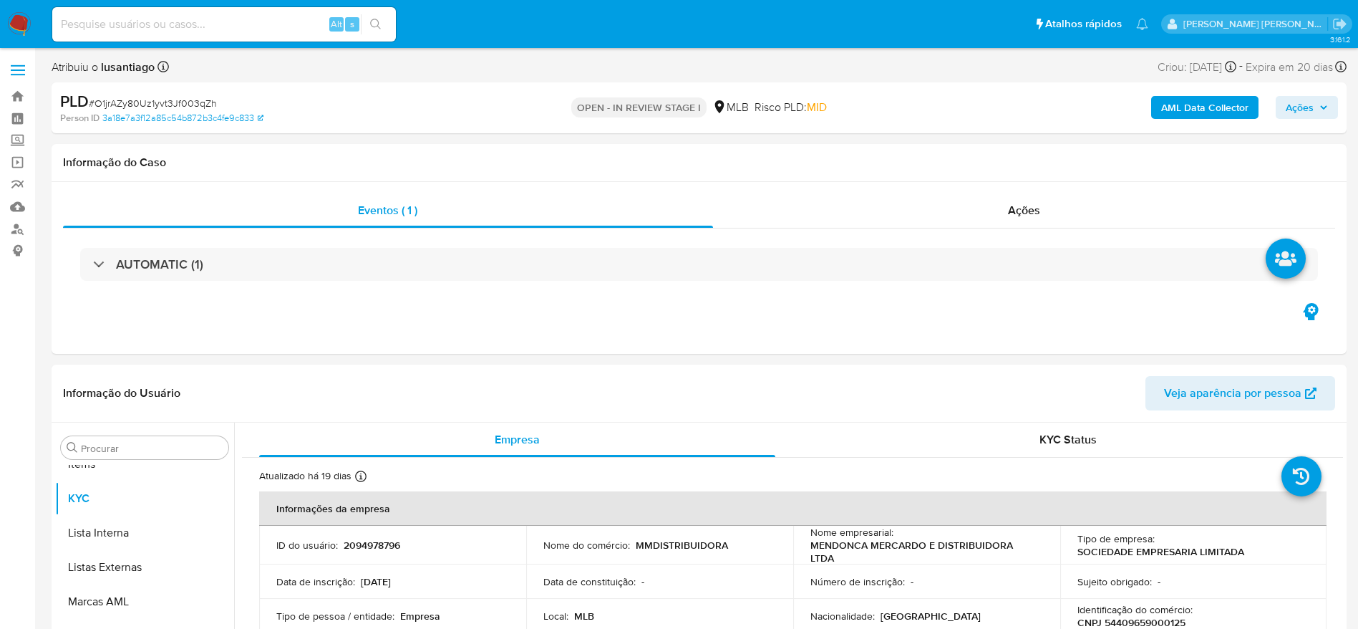
scroll to position [742, 0]
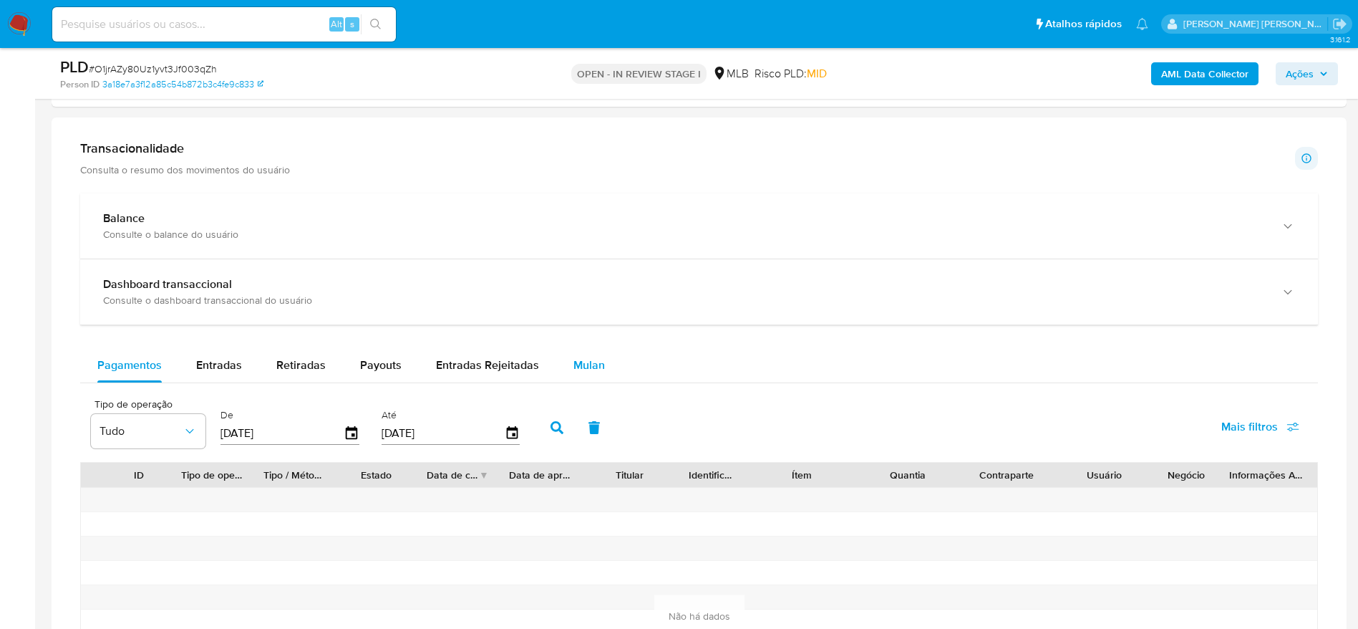
click at [581, 364] on span "Mulan" at bounding box center [589, 365] width 32 height 16
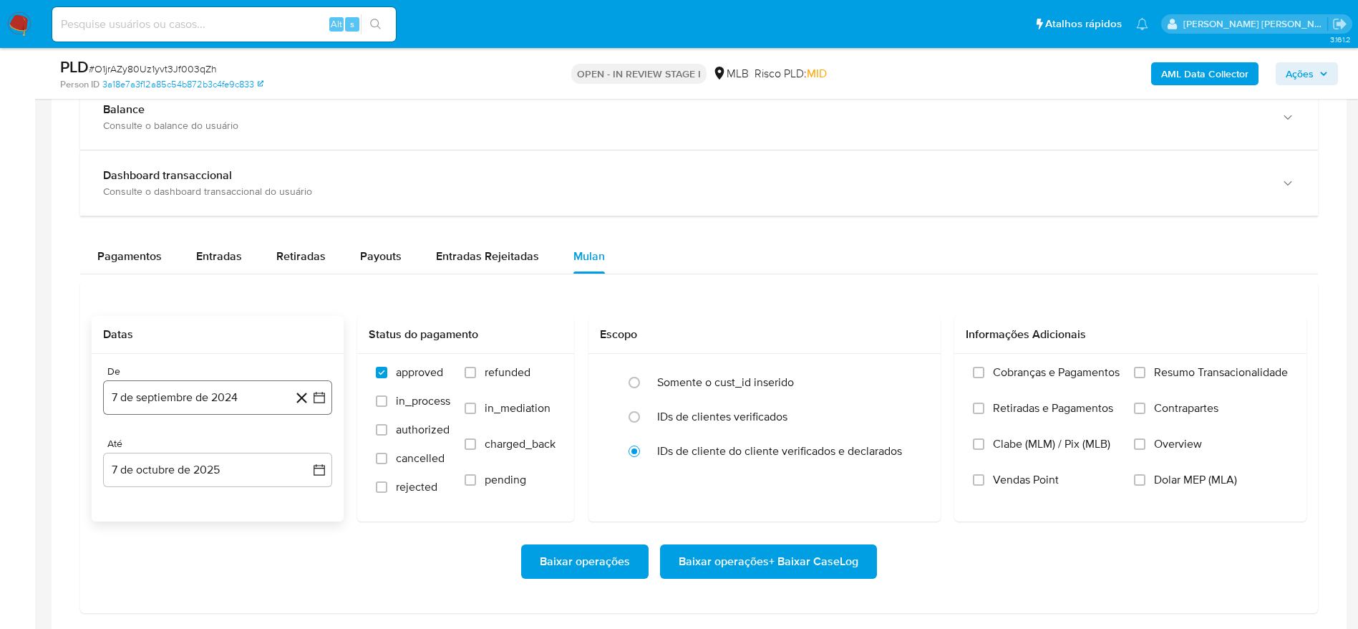
scroll to position [1074, 0]
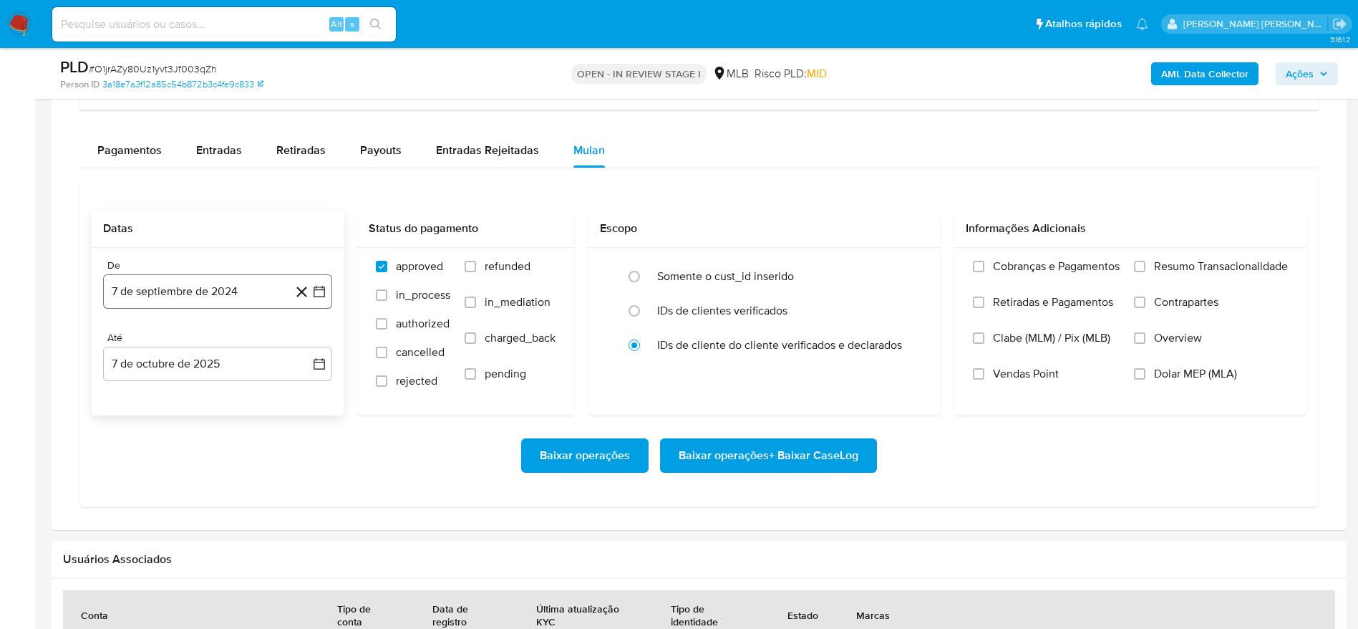
click at [226, 299] on button "7 de septiembre de 2024" at bounding box center [217, 291] width 229 height 34
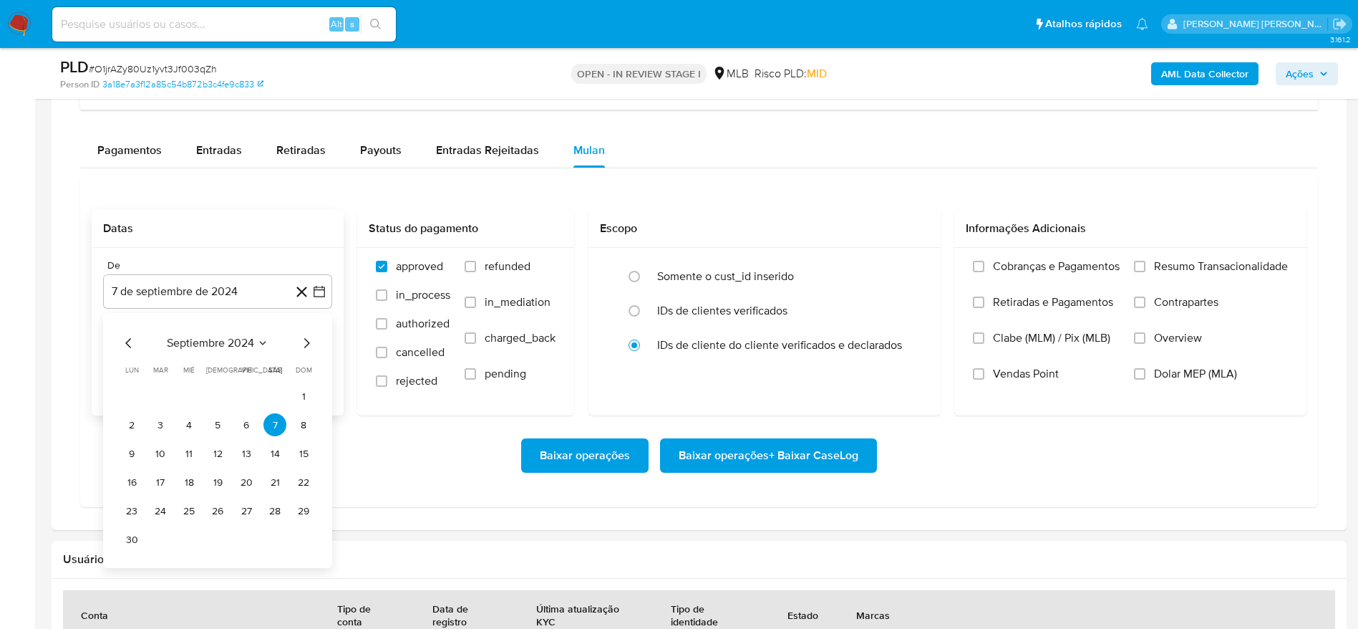
click at [225, 345] on span "septiembre 2024" at bounding box center [210, 343] width 87 height 14
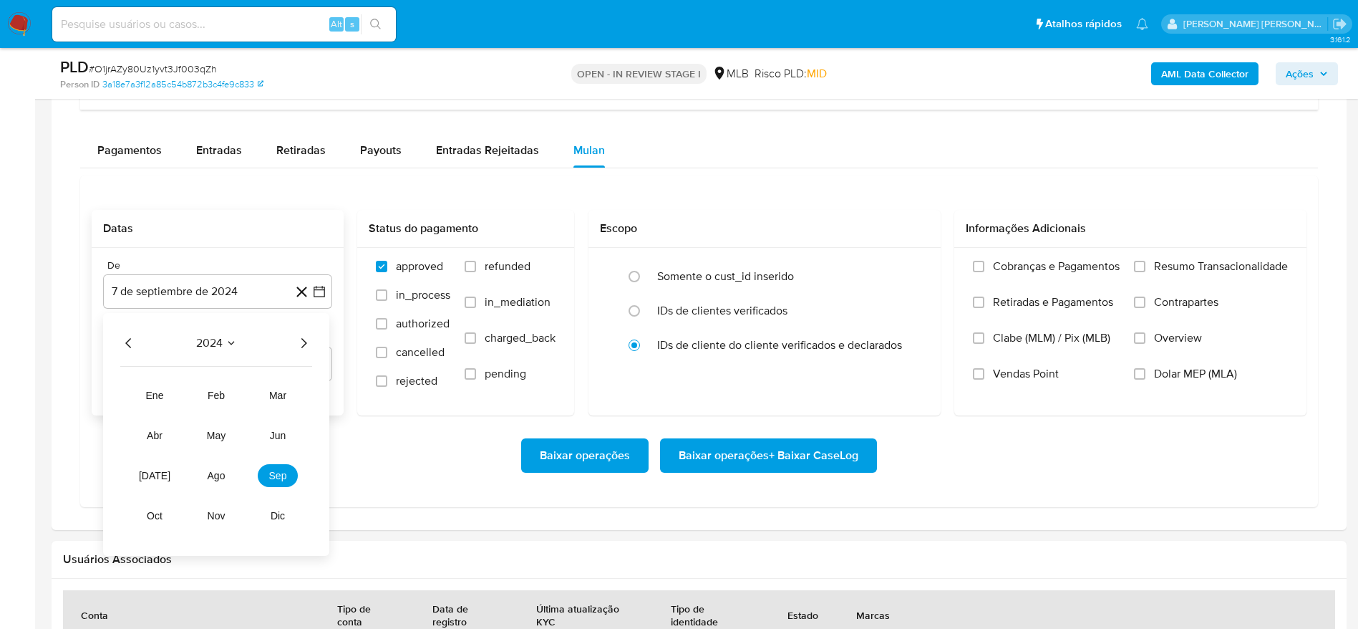
click at [304, 345] on icon "Año siguiente" at bounding box center [304, 343] width 6 height 10
click at [215, 475] on span "ago" at bounding box center [217, 475] width 18 height 11
click at [228, 338] on span "agosto 2025" at bounding box center [210, 343] width 65 height 14
click at [279, 397] on span "mar" at bounding box center [277, 394] width 17 height 11
click at [279, 392] on button "1" at bounding box center [274, 395] width 23 height 23
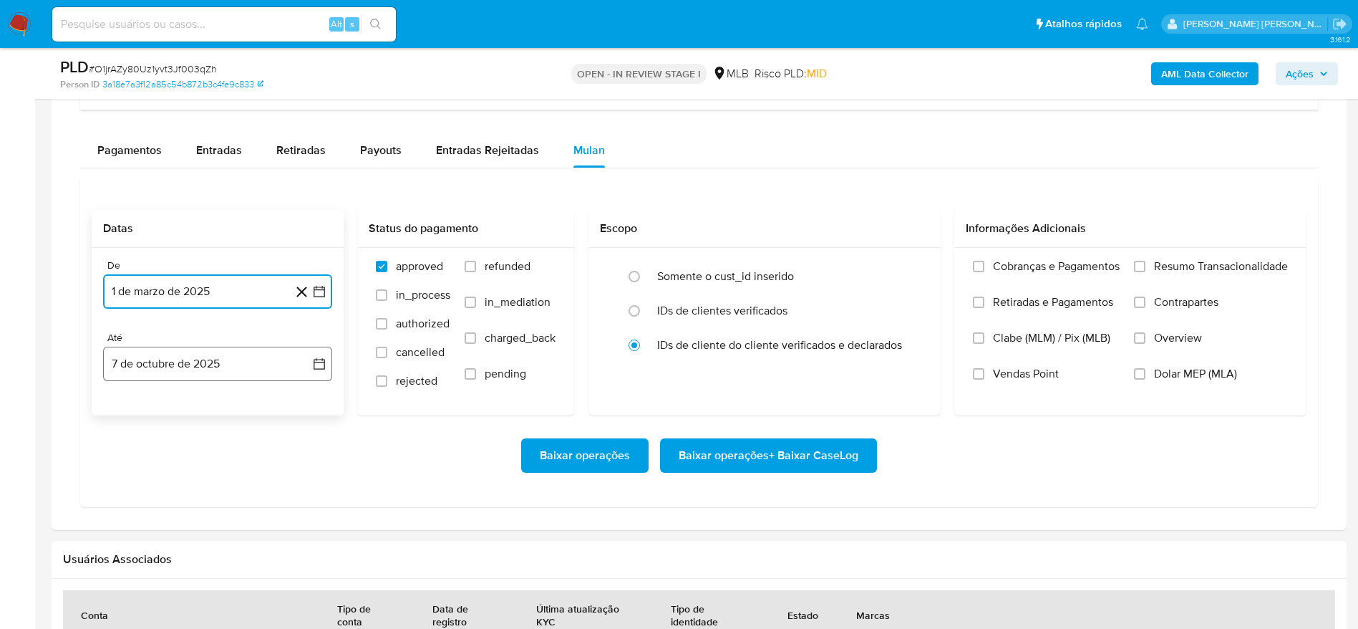
click at [213, 367] on button "7 de octubre de 2025" at bounding box center [217, 364] width 229 height 34
click at [125, 497] on button "6" at bounding box center [131, 496] width 23 height 23
click at [1226, 255] on div "Cobranças e Pagamentos Retiradas e Pagamentos Clabe (MLM) / Pix (MLB) Vendas Po…" at bounding box center [1130, 331] width 352 height 166
click at [1196, 261] on span "Resumo Transacionalidade" at bounding box center [1221, 266] width 134 height 14
click at [1146, 261] on input "Resumo Transacionalidade" at bounding box center [1139, 266] width 11 height 11
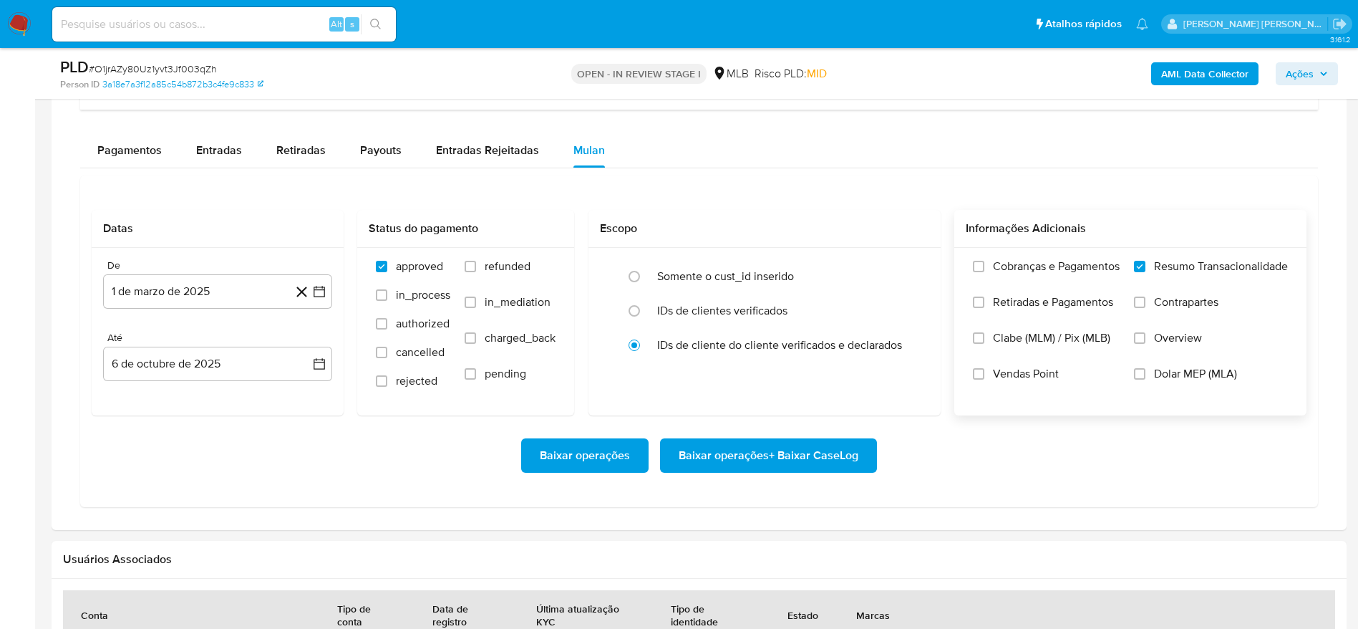
click at [757, 461] on span "Baixar operações + Baixar CaseLog" at bounding box center [769, 456] width 180 height 32
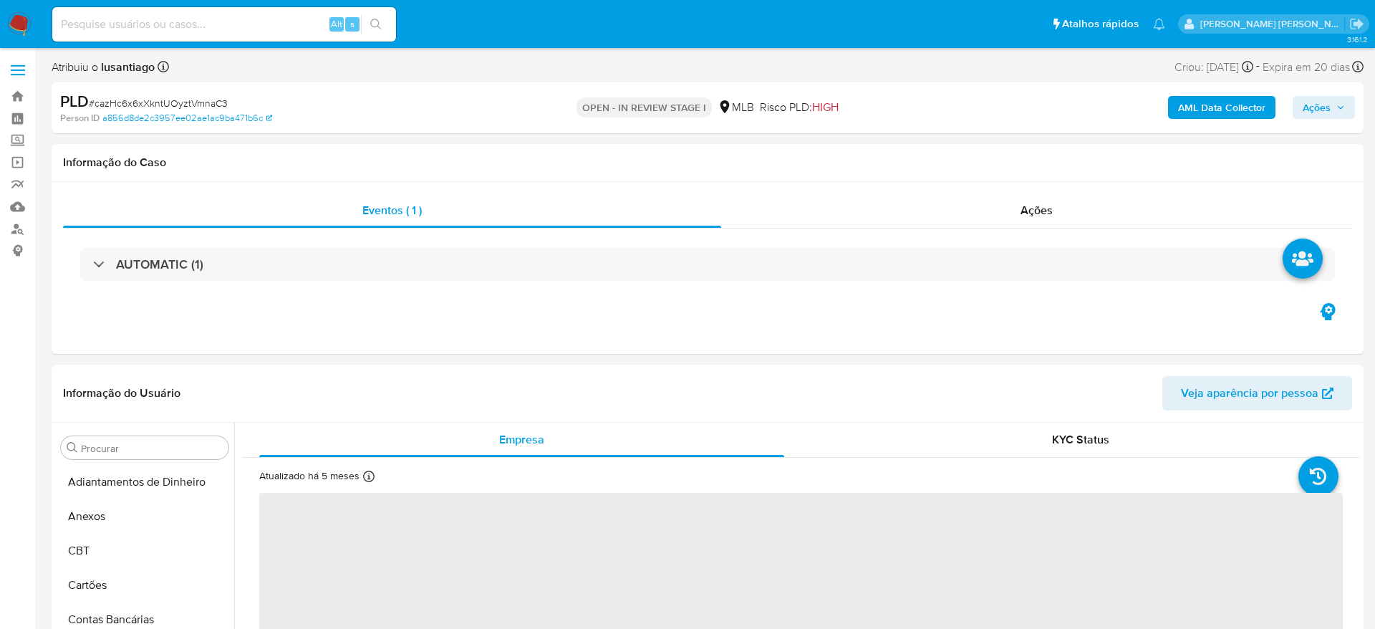
select select "10"
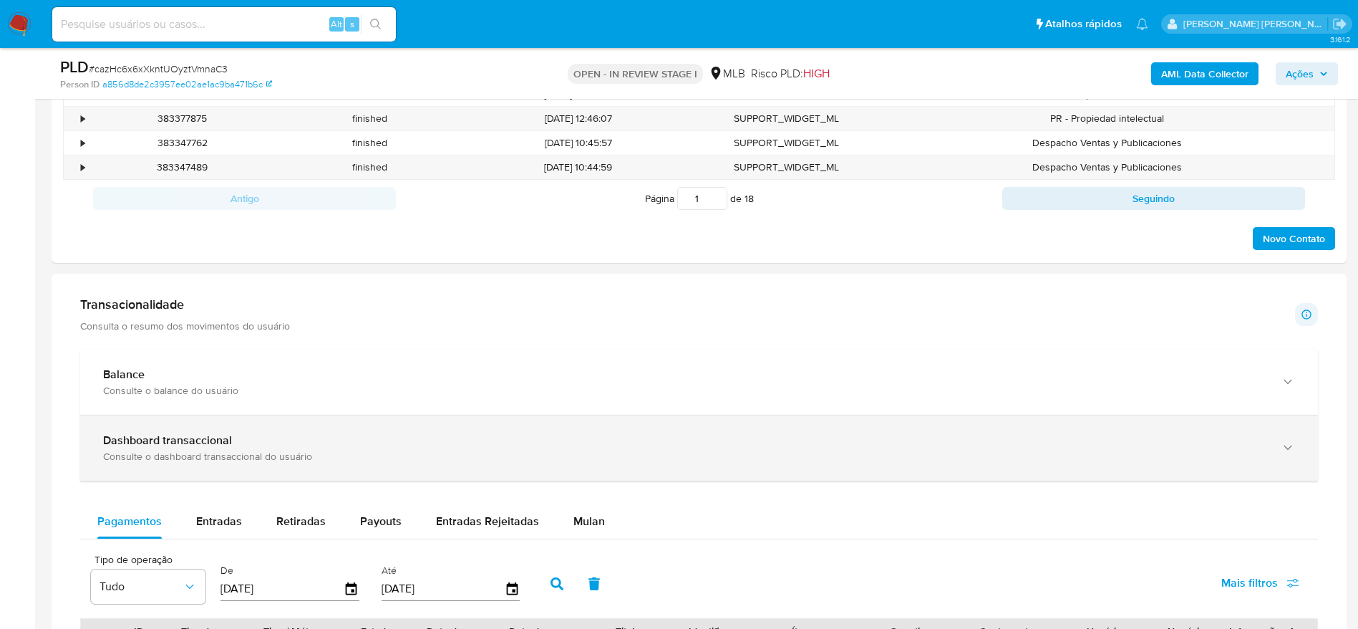
scroll to position [967, 0]
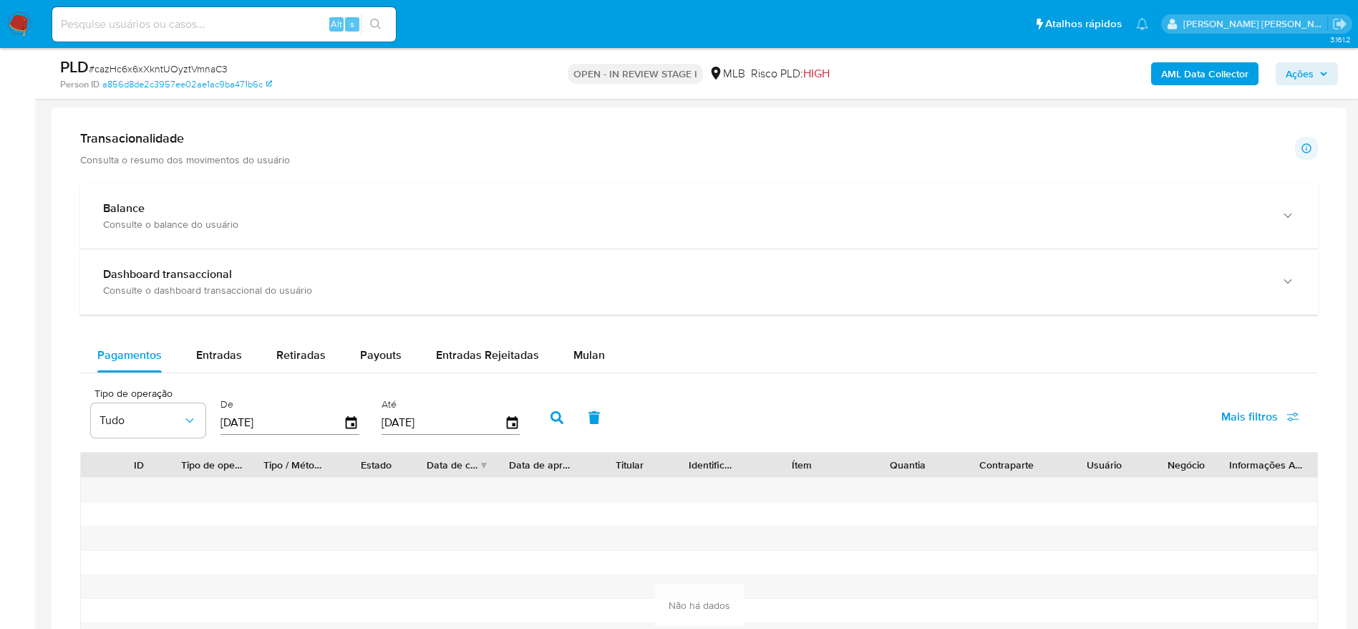
drag, startPoint x: 594, startPoint y: 357, endPoint x: 420, endPoint y: 331, distance: 176.0
click at [592, 357] on span "Mulan" at bounding box center [589, 355] width 32 height 16
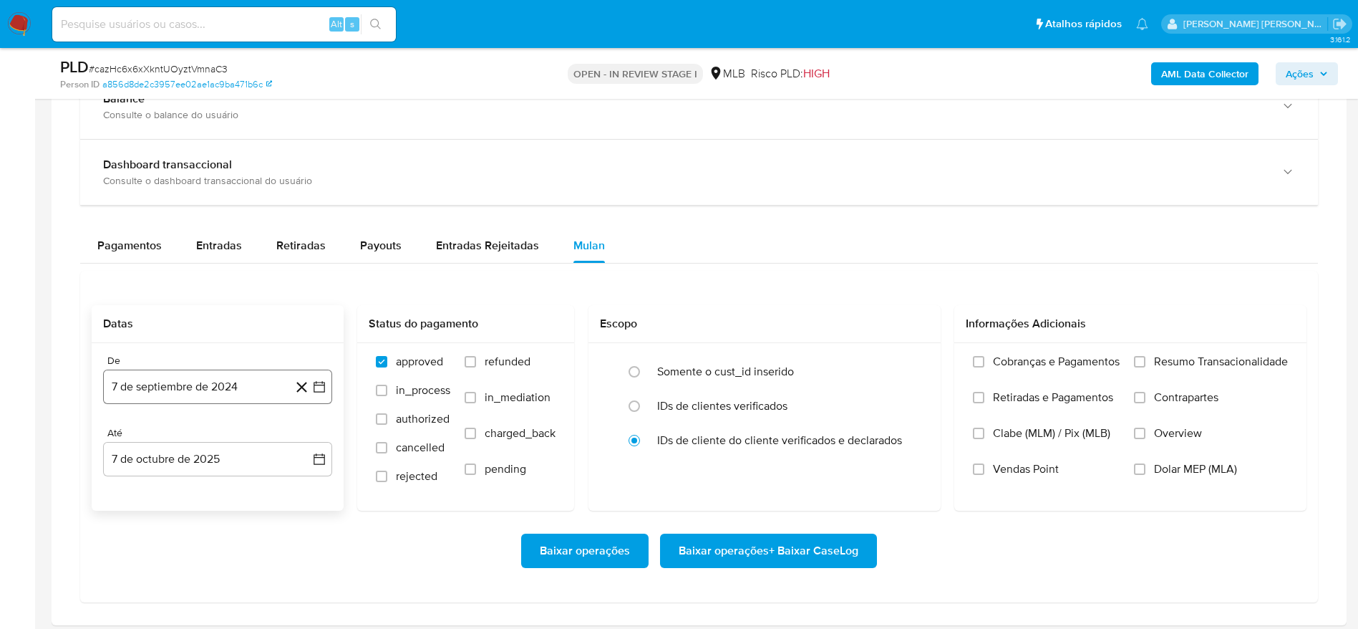
scroll to position [1181, 0]
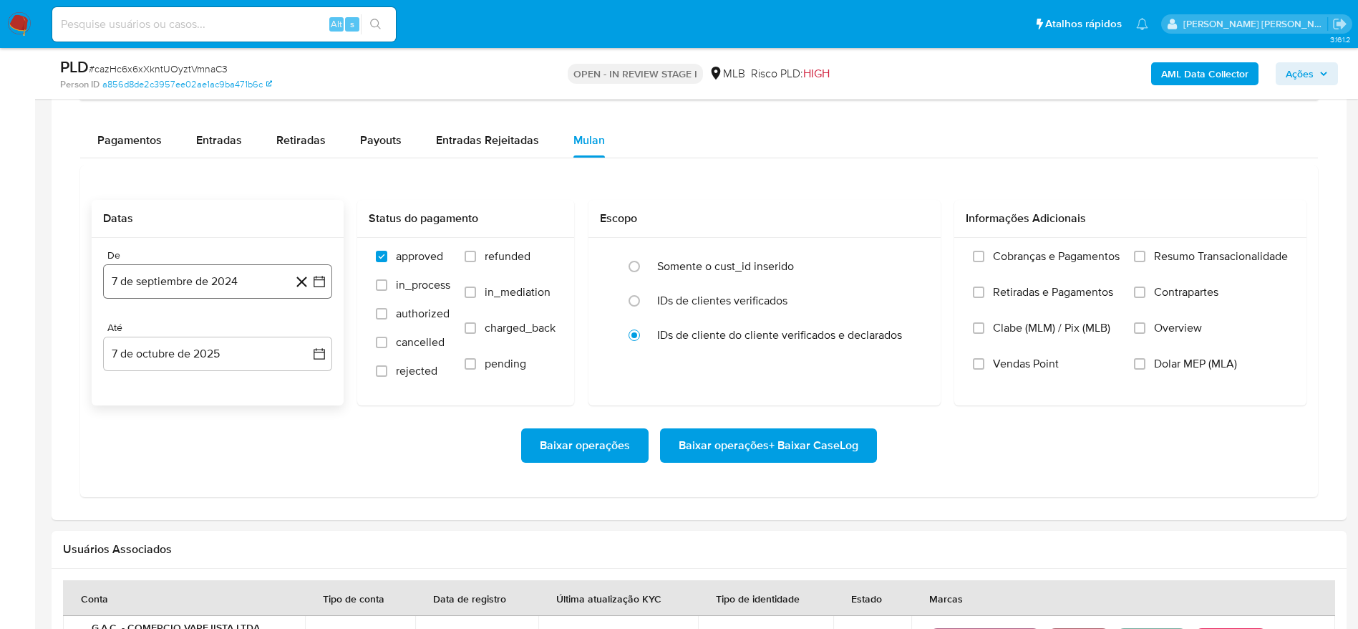
click at [222, 278] on button "7 de septiembre de 2024" at bounding box center [217, 281] width 229 height 34
click at [213, 338] on span "septiembre 2024" at bounding box center [210, 333] width 87 height 14
click at [311, 332] on icon "Año siguiente" at bounding box center [303, 332] width 17 height 17
click at [277, 377] on button "mar" at bounding box center [278, 385] width 40 height 23
click at [277, 383] on button "1" at bounding box center [274, 385] width 23 height 23
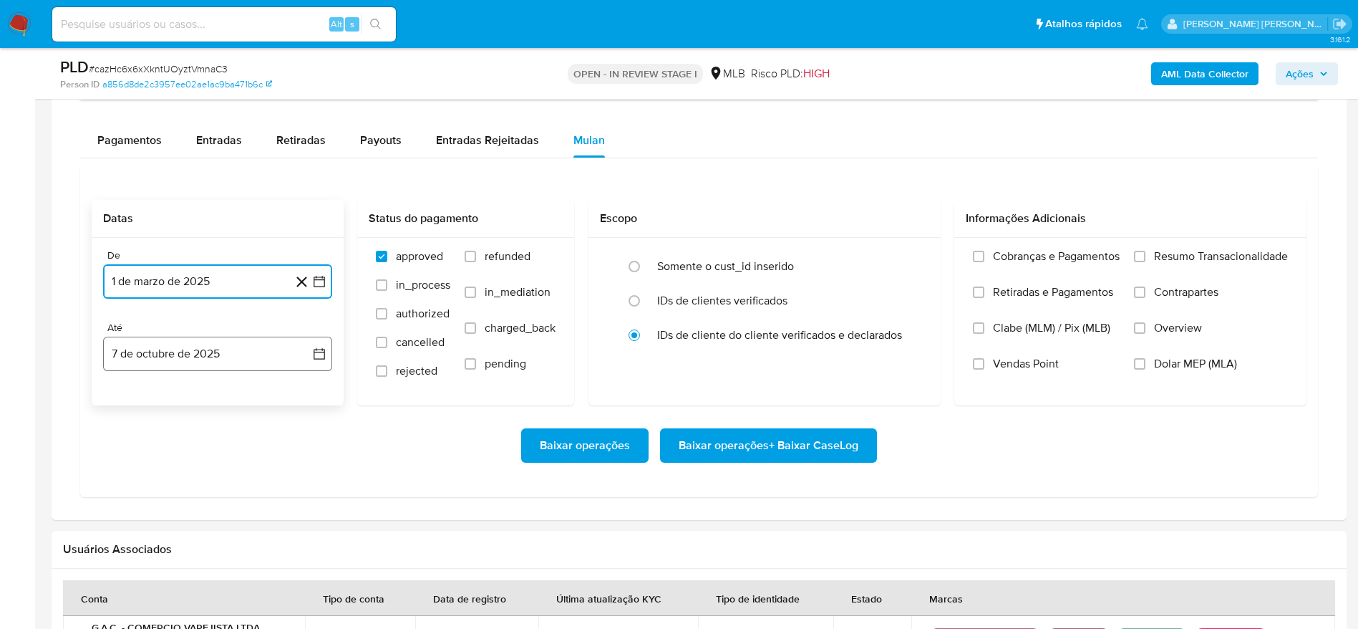
click at [195, 349] on button "7 de octubre de 2025" at bounding box center [217, 353] width 229 height 34
click at [125, 487] on button "6" at bounding box center [131, 486] width 23 height 23
click at [1174, 256] on span "Resumo Transacionalidade" at bounding box center [1221, 256] width 134 height 14
click at [1146, 256] on input "Resumo Transacionalidade" at bounding box center [1139, 256] width 11 height 11
click at [813, 447] on span "Baixar operações + Baixar CaseLog" at bounding box center [769, 446] width 180 height 32
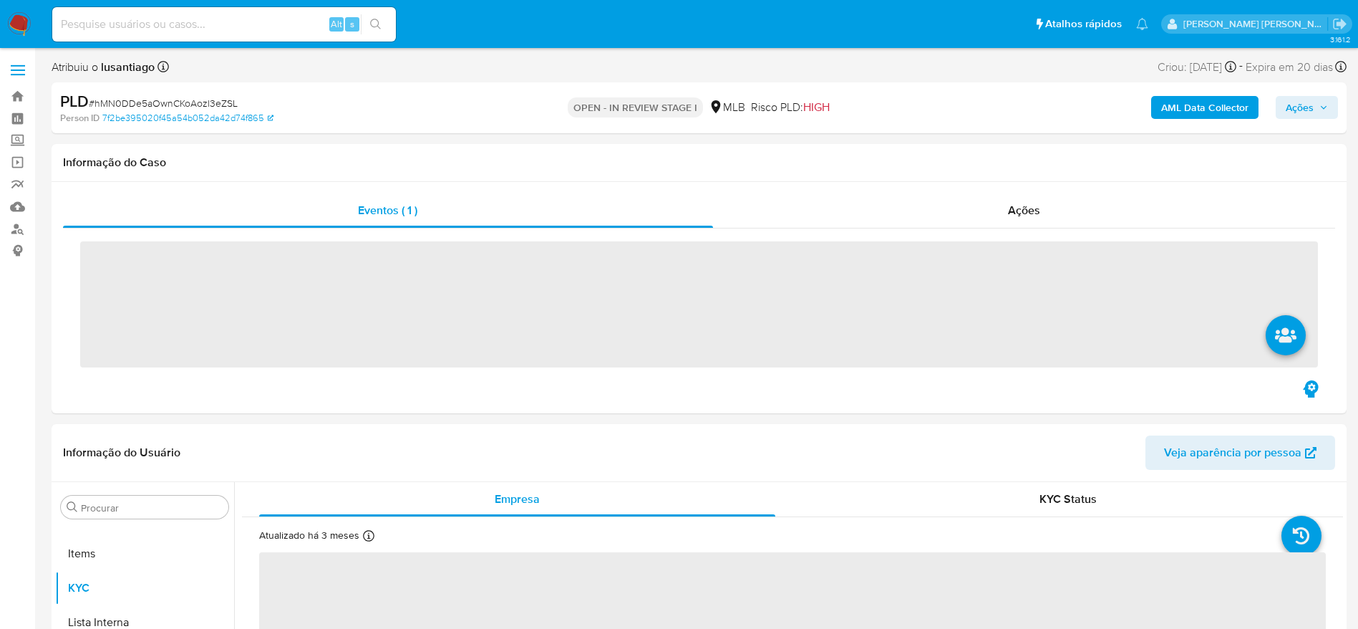
scroll to position [742, 0]
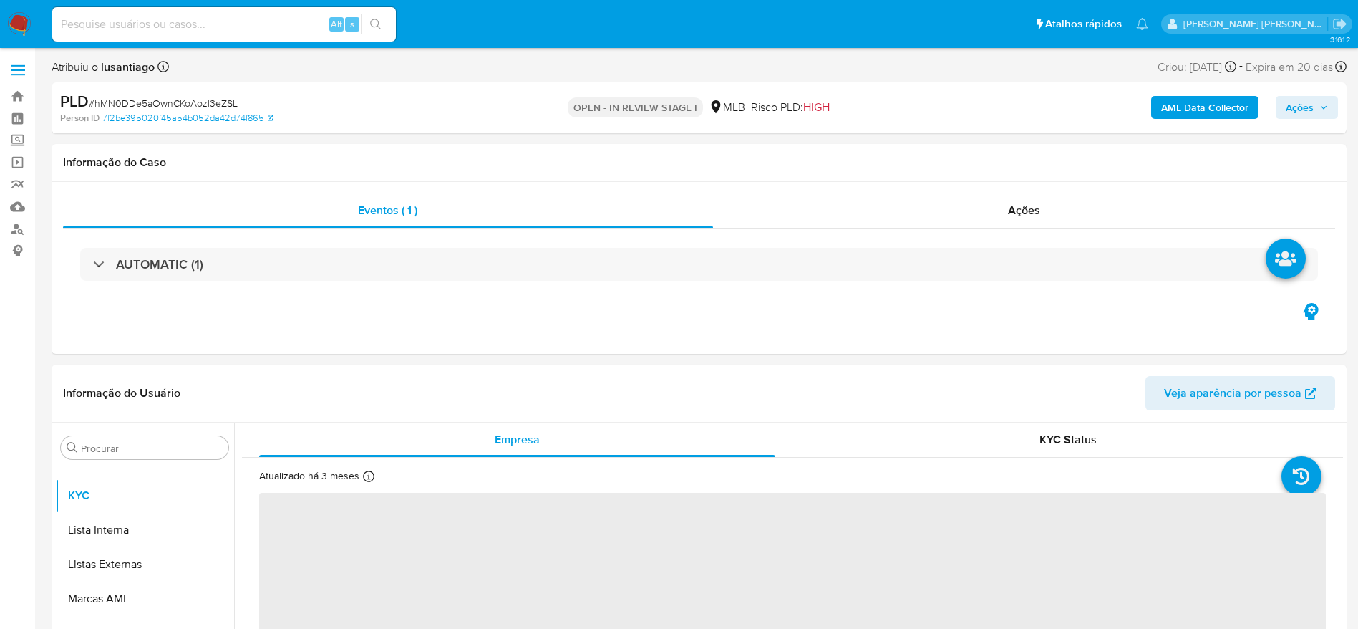
select select "10"
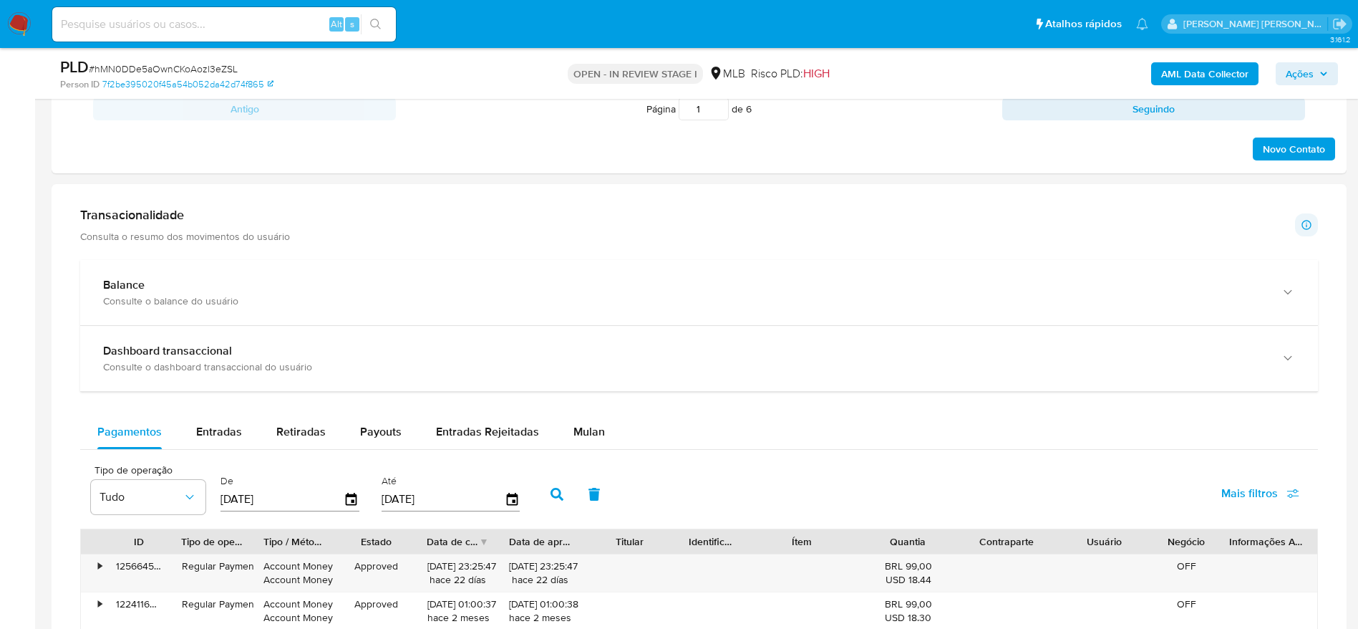
scroll to position [967, 0]
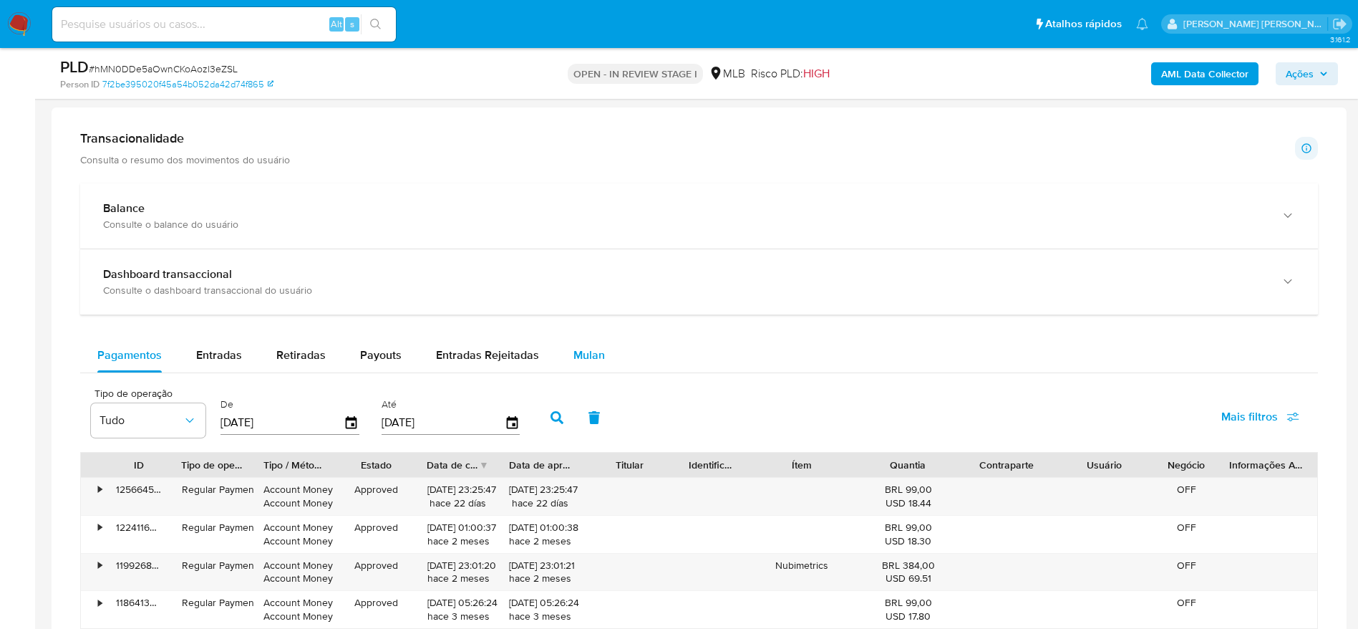
click at [580, 349] on span "Mulan" at bounding box center [589, 355] width 32 height 16
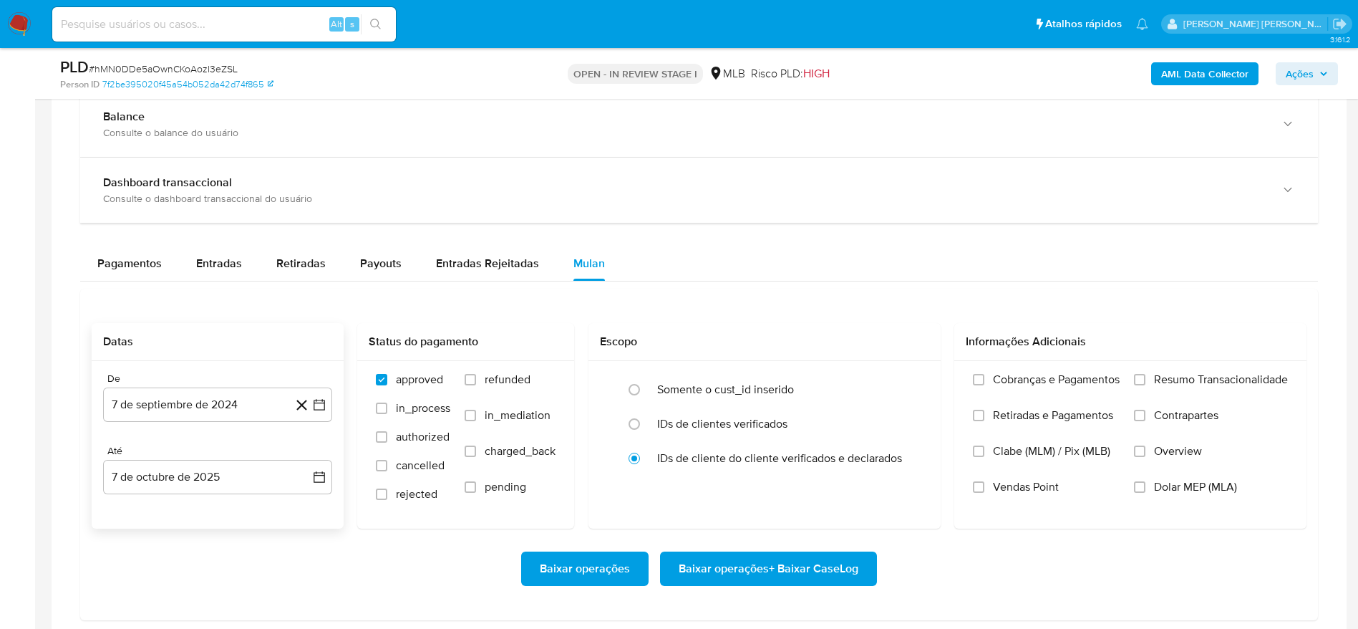
scroll to position [1181, 0]
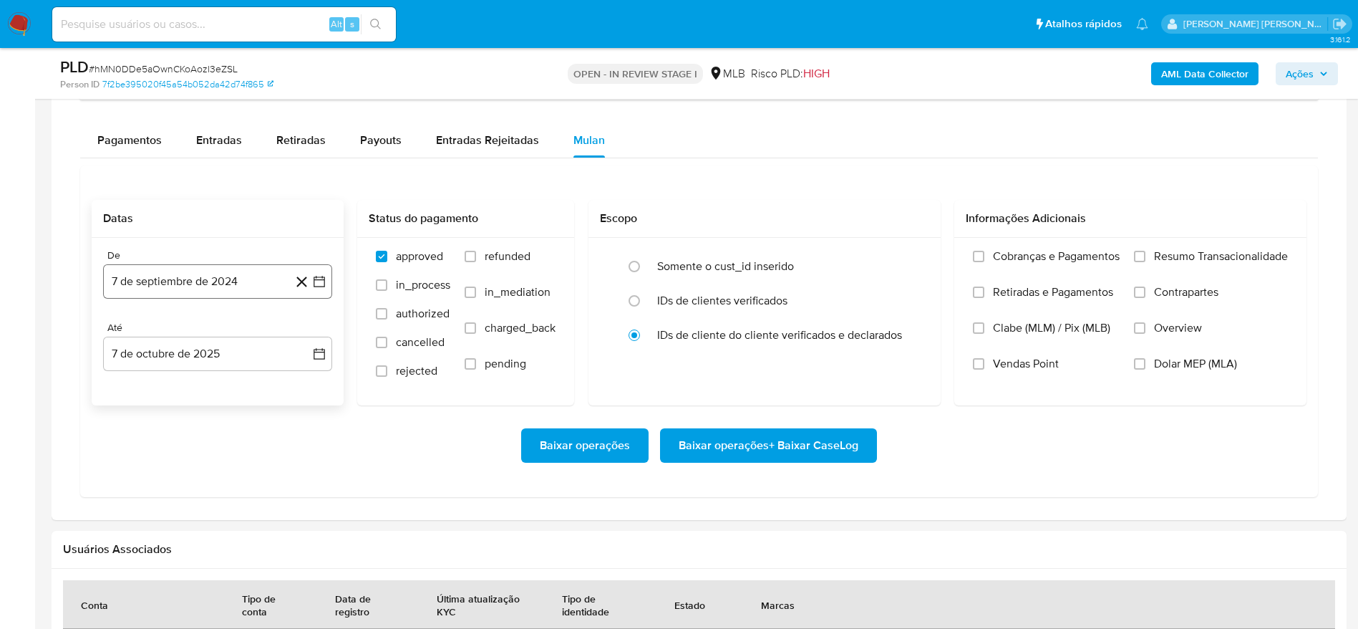
click at [206, 287] on button "7 de septiembre de 2024" at bounding box center [217, 281] width 229 height 34
click at [228, 336] on span "septiembre 2024" at bounding box center [210, 333] width 87 height 14
click at [305, 337] on icon "Año siguiente" at bounding box center [303, 332] width 17 height 17
click at [273, 390] on span "mar" at bounding box center [277, 384] width 17 height 11
click at [273, 388] on button "1" at bounding box center [274, 385] width 23 height 23
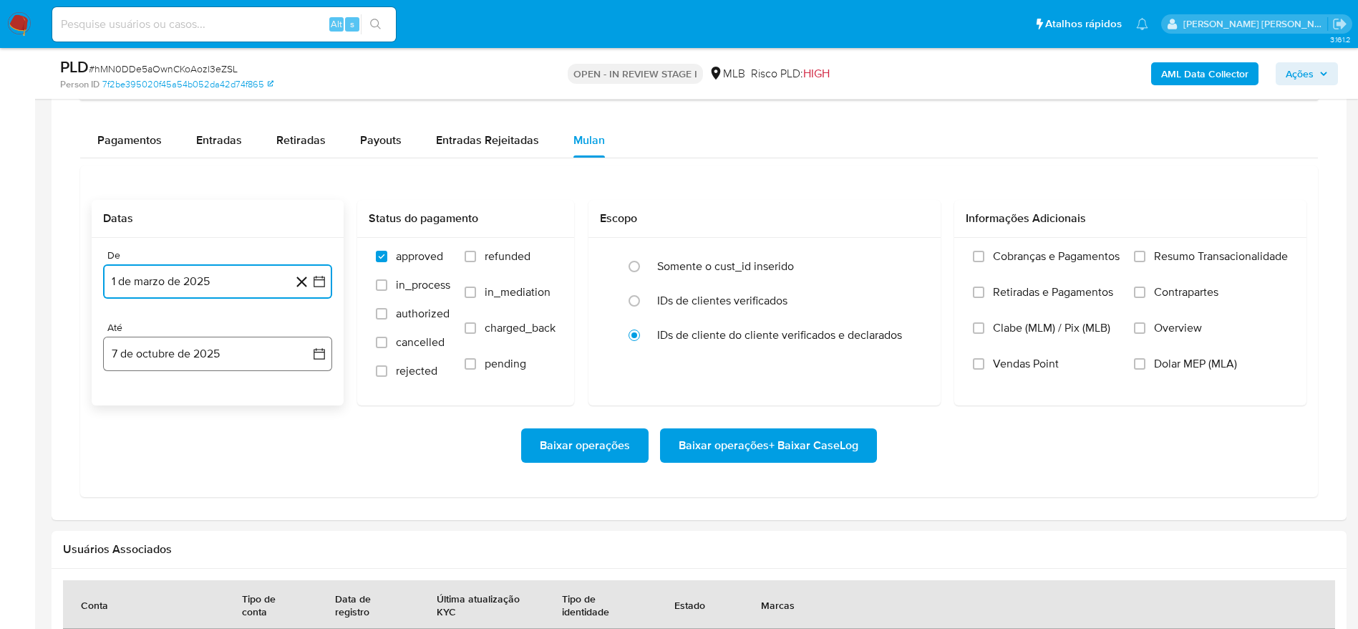
click at [196, 352] on button "7 de octubre de 2025" at bounding box center [217, 353] width 229 height 34
click at [132, 485] on button "6" at bounding box center [131, 486] width 23 height 23
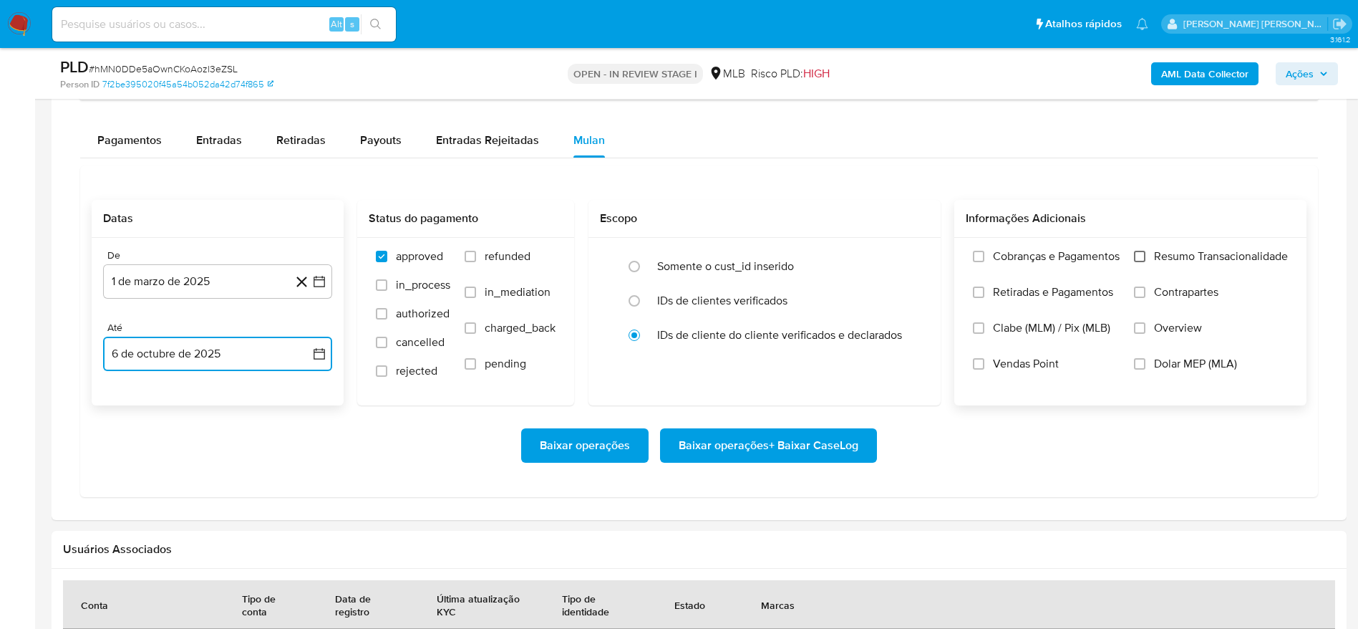
click at [1144, 256] on input "Resumo Transacionalidade" at bounding box center [1139, 256] width 11 height 11
click at [793, 449] on span "Baixar operações + Baixar CaseLog" at bounding box center [769, 446] width 180 height 32
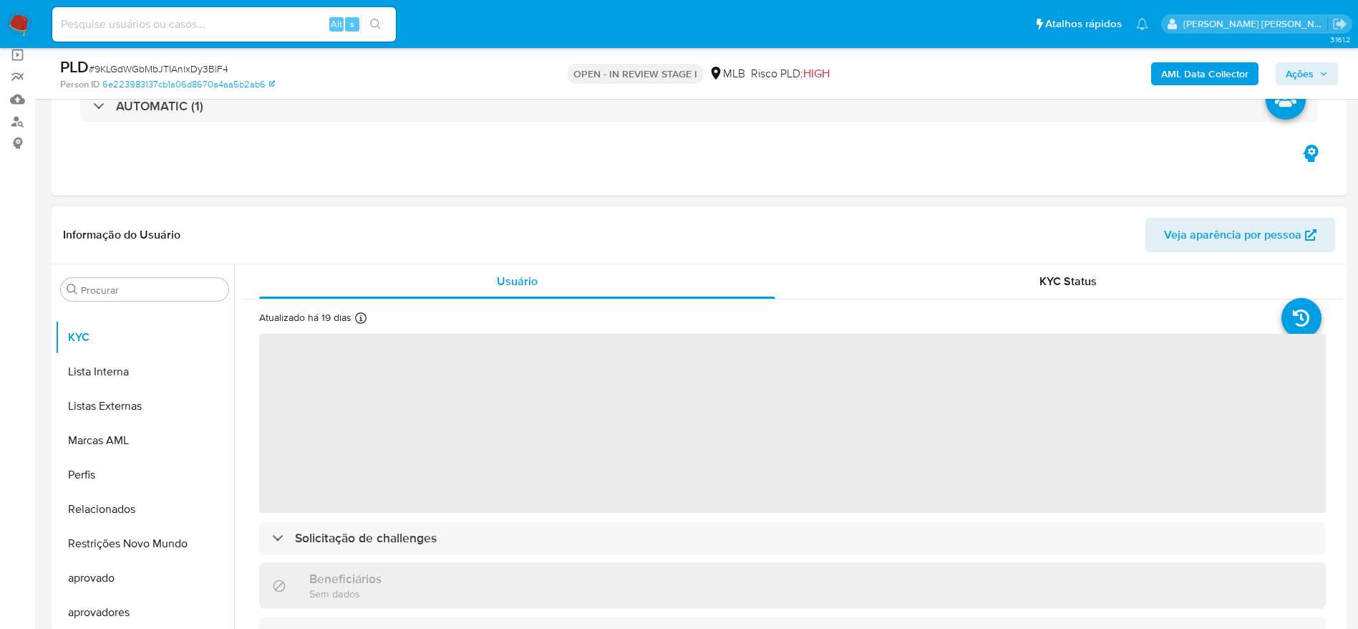
scroll to position [215, 0]
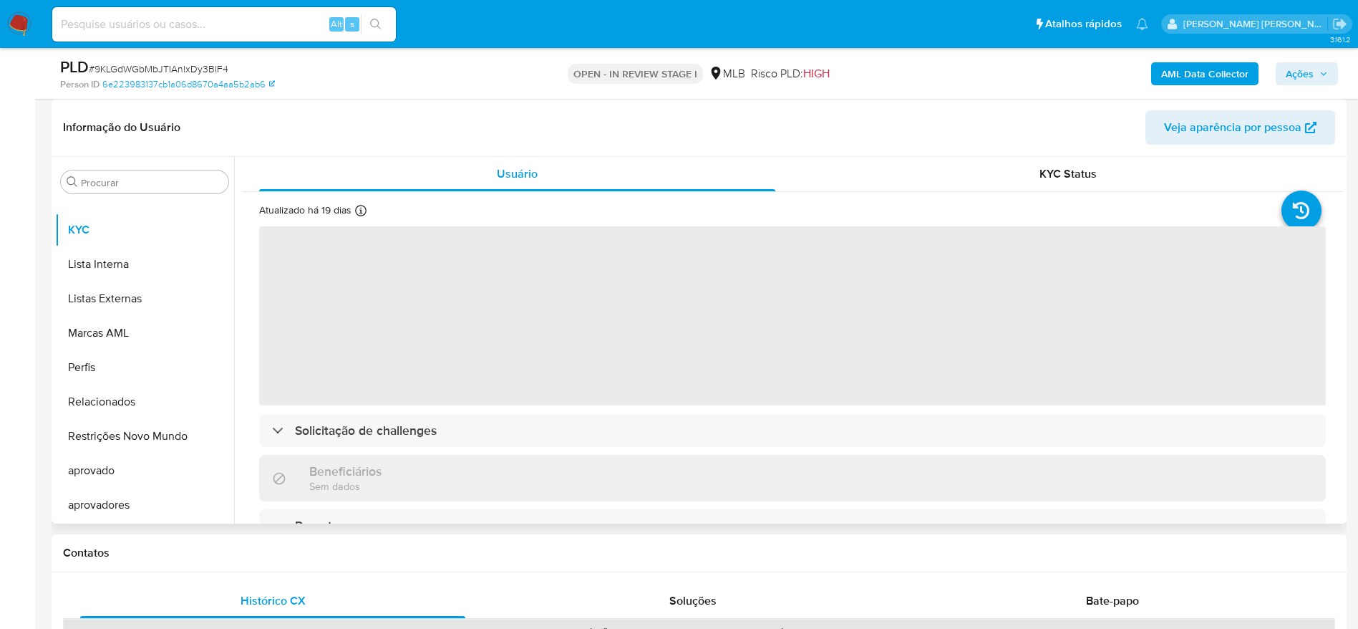
select select "10"
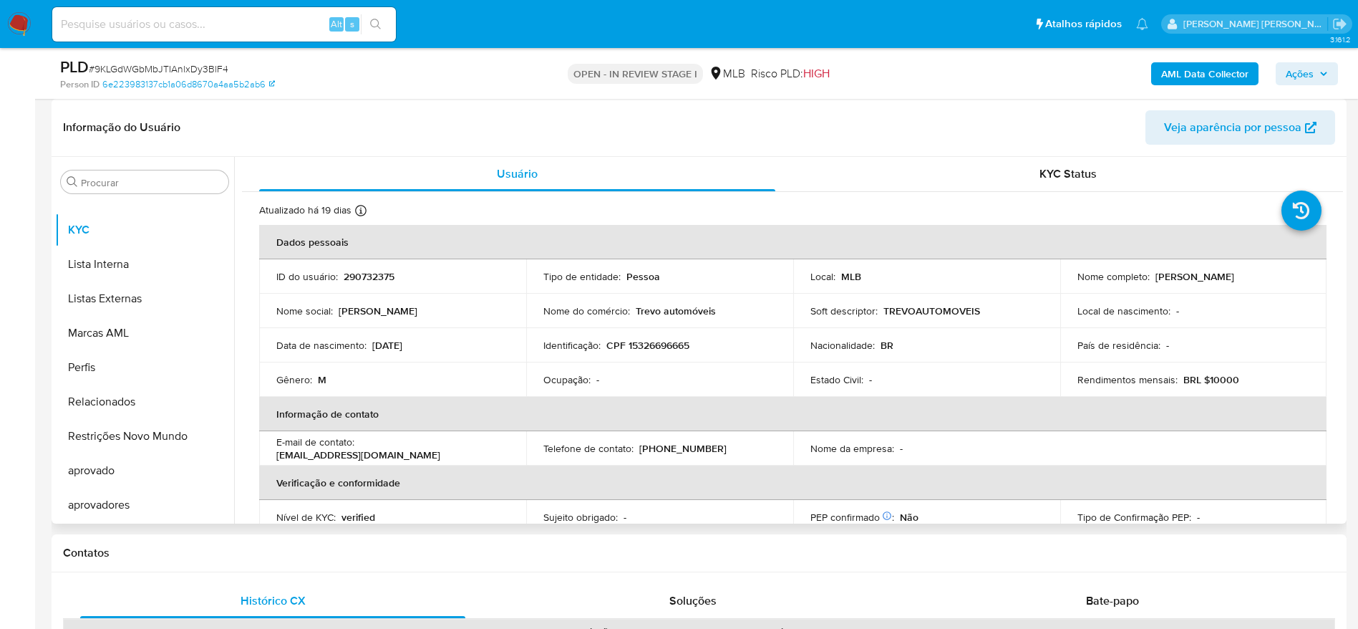
click at [642, 345] on p "CPF 15326696665" at bounding box center [647, 345] width 83 height 13
copy p "15326696665"
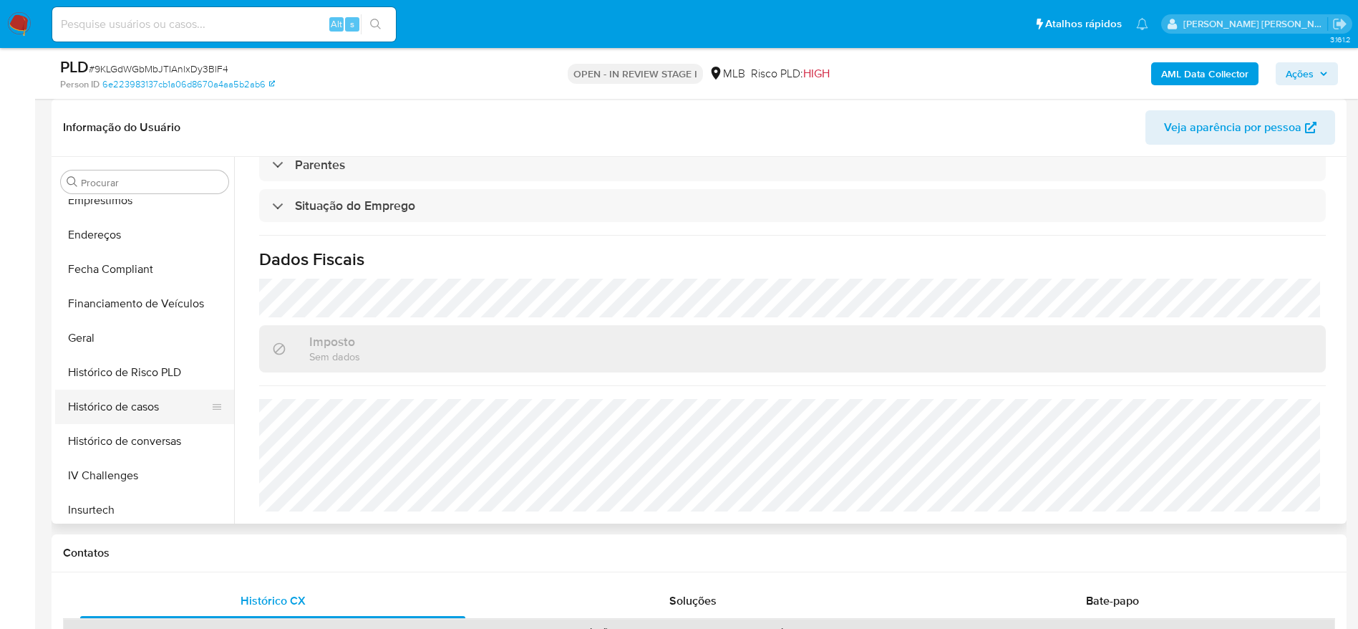
scroll to position [313, 0]
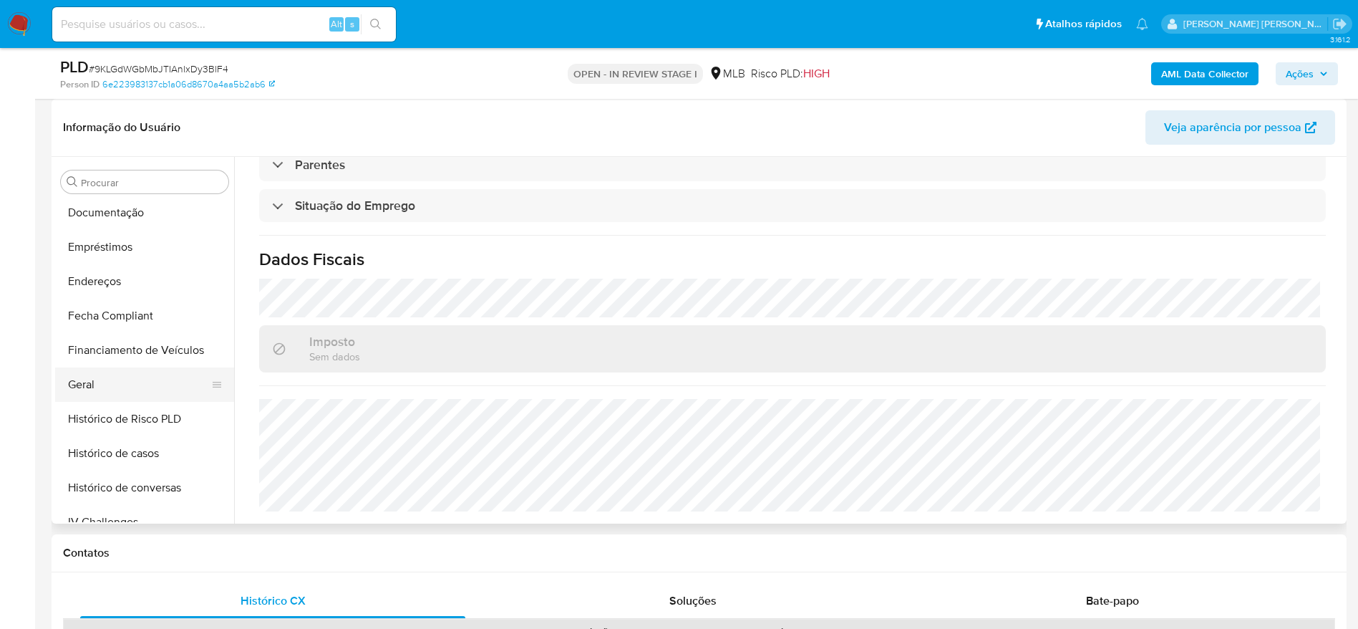
click at [106, 381] on button "Geral" at bounding box center [139, 384] width 168 height 34
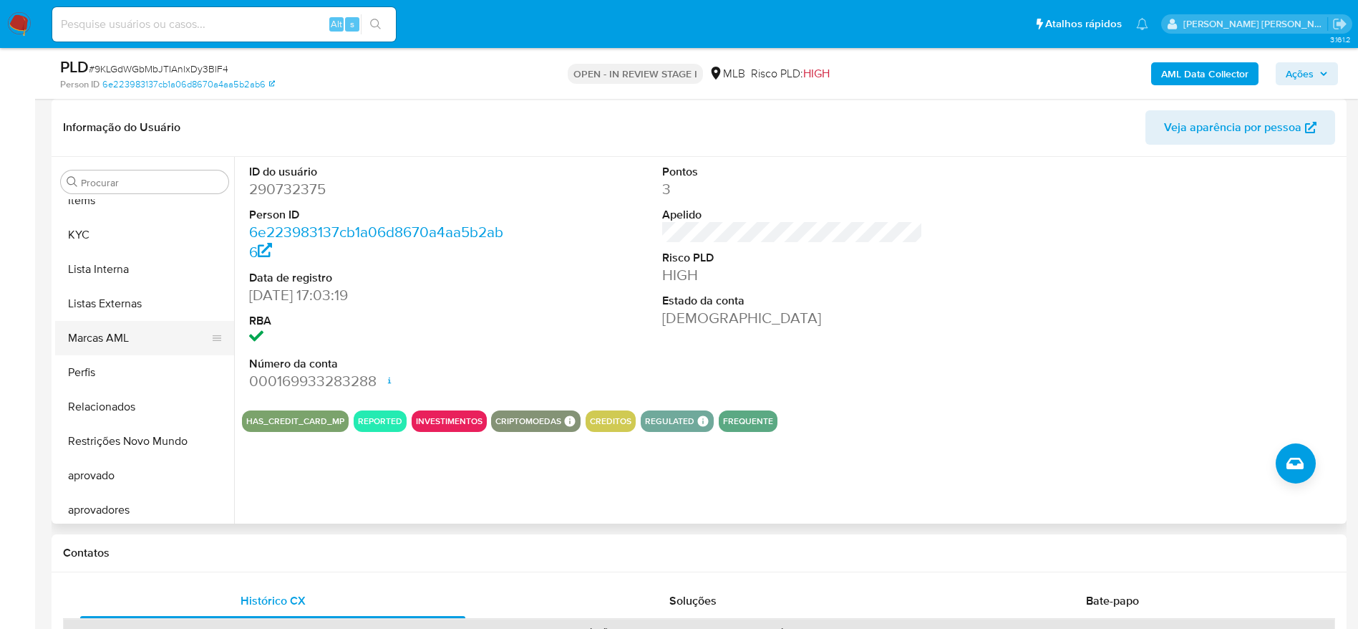
scroll to position [742, 0]
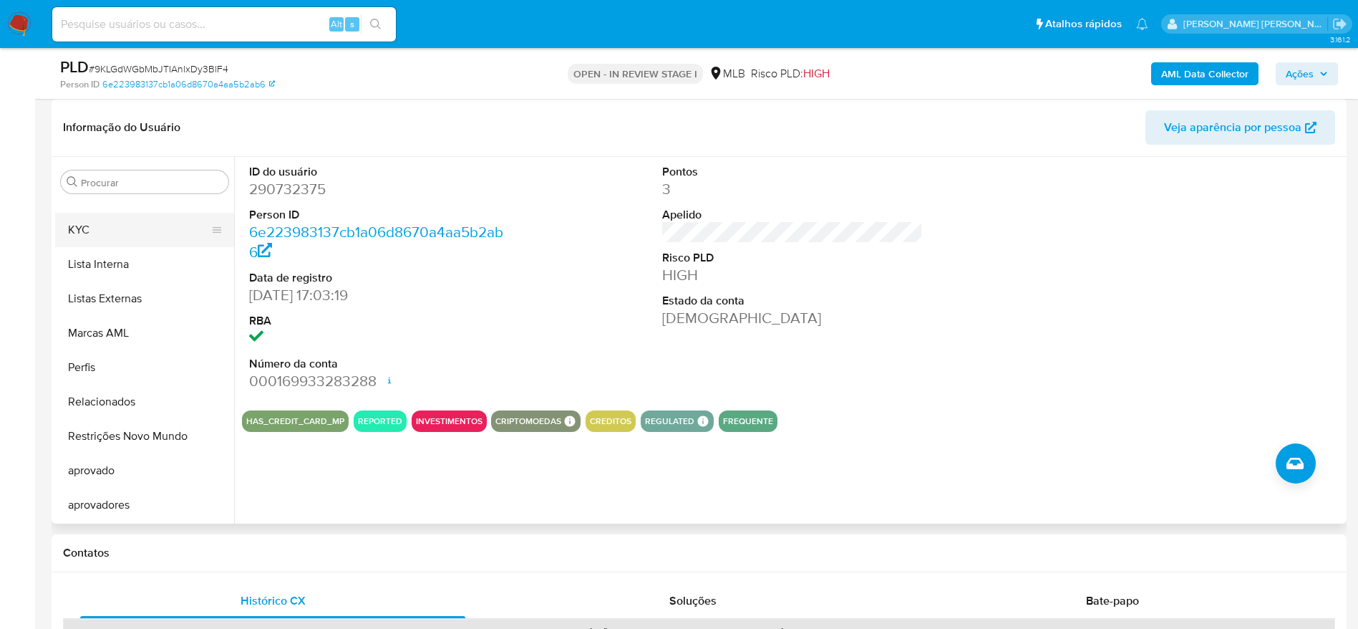
click at [100, 237] on button "KYC" at bounding box center [139, 230] width 168 height 34
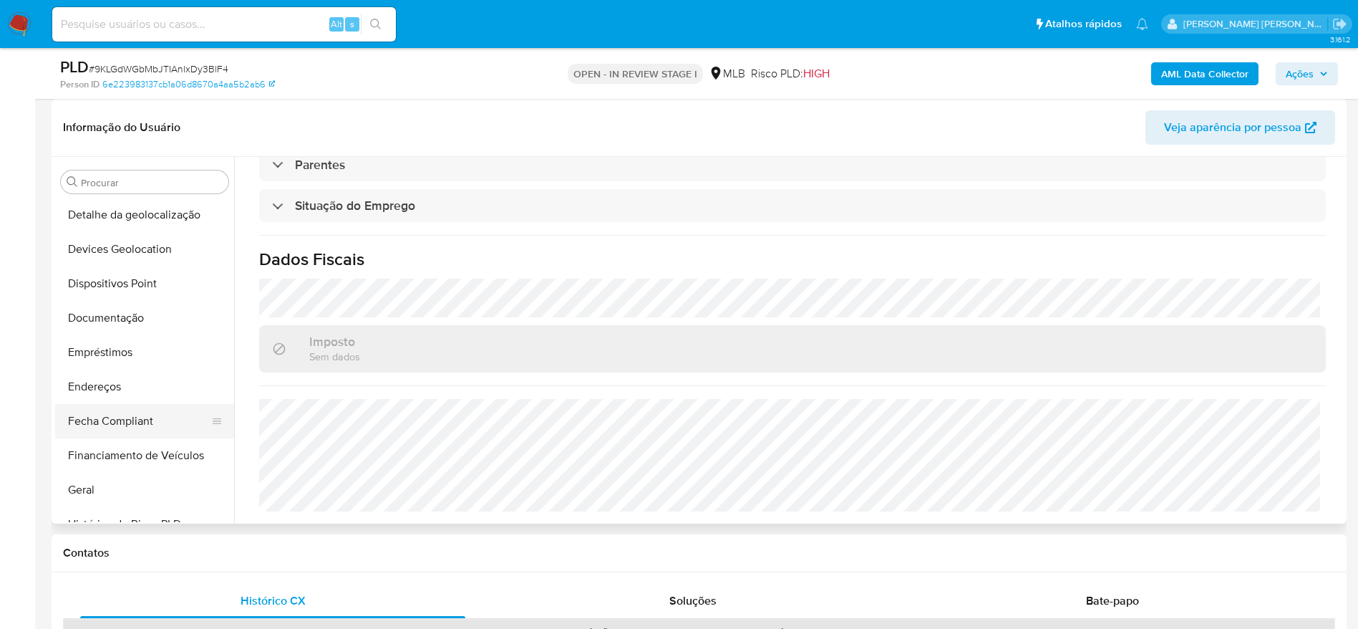
scroll to position [205, 0]
click at [127, 391] on button "Endereços" at bounding box center [139, 389] width 168 height 34
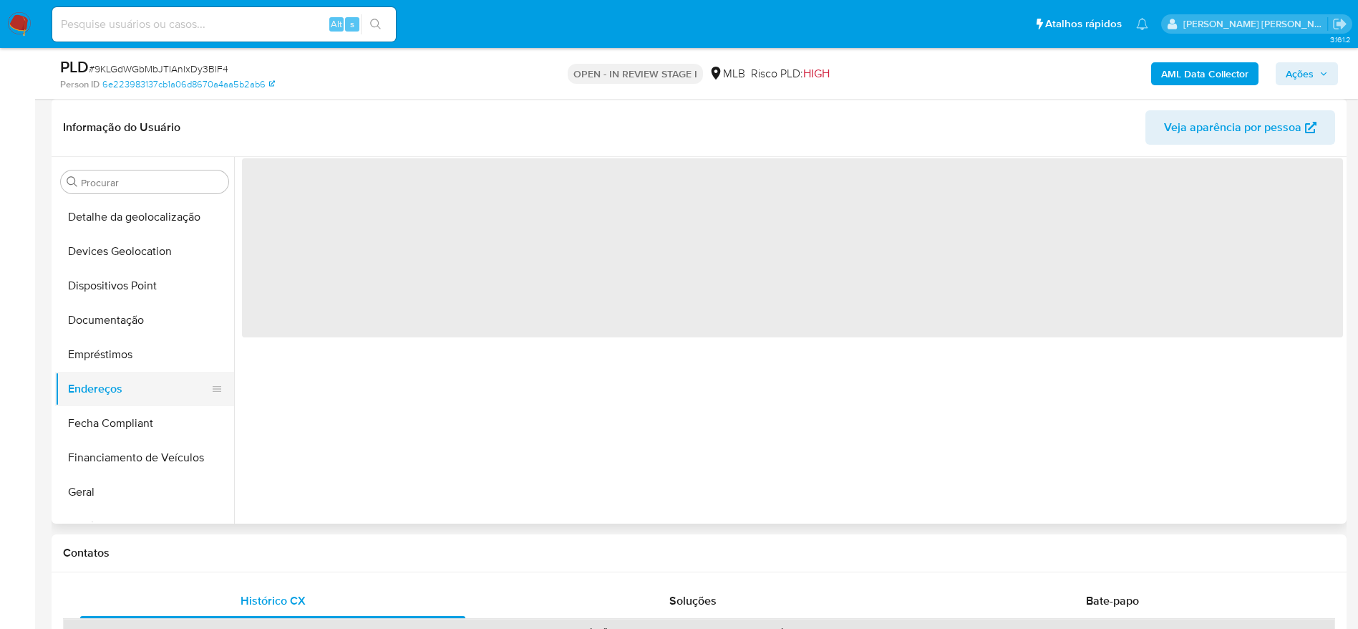
scroll to position [0, 0]
